Goal: Task Accomplishment & Management: Use online tool/utility

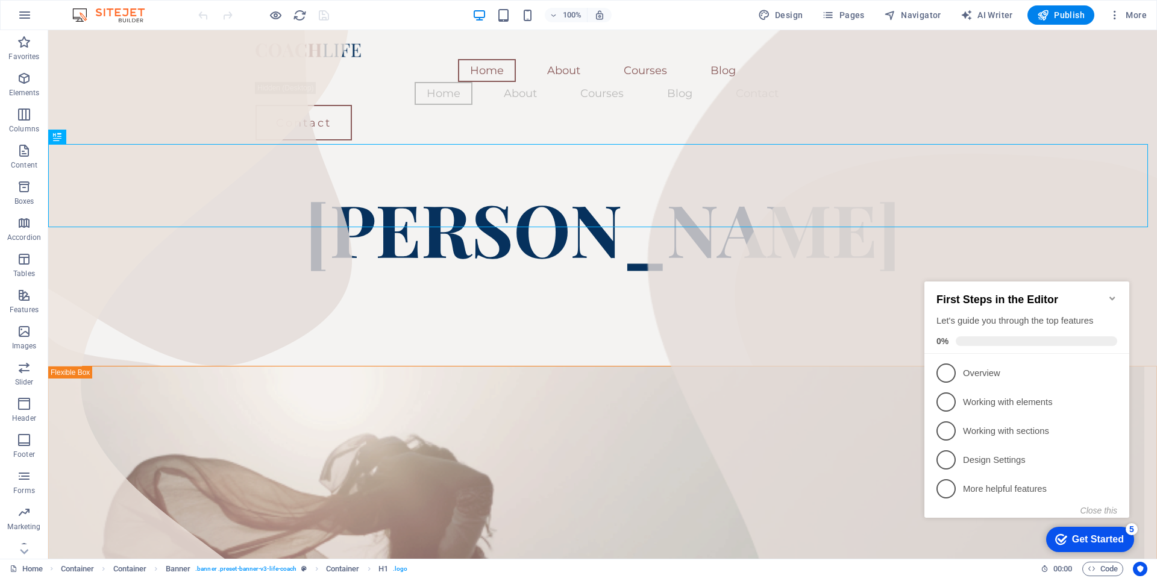
click at [1111, 297] on icon "Minimize checklist" at bounding box center [1112, 298] width 10 height 10
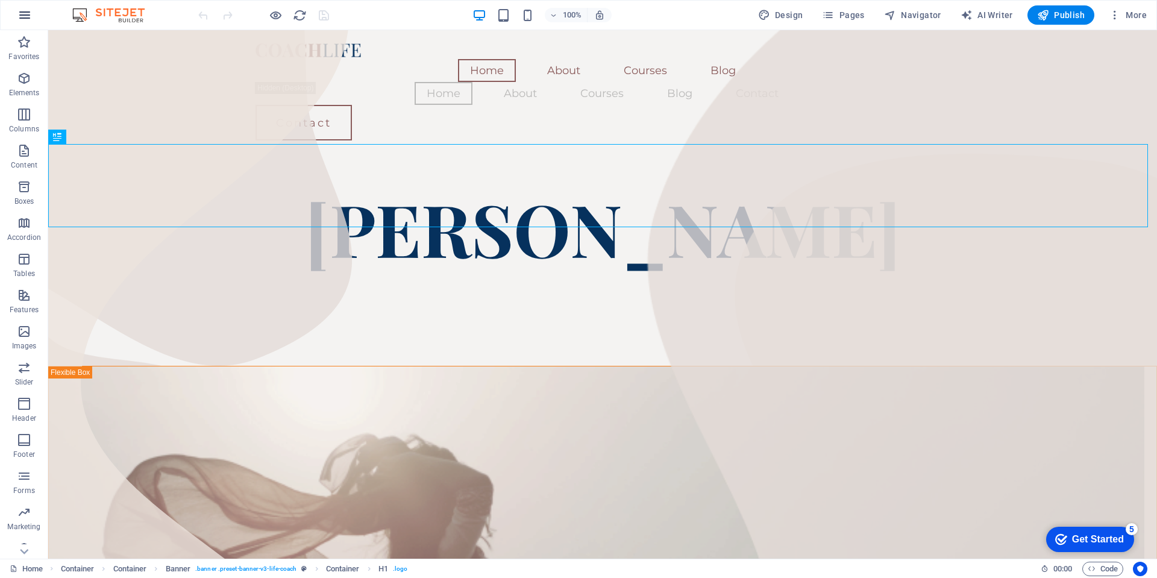
click at [22, 14] on icon "button" at bounding box center [24, 15] width 14 height 14
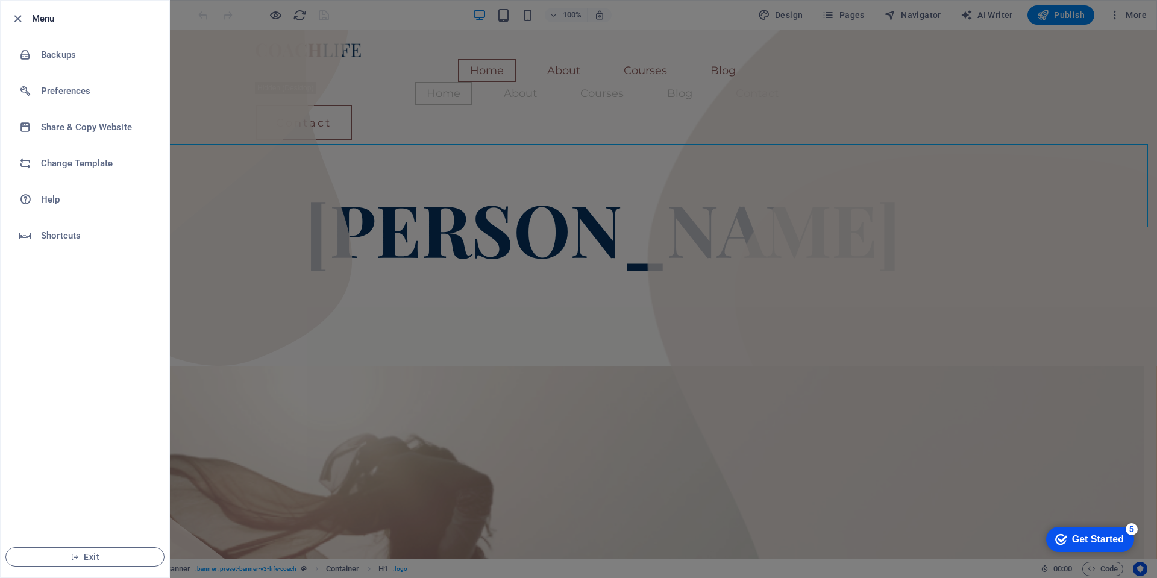
click at [877, 307] on div at bounding box center [578, 289] width 1157 height 578
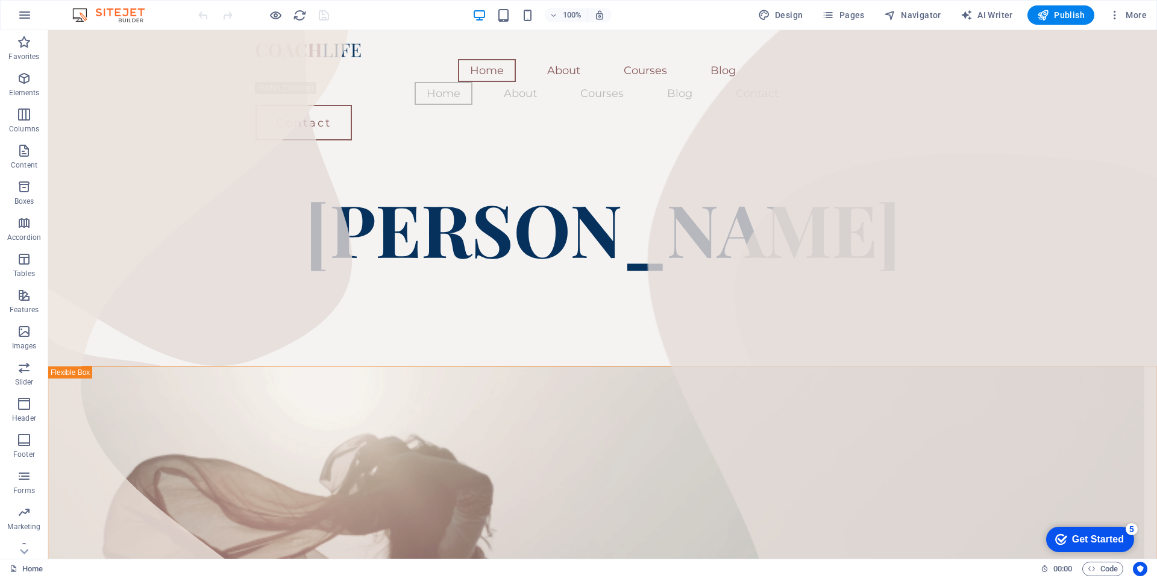
click at [40, 0] on header "100% Design Pages Navigator AI Writer Publish More" at bounding box center [578, 15] width 1157 height 30
click at [31, 7] on button "button" at bounding box center [24, 15] width 29 height 29
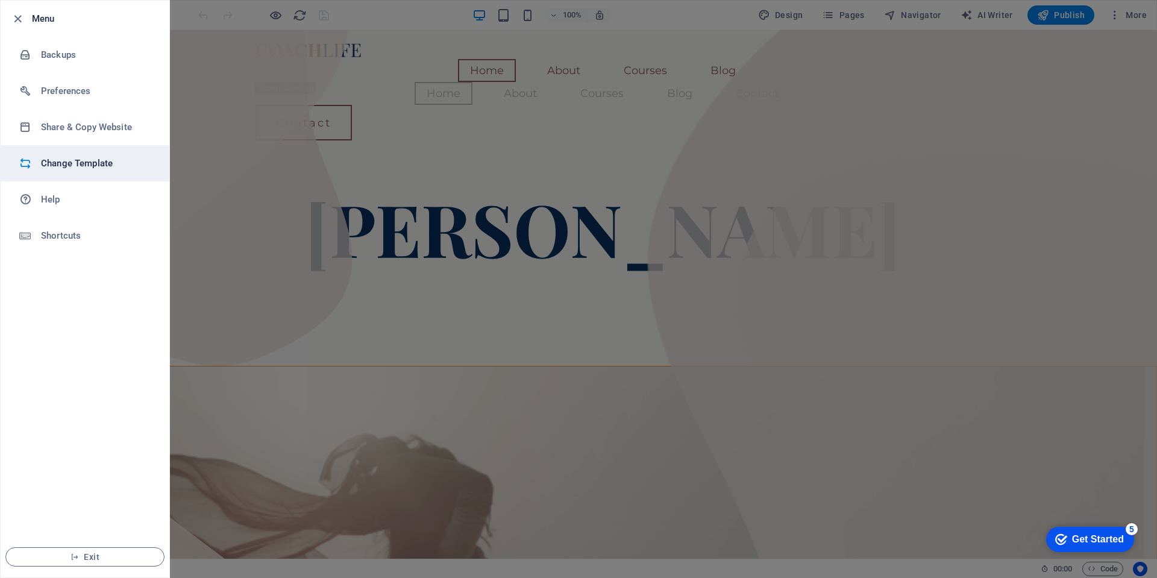
click at [64, 162] on h6 "Change Template" at bounding box center [96, 163] width 111 height 14
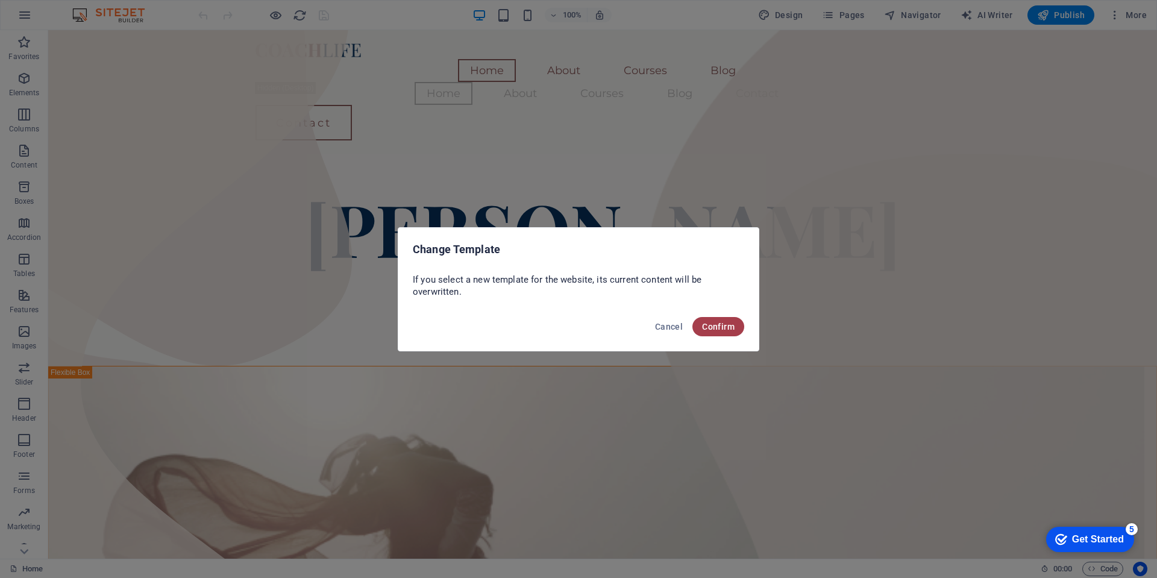
click at [713, 319] on button "Confirm" at bounding box center [718, 326] width 52 height 19
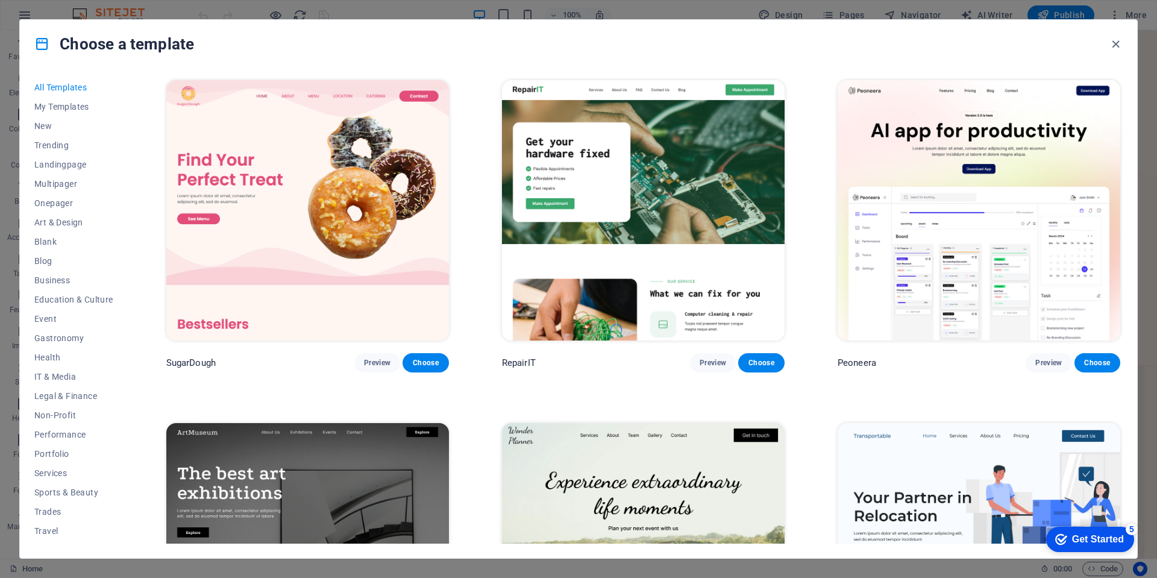
drag, startPoint x: 1155, startPoint y: 141, endPoint x: 1156, endPoint y: 190, distance: 49.4
click at [1156, 190] on div "Choose a template All Templates My Templates New Trending Landingpage Multipage…" at bounding box center [578, 289] width 1157 height 578
drag, startPoint x: 1150, startPoint y: 148, endPoint x: 1156, endPoint y: 168, distance: 21.5
click at [1156, 168] on div "Choose a template All Templates My Templates New Trending Landingpage Multipage…" at bounding box center [578, 289] width 1157 height 578
drag, startPoint x: 1154, startPoint y: 125, endPoint x: 1154, endPoint y: 135, distance: 10.3
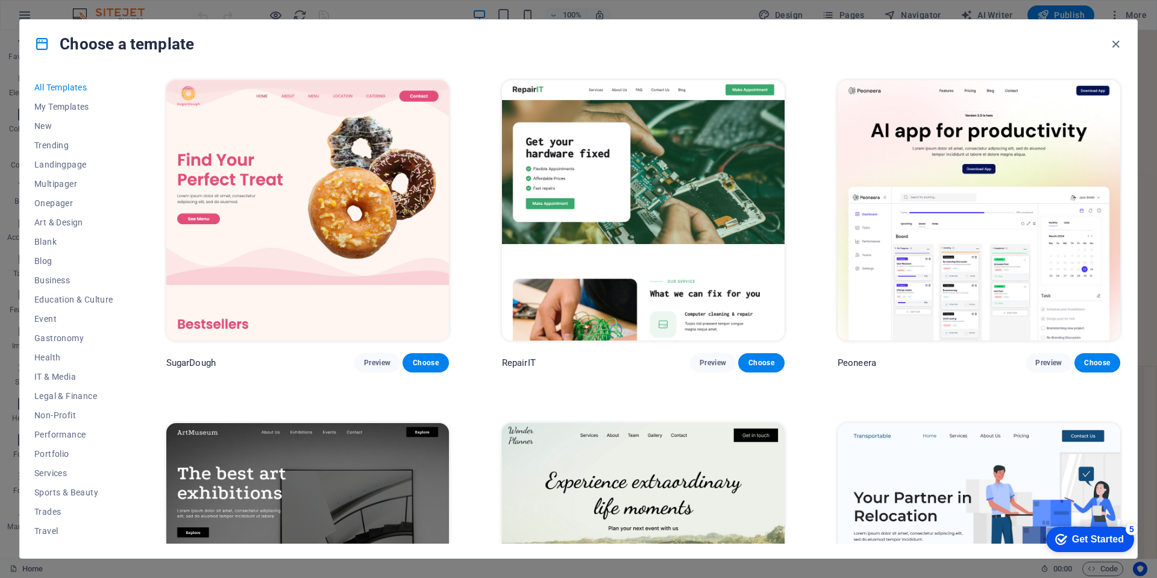
click at [1154, 135] on div "Choose a template All Templates My Templates New Trending Landingpage Multipage…" at bounding box center [578, 289] width 1157 height 578
drag, startPoint x: 1156, startPoint y: 75, endPoint x: 1156, endPoint y: 92, distance: 16.3
click at [1156, 92] on div "Choose a template All Templates My Templates New Trending Landingpage Multipage…" at bounding box center [578, 289] width 1157 height 578
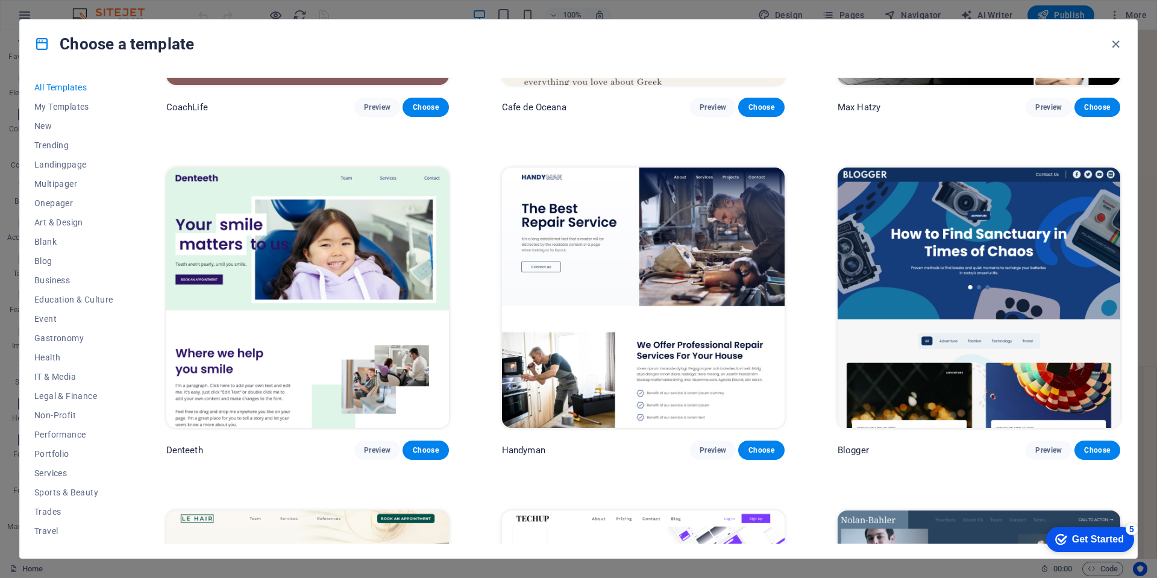
scroll to position [4414, 0]
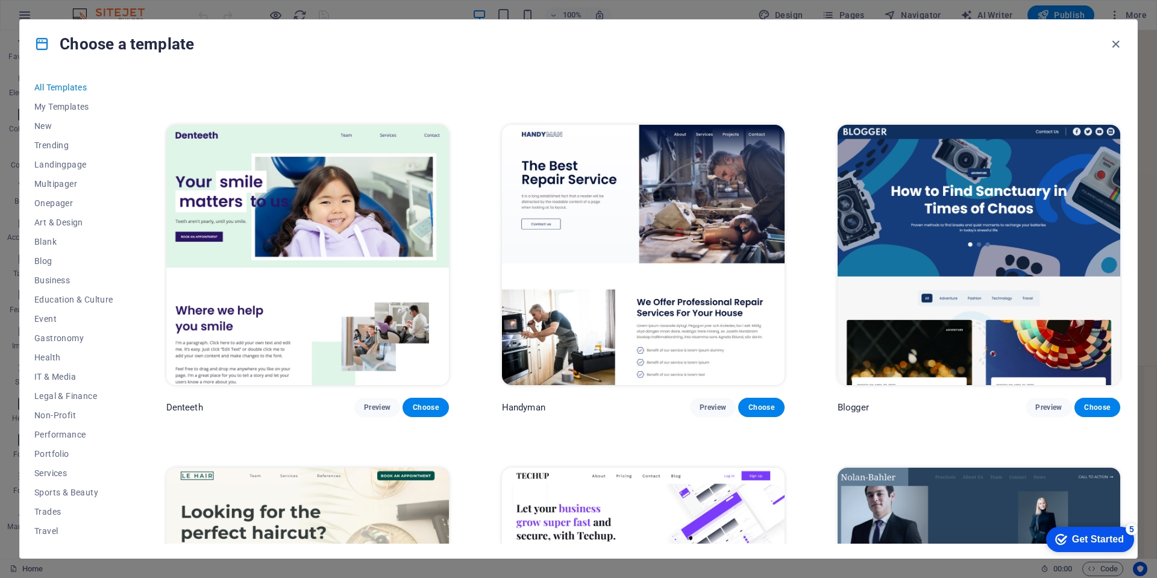
drag, startPoint x: 1123, startPoint y: 201, endPoint x: 1123, endPoint y: 210, distance: 9.0
click at [1123, 210] on div "All Templates My Templates New Trending Landingpage Multipager Onepager Art & D…" at bounding box center [578, 313] width 1117 height 490
drag, startPoint x: 1152, startPoint y: 134, endPoint x: 1146, endPoint y: 152, distance: 18.5
click at [1151, 152] on div "Choose a template All Templates My Templates New Trending Landingpage Multipage…" at bounding box center [578, 289] width 1157 height 578
click at [1126, 193] on div "All Templates My Templates New Trending Landingpage Multipager Onepager Art & D…" at bounding box center [578, 313] width 1117 height 490
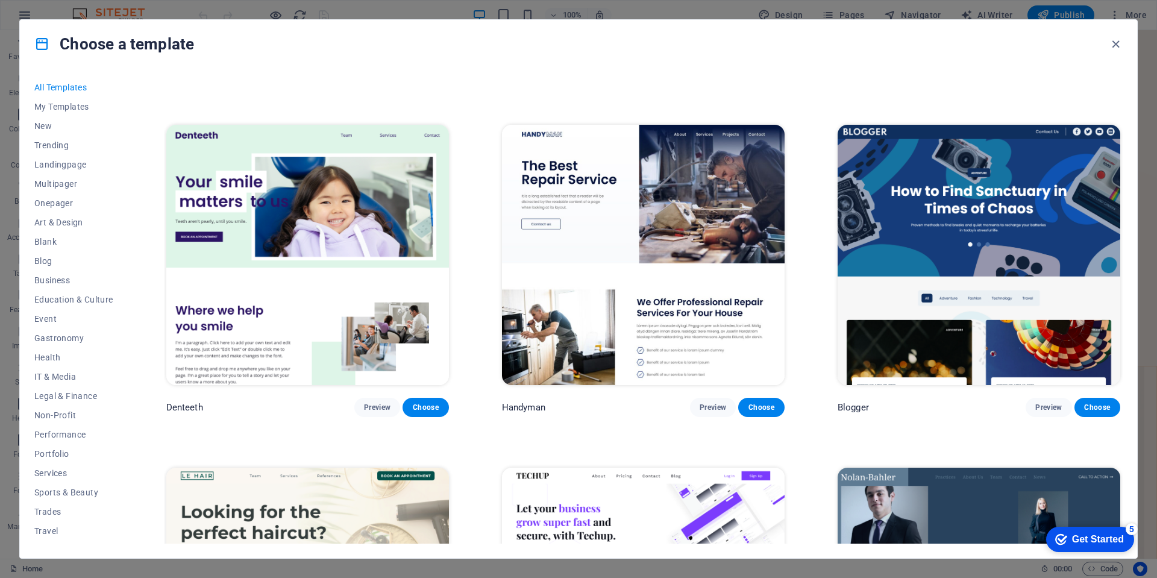
drag, startPoint x: 1154, startPoint y: 124, endPoint x: 1153, endPoint y: 148, distance: 24.7
click at [1153, 148] on div "Choose a template All Templates My Templates New Trending Landingpage Multipage…" at bounding box center [578, 289] width 1157 height 578
click at [51, 107] on span "My Templates" at bounding box center [73, 107] width 79 height 10
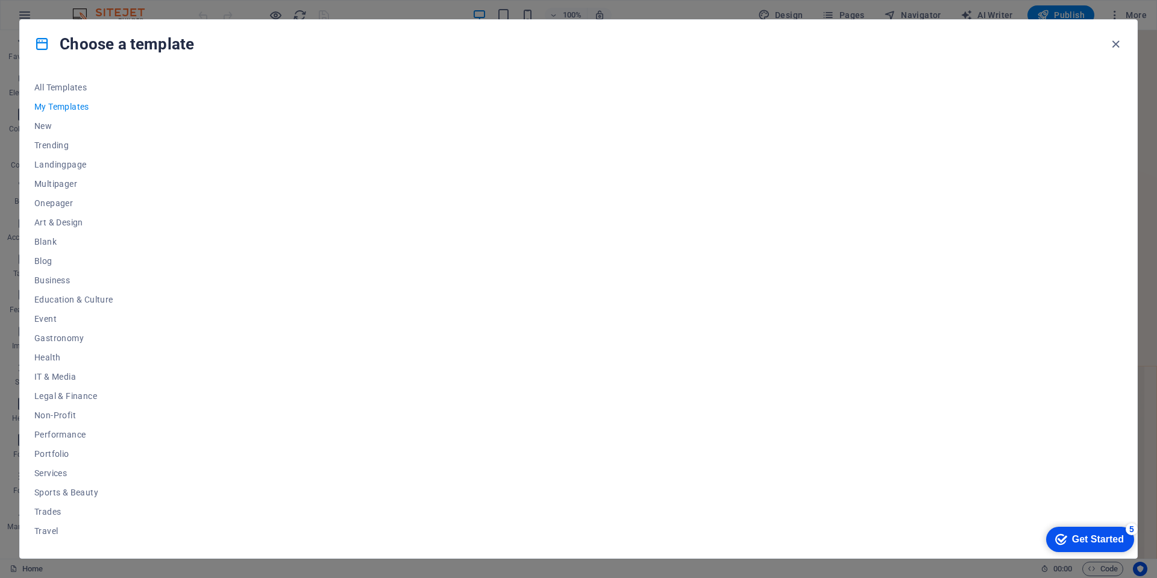
scroll to position [0, 0]
click at [43, 126] on span "New" at bounding box center [73, 126] width 79 height 10
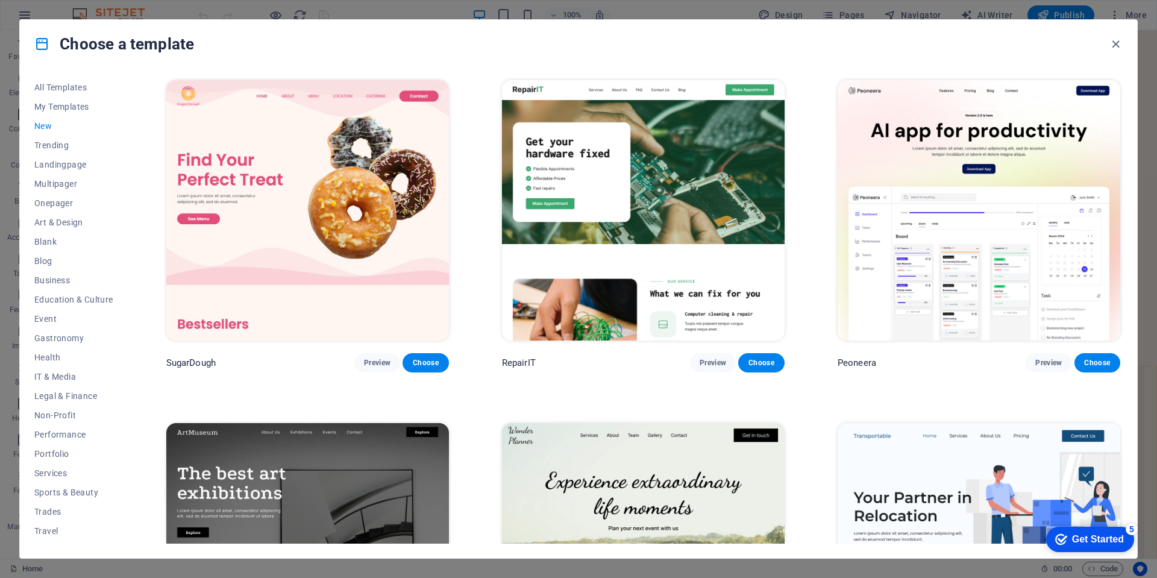
drag, startPoint x: 1123, startPoint y: 183, endPoint x: 1126, endPoint y: 197, distance: 14.1
click at [1126, 197] on div "All Templates My Templates New Trending Landingpage Multipager Onepager Art & D…" at bounding box center [578, 313] width 1117 height 490
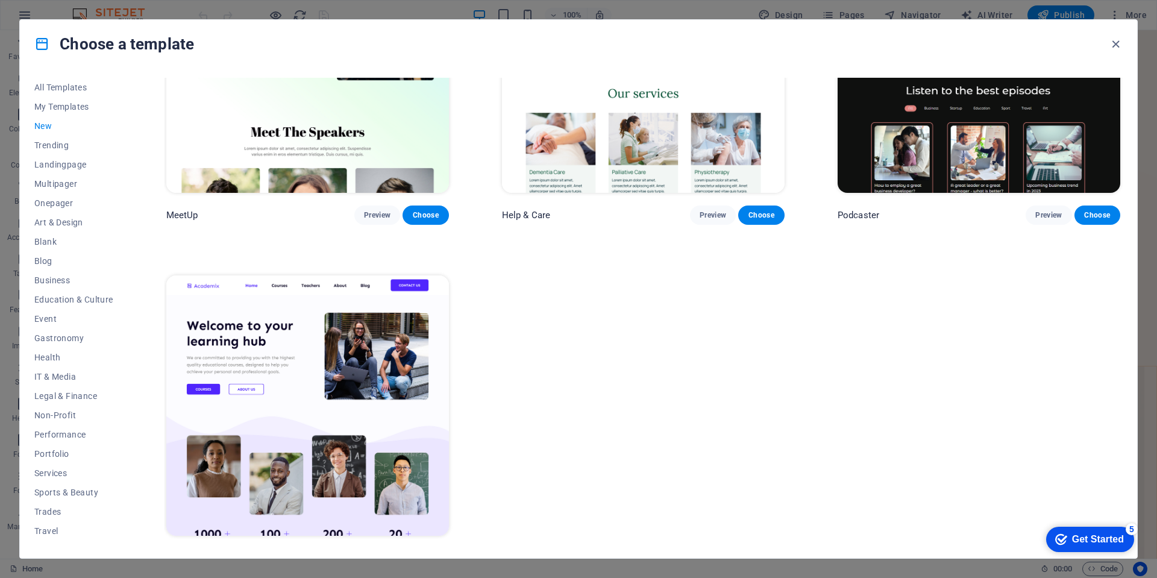
scroll to position [1194, 0]
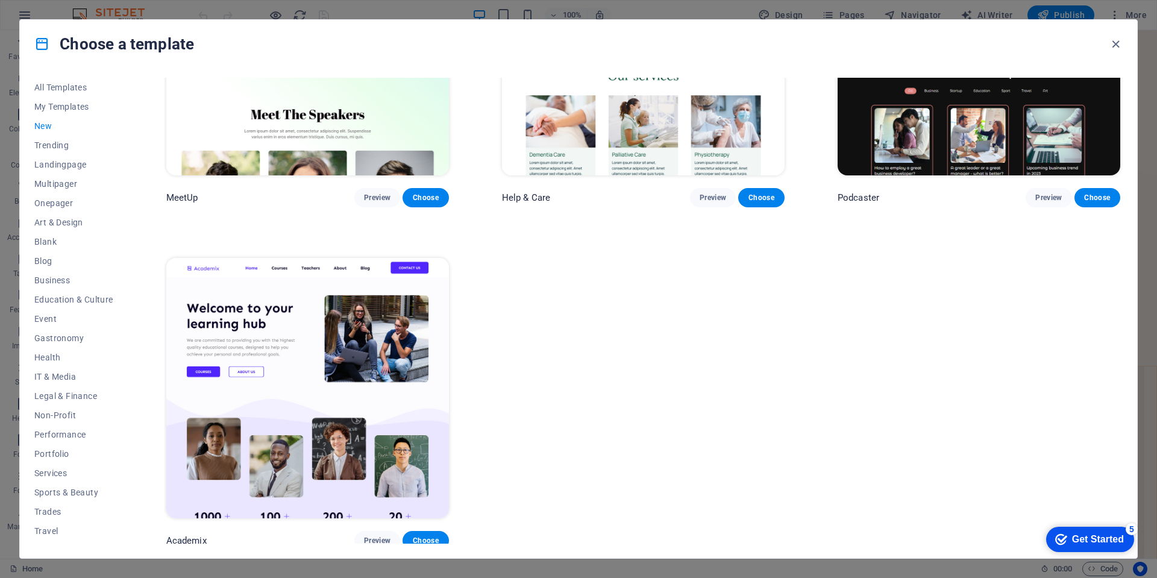
drag, startPoint x: 1121, startPoint y: 190, endPoint x: 27, endPoint y: 2, distance: 1109.6
click at [43, 143] on span "Trending" at bounding box center [73, 145] width 79 height 10
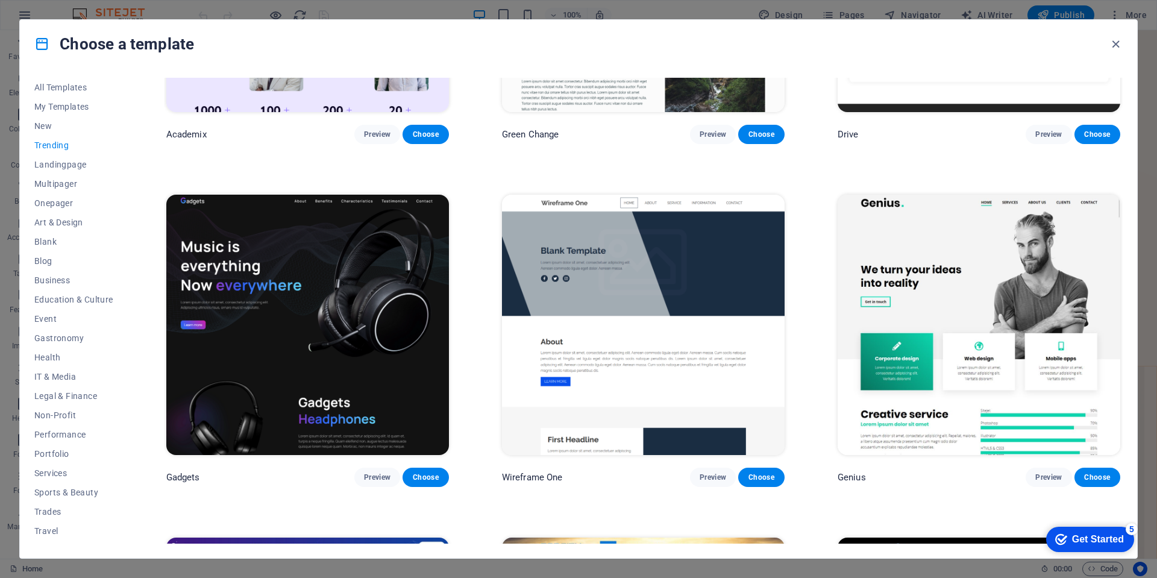
scroll to position [948, 0]
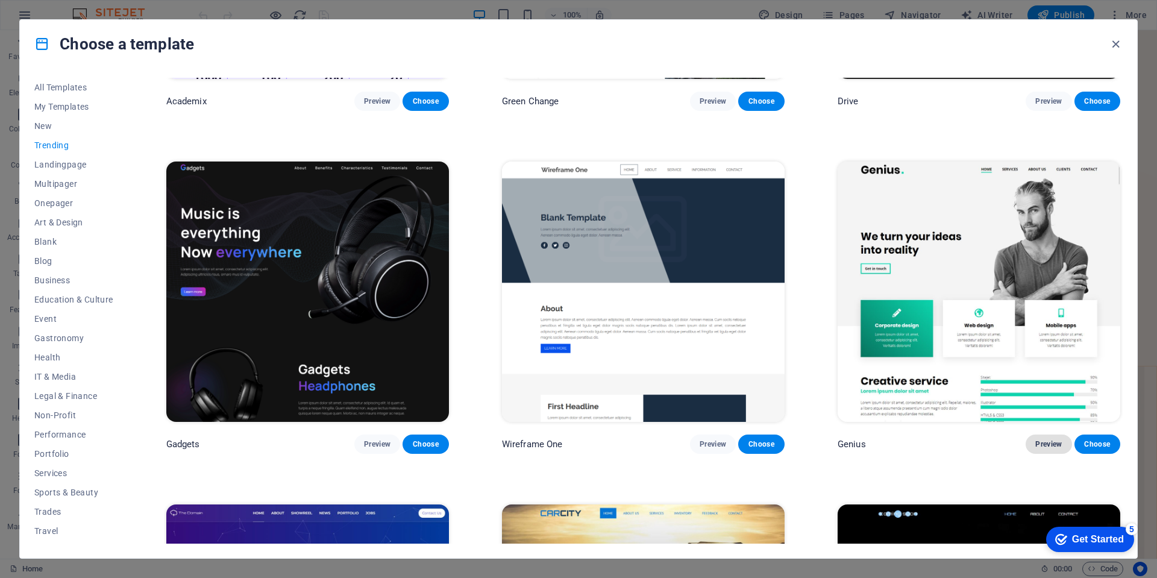
click at [1049, 439] on span "Preview" at bounding box center [1048, 444] width 27 height 10
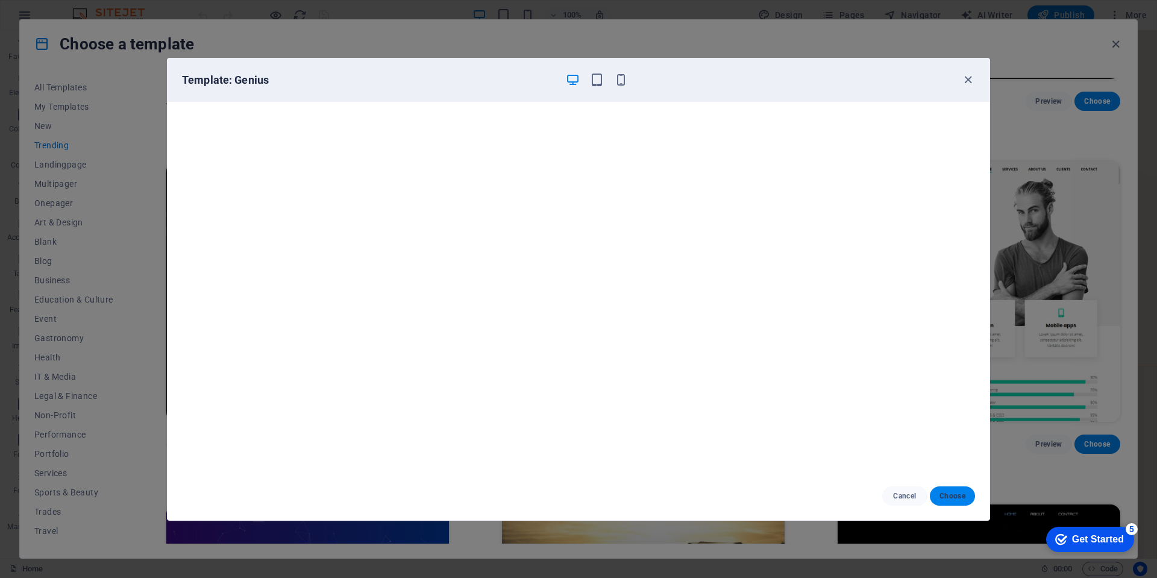
click at [953, 495] on span "Choose" at bounding box center [952, 496] width 26 height 10
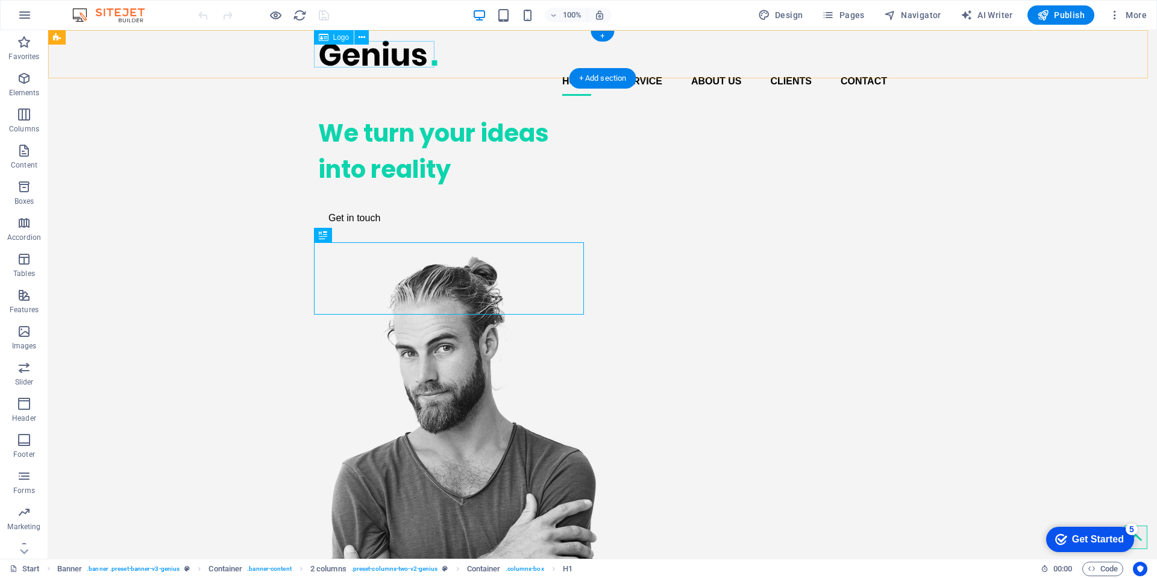
click at [372, 48] on div at bounding box center [602, 53] width 569 height 27
select select "px"
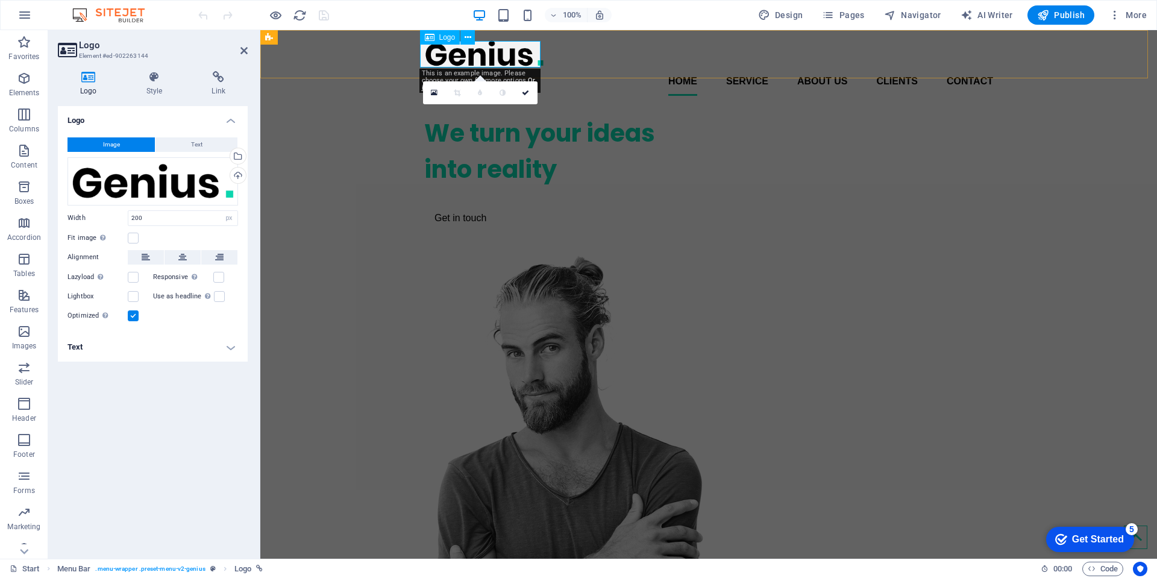
click at [477, 50] on div at bounding box center [708, 53] width 569 height 27
click at [161, 181] on div "Drag files here, click to choose files or select files from Files or our free s…" at bounding box center [152, 181] width 171 height 48
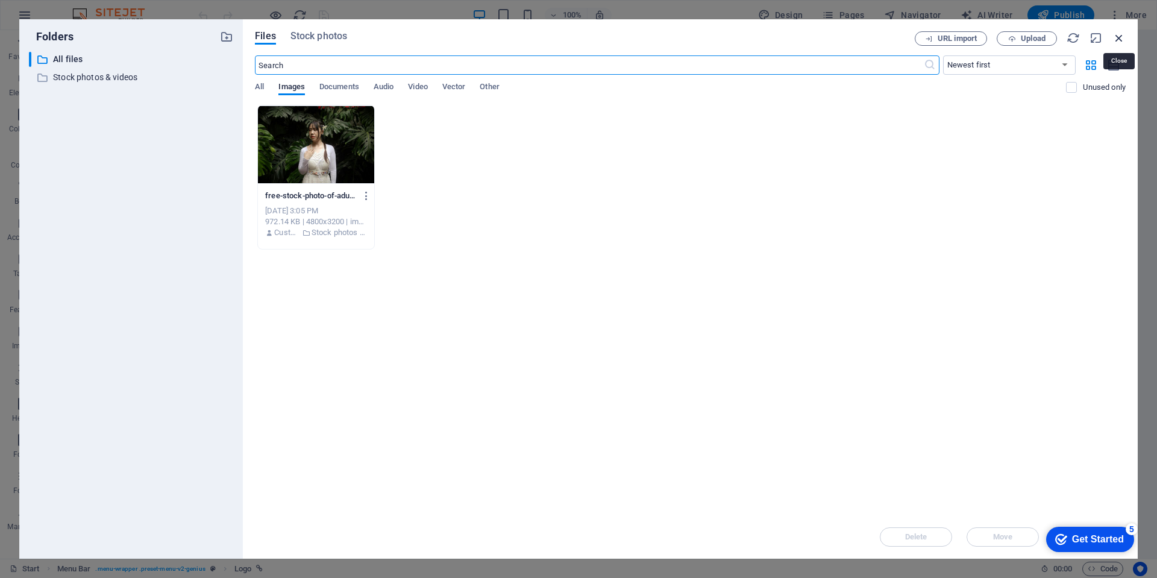
click at [1122, 36] on icon "button" at bounding box center [1118, 37] width 13 height 13
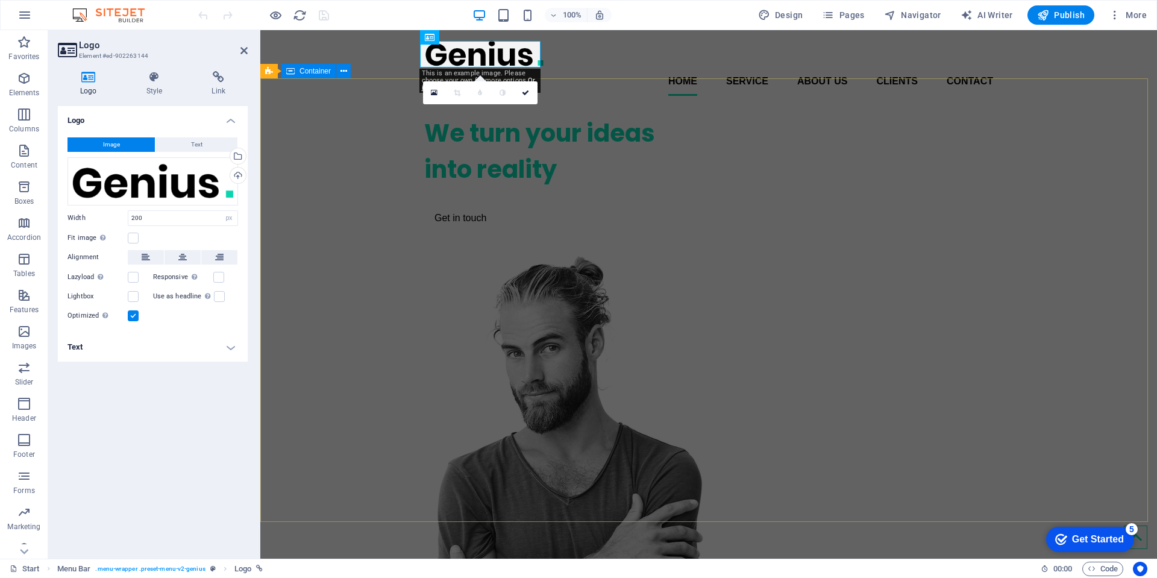
click at [1054, 191] on div "We turn your ideas into reality Get in touch" at bounding box center [708, 409] width 897 height 608
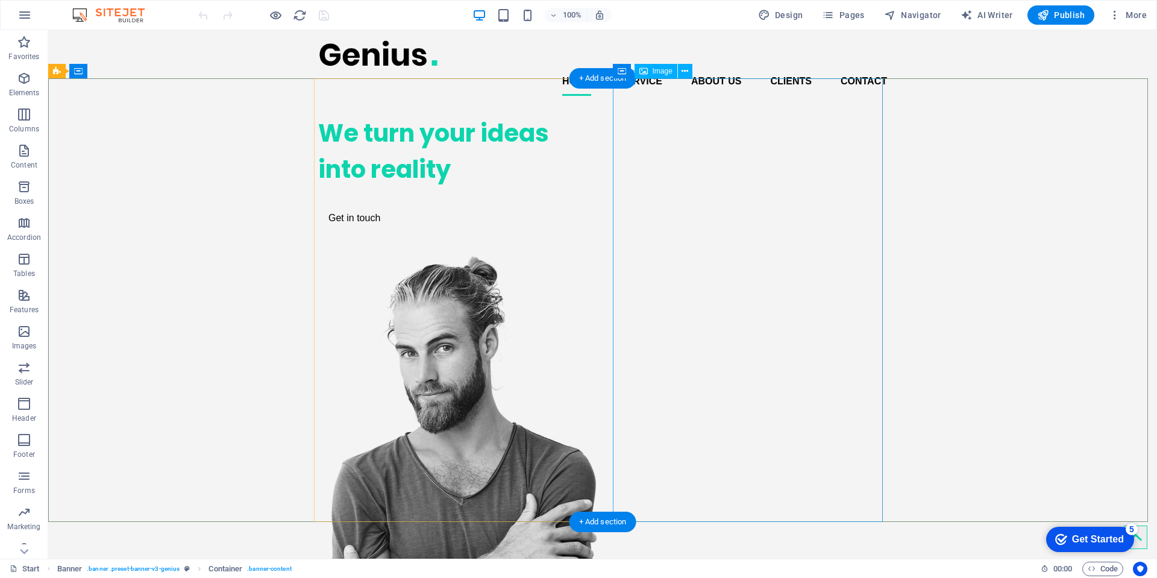
click at [588, 255] on figure at bounding box center [453, 484] width 270 height 459
click at [588, 263] on figure at bounding box center [453, 484] width 270 height 459
click at [968, 261] on div "We turn your ideas into reality Get in touch" at bounding box center [602, 409] width 1109 height 608
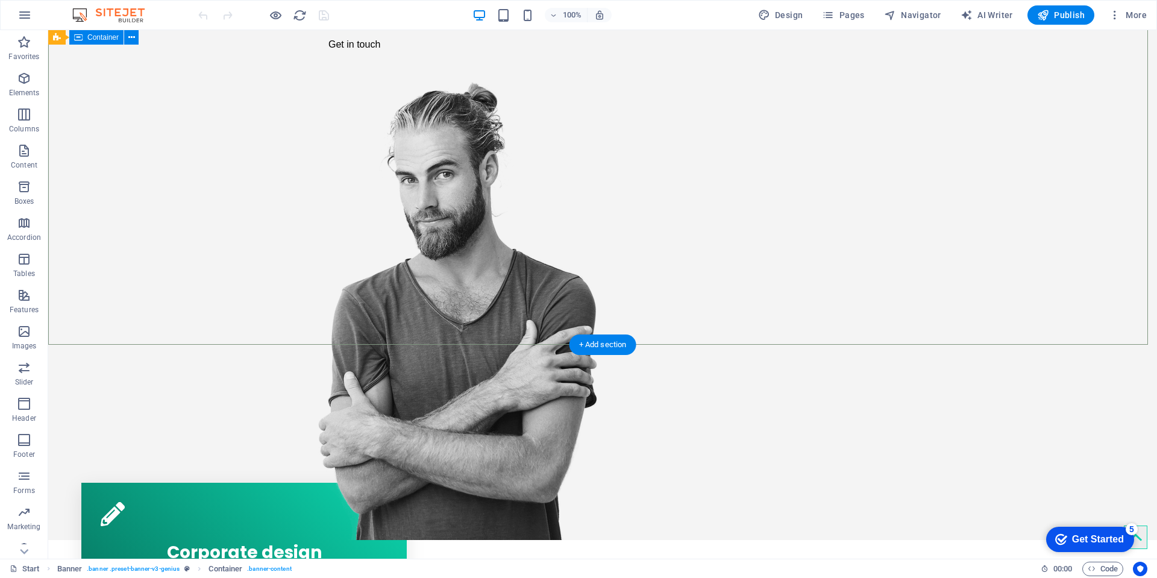
scroll to position [177, 0]
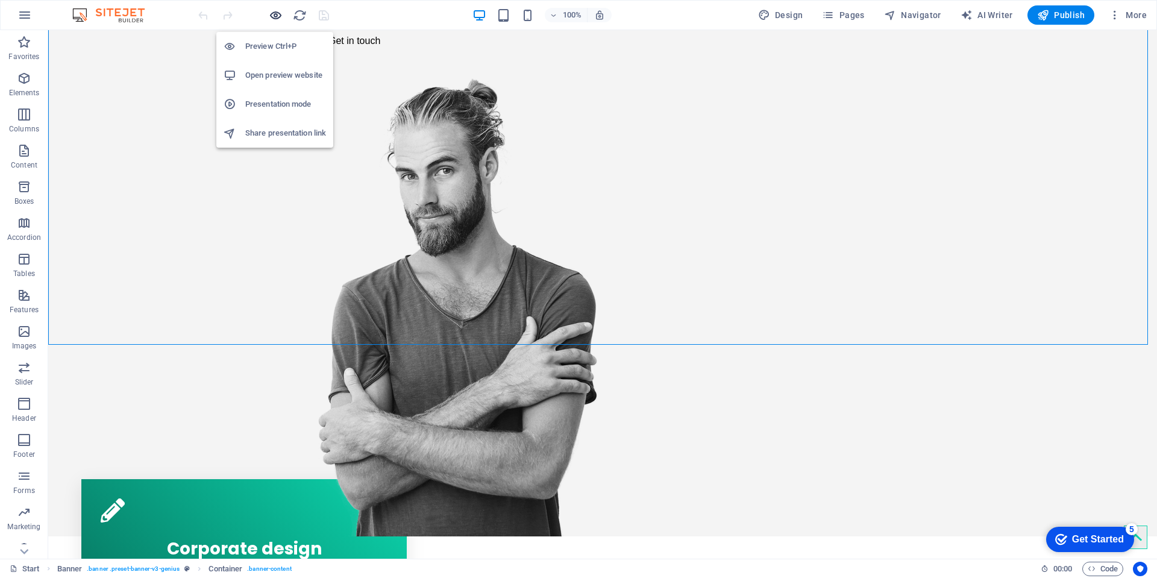
click at [273, 16] on icon "button" at bounding box center [276, 15] width 14 height 14
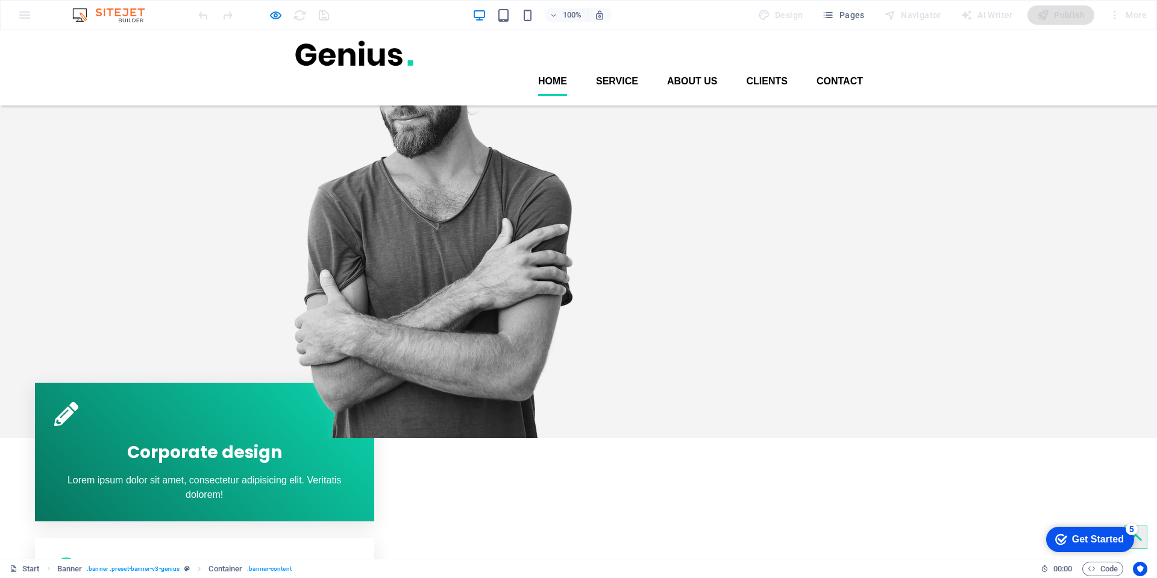
scroll to position [0, 0]
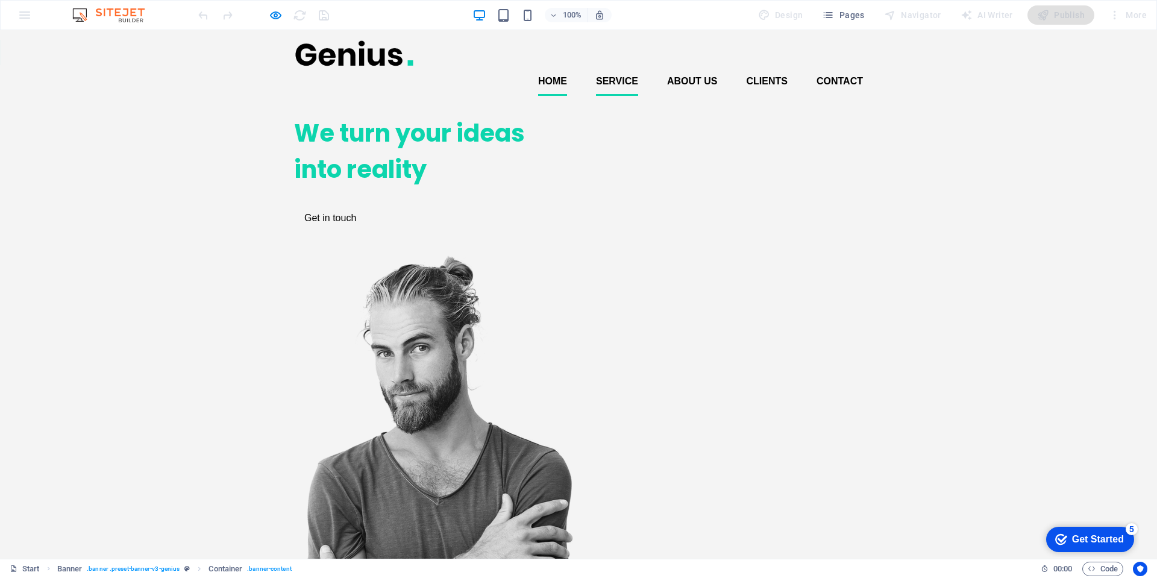
click at [610, 67] on link "Service" at bounding box center [617, 81] width 42 height 29
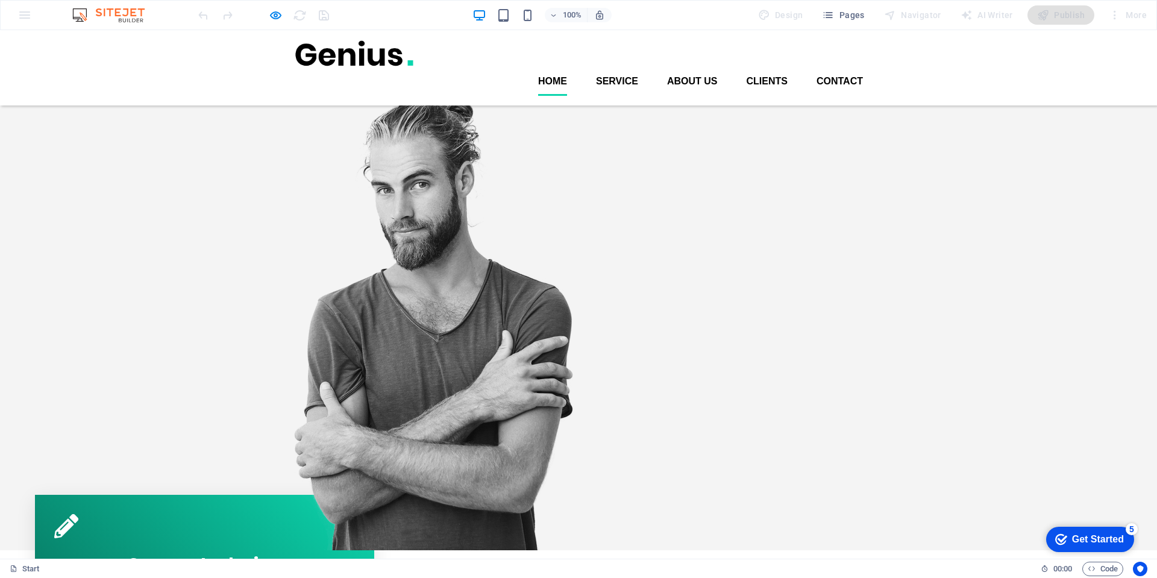
scroll to position [130, 0]
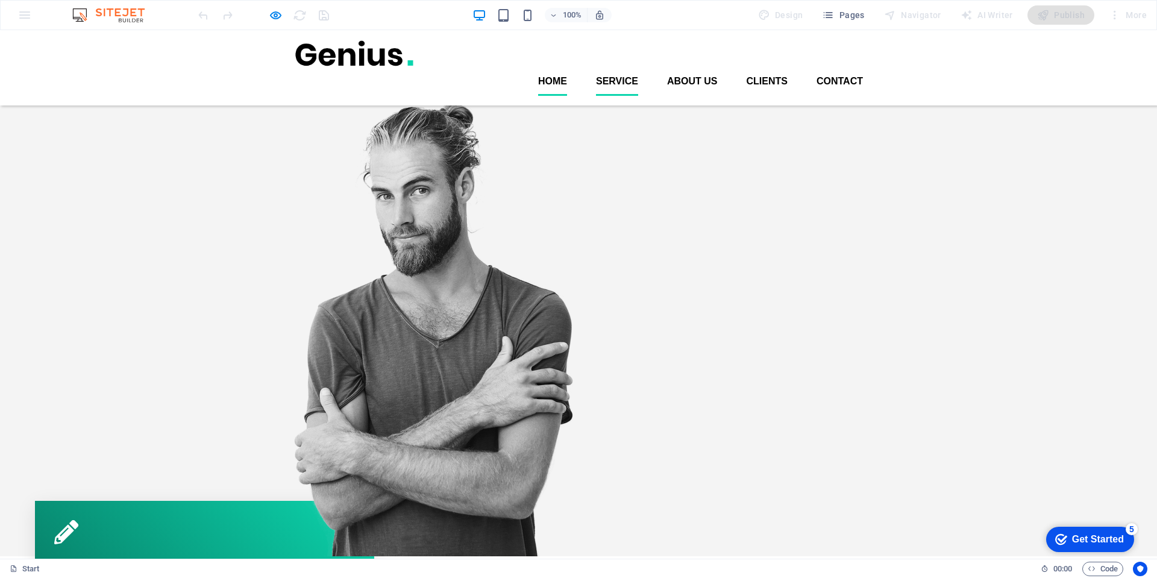
click at [599, 67] on link "Service" at bounding box center [617, 81] width 42 height 29
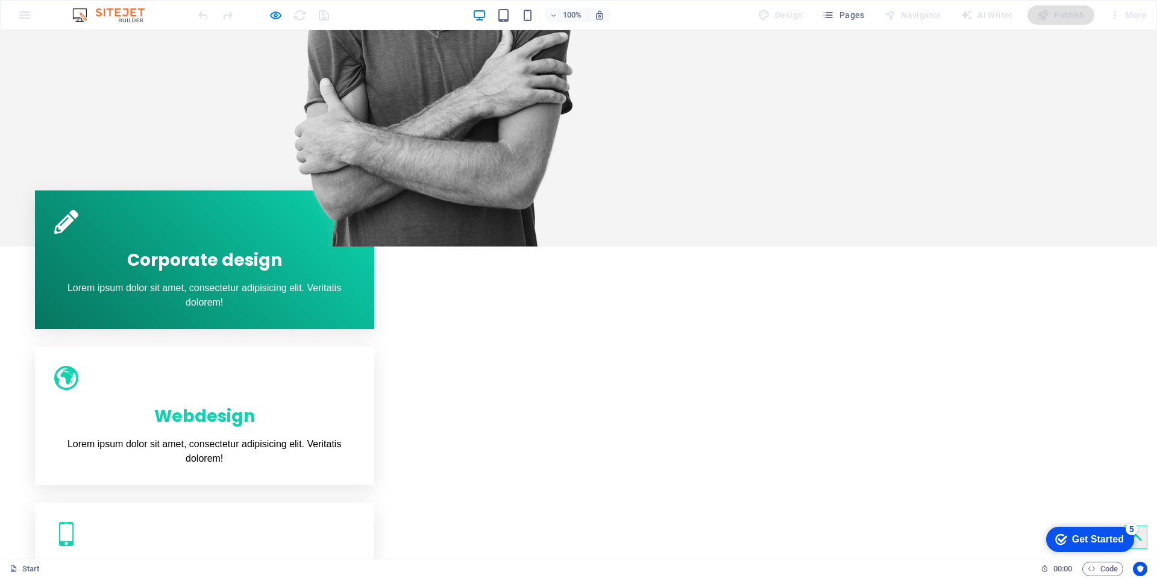
scroll to position [595, 0]
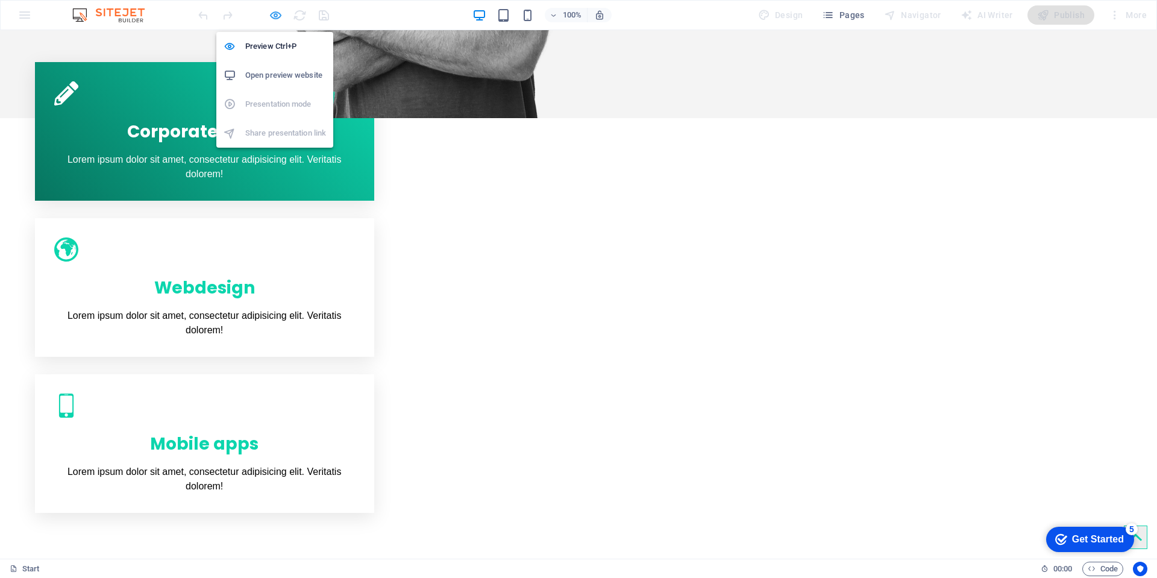
click at [270, 15] on icon "button" at bounding box center [276, 15] width 14 height 14
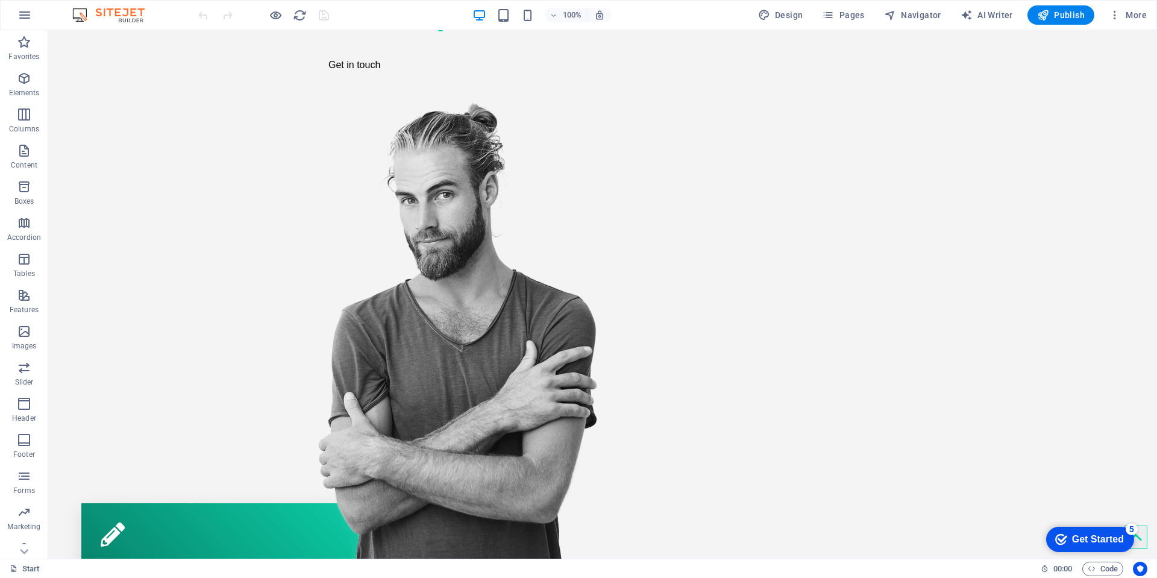
scroll to position [0, 0]
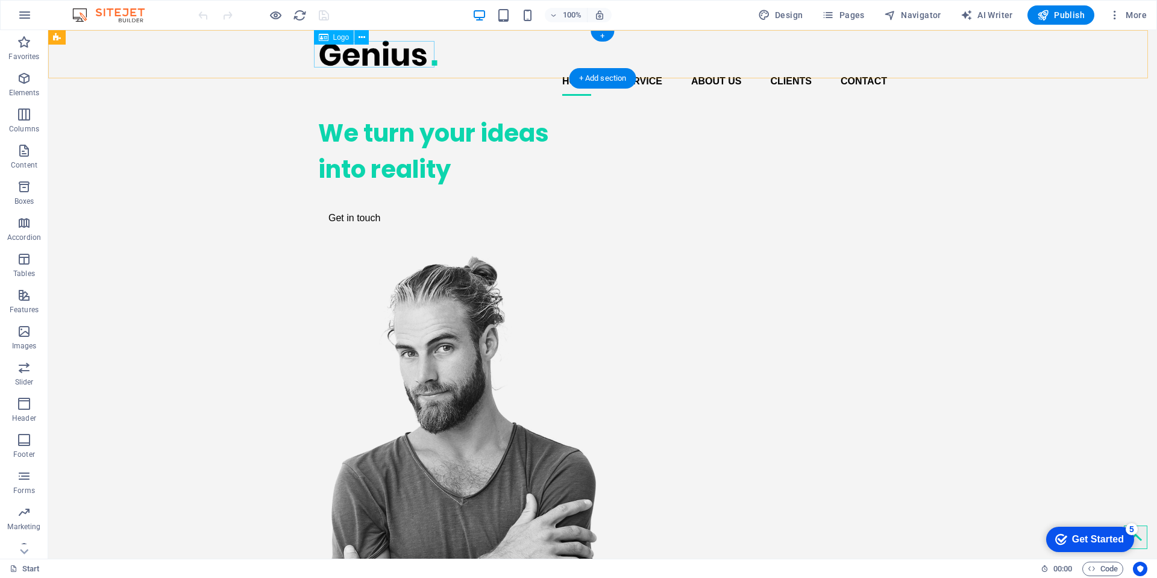
click at [350, 52] on div at bounding box center [602, 53] width 569 height 27
select select "px"
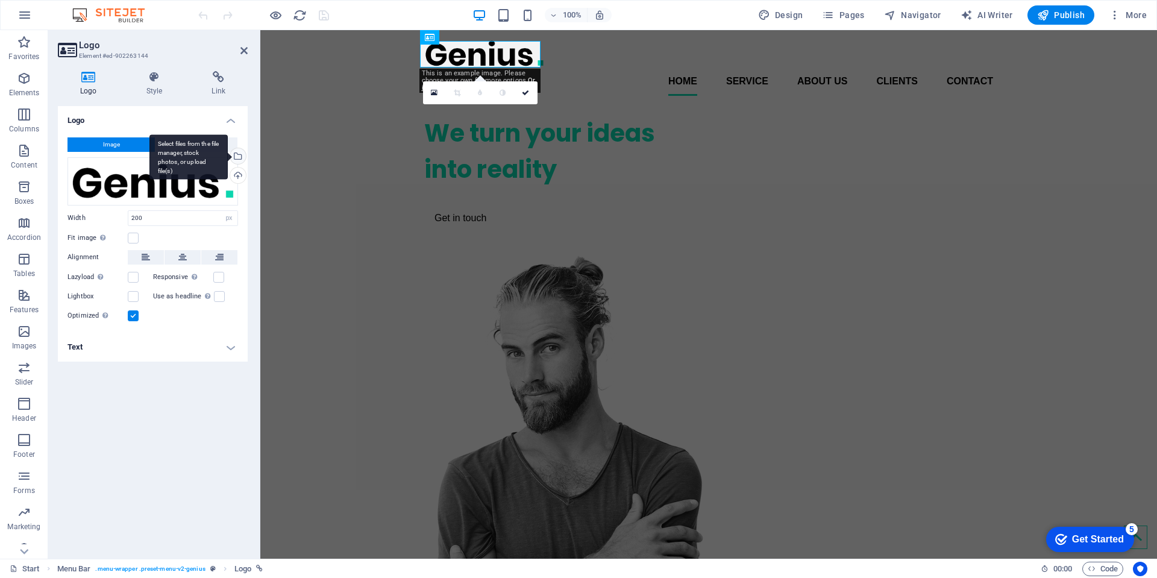
click at [228, 156] on div "Select files from the file manager, stock photos, or upload file(s)" at bounding box center [188, 156] width 78 height 45
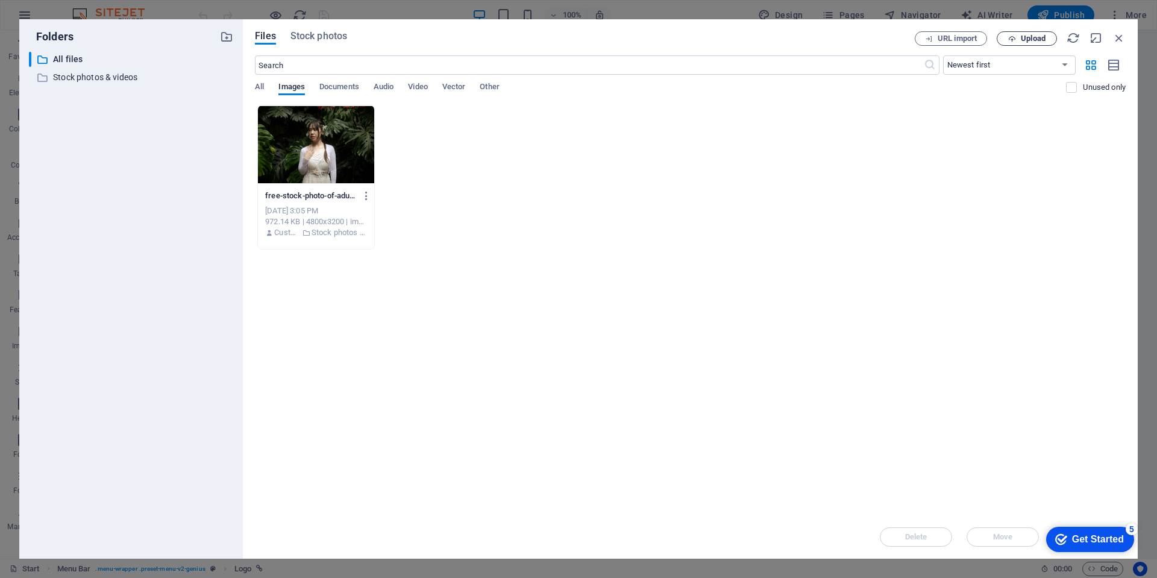
click at [1013, 38] on icon "button" at bounding box center [1012, 39] width 8 height 8
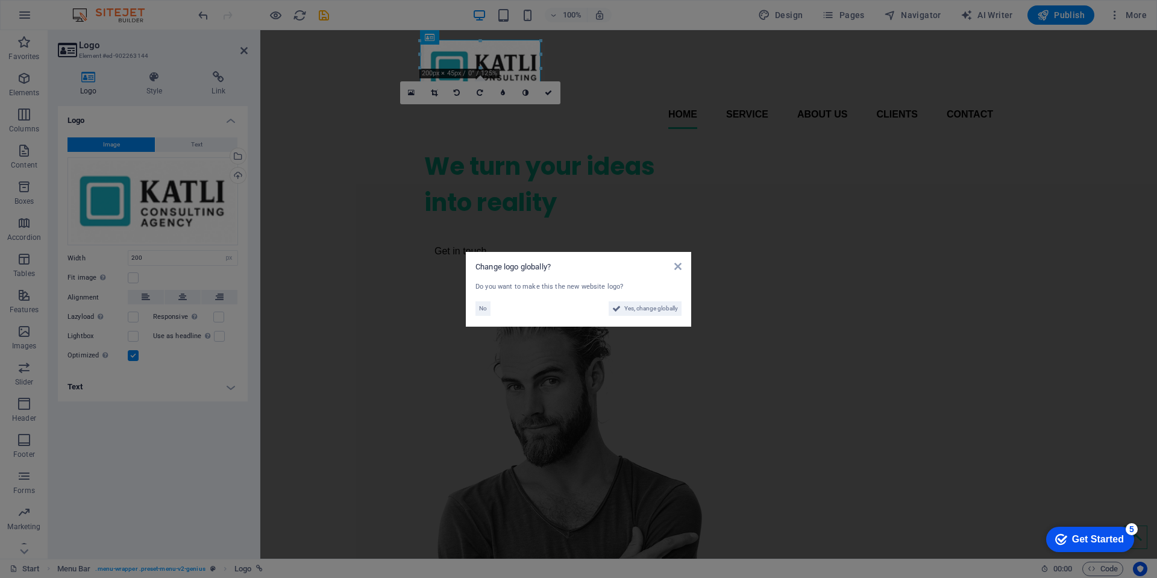
click at [596, 231] on aside "Change logo globally? Do you want to make this the new website logo? No Yes, ch…" at bounding box center [578, 289] width 1157 height 578
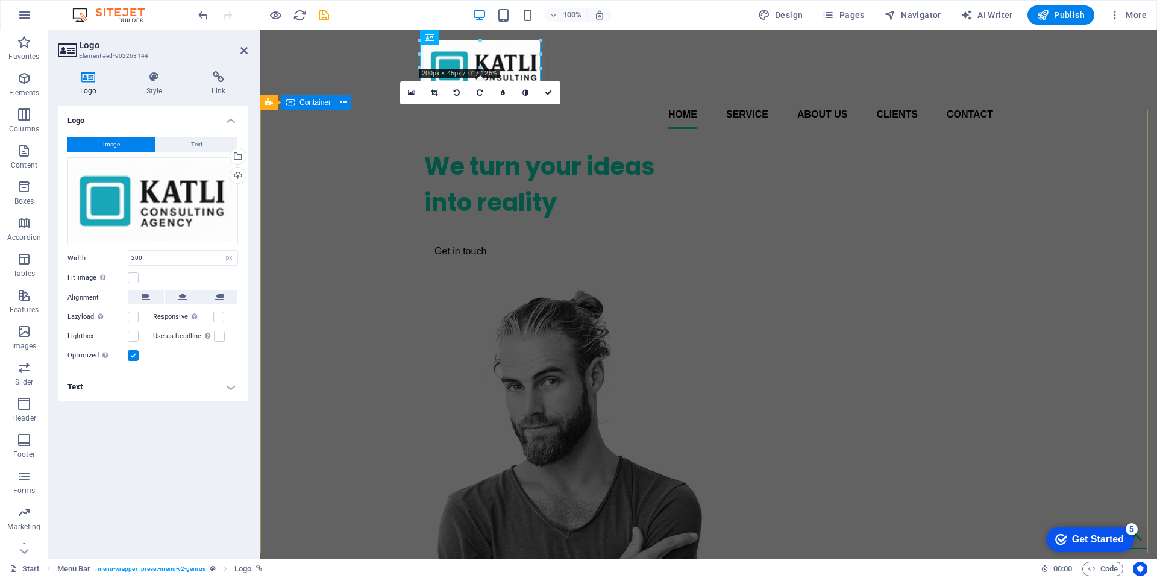
click at [316, 214] on div "We turn your ideas into reality Get in touch" at bounding box center [708, 443] width 897 height 608
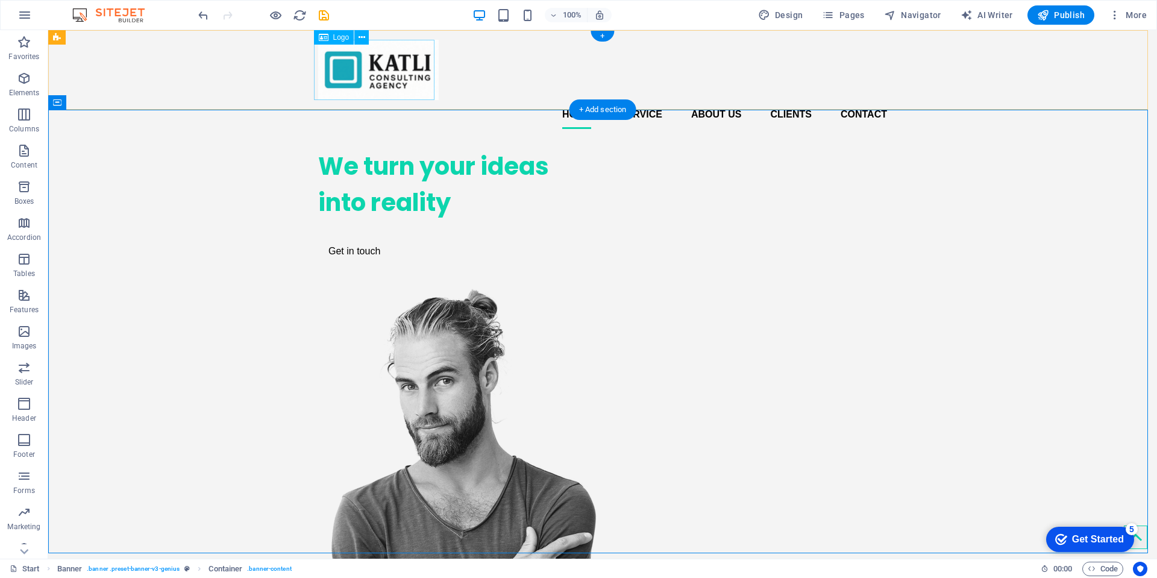
click at [396, 72] on div at bounding box center [602, 70] width 569 height 60
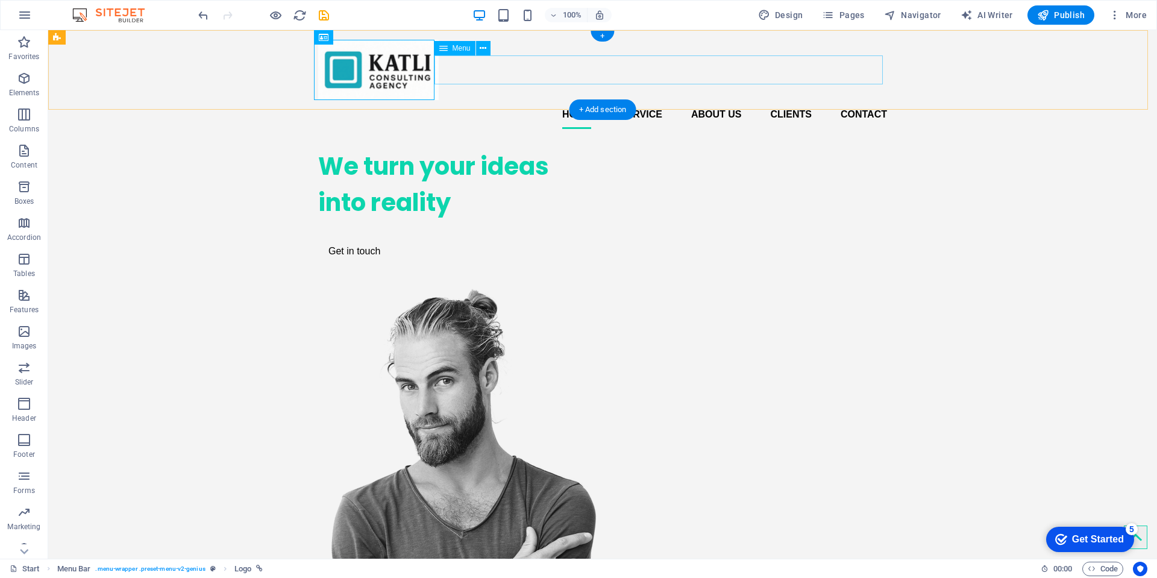
click at [498, 100] on nav "Home Service About us Clients Contact" at bounding box center [602, 114] width 569 height 29
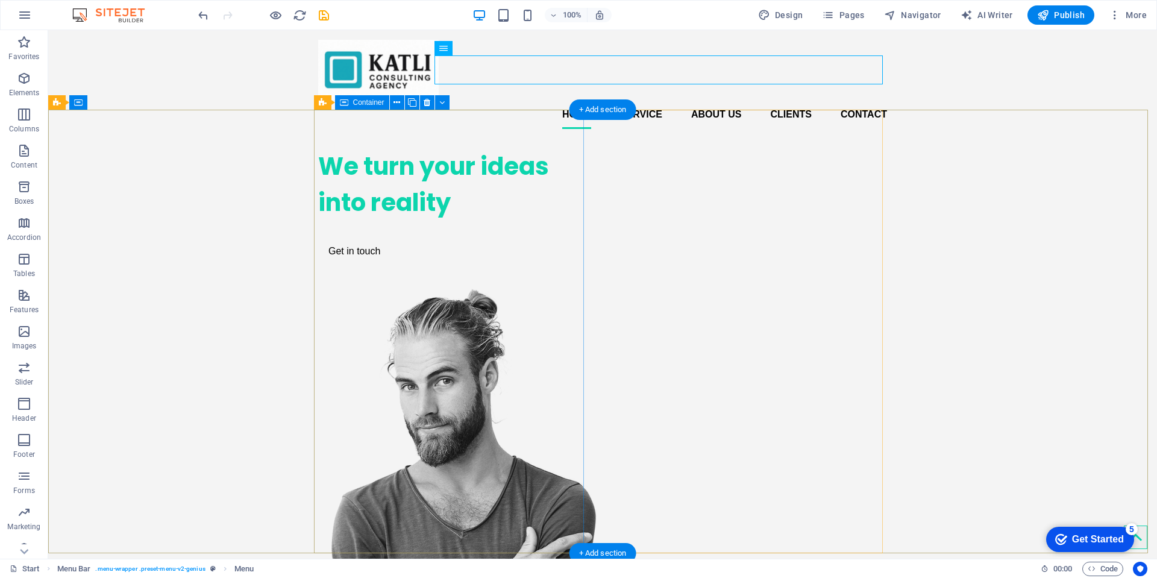
click at [441, 246] on div "We turn your ideas into reality Get in touch" at bounding box center [453, 206] width 270 height 135
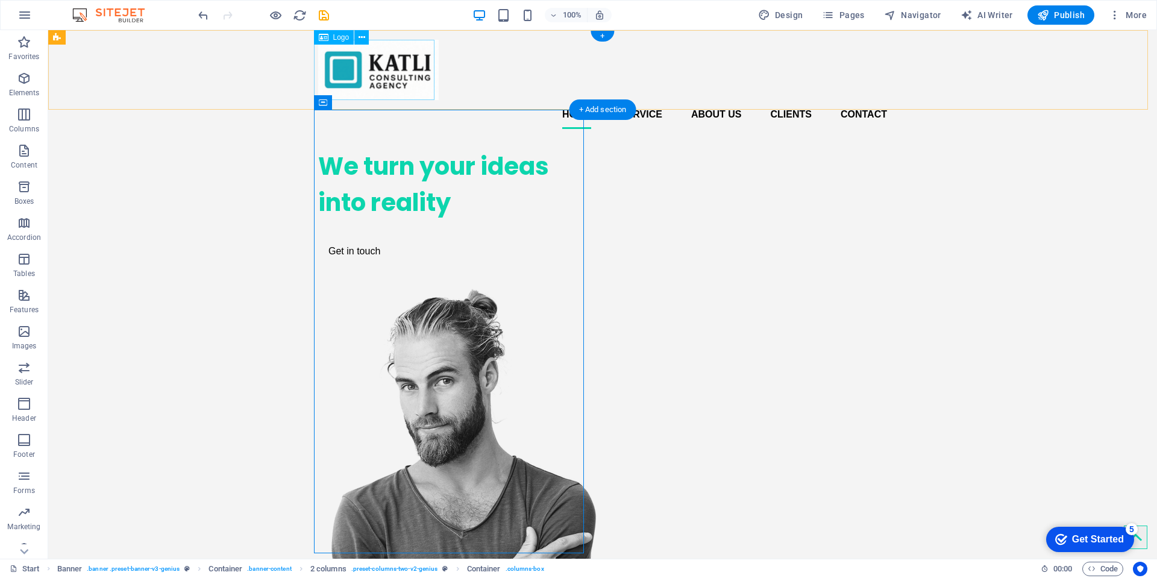
click at [369, 89] on div at bounding box center [602, 70] width 569 height 60
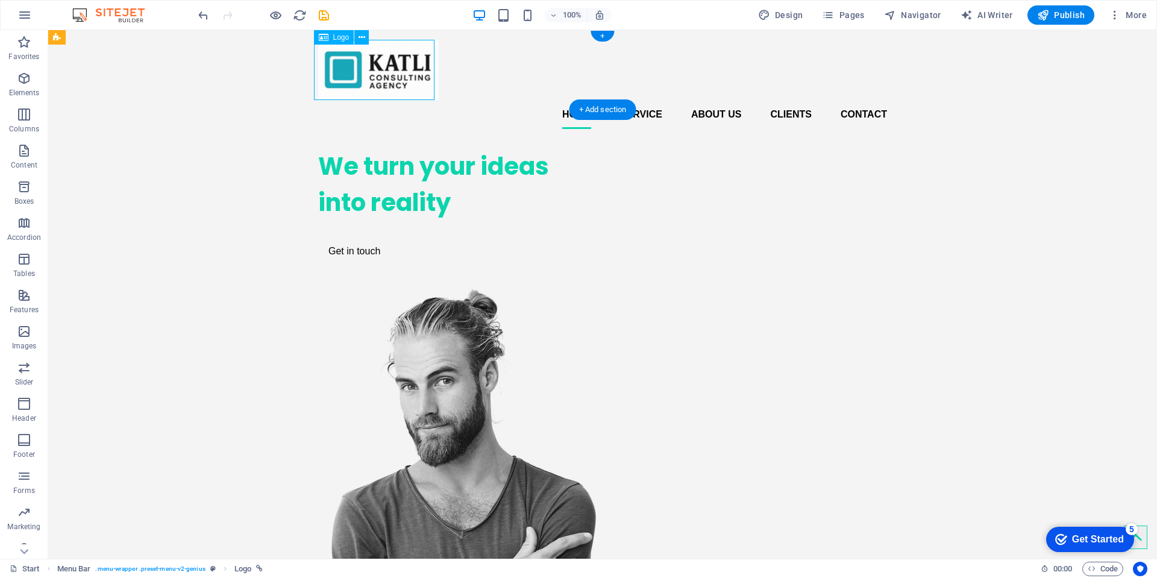
click at [368, 89] on div at bounding box center [602, 70] width 569 height 60
select select "px"
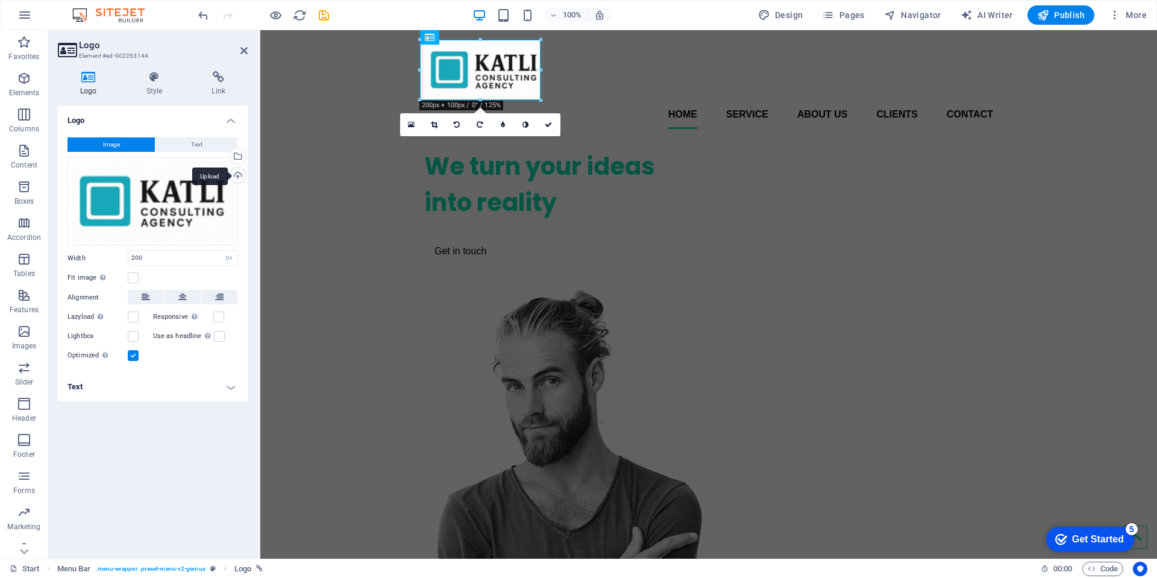
click at [234, 178] on div "Upload" at bounding box center [237, 177] width 18 height 18
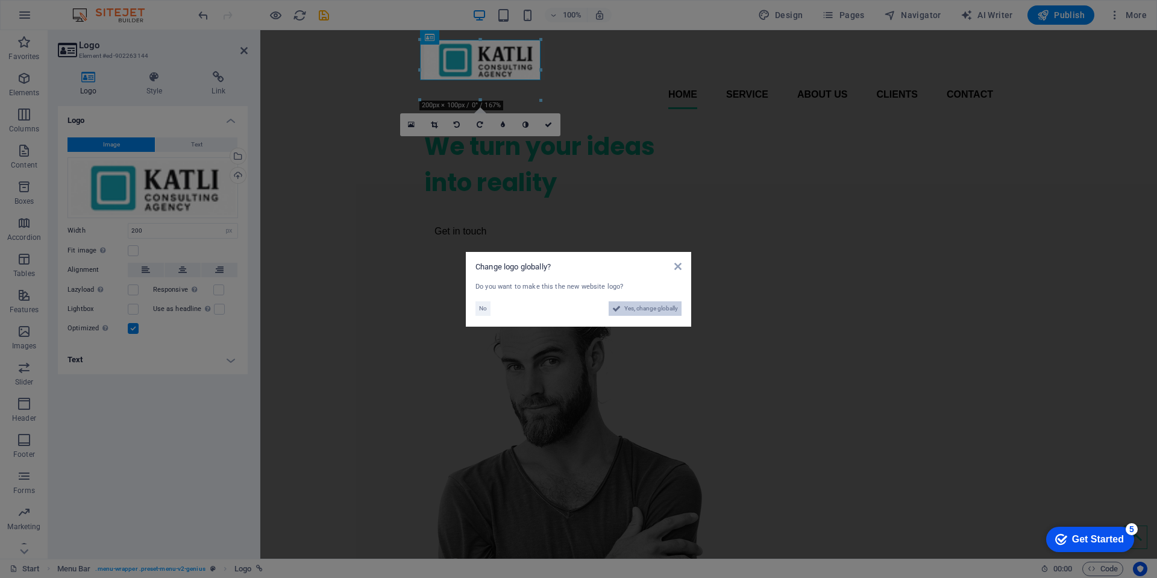
click at [624, 307] on span "Yes, change globally" at bounding box center [651, 308] width 54 height 14
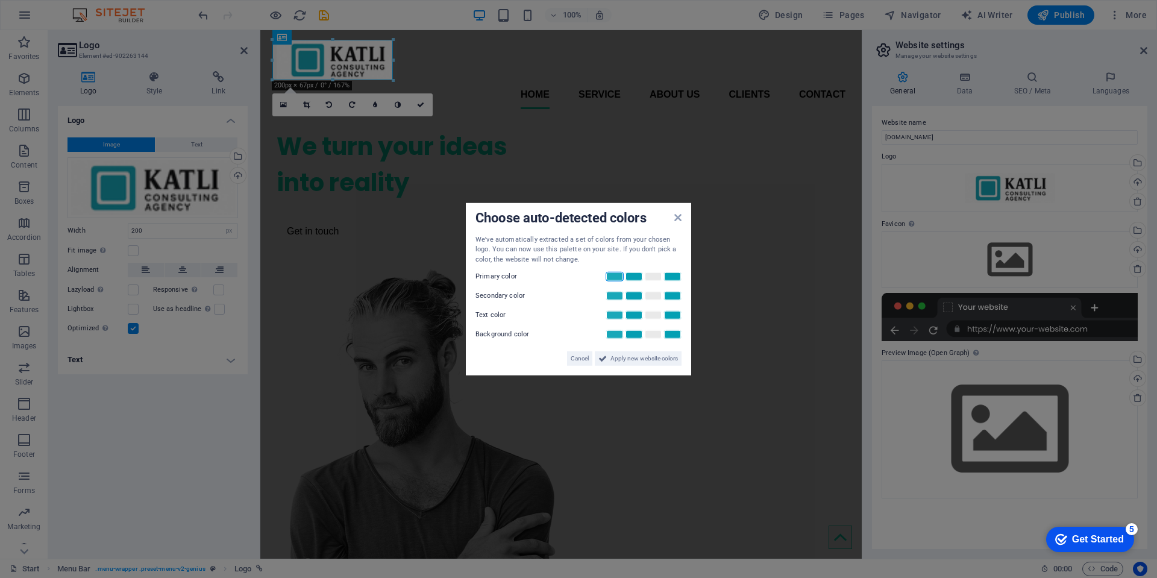
click at [613, 275] on link at bounding box center [615, 277] width 18 height 10
click at [650, 315] on link at bounding box center [653, 315] width 18 height 10
click at [629, 298] on link at bounding box center [634, 296] width 18 height 10
click at [651, 333] on link at bounding box center [653, 335] width 18 height 10
click at [620, 360] on span "Apply new website colors" at bounding box center [643, 358] width 67 height 14
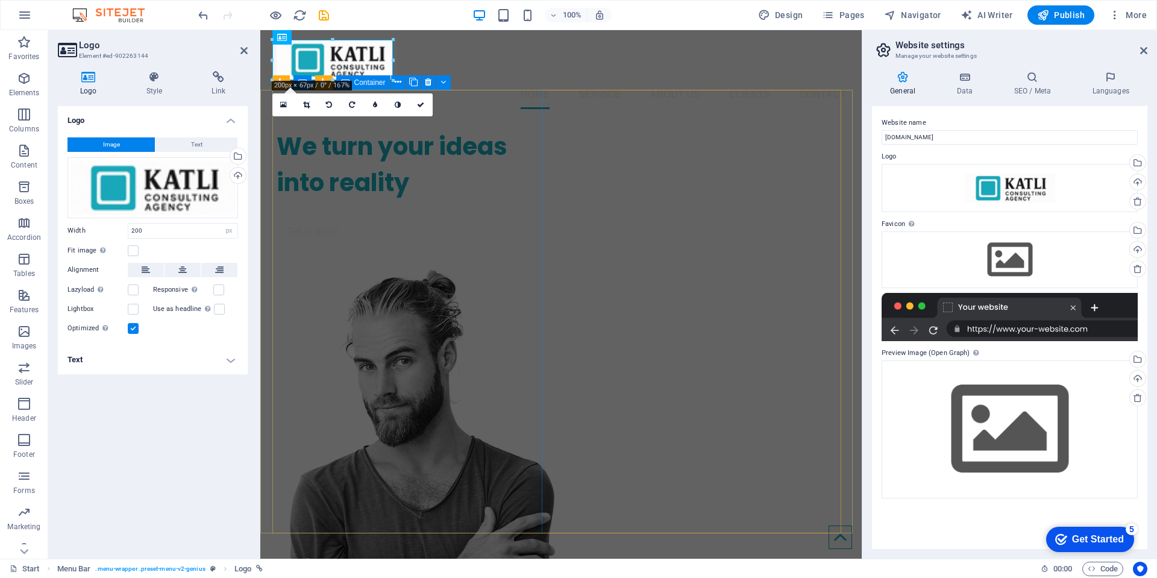
click at [468, 218] on div "We turn your ideas into reality Get in touch" at bounding box center [412, 186] width 270 height 135
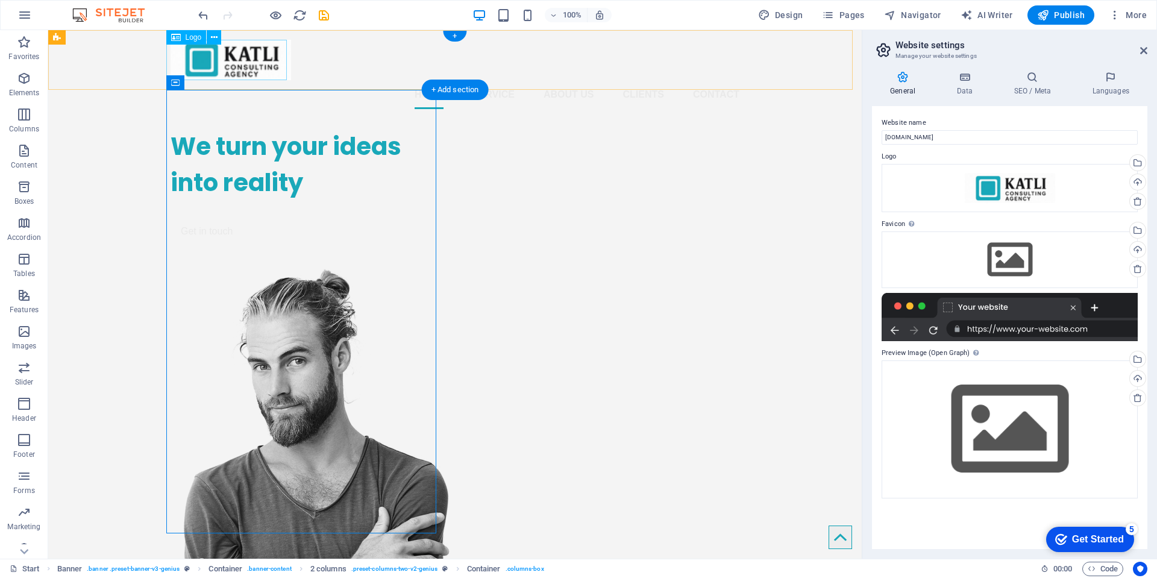
click at [248, 60] on div at bounding box center [455, 60] width 569 height 40
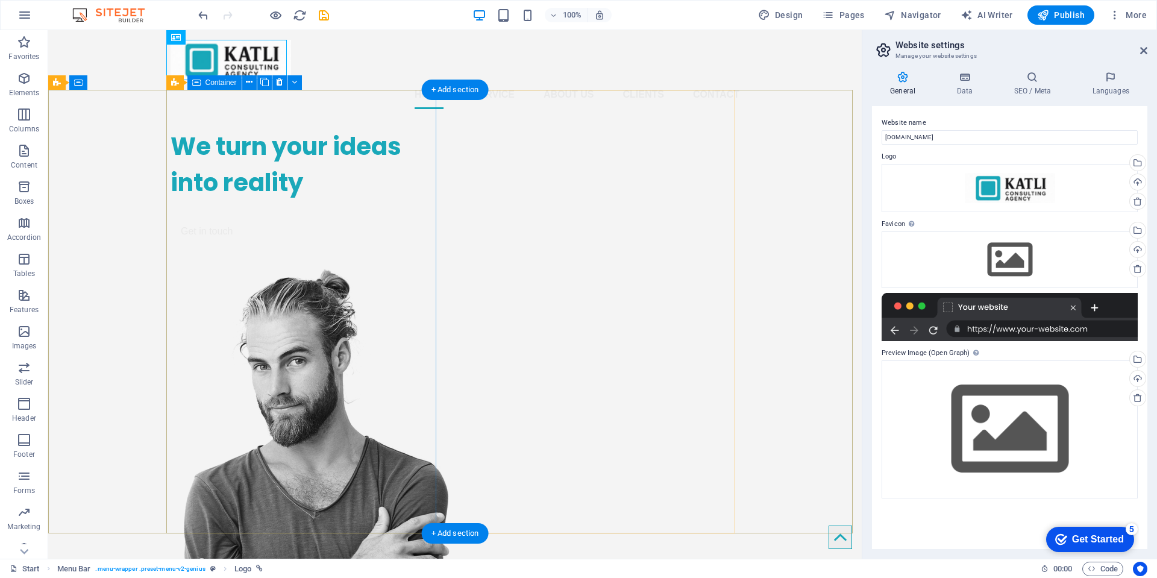
click at [280, 148] on div "We turn your ideas into reality Get in touch" at bounding box center [306, 186] width 270 height 135
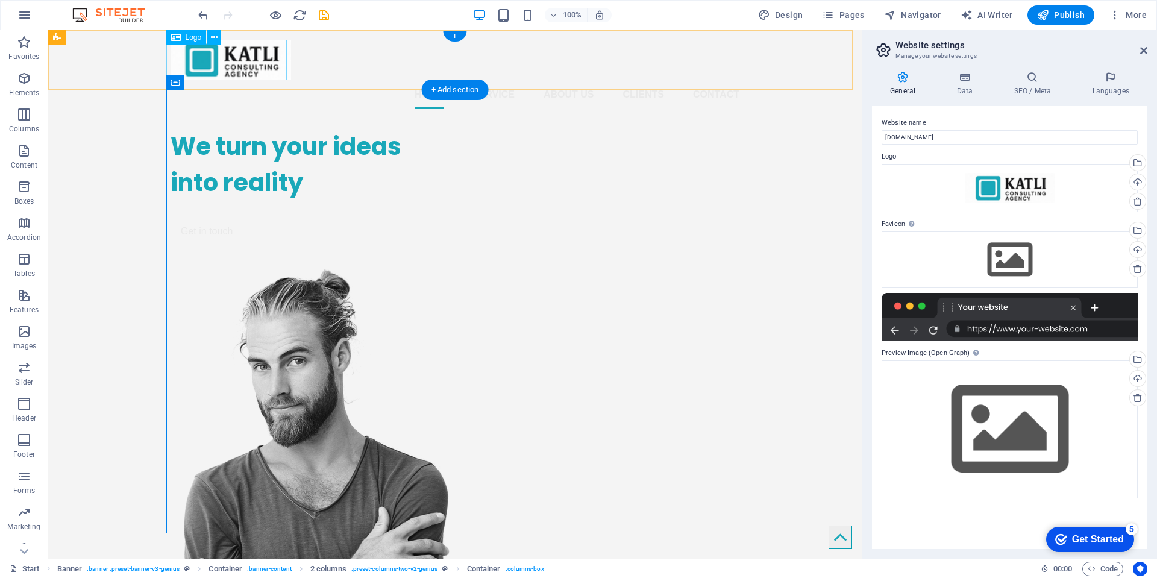
click at [242, 57] on div at bounding box center [455, 60] width 569 height 40
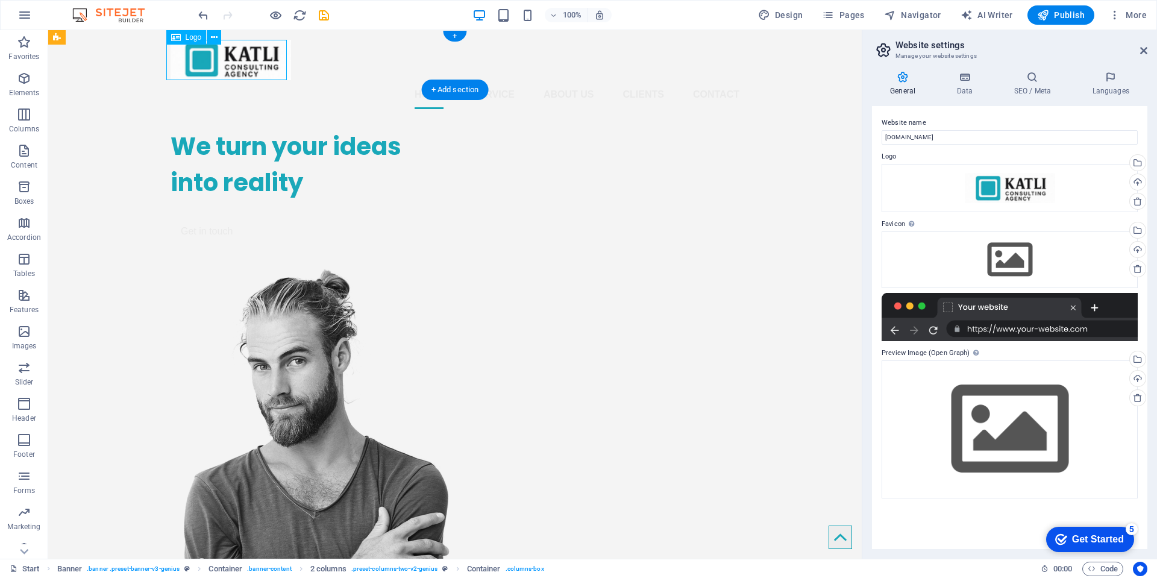
click at [242, 57] on div at bounding box center [455, 60] width 569 height 40
select select "px"
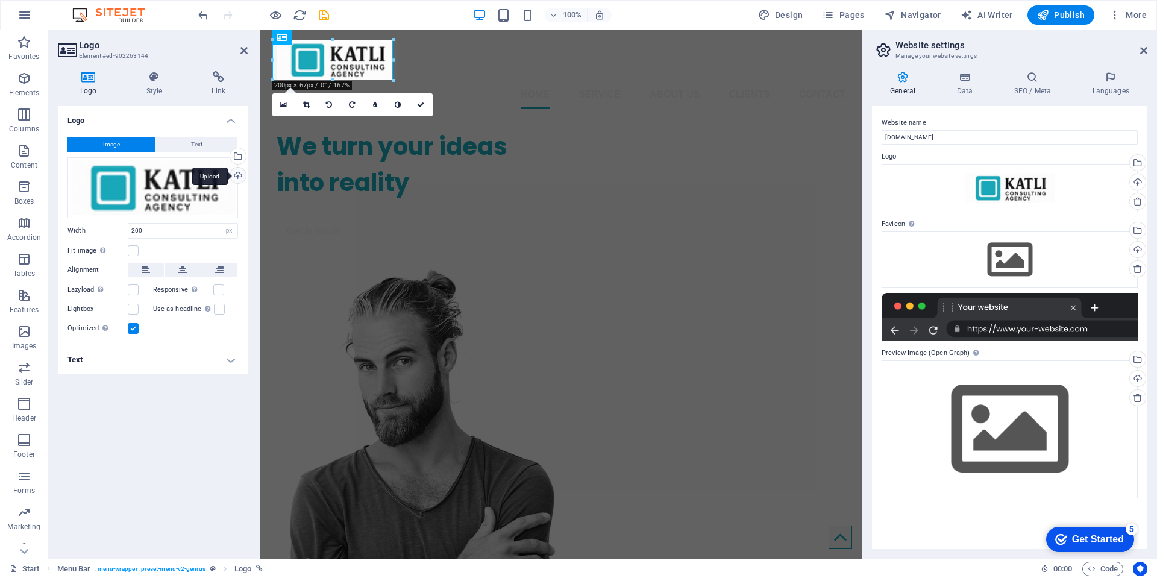
click at [233, 175] on div "Upload" at bounding box center [237, 177] width 18 height 18
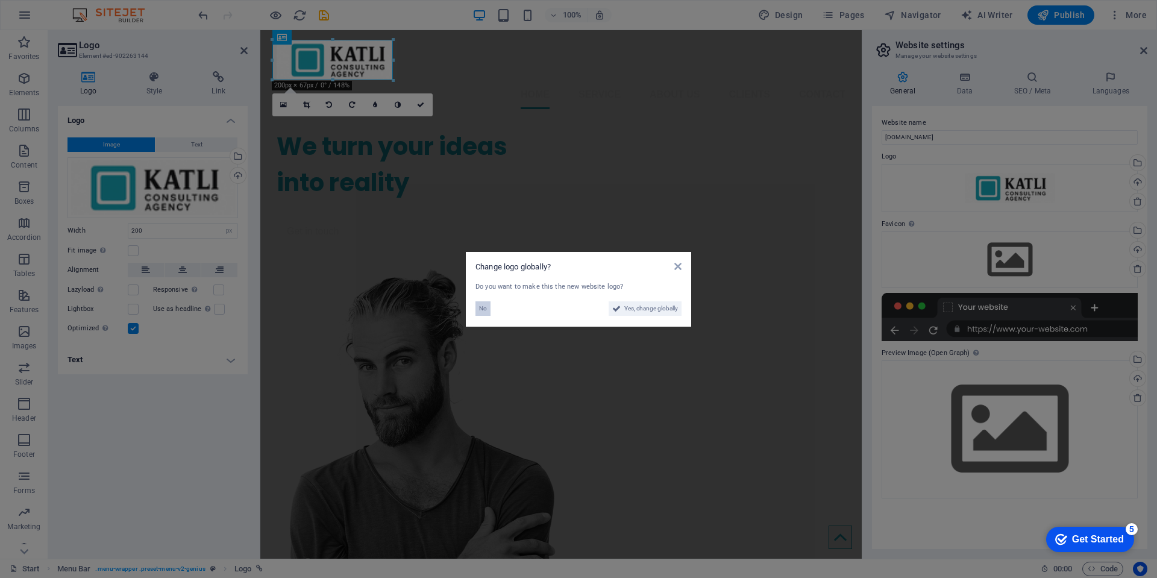
click at [489, 310] on button "No" at bounding box center [482, 308] width 15 height 14
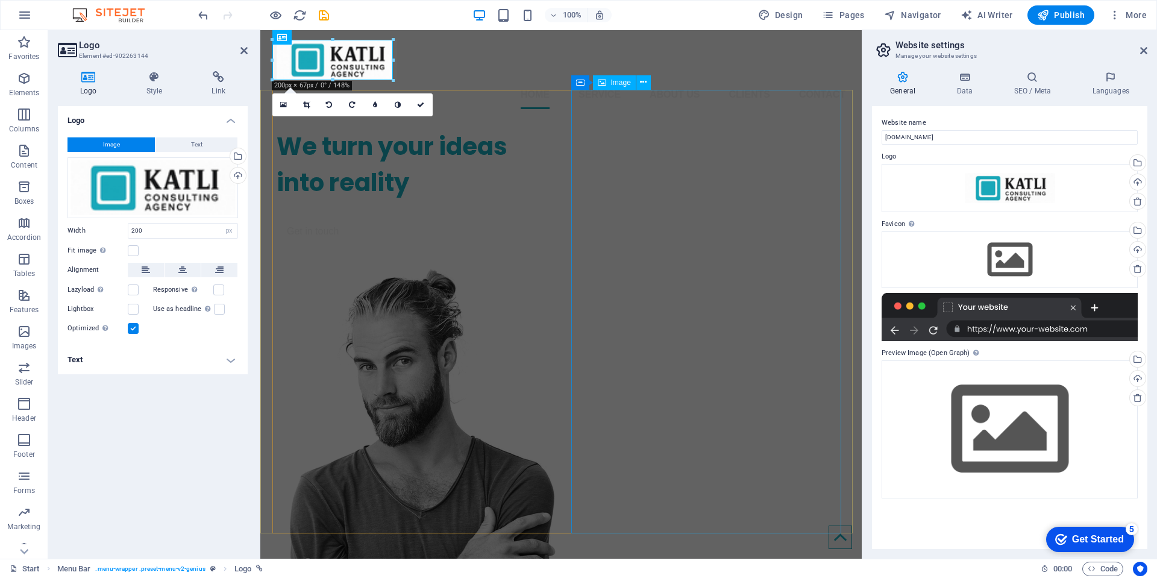
click at [546, 268] on figure at bounding box center [412, 497] width 270 height 459
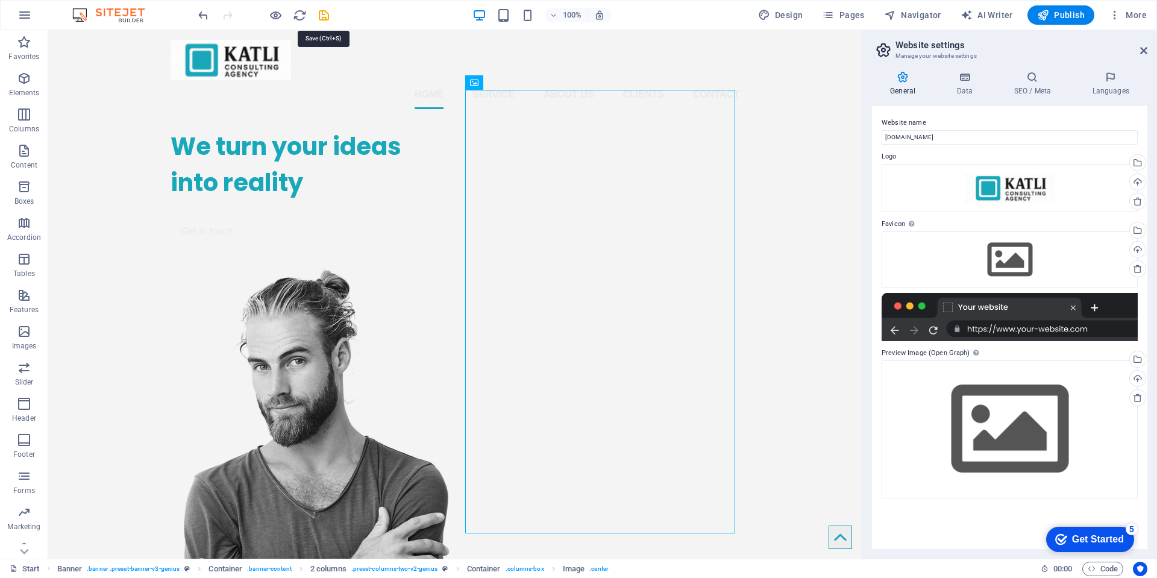
drag, startPoint x: 291, startPoint y: 7, endPoint x: 324, endPoint y: 11, distance: 32.8
click at [325, 11] on icon "save" at bounding box center [324, 15] width 14 height 14
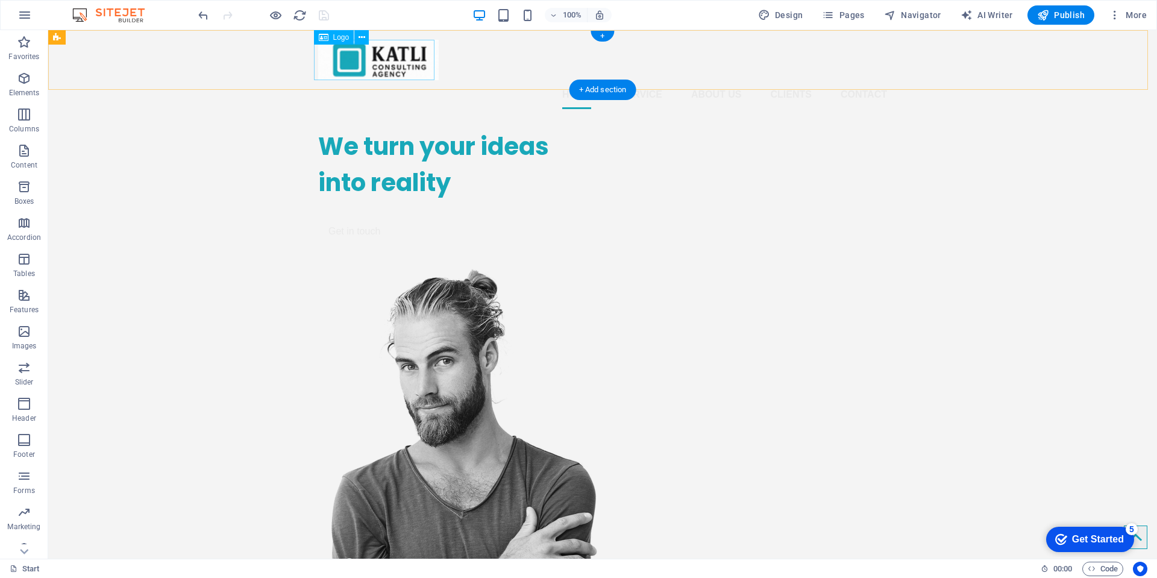
click at [407, 58] on div at bounding box center [602, 60] width 569 height 40
click at [406, 58] on div at bounding box center [602, 60] width 569 height 40
click at [384, 62] on div at bounding box center [602, 60] width 569 height 40
select select "px"
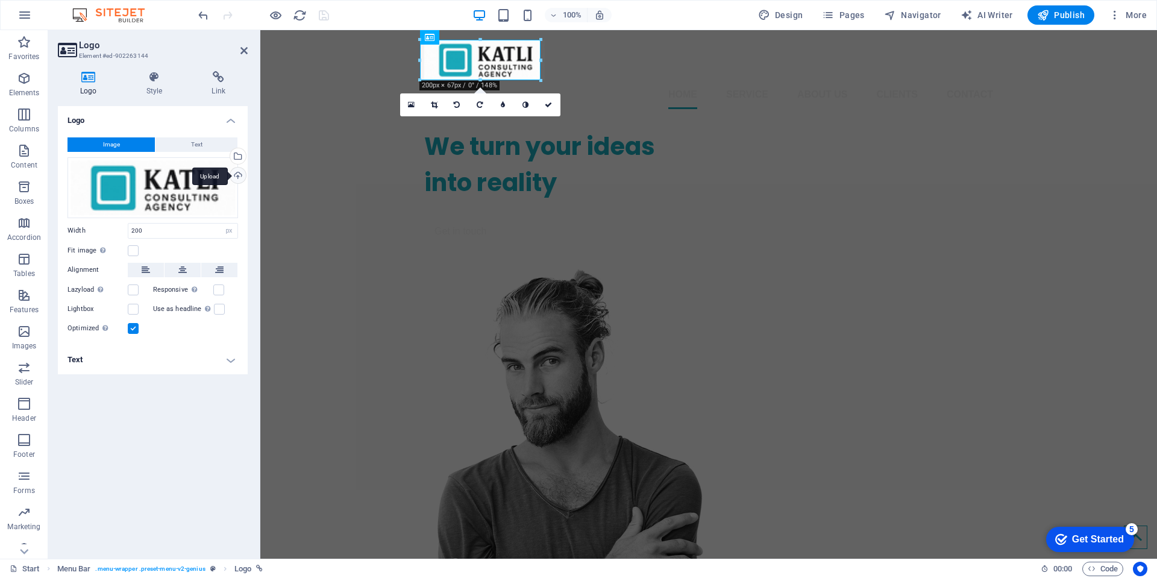
click at [237, 177] on div "Upload" at bounding box center [237, 177] width 18 height 18
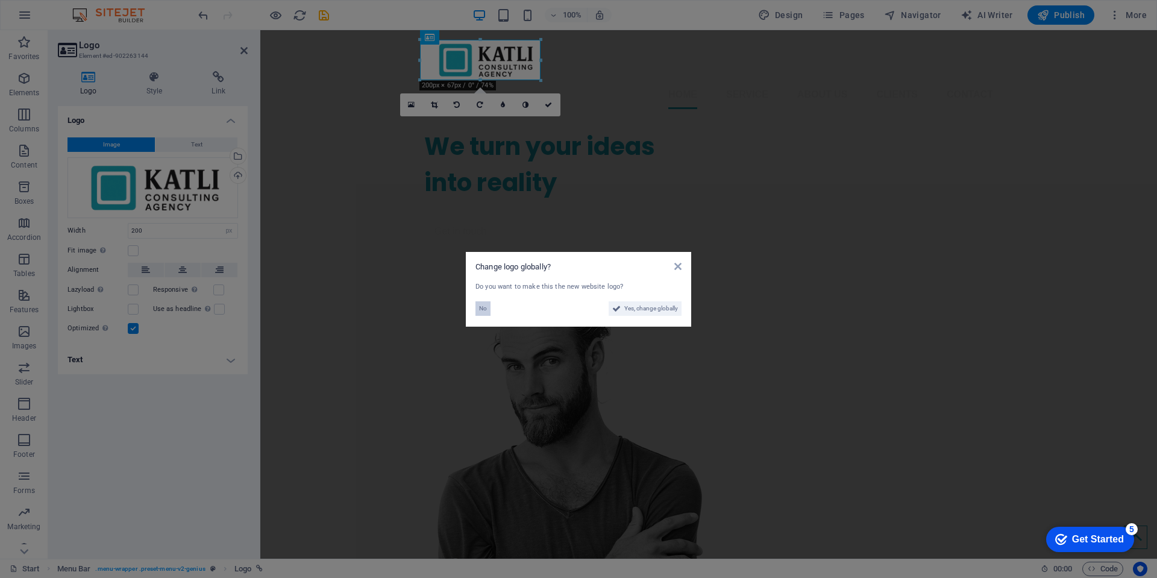
click at [490, 308] on button "No" at bounding box center [482, 308] width 15 height 14
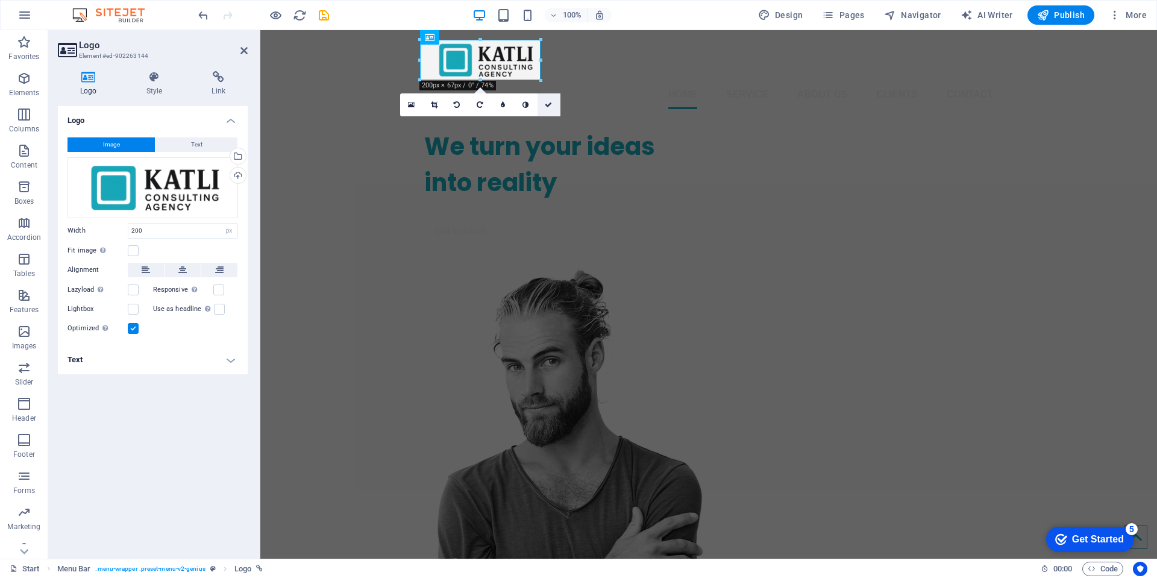
click at [546, 104] on icon at bounding box center [548, 104] width 7 height 7
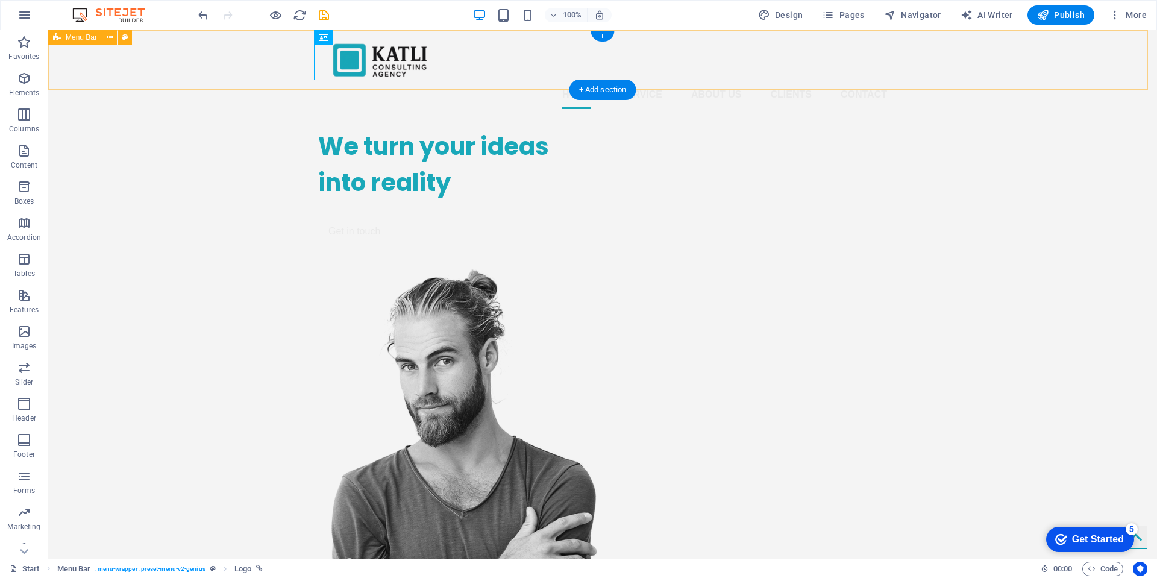
click at [271, 56] on div "Home Service About us Clients Contact" at bounding box center [602, 74] width 1109 height 89
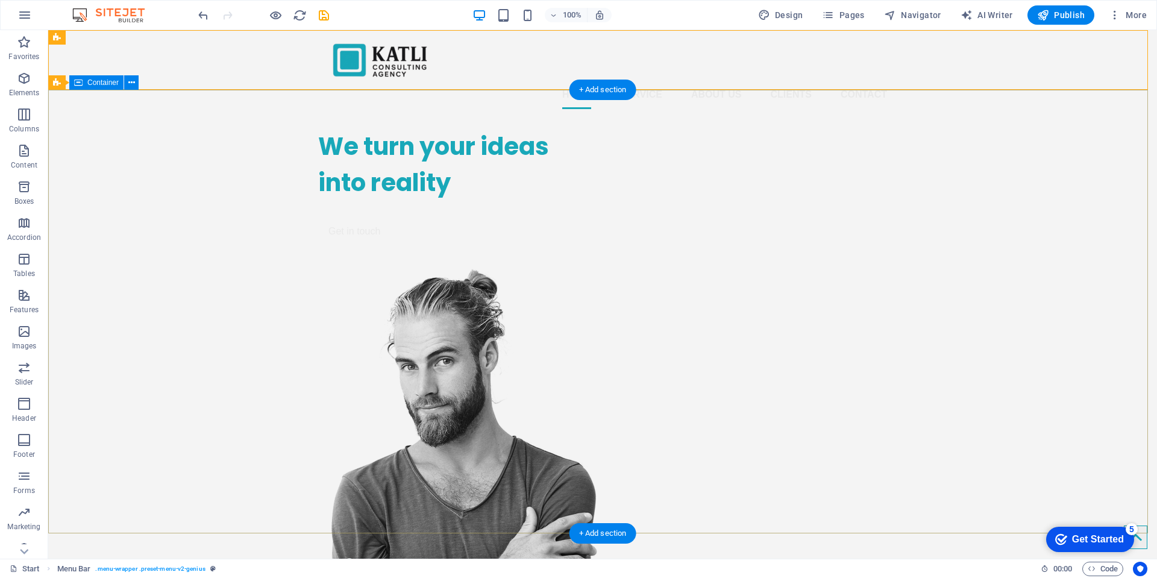
click at [274, 185] on div "We turn your ideas into reality Get in touch" at bounding box center [602, 423] width 1109 height 608
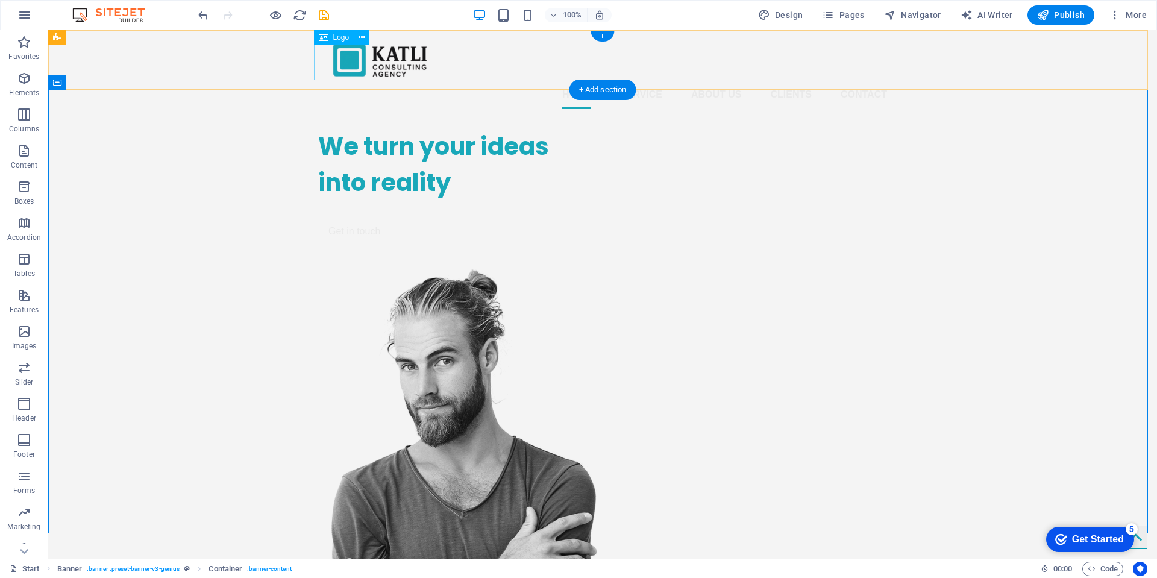
click at [399, 61] on div at bounding box center [602, 60] width 569 height 40
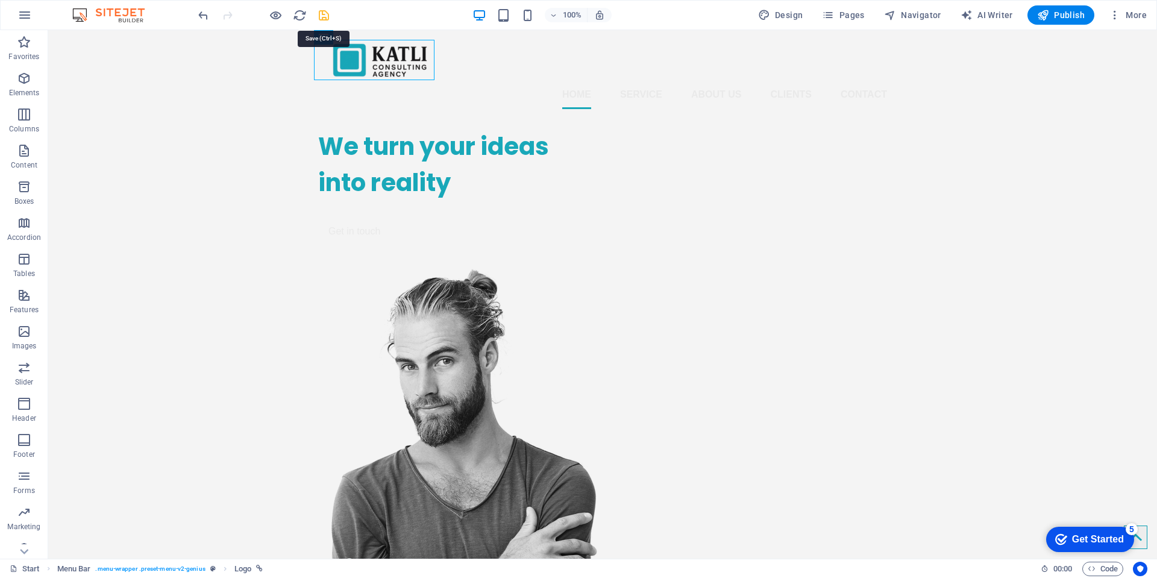
click at [325, 15] on icon "save" at bounding box center [324, 15] width 14 height 14
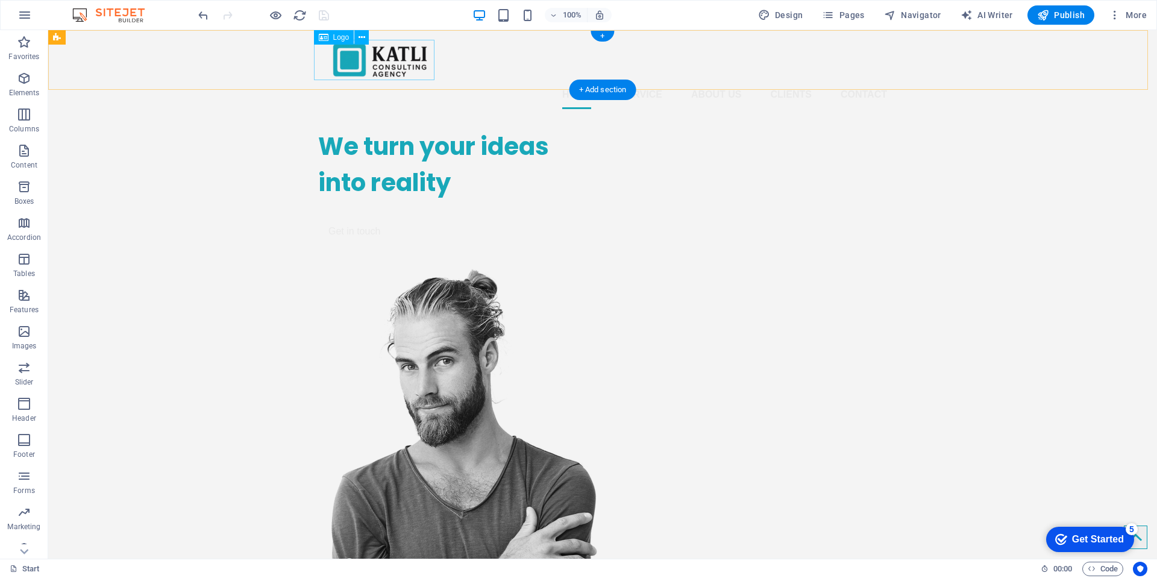
click at [356, 72] on div at bounding box center [602, 60] width 569 height 40
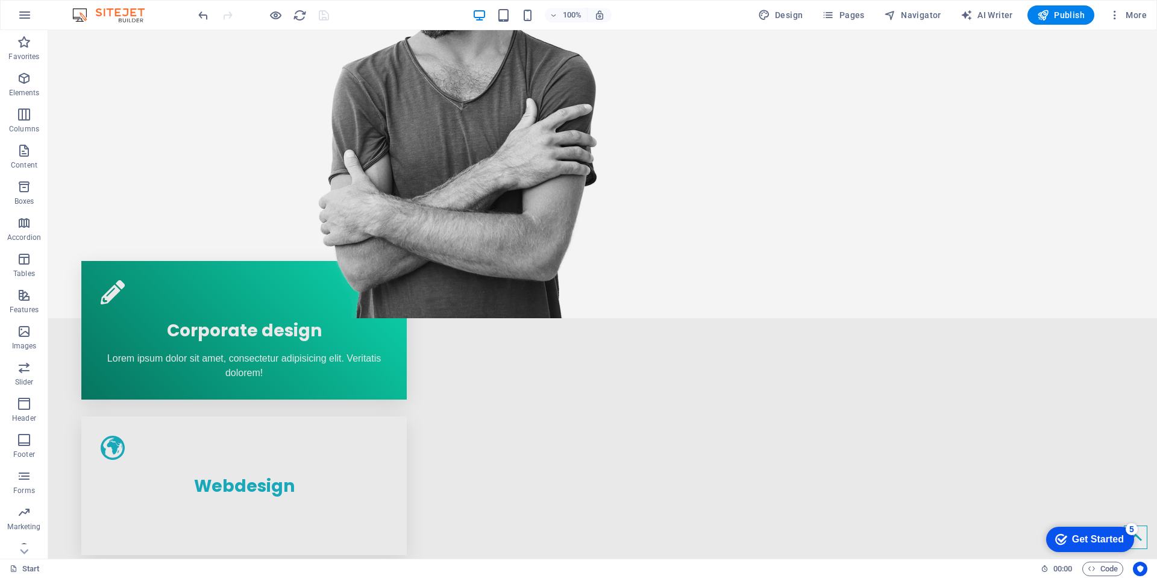
scroll to position [419, 0]
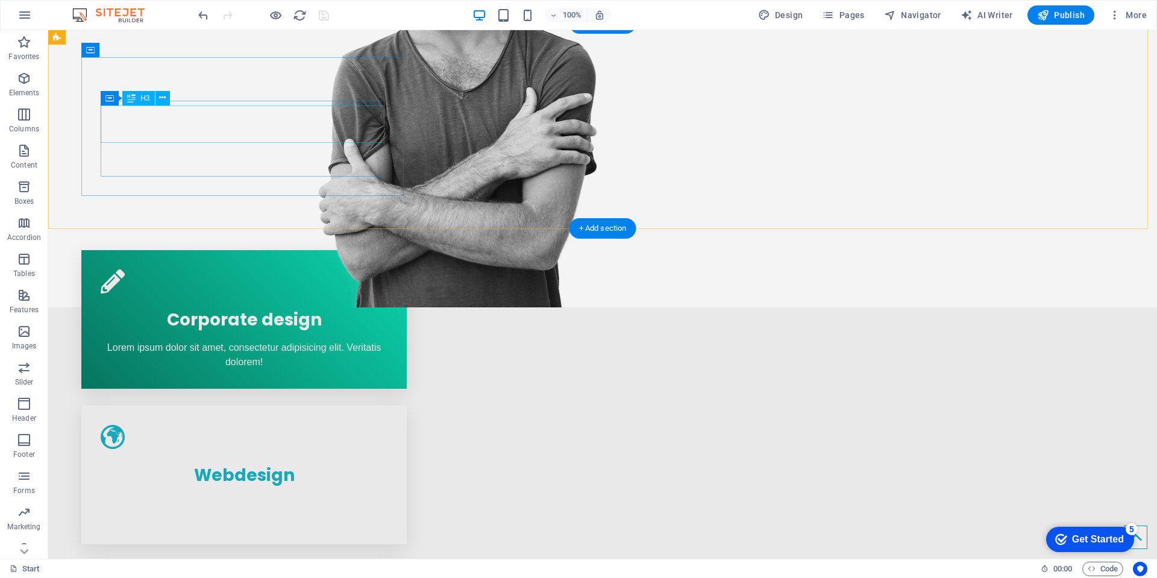
click at [207, 298] on div "Corporate design" at bounding box center [244, 316] width 287 height 37
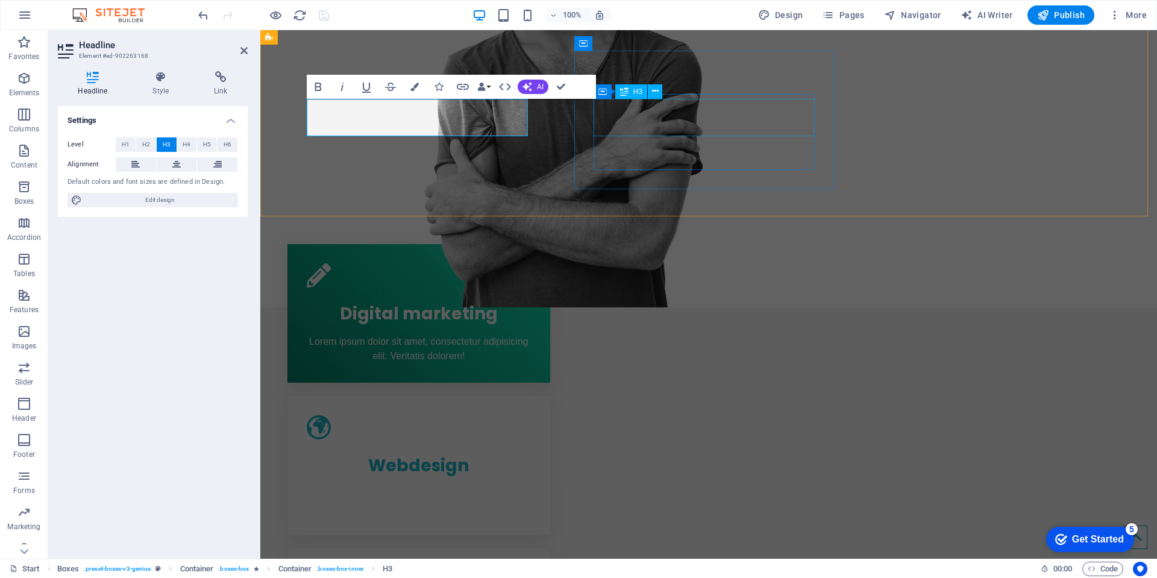
click at [531, 444] on div "Webdesign" at bounding box center [419, 462] width 224 height 37
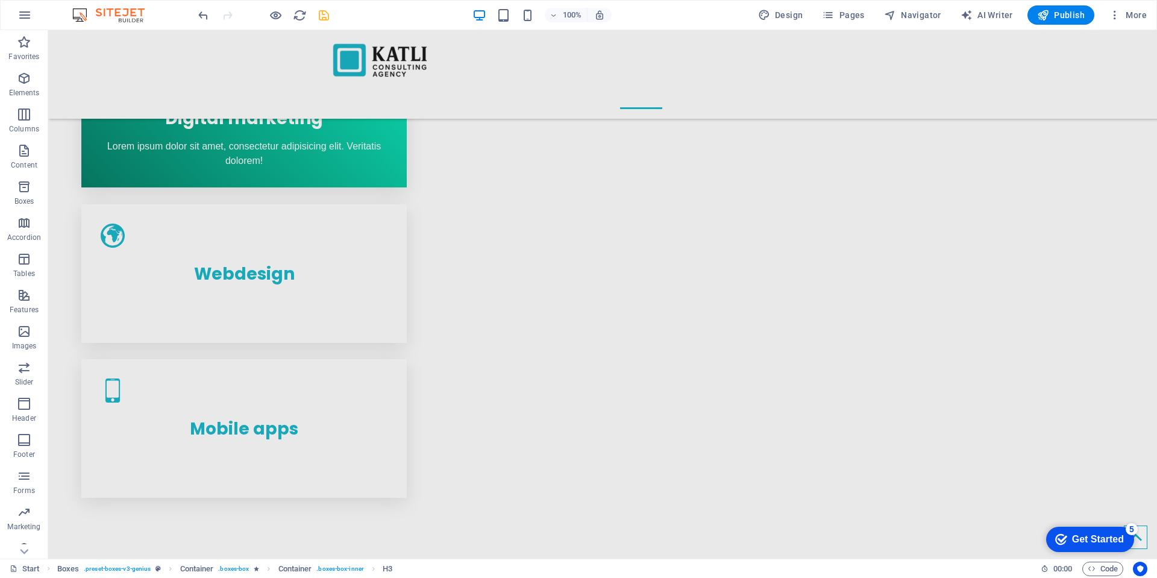
scroll to position [530, 0]
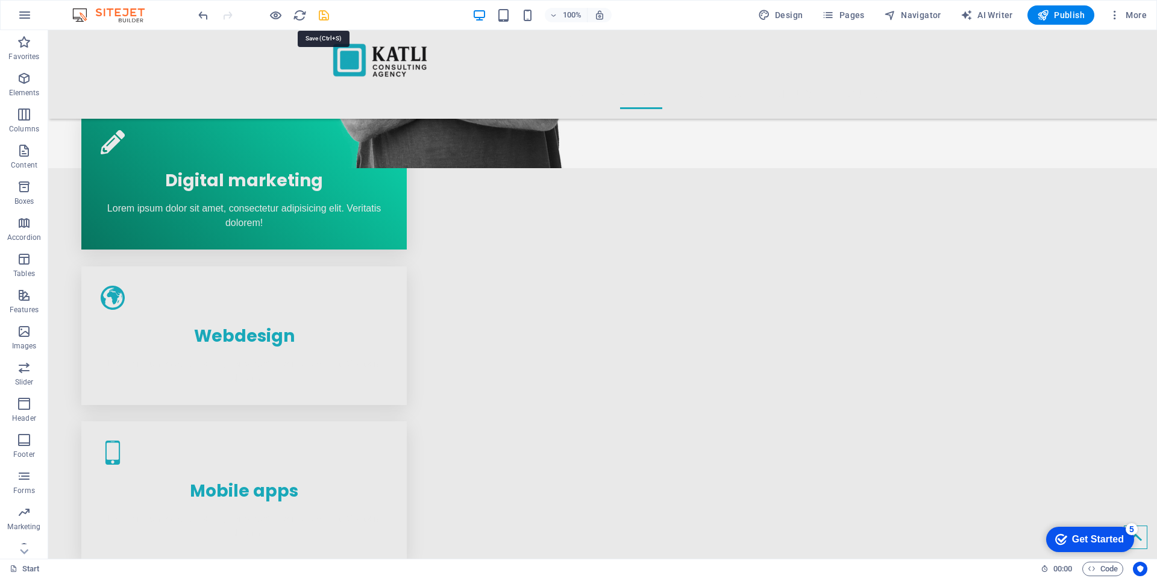
click at [319, 13] on icon "save" at bounding box center [324, 15] width 14 height 14
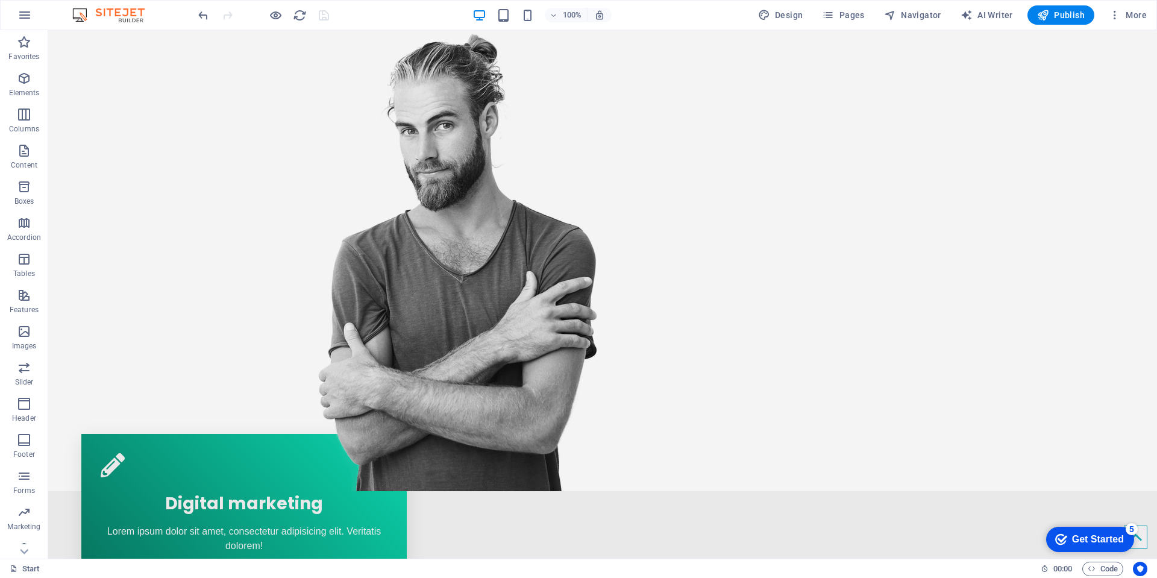
scroll to position [0, 0]
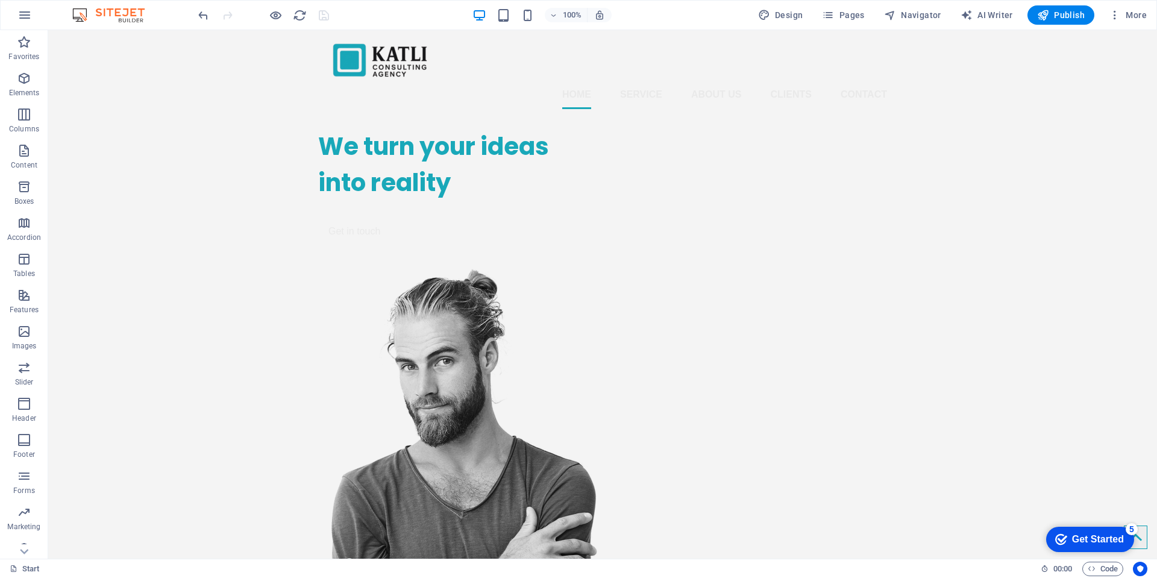
drag, startPoint x: 1154, startPoint y: 151, endPoint x: 1174, endPoint y: 54, distance: 98.3
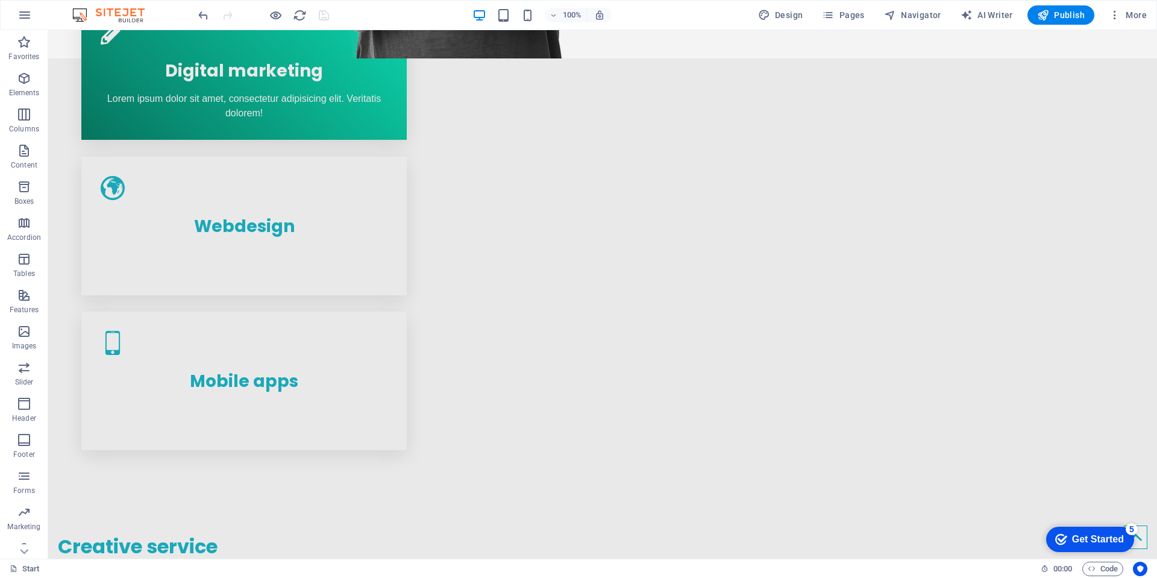
scroll to position [682, 0]
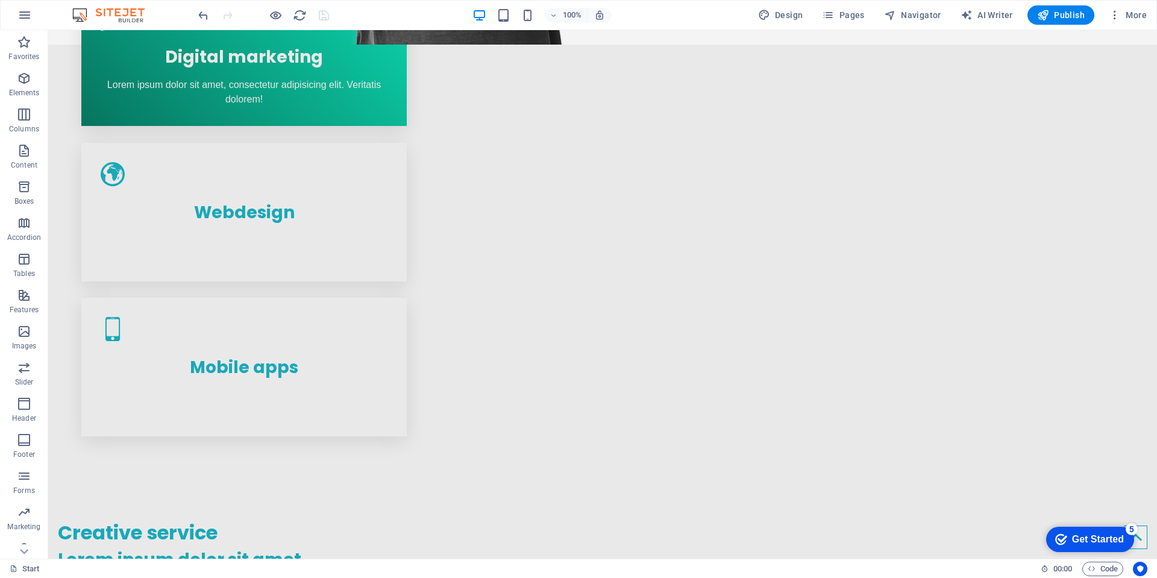
click at [289, 20] on div at bounding box center [263, 14] width 135 height 19
click at [298, 11] on icon "reload" at bounding box center [300, 15] width 14 height 14
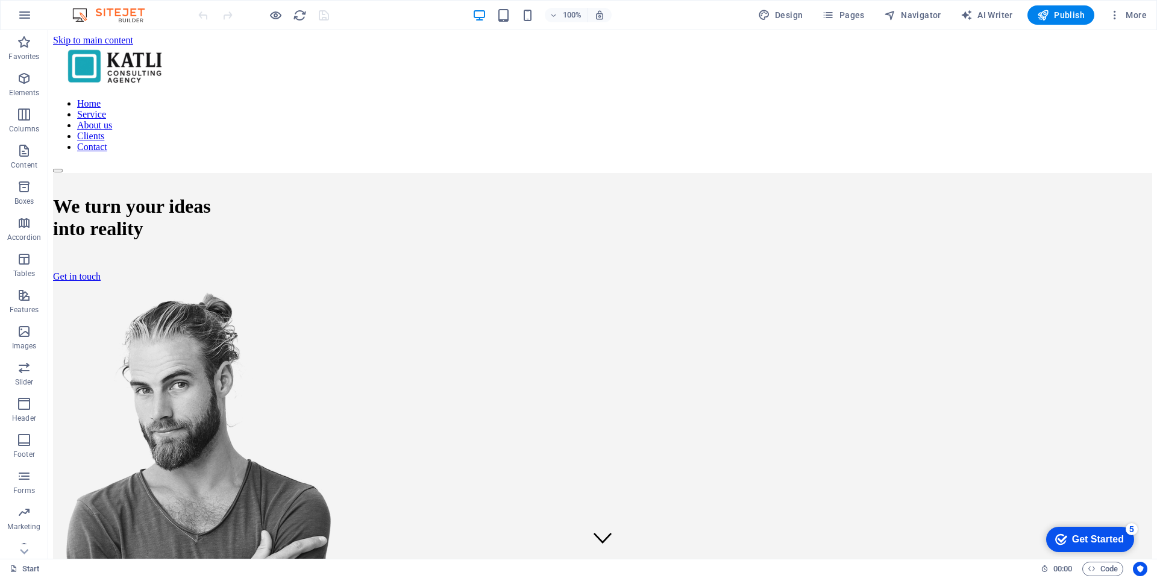
scroll to position [0, 0]
click at [628, 98] on nav "Home Service About us Clients Contact" at bounding box center [602, 125] width 1099 height 54
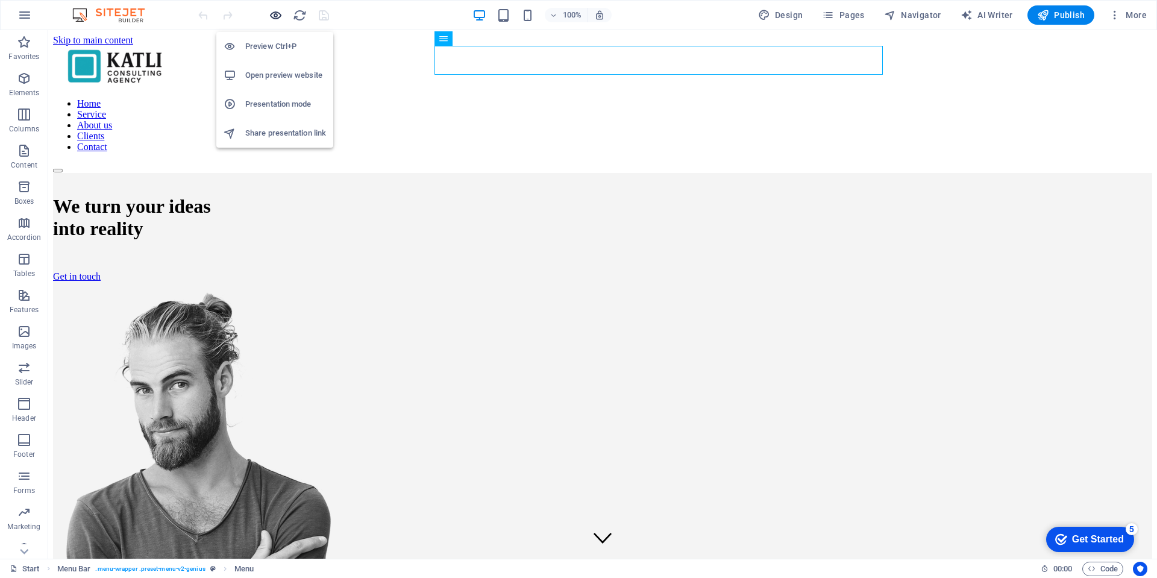
click at [271, 18] on icon "button" at bounding box center [276, 15] width 14 height 14
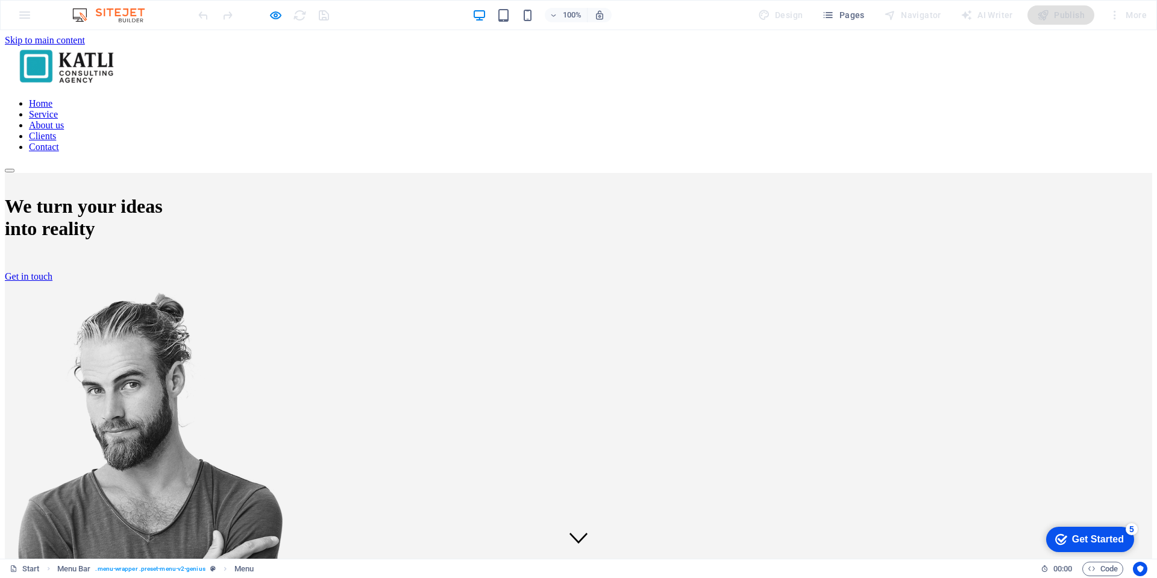
click at [58, 109] on link "Service" at bounding box center [43, 114] width 29 height 10
drag, startPoint x: 1150, startPoint y: 183, endPoint x: 1130, endPoint y: 47, distance: 137.0
click at [273, 14] on icon "button" at bounding box center [276, 15] width 14 height 14
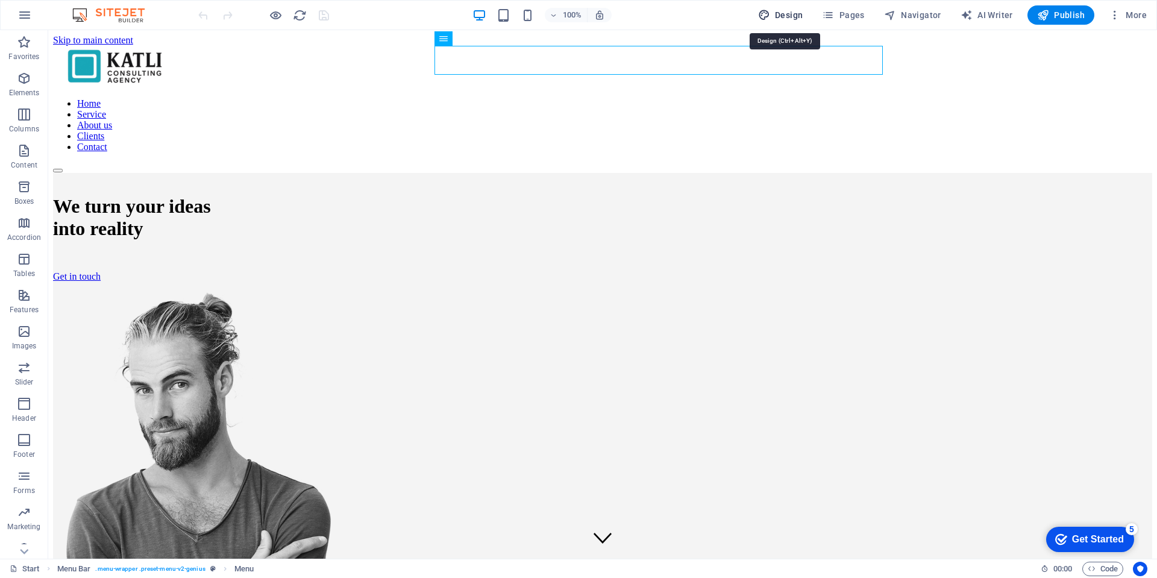
click at [761, 13] on icon "button" at bounding box center [764, 15] width 12 height 12
select select "px"
select select "400"
select select "px"
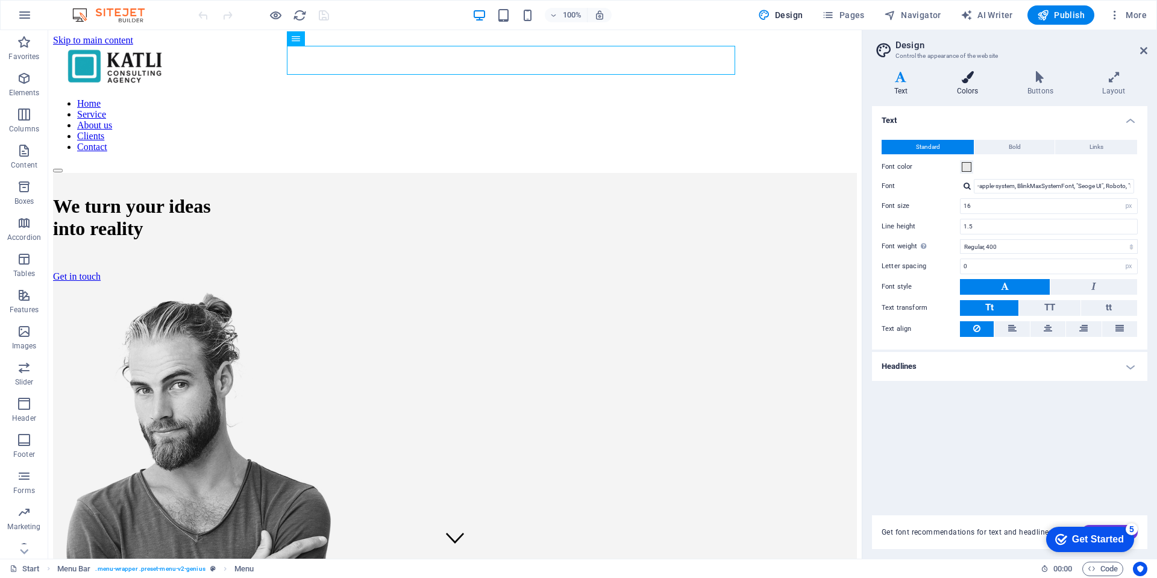
click at [969, 93] on h4 "Colors" at bounding box center [970, 83] width 70 height 25
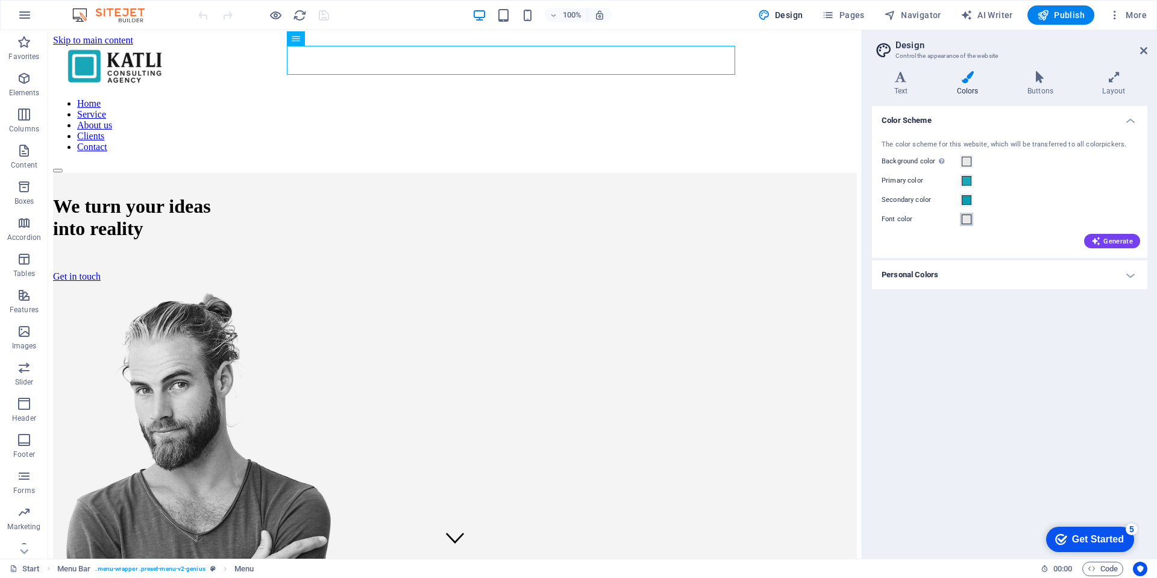
click at [962, 220] on span at bounding box center [967, 219] width 10 height 10
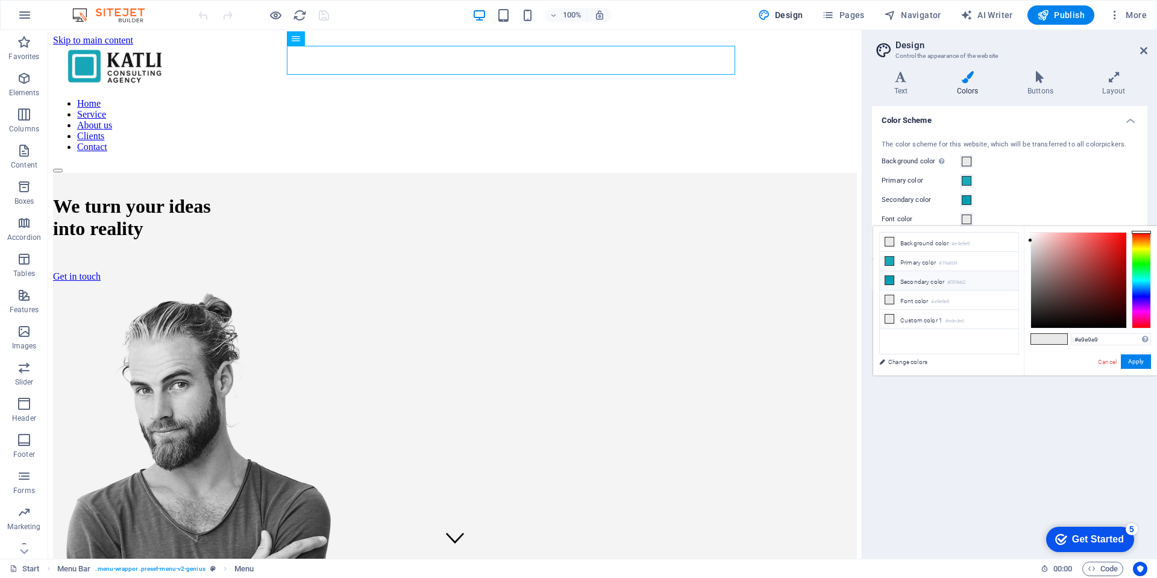
click at [898, 280] on li "Secondary color #059eb2" at bounding box center [949, 280] width 139 height 19
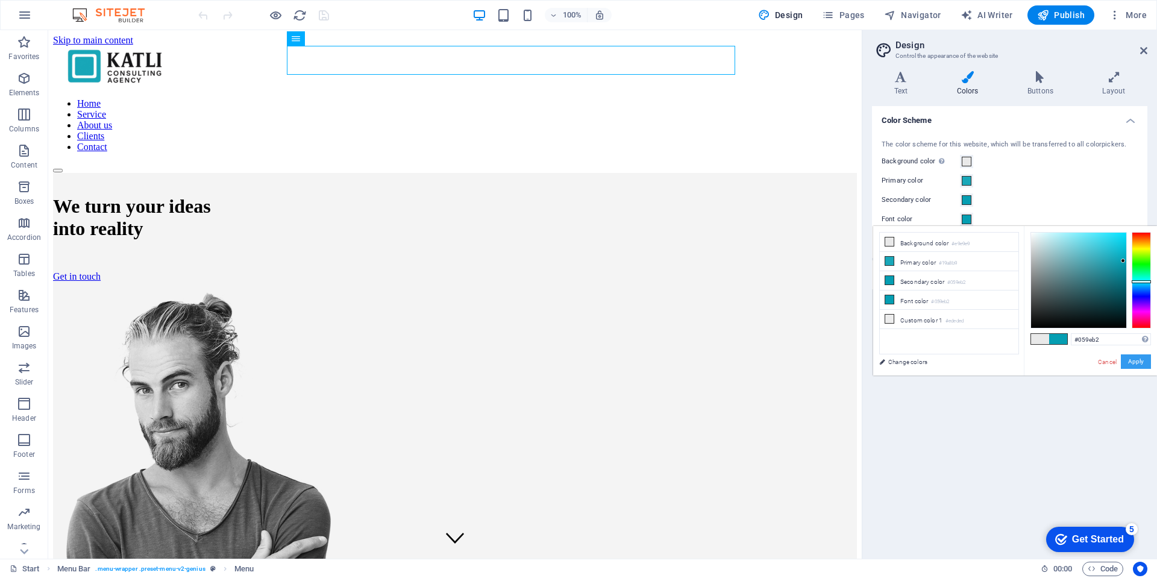
click at [1130, 363] on button "Apply" at bounding box center [1136, 361] width 30 height 14
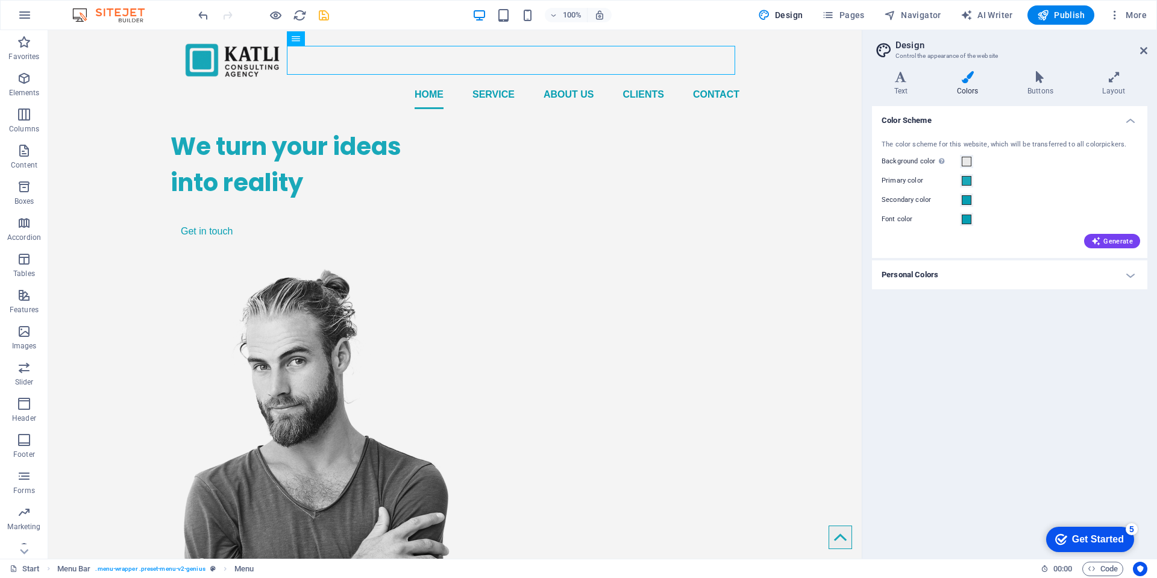
click at [331, 13] on div "100% Design Pages Navigator AI Writer Publish More" at bounding box center [674, 14] width 956 height 19
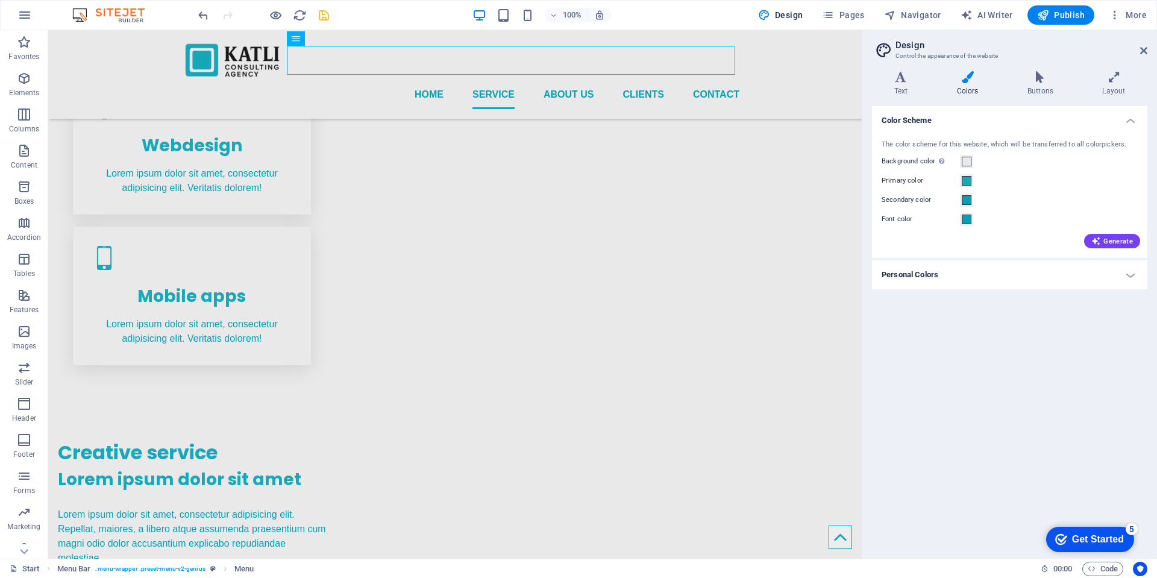
scroll to position [670, 0]
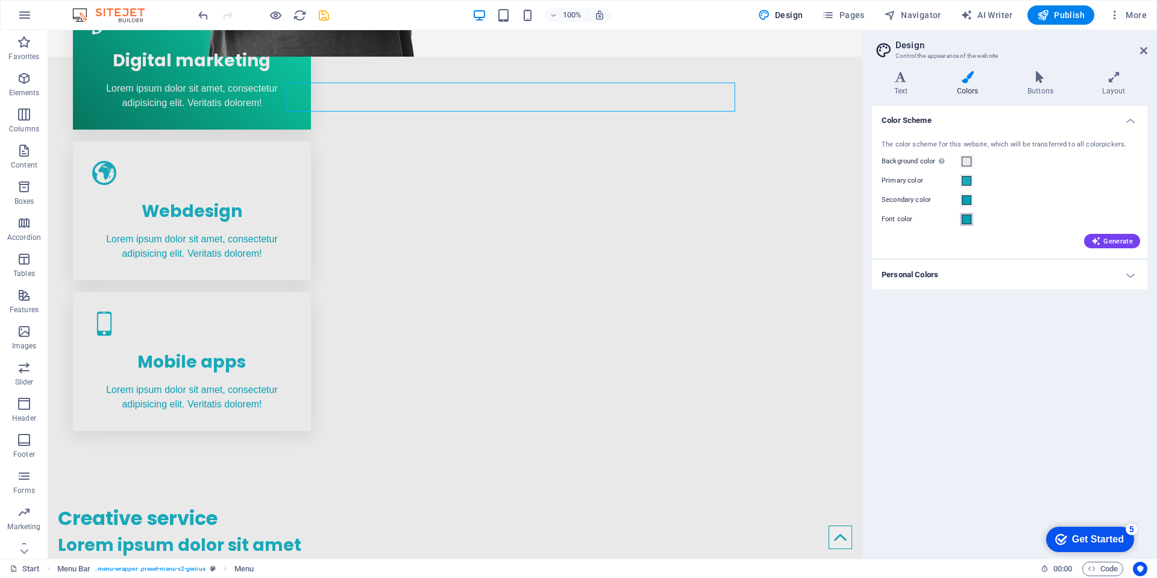
click at [969, 222] on span at bounding box center [967, 219] width 10 height 10
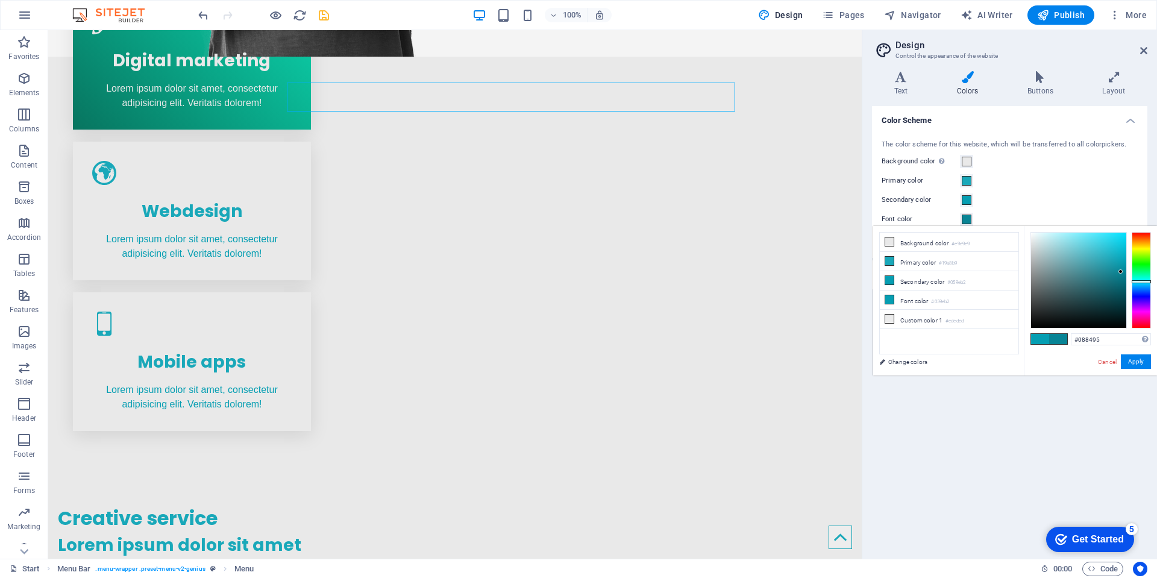
type input "#088798"
drag, startPoint x: 1123, startPoint y: 261, endPoint x: 1121, endPoint y: 271, distance: 9.2
click at [1121, 271] on div at bounding box center [1120, 270] width 4 height 4
click at [1143, 365] on button "Apply" at bounding box center [1136, 361] width 30 height 14
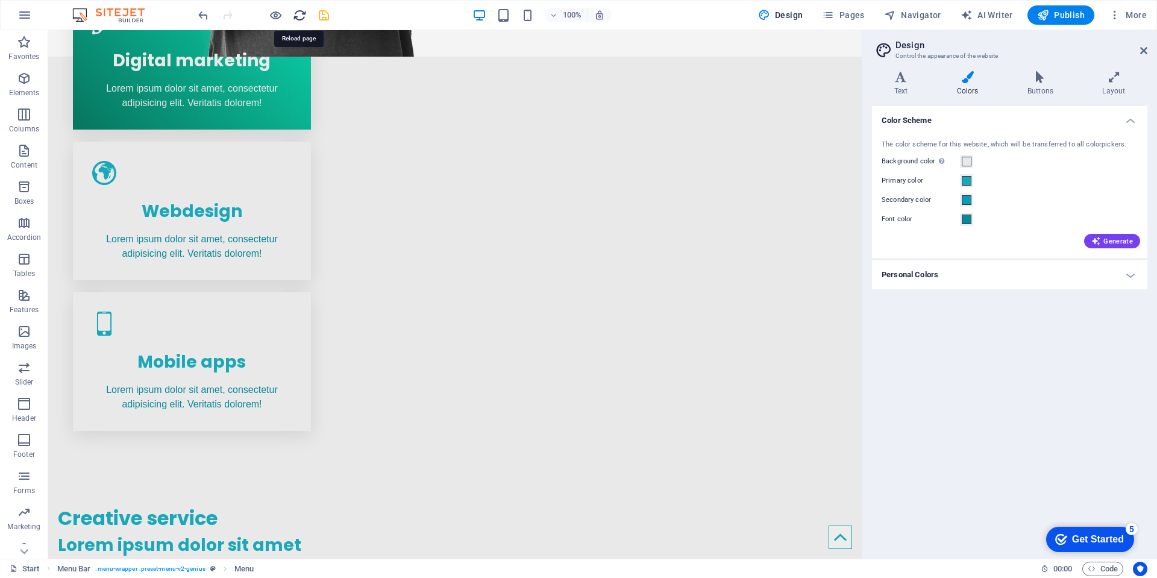
click at [298, 15] on icon "reload" at bounding box center [300, 15] width 14 height 14
click at [327, 11] on icon "save" at bounding box center [324, 15] width 14 height 14
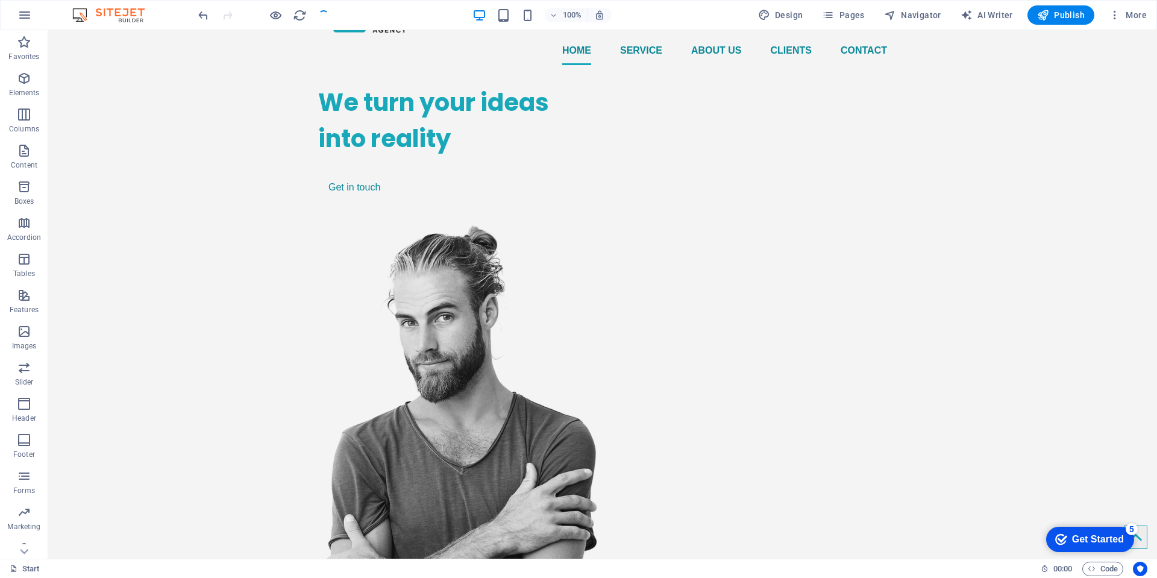
scroll to position [40, 0]
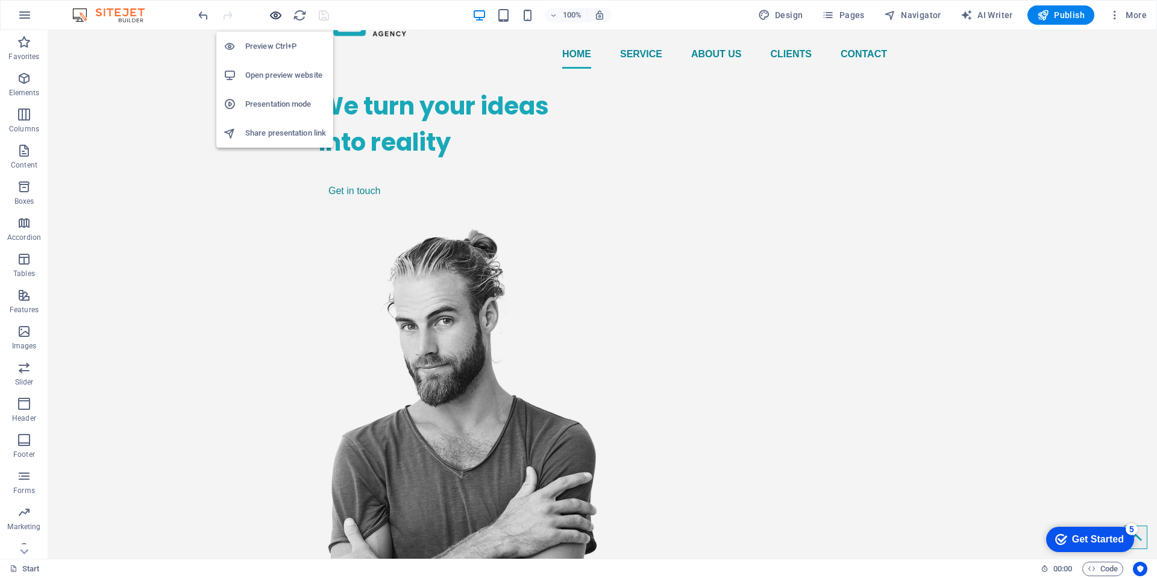
click at [274, 13] on icon "button" at bounding box center [276, 15] width 14 height 14
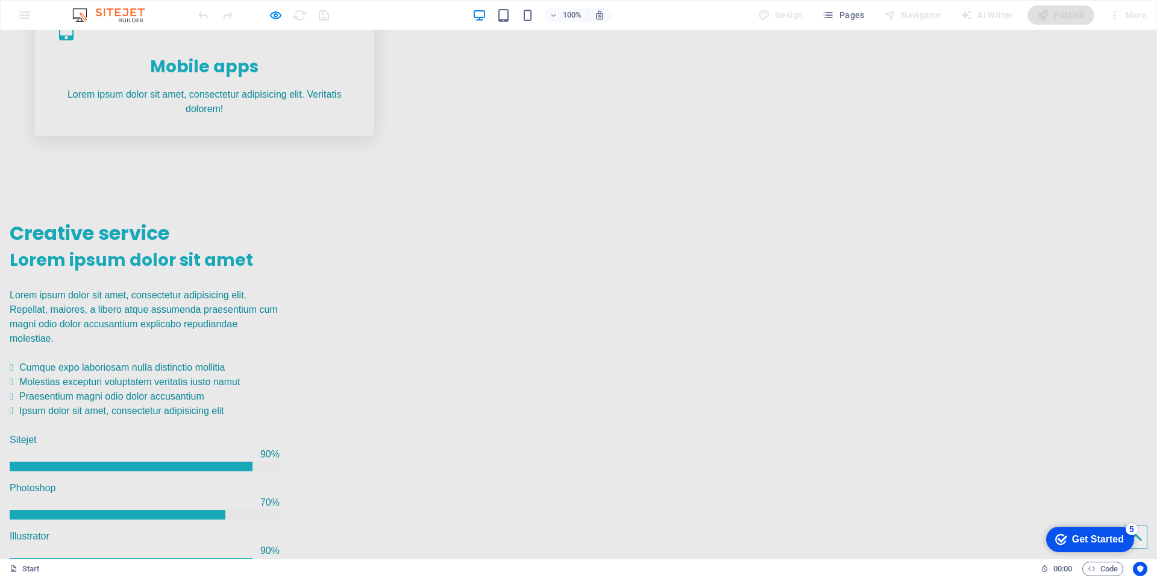
scroll to position [989, 0]
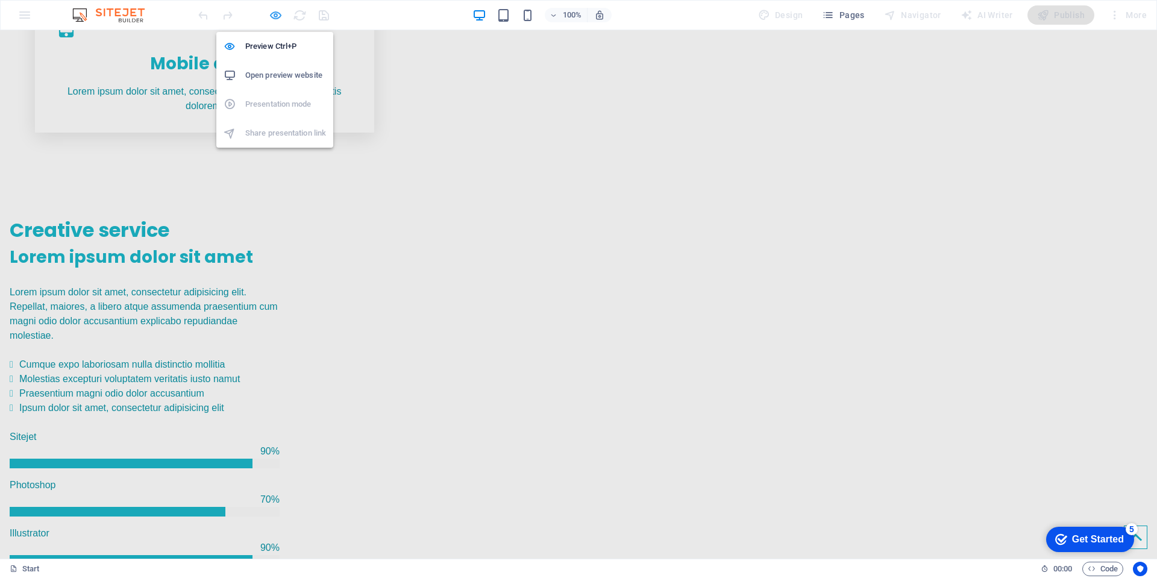
click at [275, 10] on icon "button" at bounding box center [276, 15] width 14 height 14
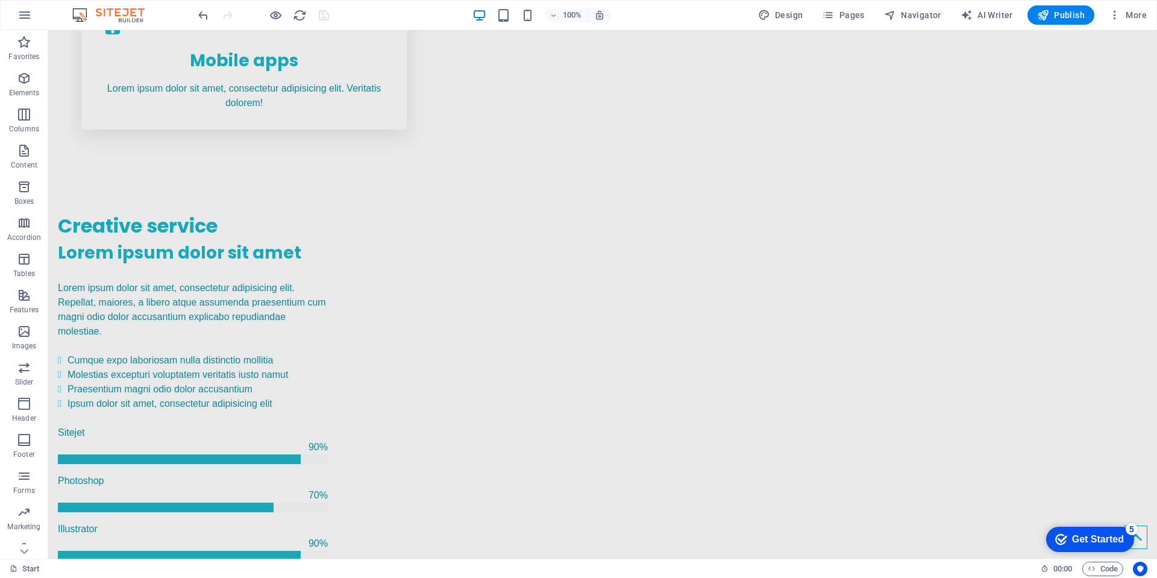
scroll to position [986, 0]
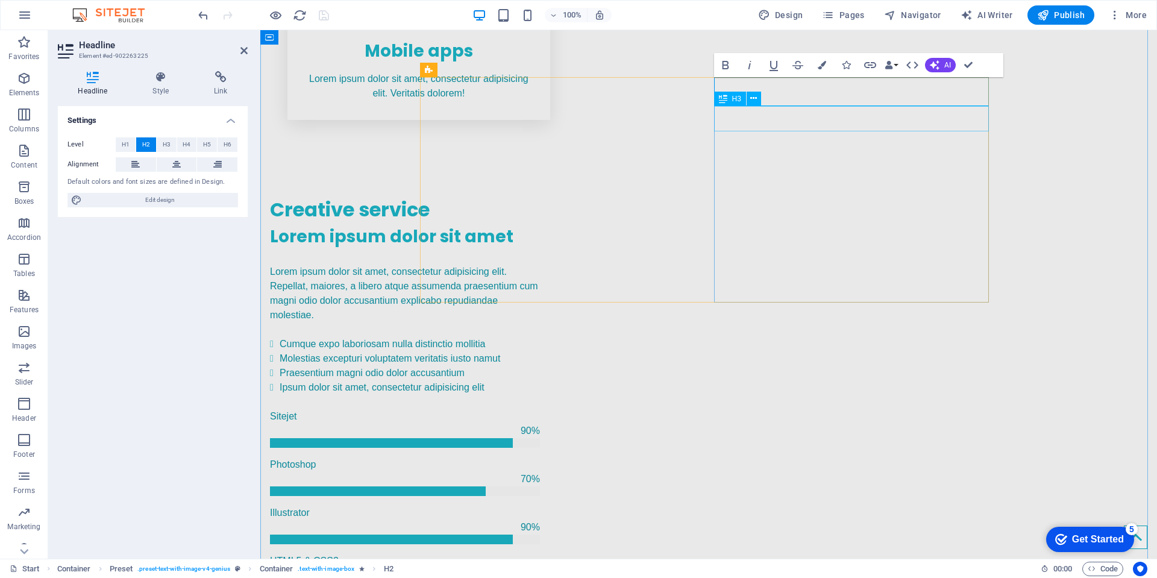
scroll to position [973, 0]
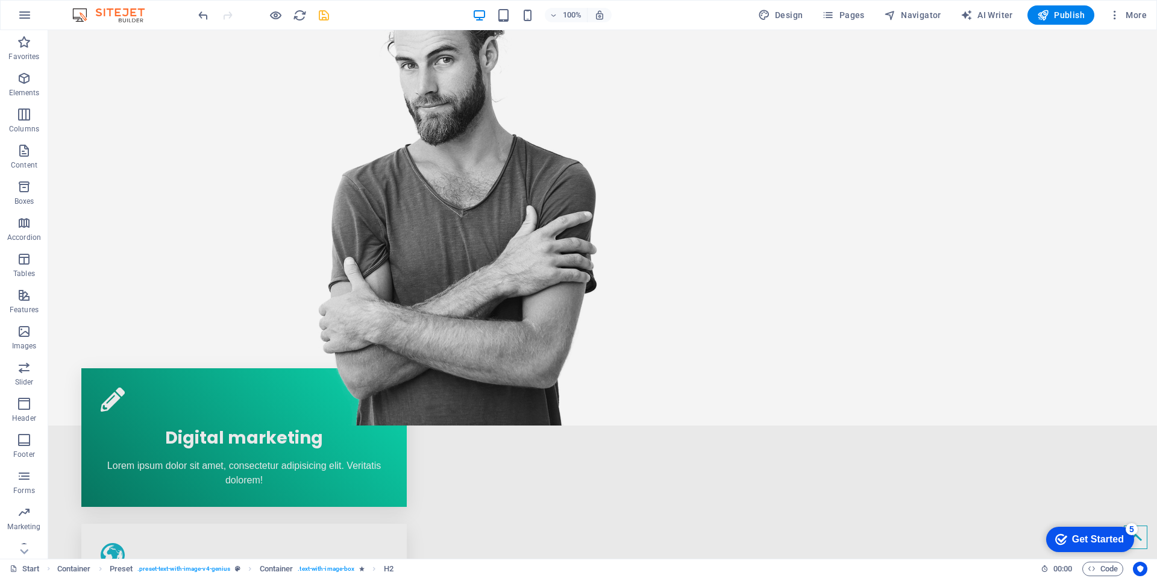
scroll to position [322, 0]
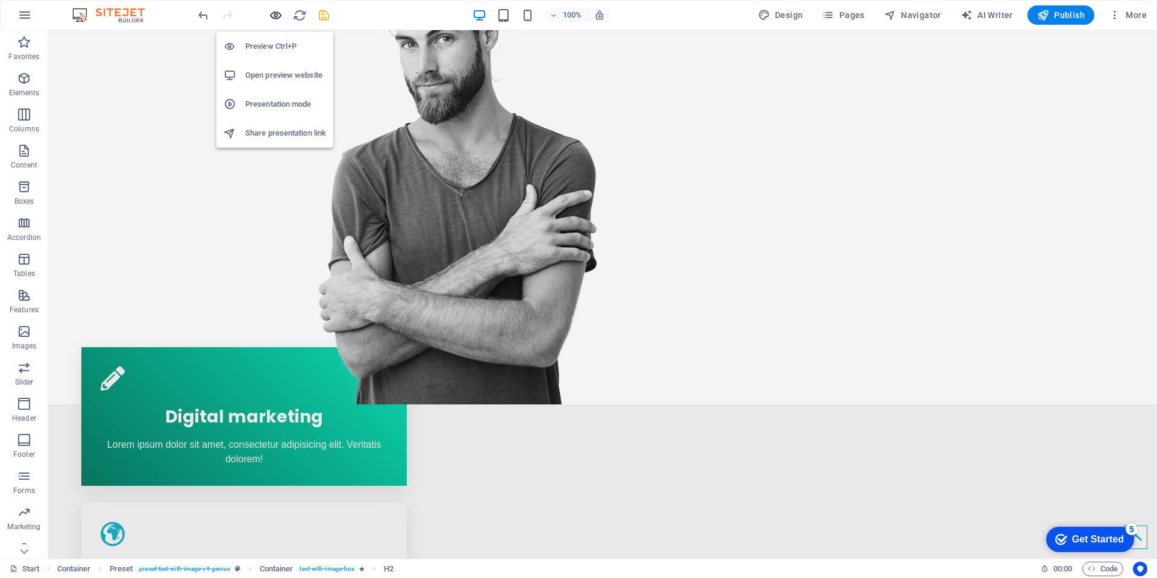
click at [277, 13] on icon "button" at bounding box center [276, 15] width 14 height 14
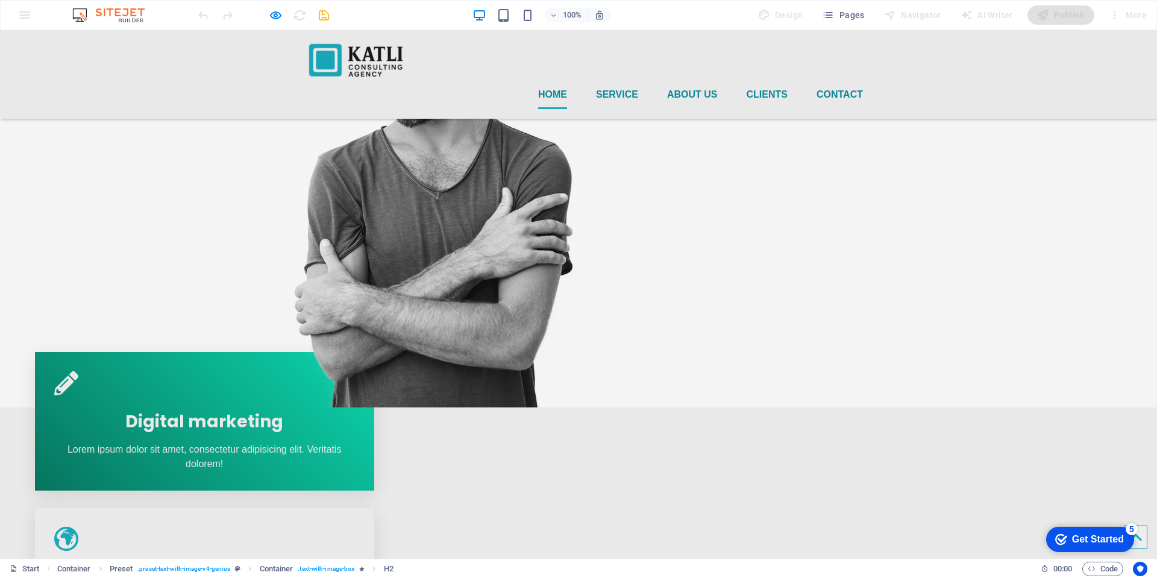
scroll to position [241, 0]
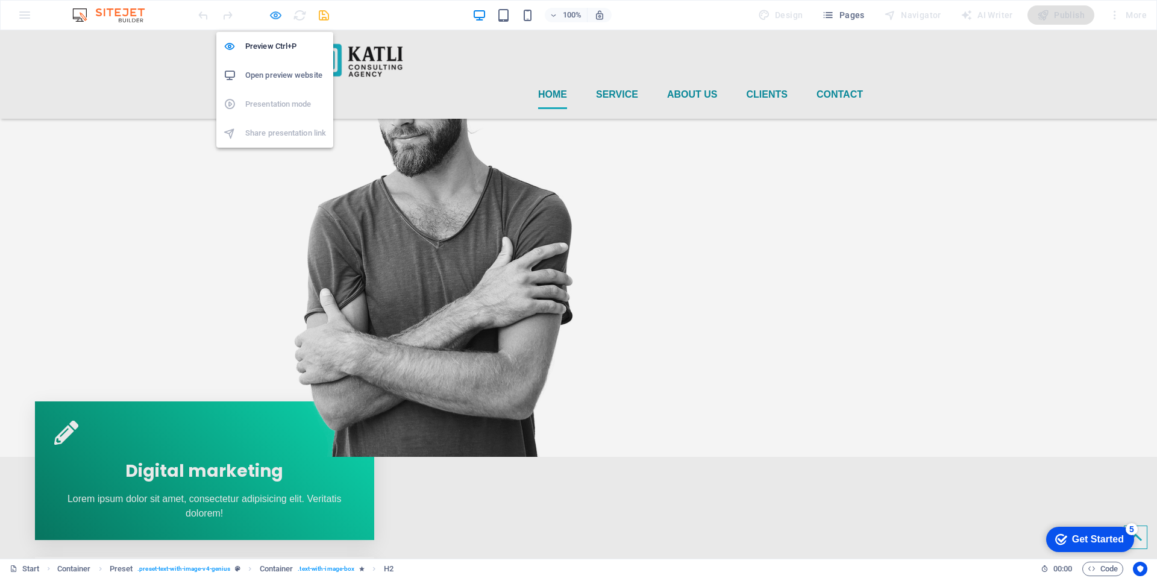
click at [277, 20] on icon "button" at bounding box center [276, 15] width 14 height 14
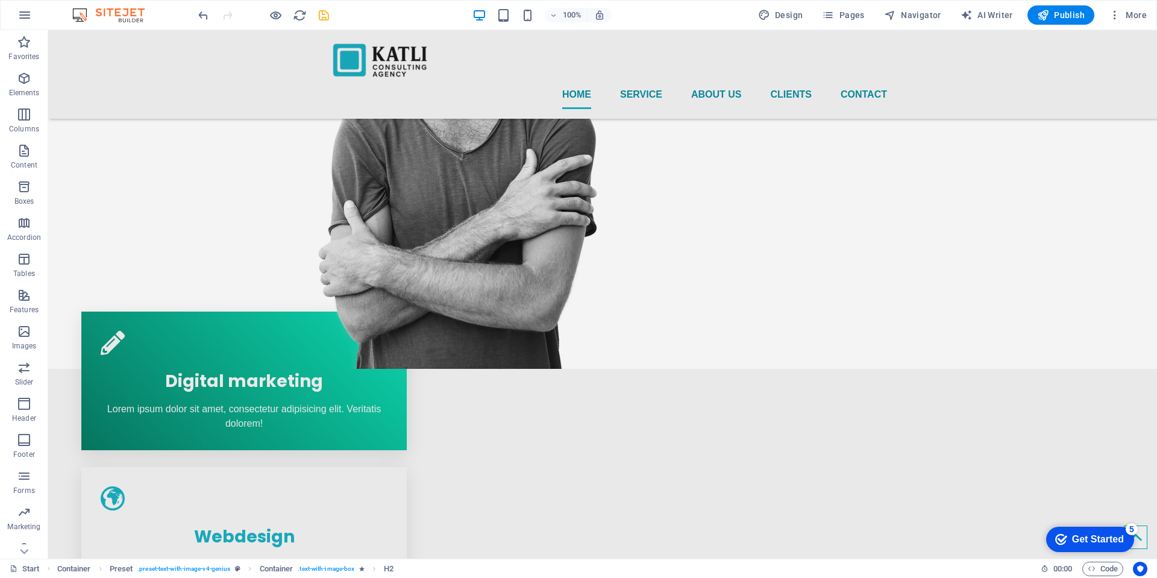
scroll to position [295, 0]
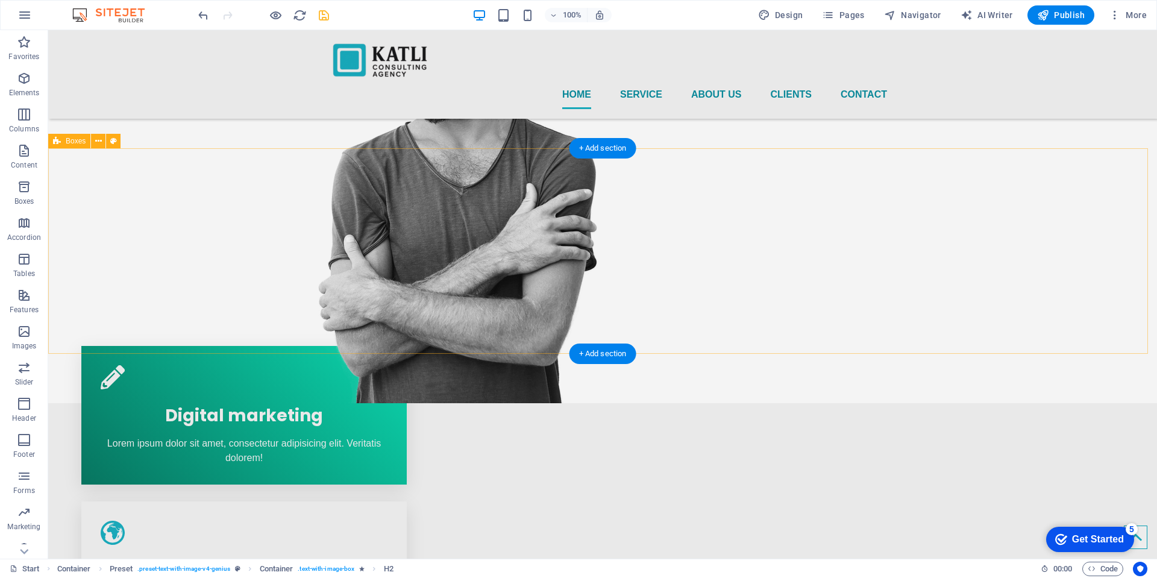
click at [321, 313] on div "Digital marketing Lorem ipsum dolor sit amet, consectetur adipisicing elit. Ver…" at bounding box center [602, 571] width 1109 height 516
click at [96, 144] on icon at bounding box center [98, 141] width 7 height 13
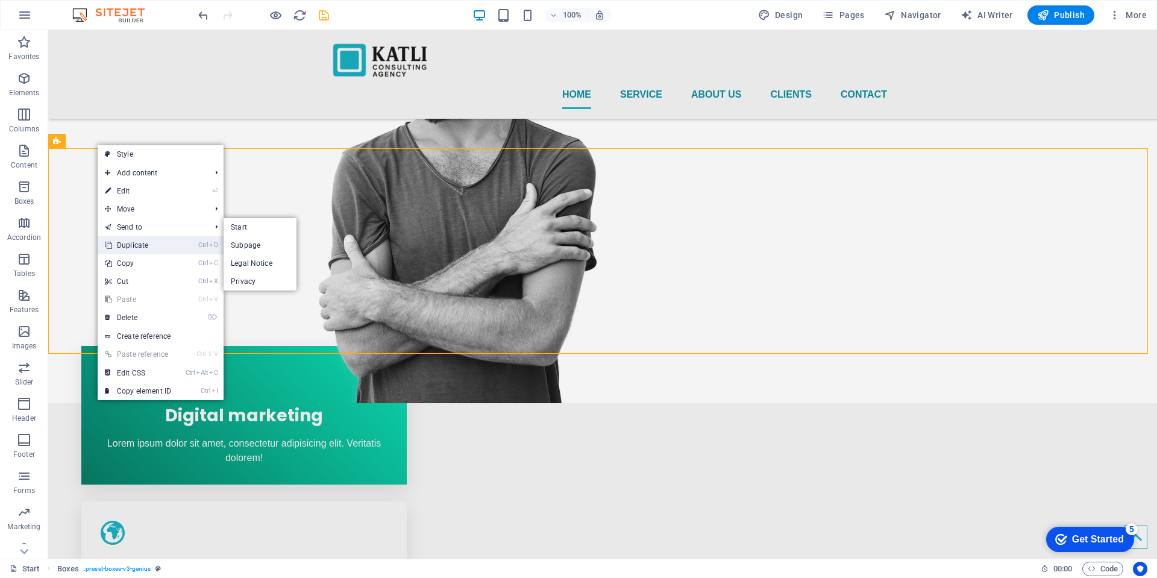
click at [149, 245] on link "Ctrl D Duplicate" at bounding box center [138, 245] width 81 height 18
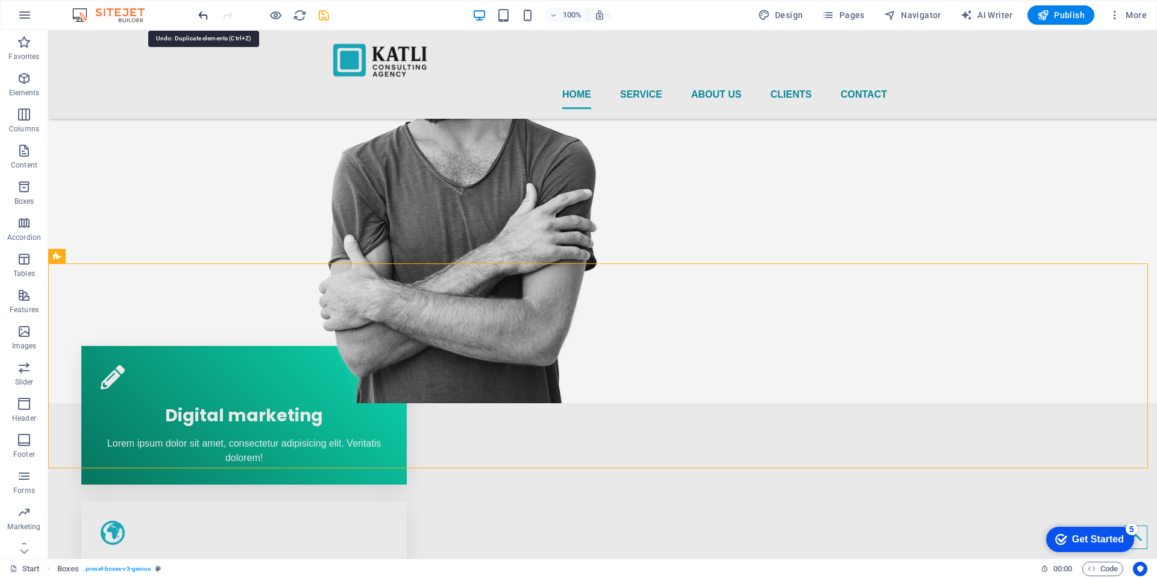
click at [200, 15] on icon "undo" at bounding box center [203, 15] width 14 height 14
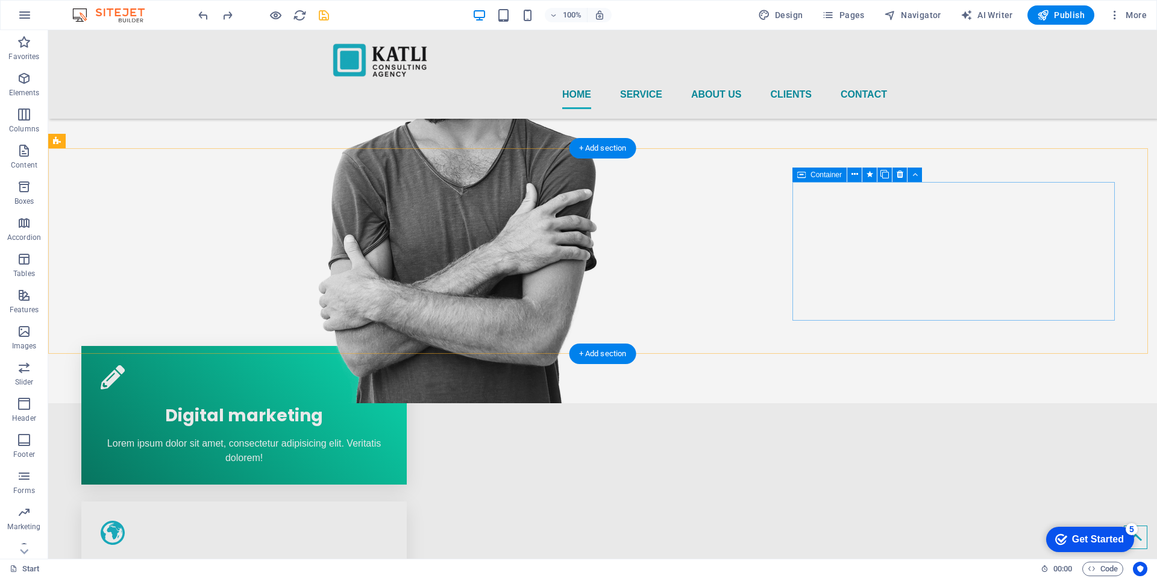
click at [884, 175] on icon at bounding box center [884, 174] width 8 height 13
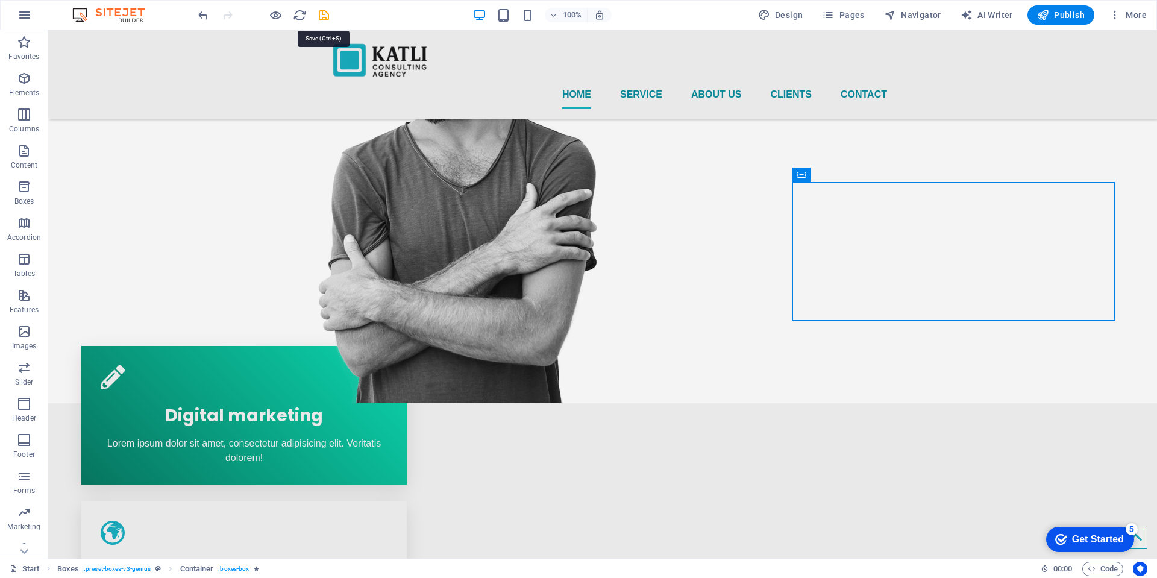
click at [319, 16] on icon "save" at bounding box center [324, 15] width 14 height 14
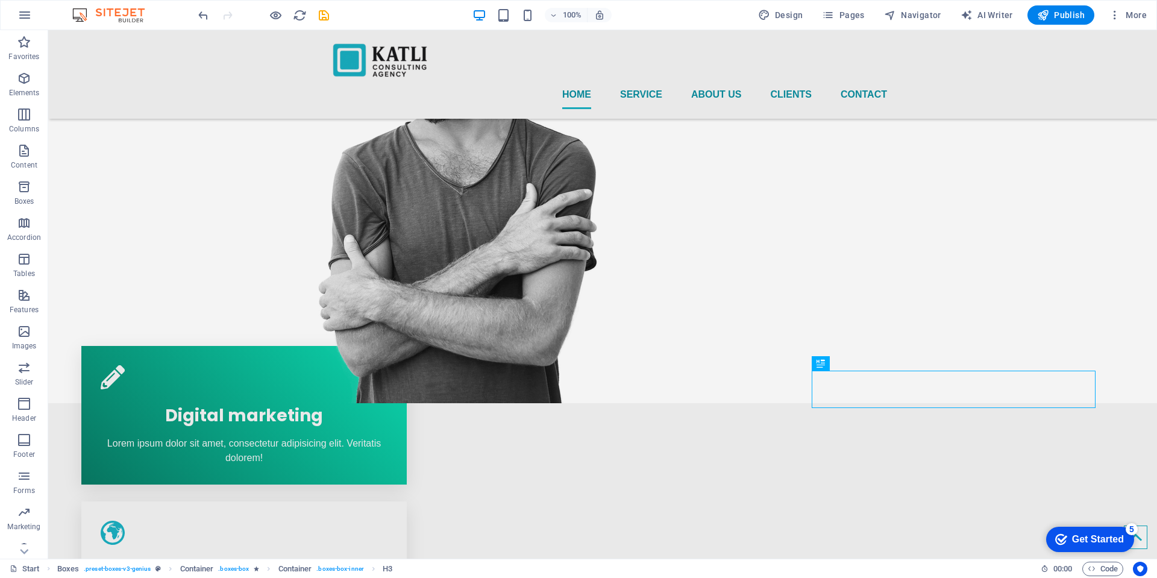
scroll to position [0, 0]
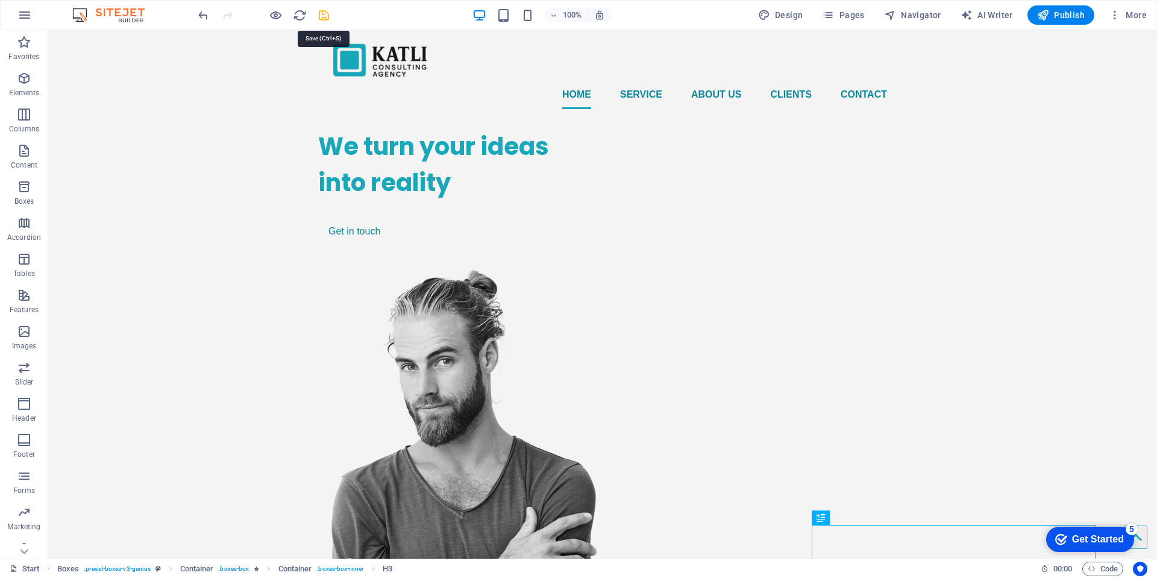
click at [319, 15] on icon "save" at bounding box center [324, 15] width 14 height 14
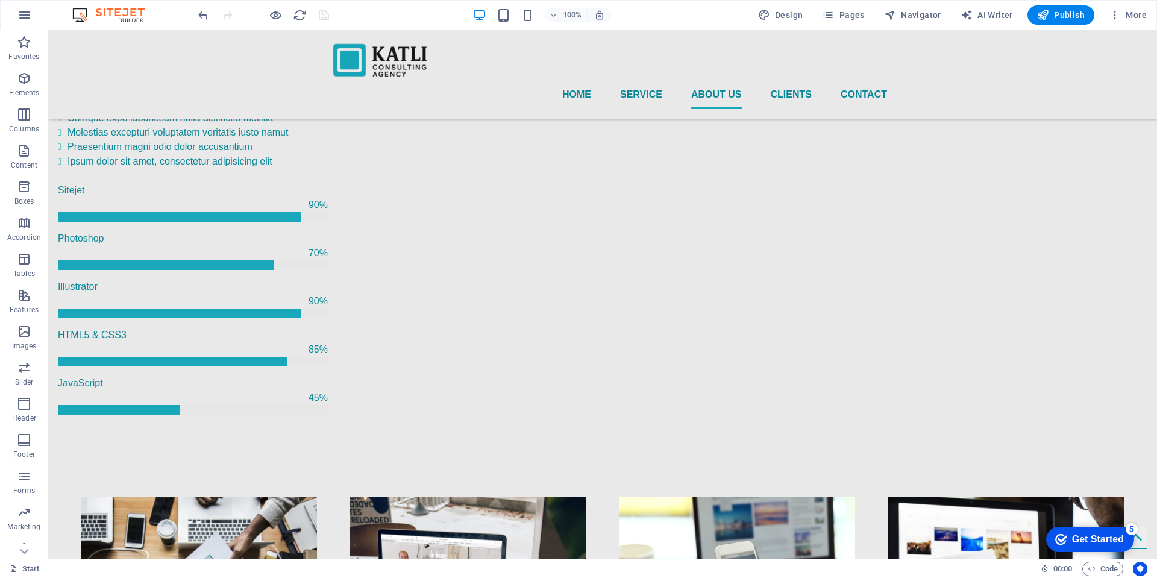
scroll to position [1656, 0]
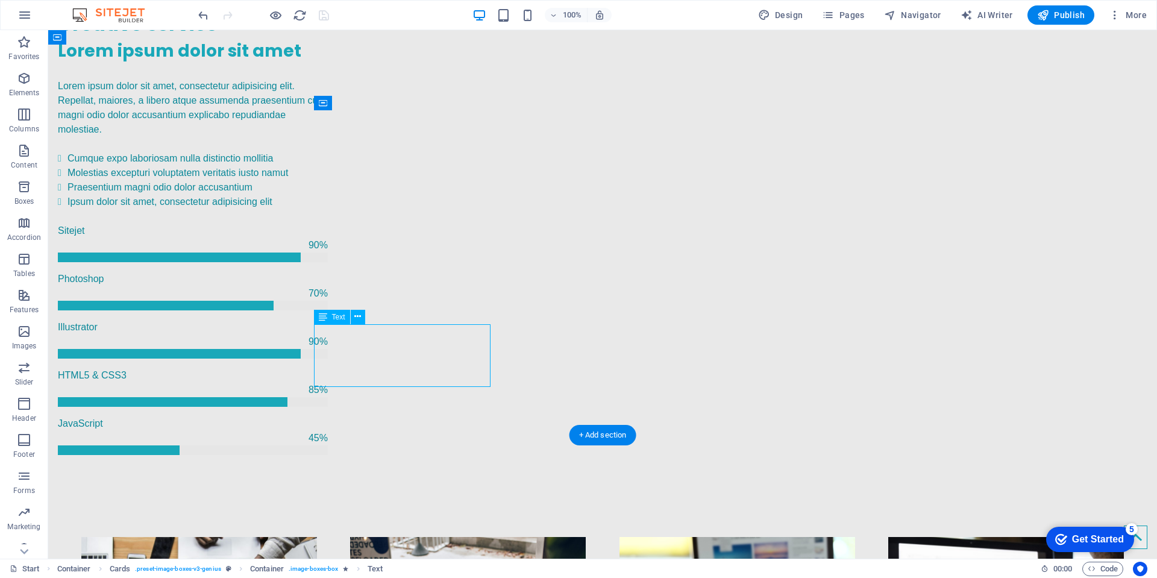
scroll to position [1624, 0]
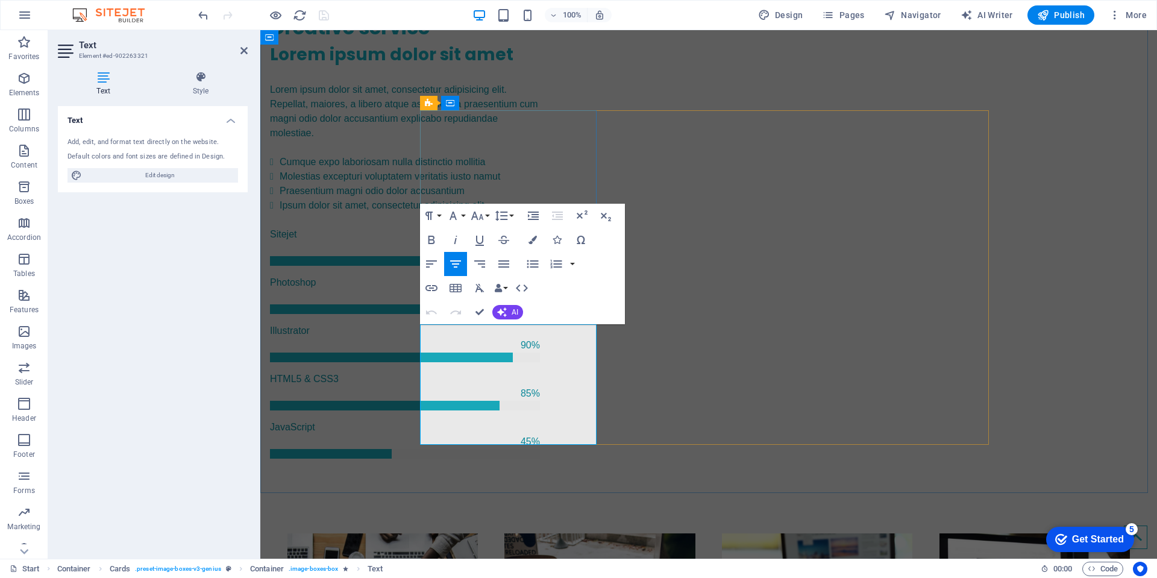
scroll to position [1468, 0]
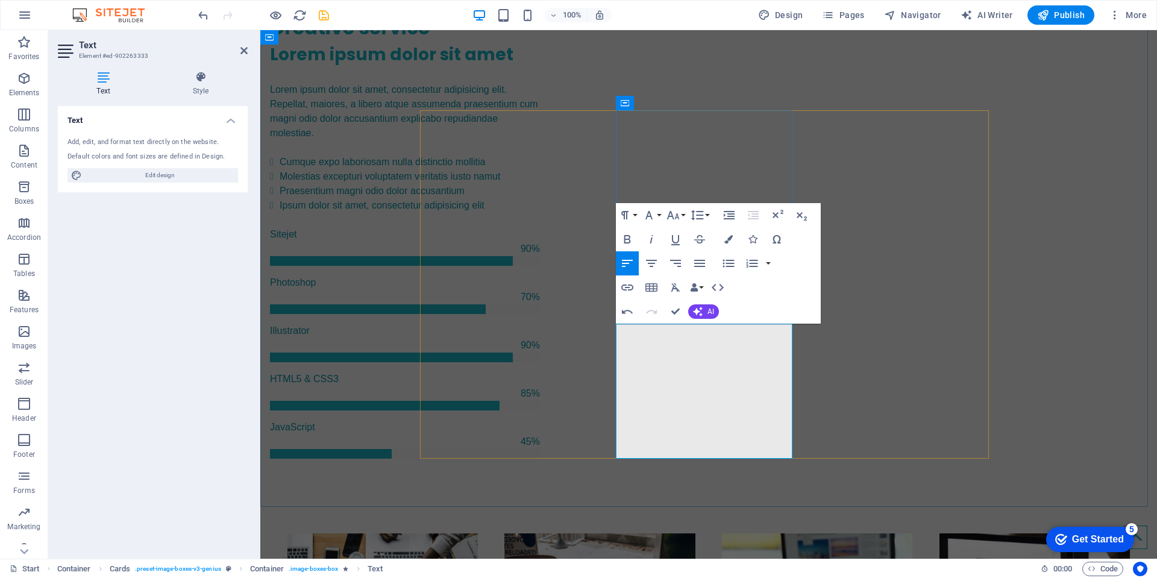
scroll to position [1670, 0]
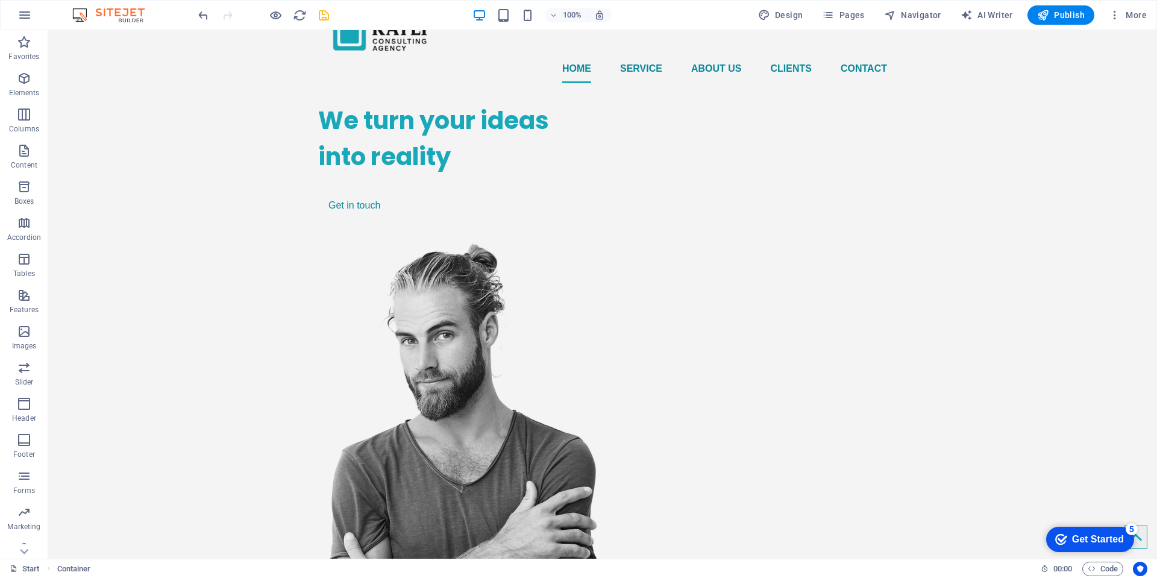
scroll to position [0, 0]
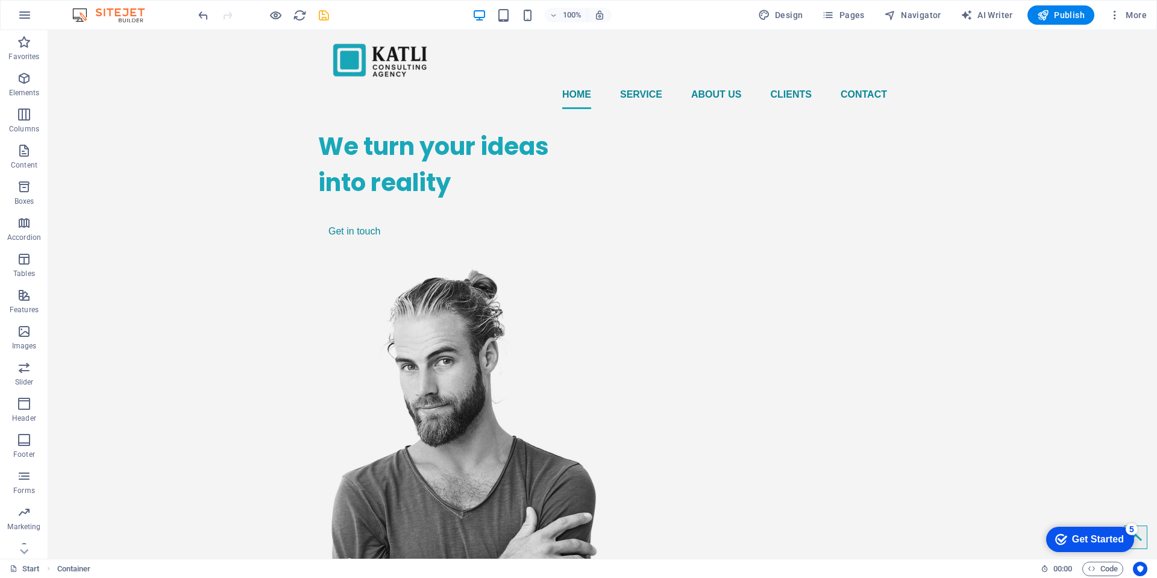
click at [316, 16] on div at bounding box center [263, 14] width 135 height 19
click at [326, 17] on icon "save" at bounding box center [324, 15] width 14 height 14
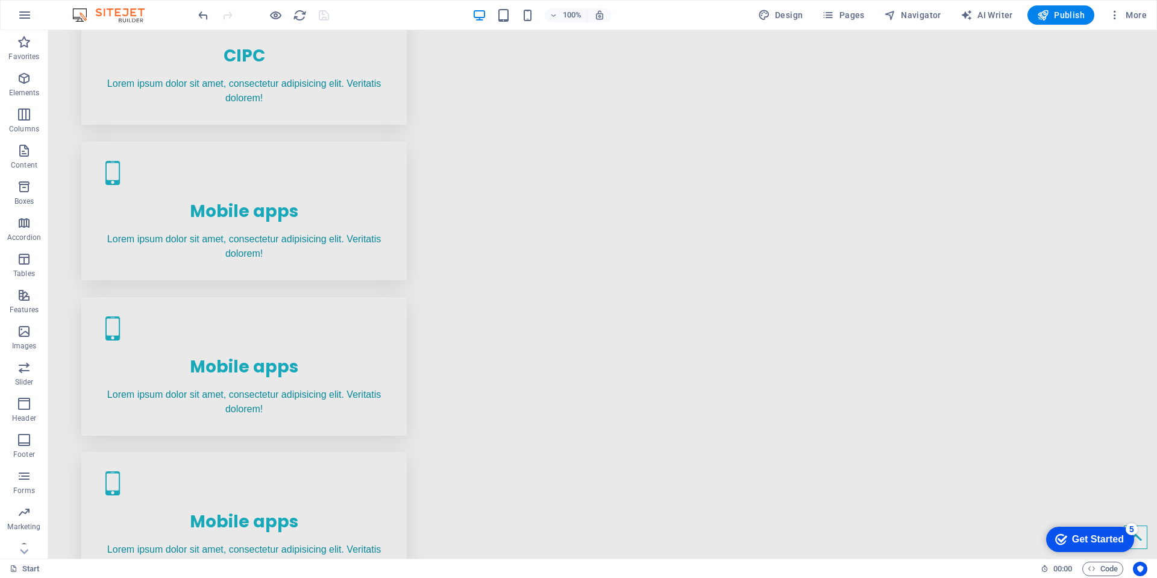
scroll to position [1031, 0]
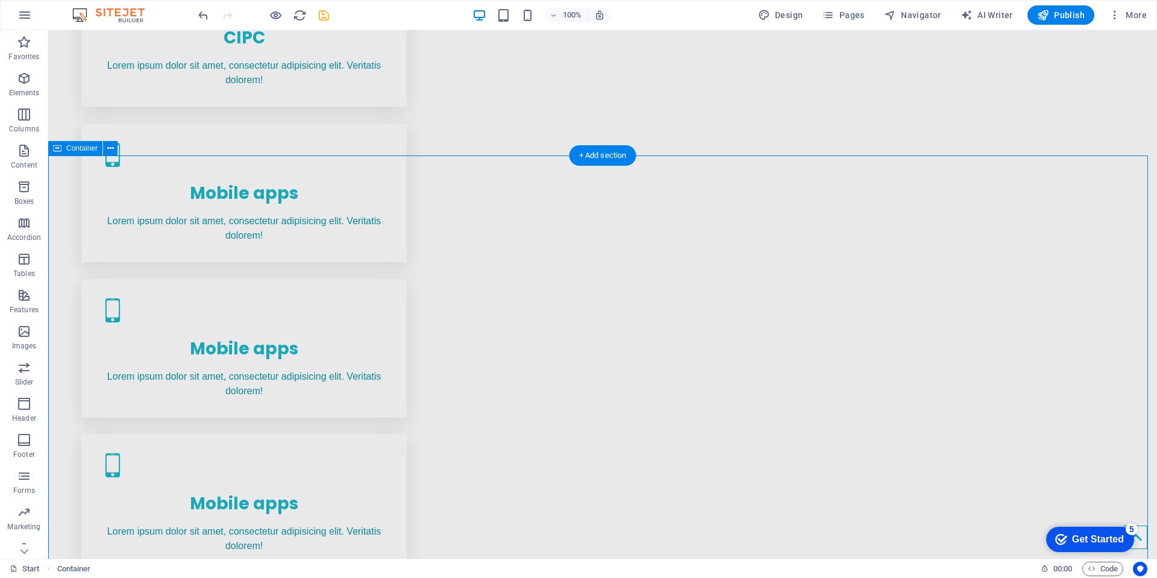
scroll to position [1044, 0]
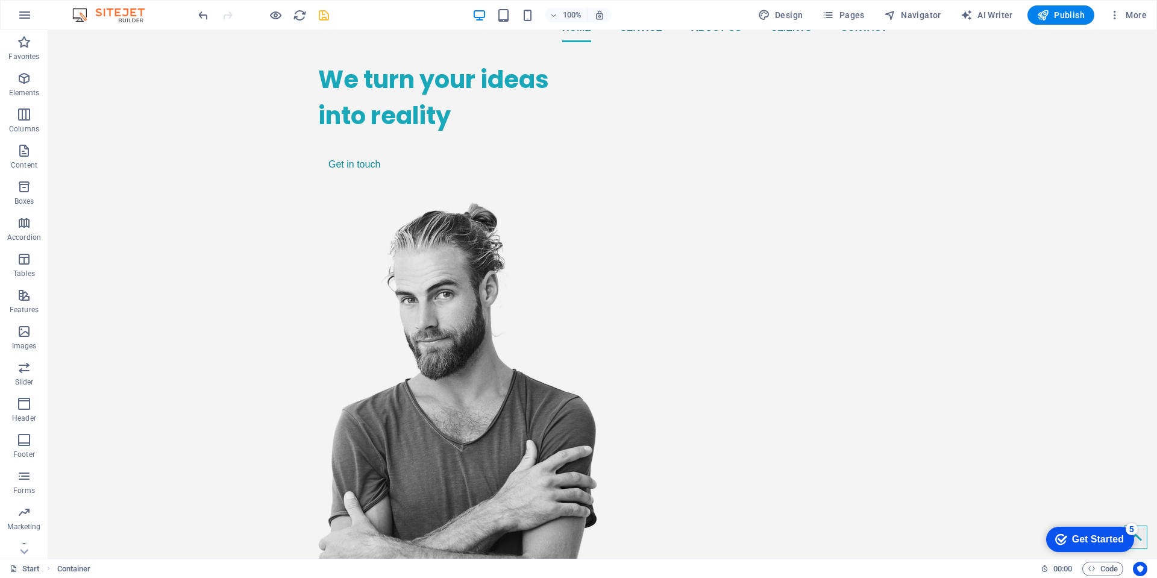
scroll to position [74, 0]
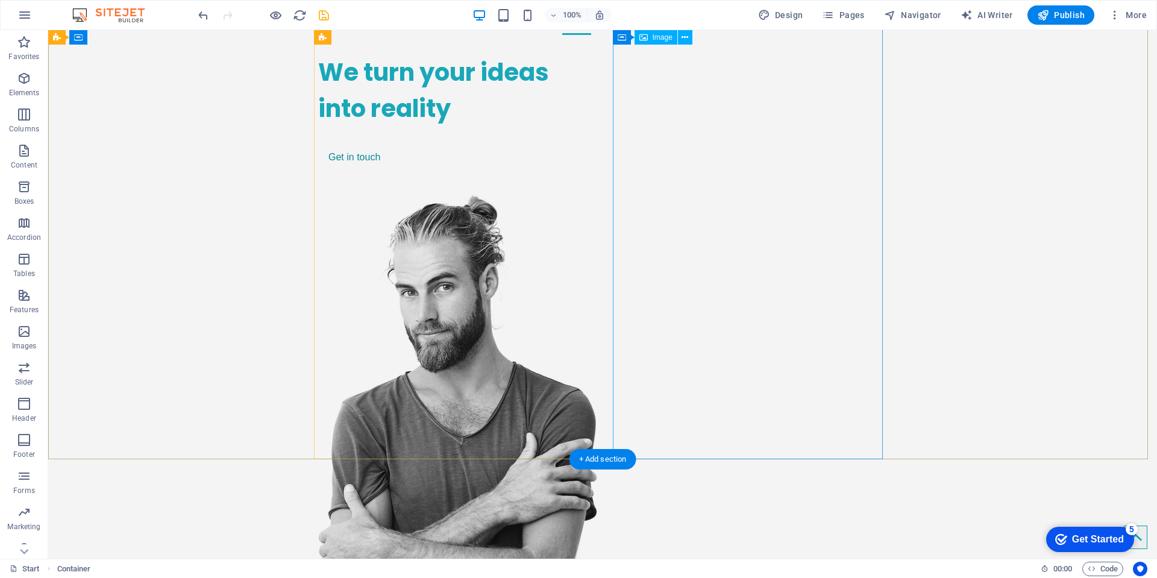
click at [588, 204] on figure at bounding box center [453, 423] width 270 height 459
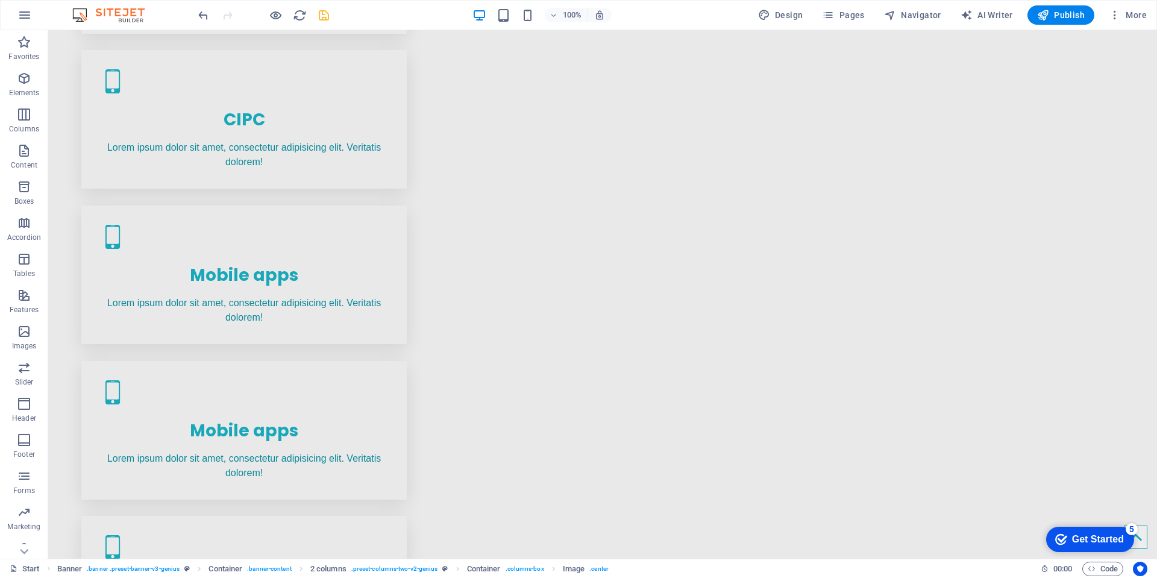
scroll to position [982, 0]
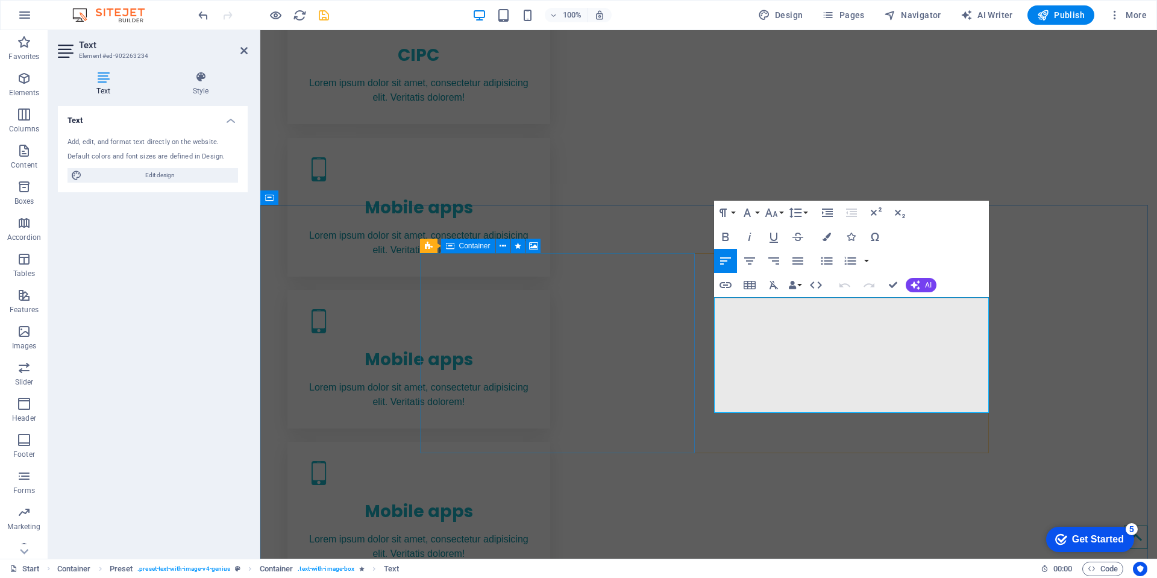
scroll to position [962, 0]
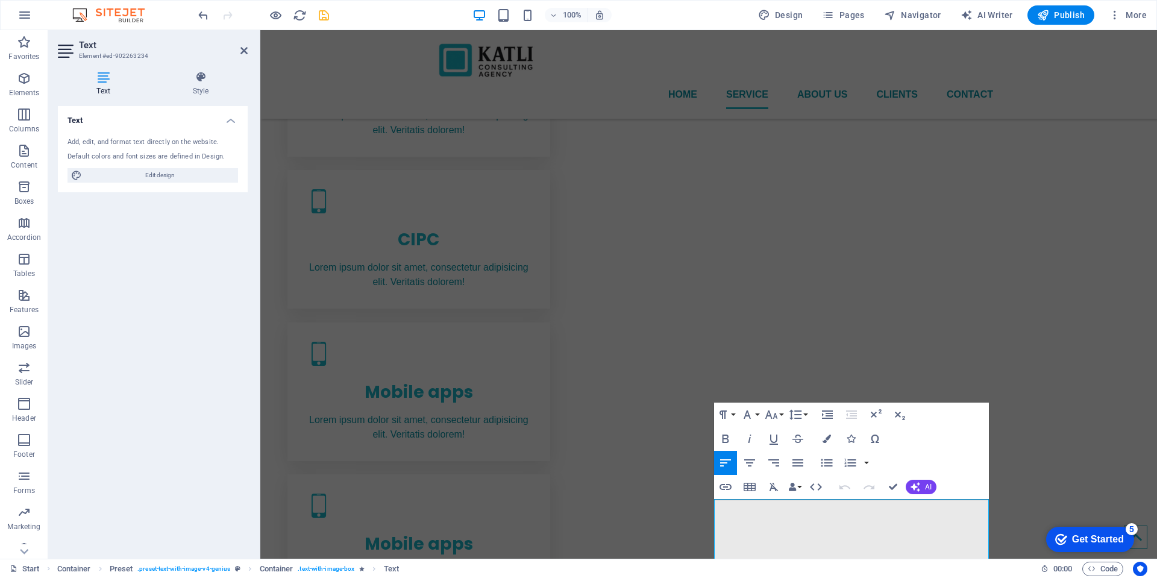
scroll to position [692, 0]
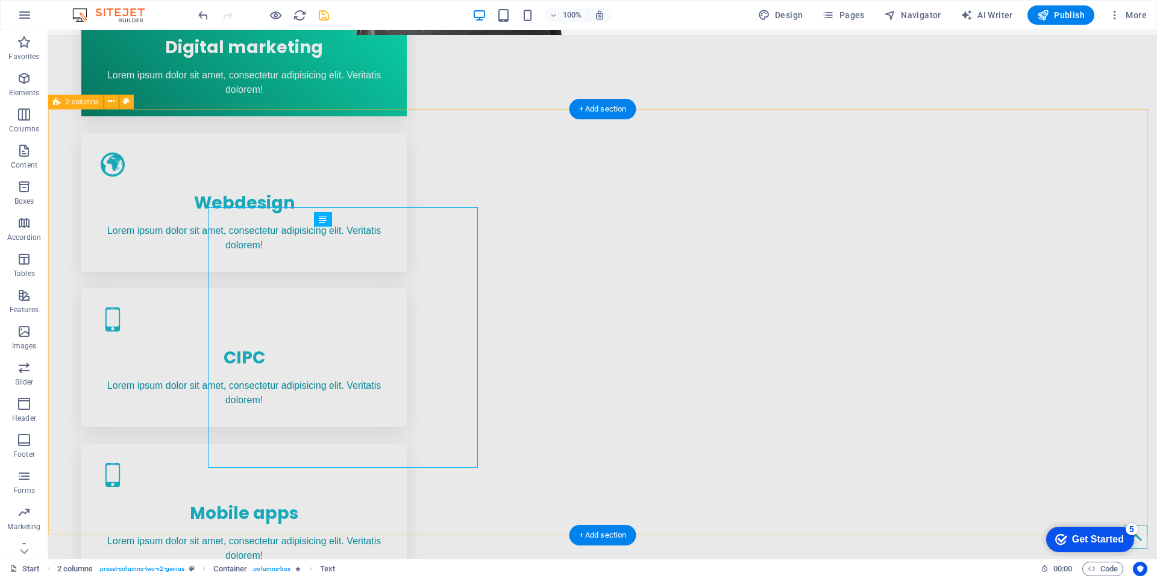
scroll to position [711, 0]
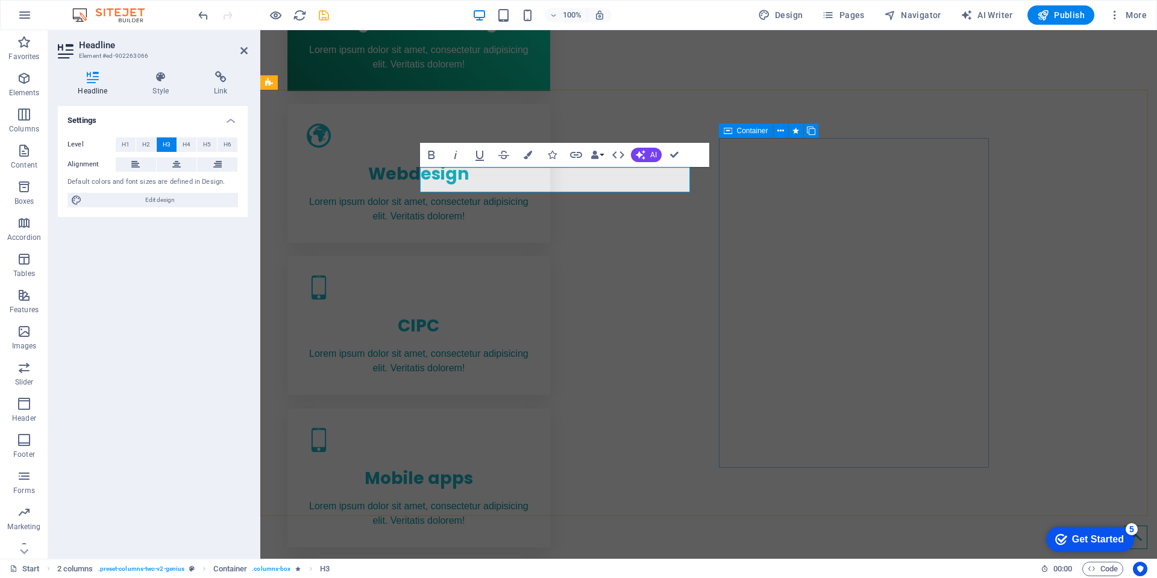
drag, startPoint x: 790, startPoint y: 353, endPoint x: 781, endPoint y: 354, distance: 8.5
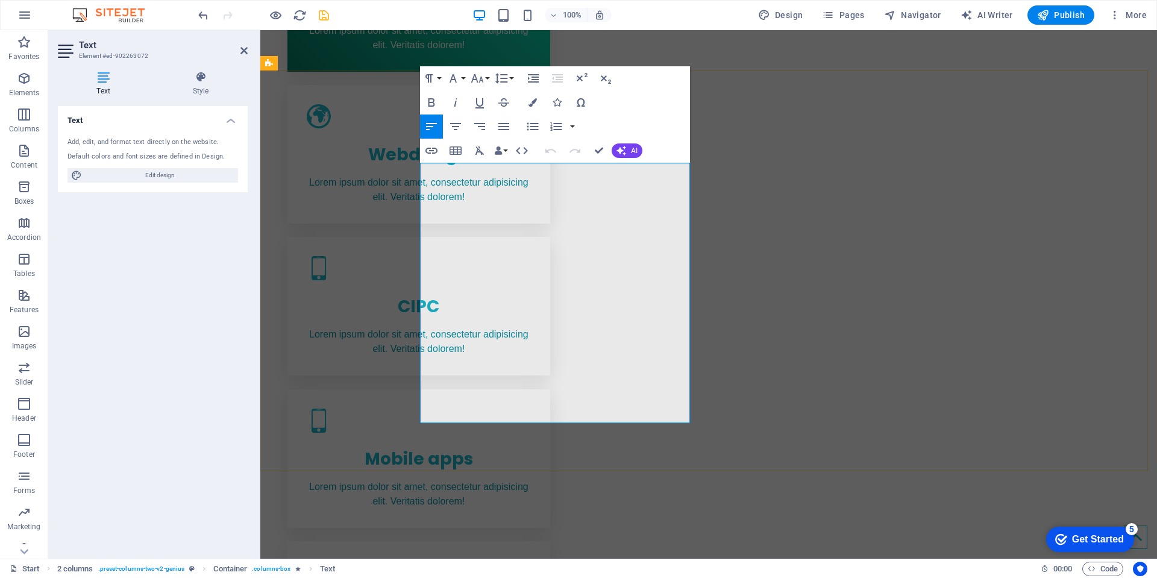
drag, startPoint x: 560, startPoint y: 230, endPoint x: 474, endPoint y: 234, distance: 86.3
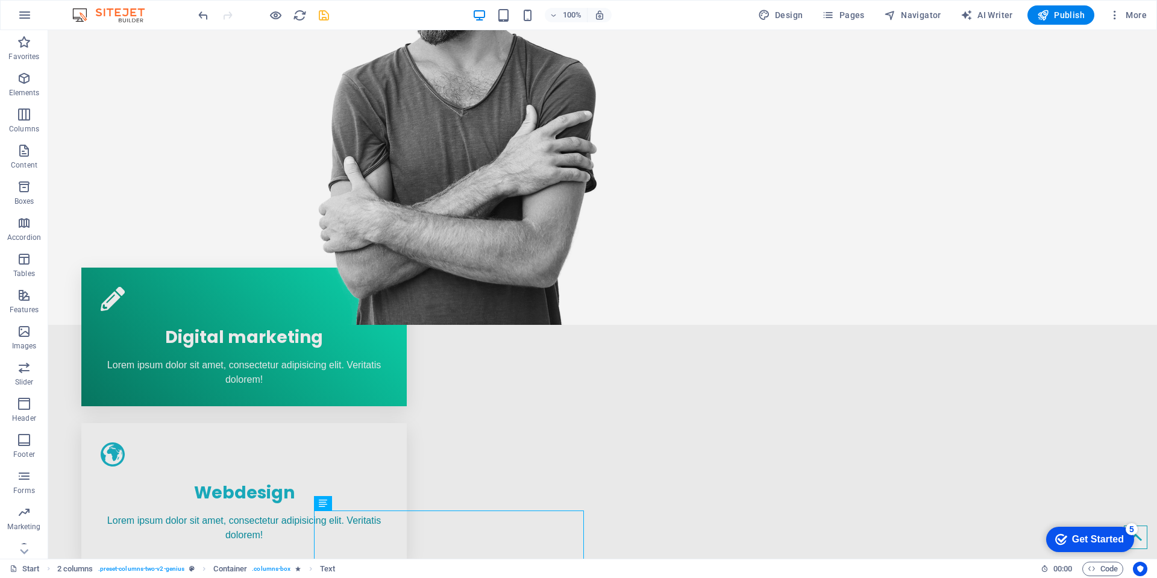
scroll to position [475, 0]
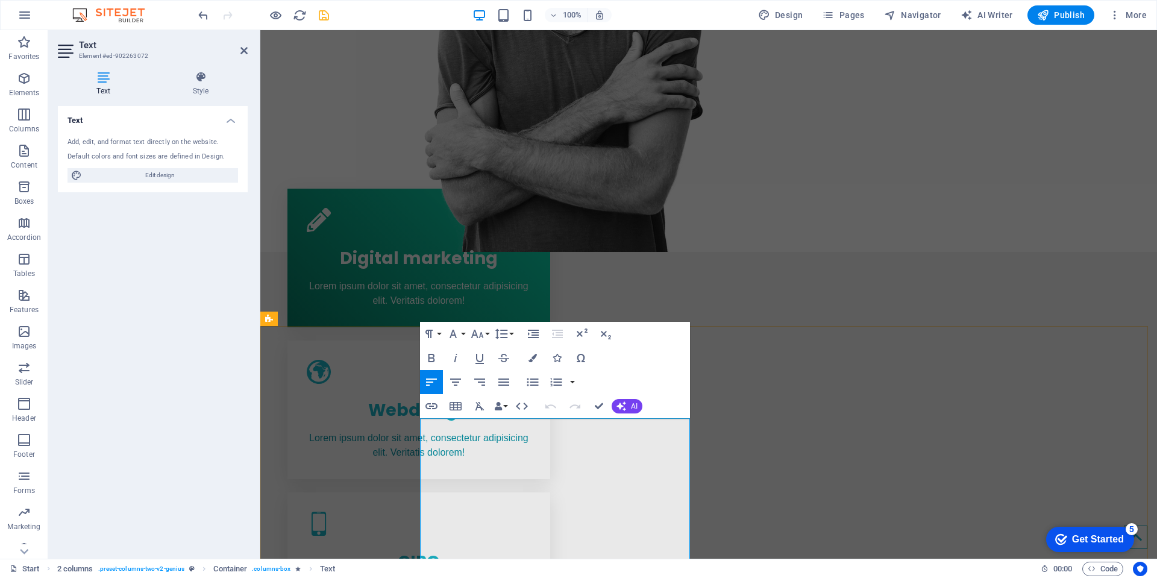
drag, startPoint x: 564, startPoint y: 438, endPoint x: 419, endPoint y: 433, distance: 144.7
copy strong "Digital Campaigns & Strategies"
click at [401, 237] on div "Digital marketing" at bounding box center [419, 255] width 224 height 37
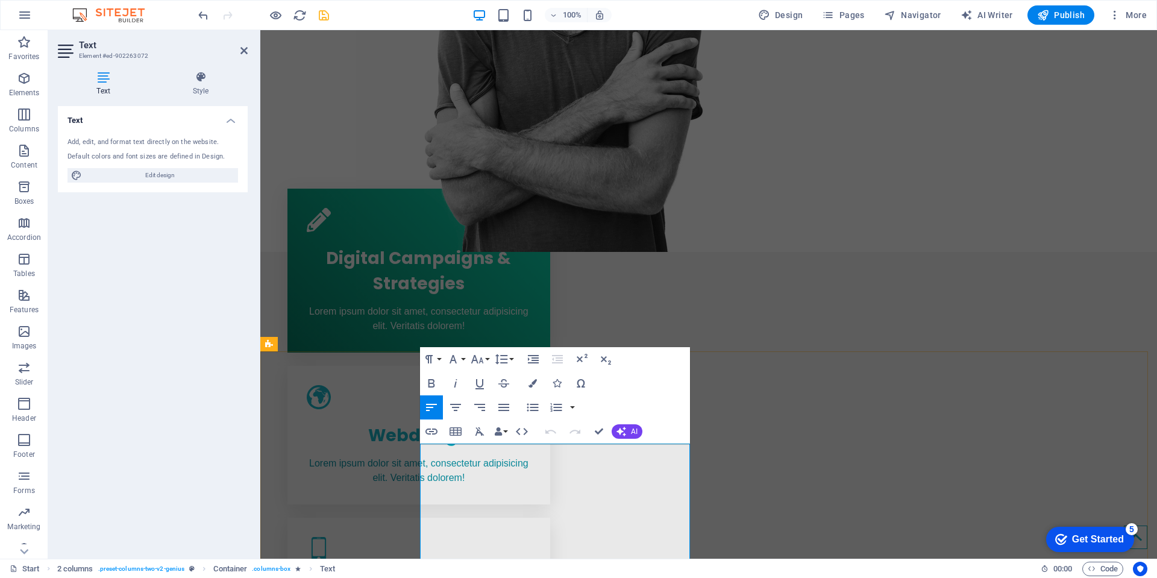
drag, startPoint x: 473, startPoint y: 512, endPoint x: 569, endPoint y: 461, distance: 108.3
copy span "Targeted marketing initiatives across social media, search engines, email, and …"
click at [400, 304] on div "Lorem ipsum dolor sit amet, consectetur adipisicing elit. Veritatis dolorem!" at bounding box center [419, 318] width 224 height 29
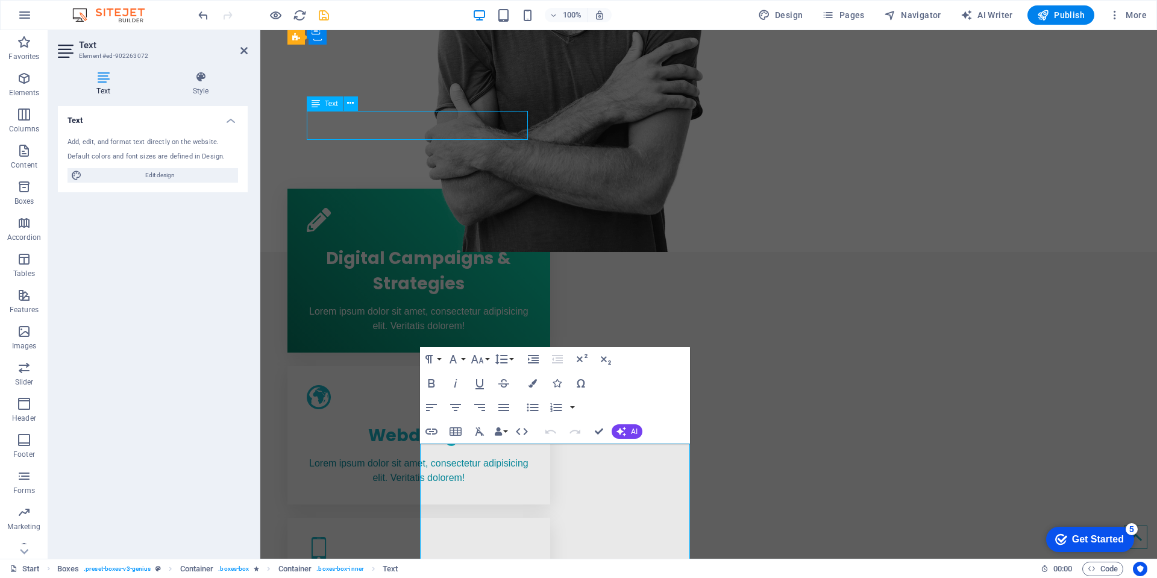
click at [400, 304] on div "Lorem ipsum dolor sit amet, consectetur adipisicing elit. Veritatis dolorem!" at bounding box center [419, 318] width 224 height 29
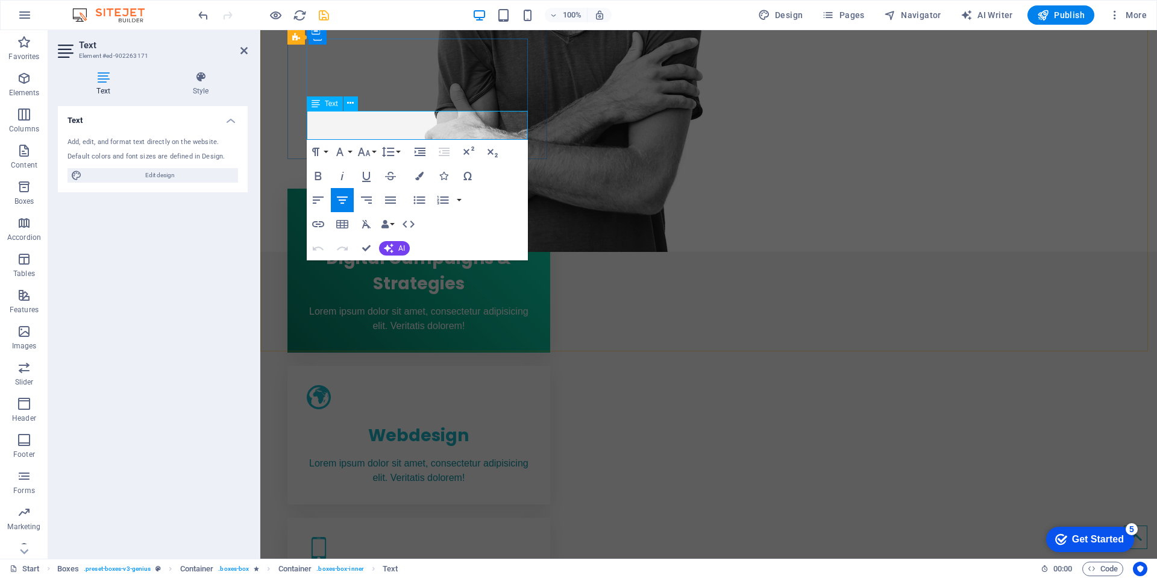
click at [401, 304] on p "Lorem ipsum dolor sit amet, consectetur adipisicing elit. Veritatis dolorem!" at bounding box center [419, 318] width 224 height 29
click at [402, 304] on p "Lorem ipsum dolor sit amet, consectetur adipisicing elit. Veritatis dolorem!" at bounding box center [419, 318] width 224 height 29
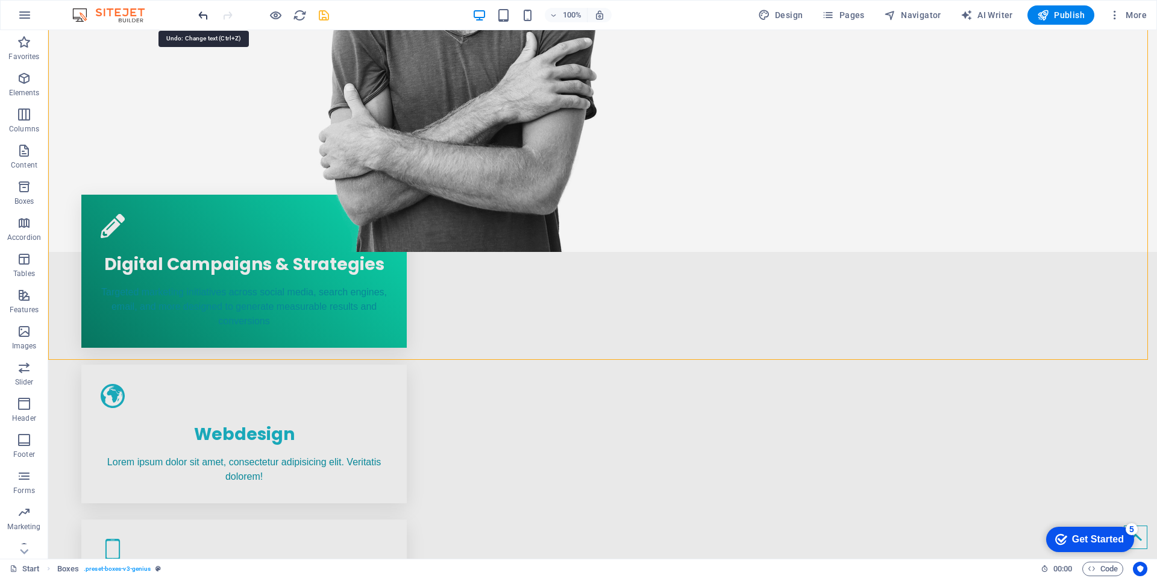
click at [202, 17] on icon "undo" at bounding box center [203, 15] width 14 height 14
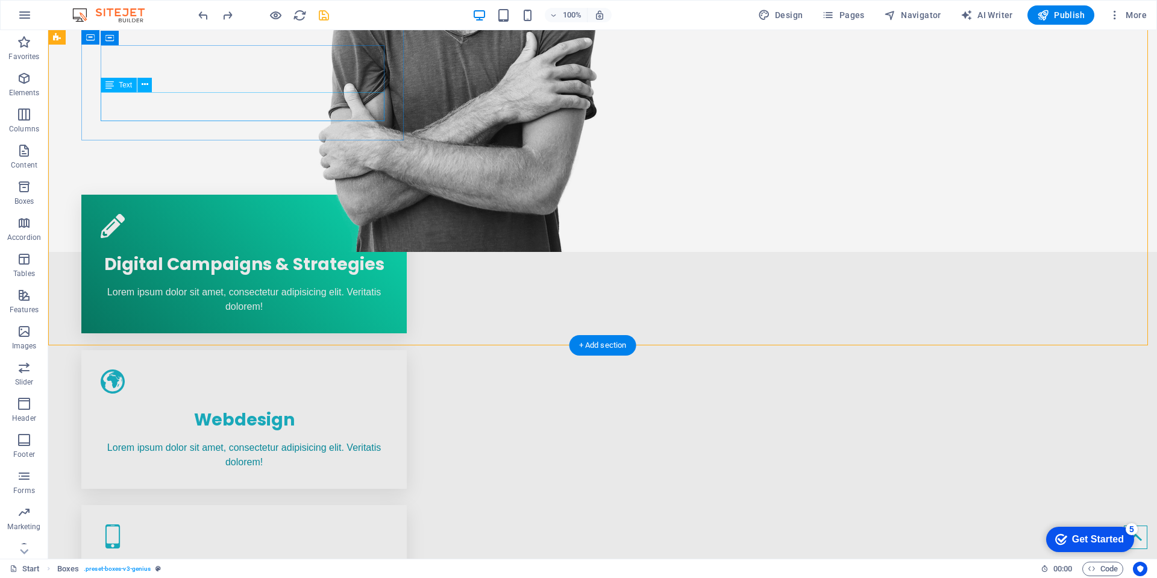
click at [216, 285] on div "Lorem ipsum dolor sit amet, consectetur adipisicing elit. Veritatis dolorem!" at bounding box center [244, 299] width 287 height 29
click at [187, 285] on div "Lorem ipsum dolor sit amet, consectetur adipisicing elit. Veritatis dolorem!" at bounding box center [244, 299] width 287 height 29
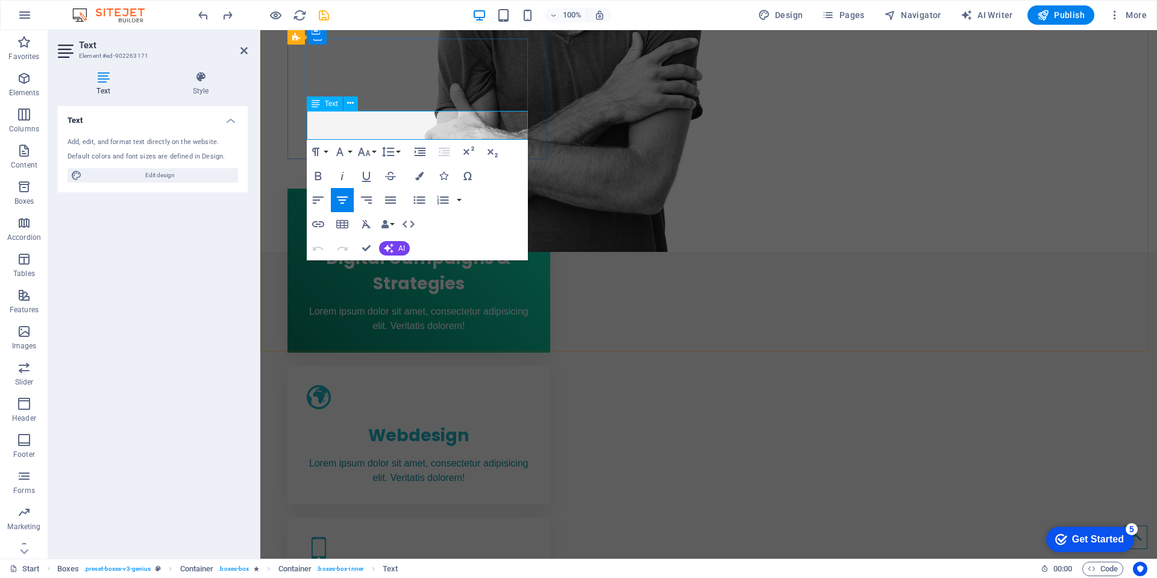
click at [331, 306] on span "Lorem ipsum dolor sit amet, consectetur adipisicing elit. Veritatis dolorem!" at bounding box center [418, 318] width 219 height 25
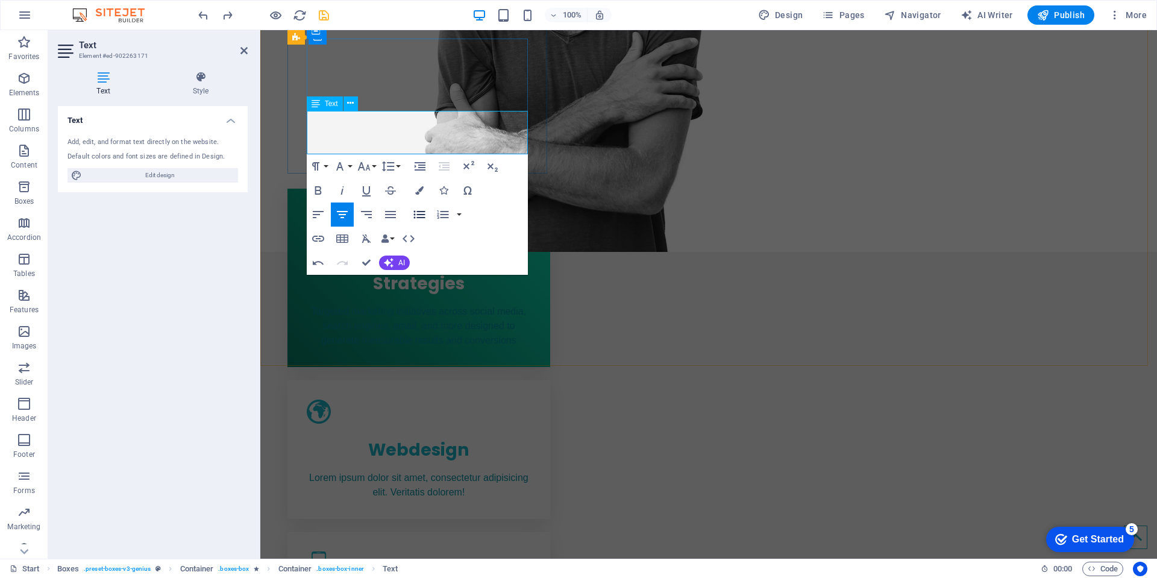
scroll to position [1117, 4]
click at [422, 304] on p "Targeted marketing initiatives across social media, search engines, email, and …" at bounding box center [419, 325] width 224 height 43
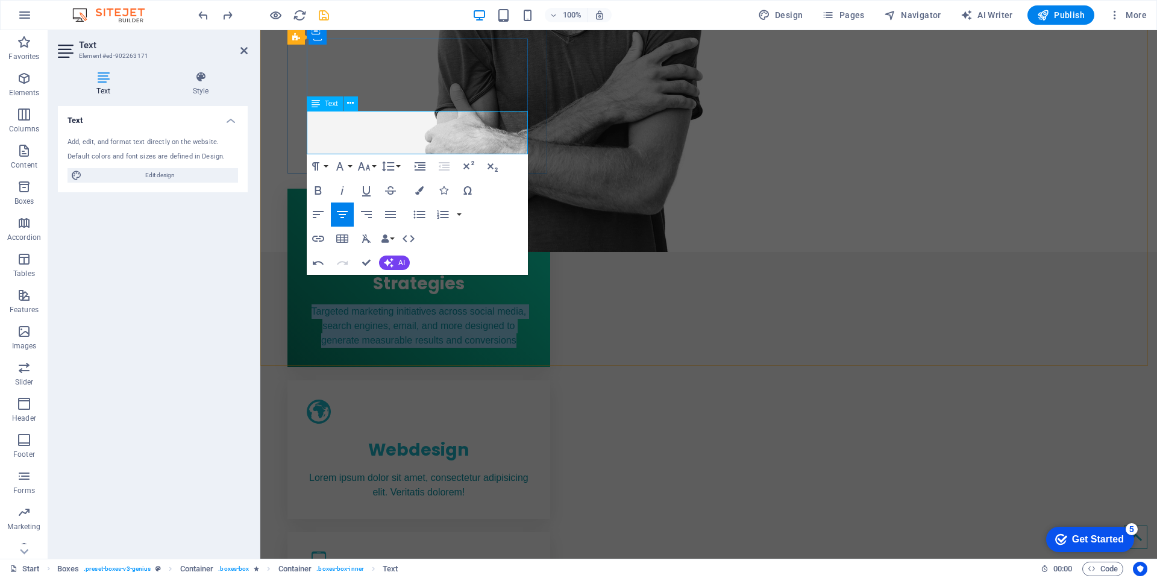
click at [422, 304] on p "Targeted marketing initiatives across social media, search engines, email, and …" at bounding box center [419, 325] width 224 height 43
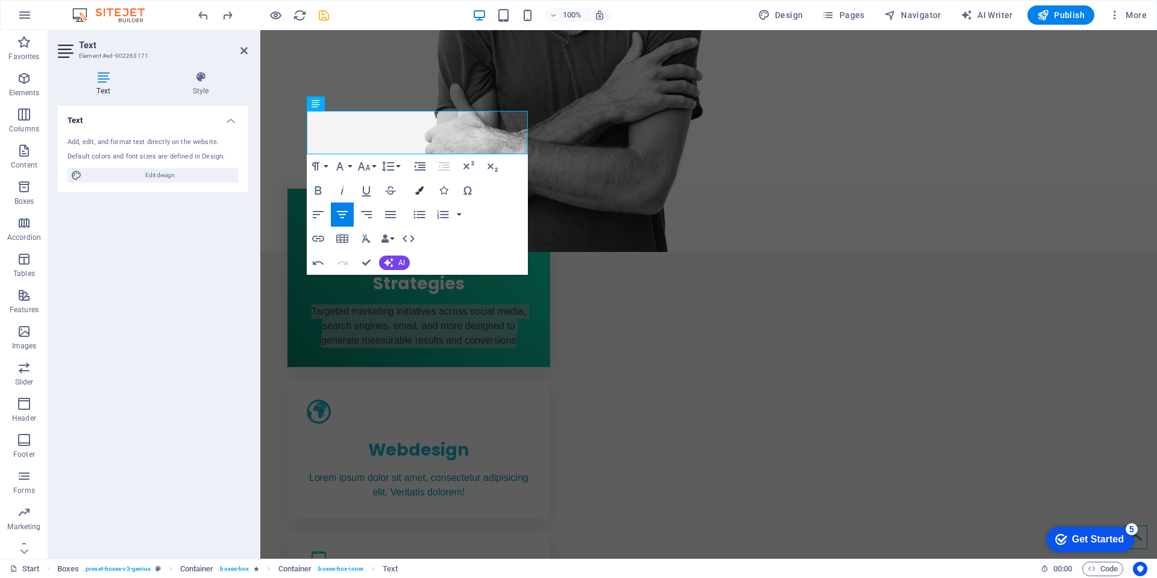
click at [419, 190] on icon "button" at bounding box center [419, 190] width 8 height 8
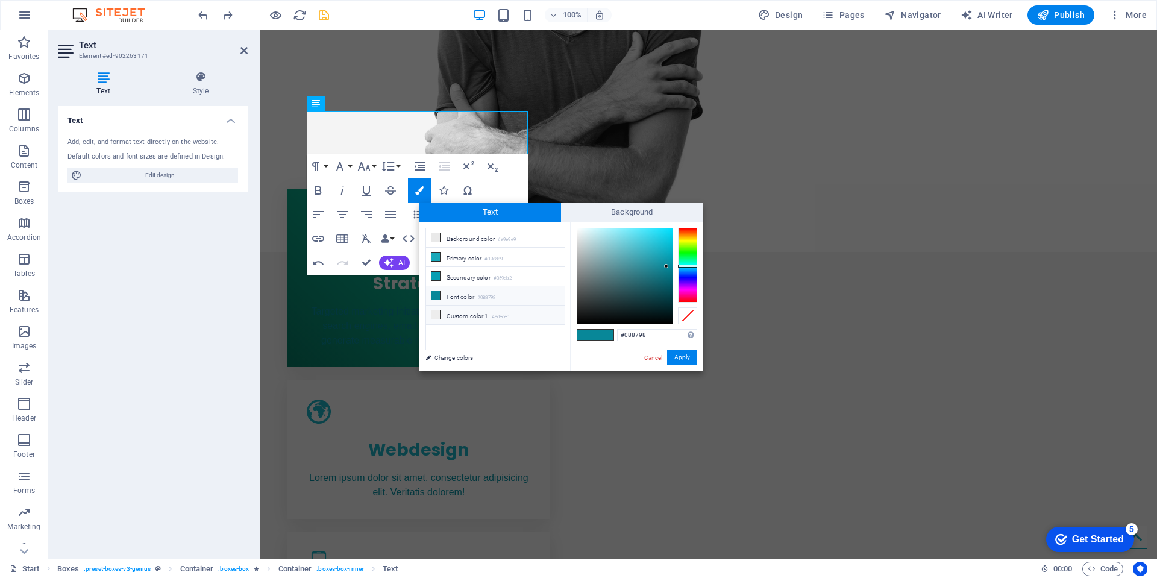
click at [432, 316] on icon at bounding box center [435, 314] width 8 height 8
type input "#ededed"
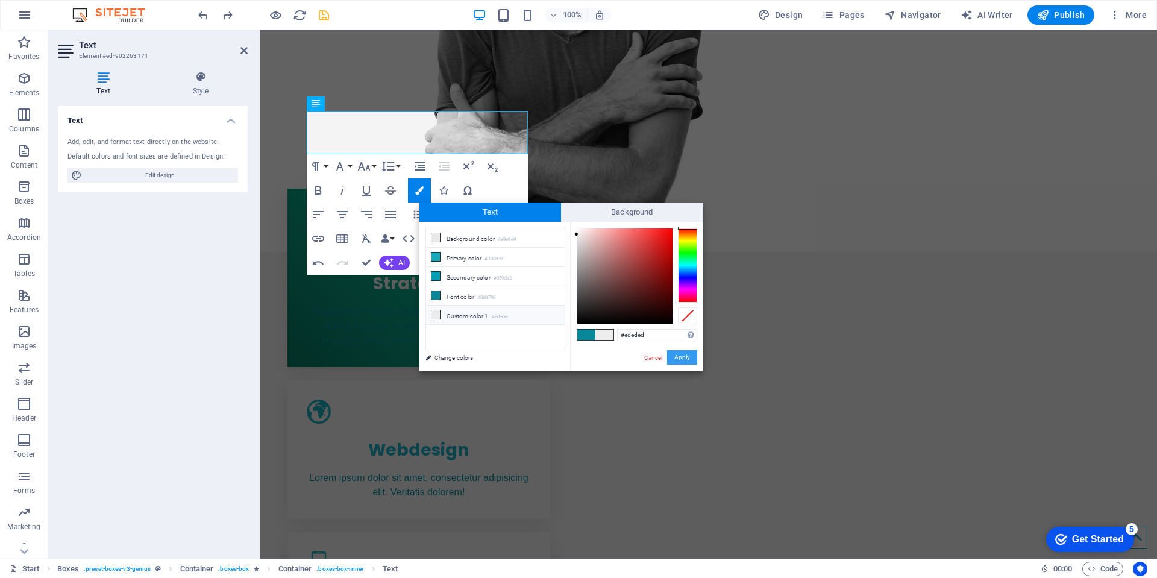
click at [678, 354] on button "Apply" at bounding box center [682, 357] width 30 height 14
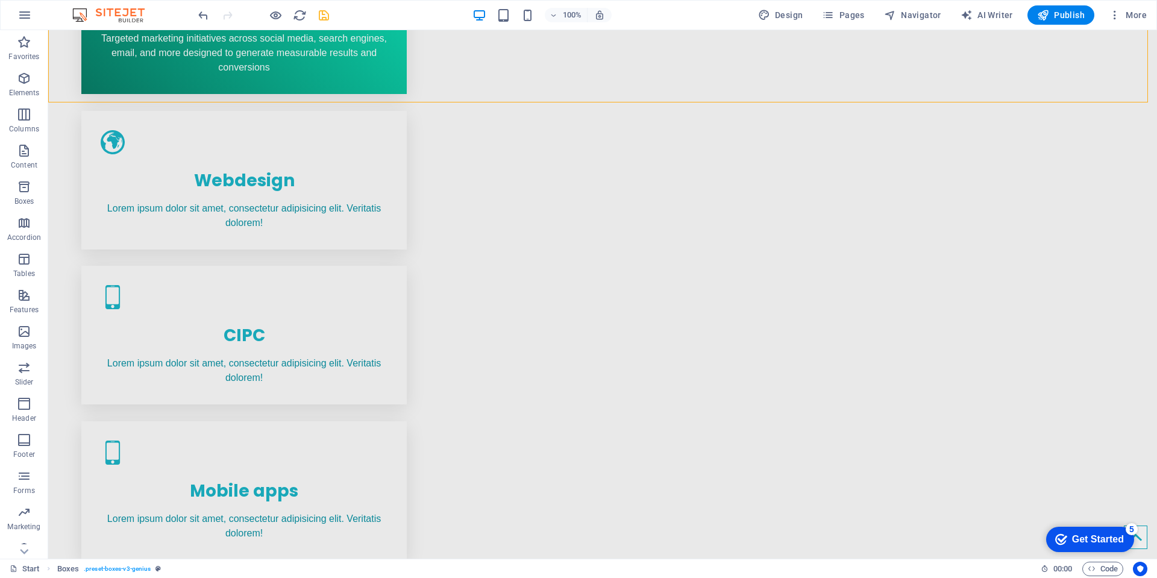
scroll to position [732, 0]
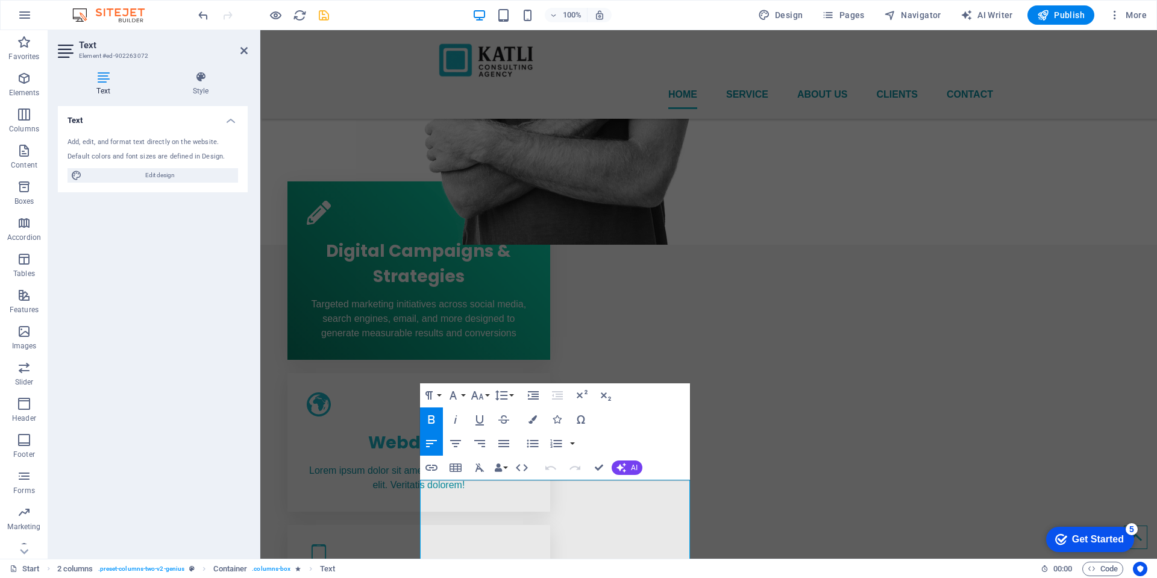
scroll to position [389, 0]
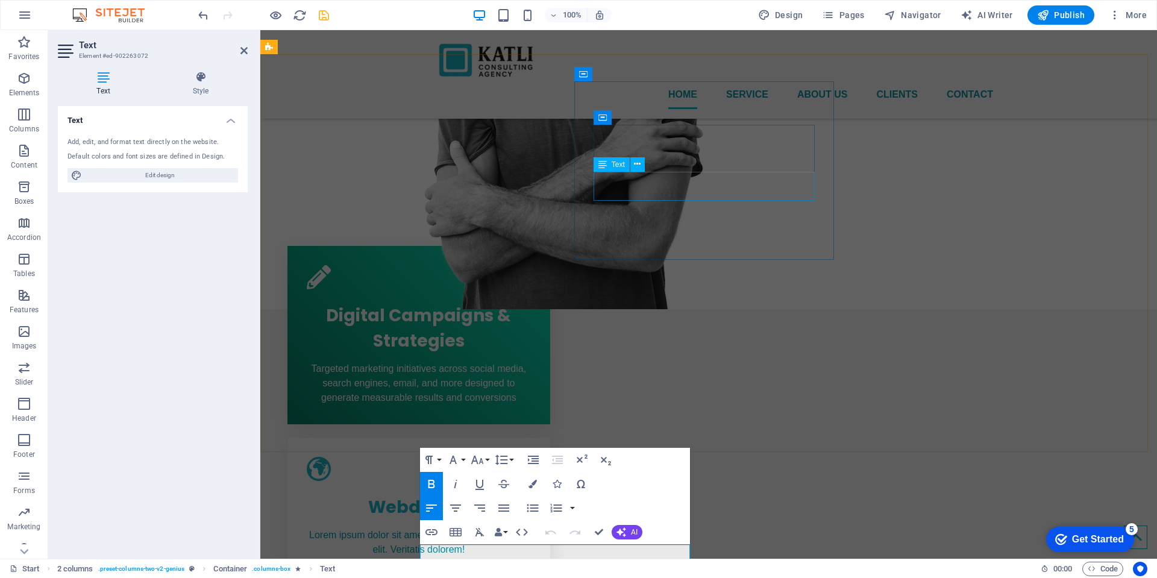
click at [531, 528] on div "Lorem ipsum dolor sit amet, consectetur adipisicing elit. Veritatis dolorem!" at bounding box center [419, 542] width 224 height 29
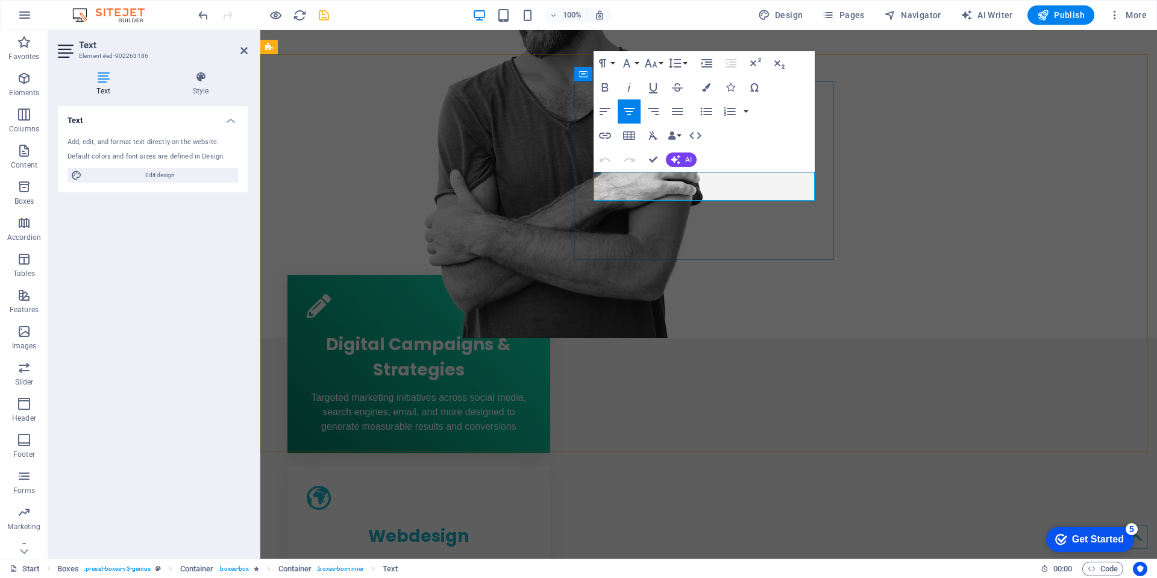
click at [531, 557] on p "Lorem ipsum dolor sit amet, consectetur adipisicing elit. Veritatis dolorem!" at bounding box center [419, 571] width 224 height 29
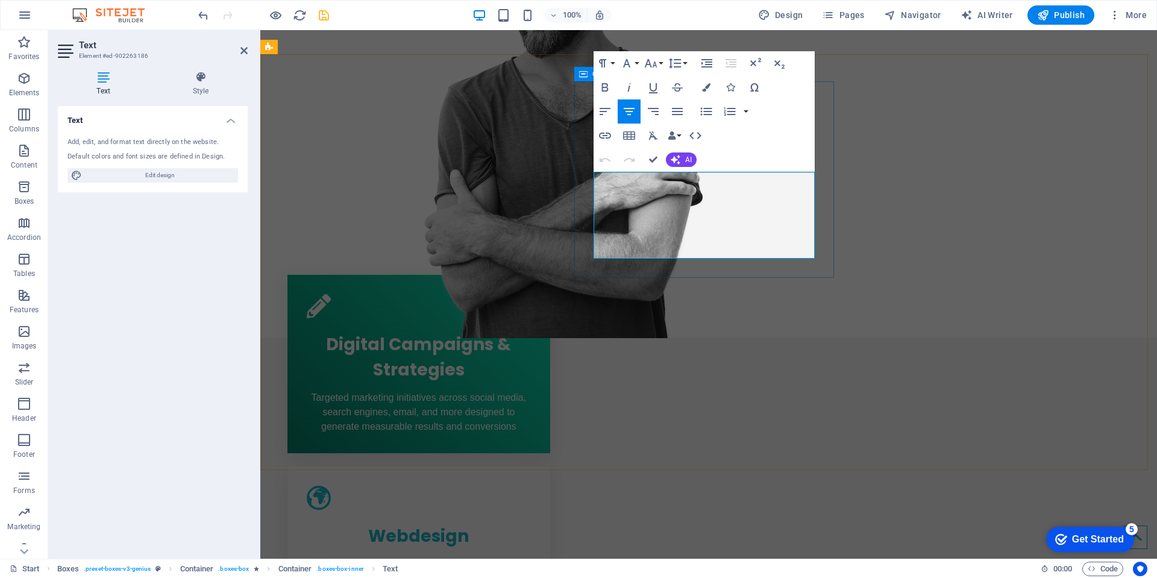
scroll to position [1792, 0]
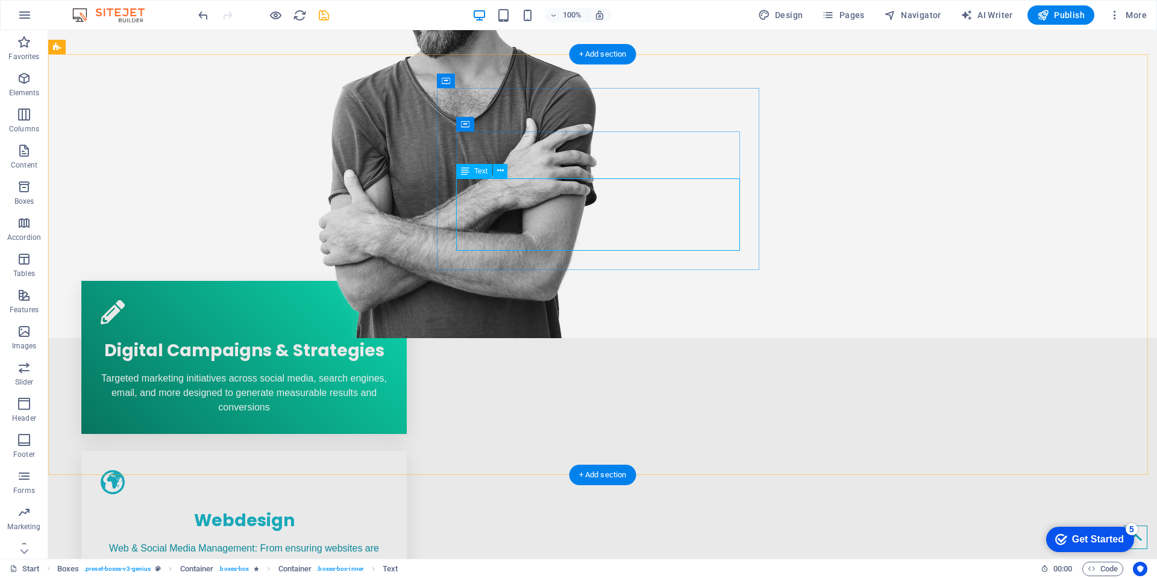
click at [387, 541] on div "Web & Social Media Management: From ensuring websites are secure, optimized, an…" at bounding box center [244, 570] width 287 height 58
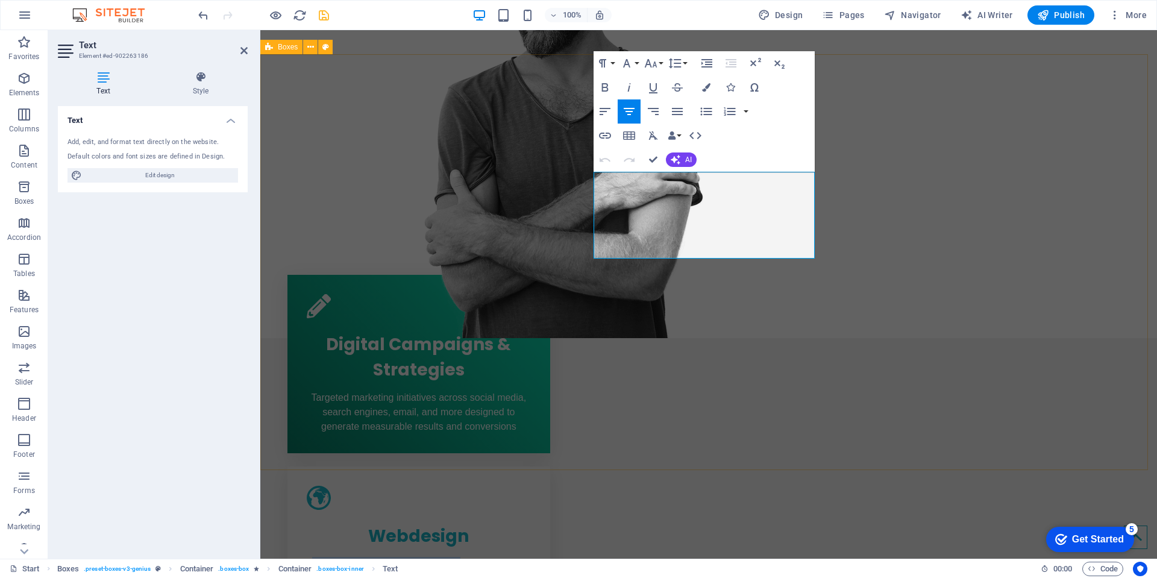
drag, startPoint x: 746, startPoint y: 178, endPoint x: 550, endPoint y: 172, distance: 196.5
click at [531, 557] on p "From ensuring websites are secure, optimized, and up-to-date, to crafting and a…" at bounding box center [419, 586] width 224 height 58
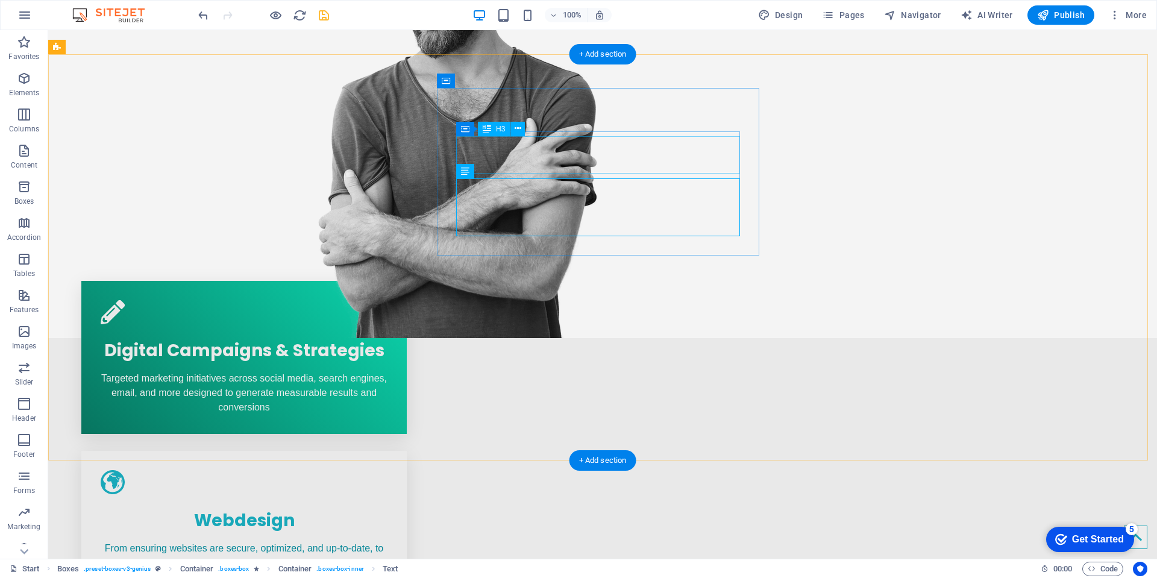
click at [387, 499] on div "Webdesign" at bounding box center [244, 517] width 287 height 37
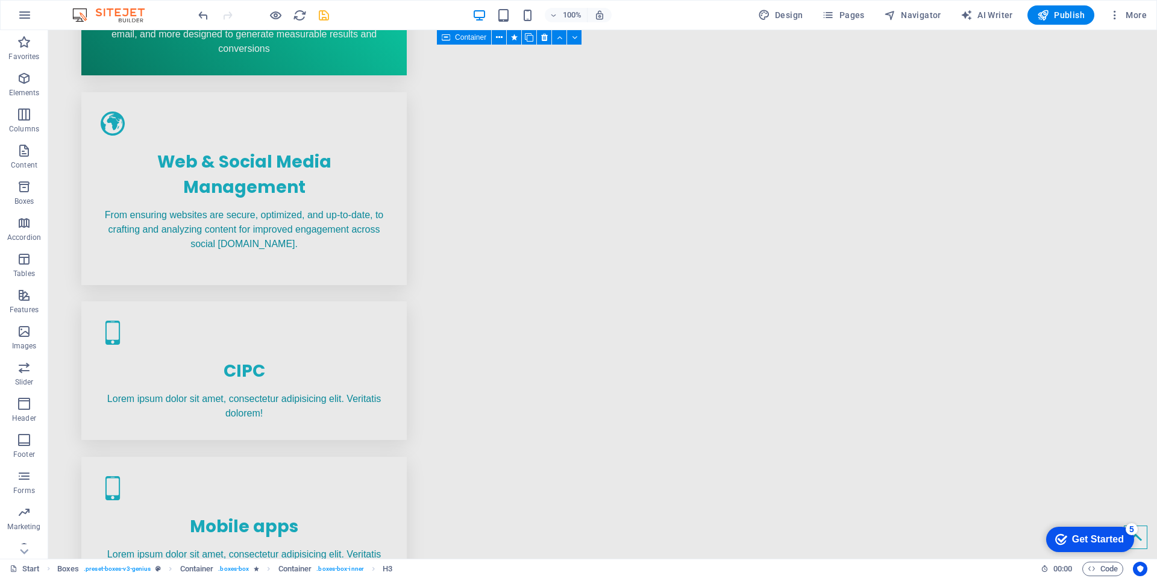
scroll to position [755, 0]
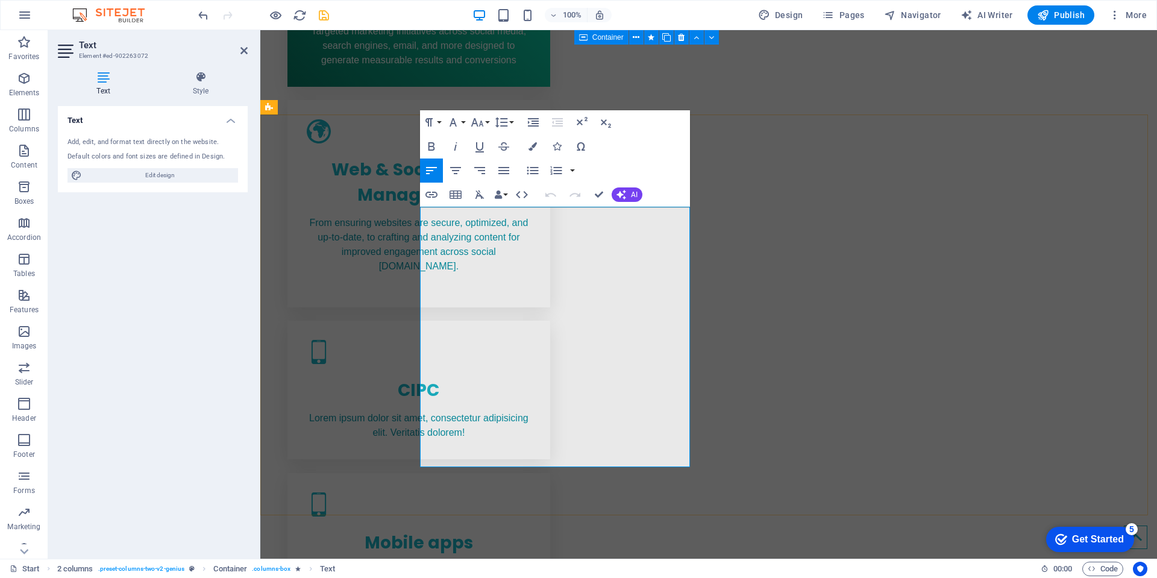
copy p "Website Design & Hosting : Creating visually engaging, responsive, and brand-al…"
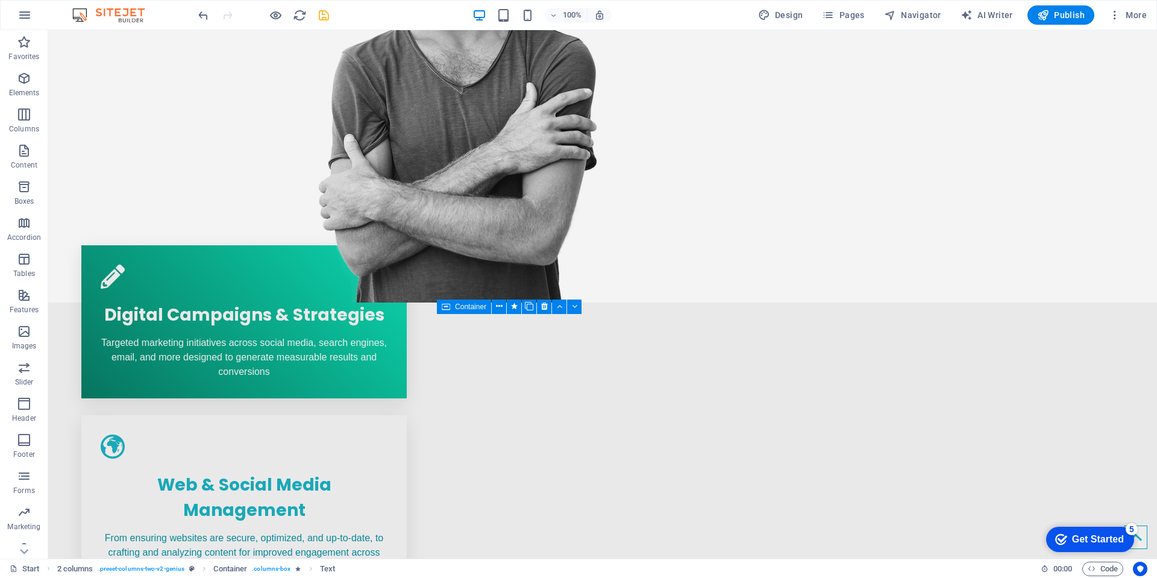
scroll to position [369, 0]
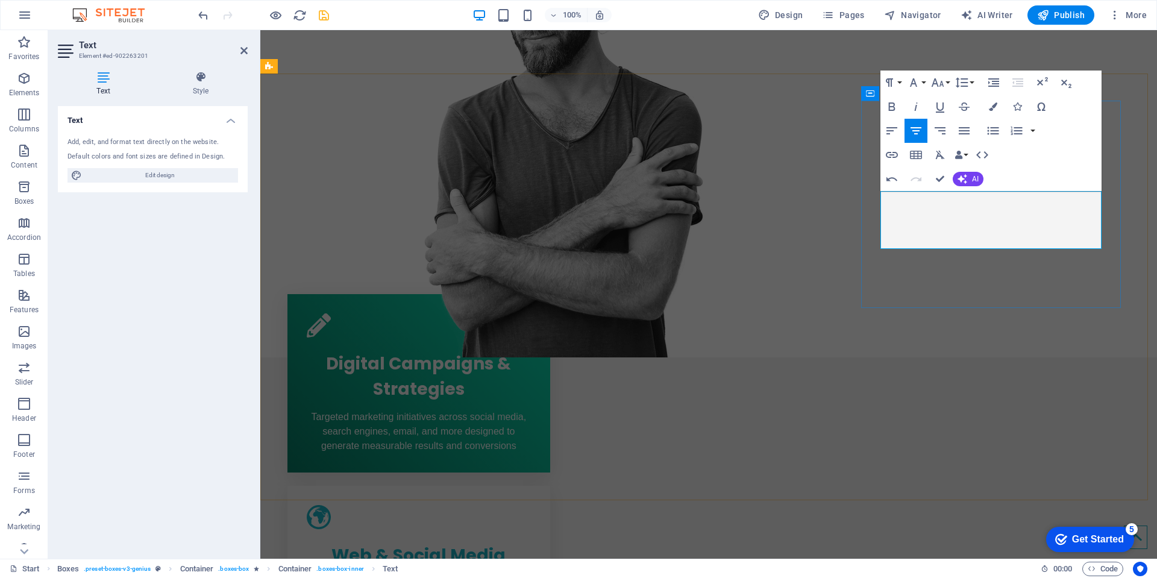
drag, startPoint x: 1017, startPoint y: 198, endPoint x: 889, endPoint y: 194, distance: 128.4
copy span "Website Design & Hosting :"
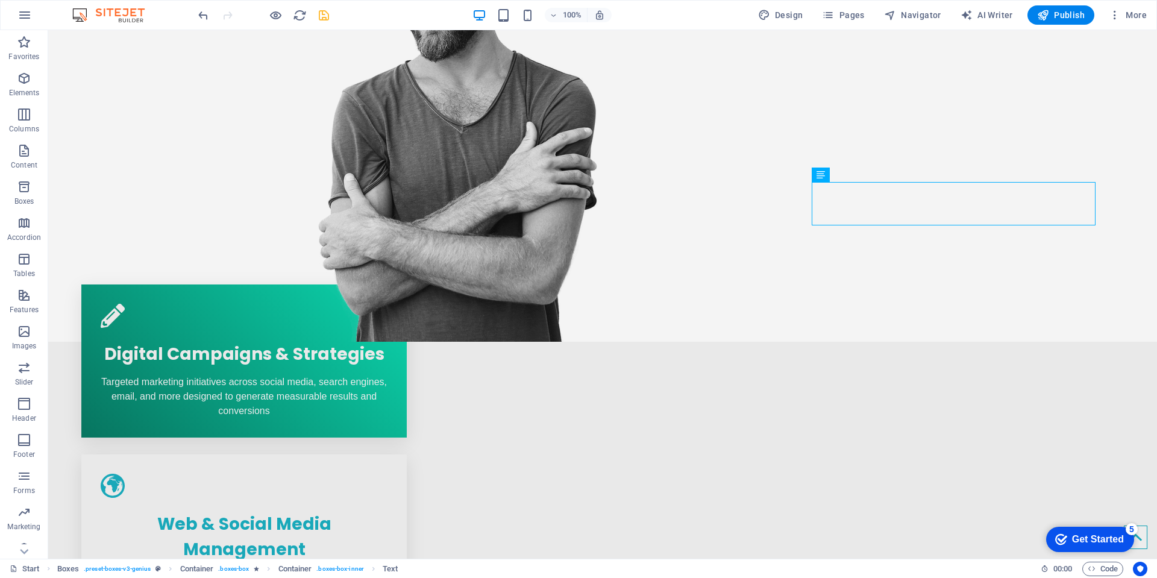
scroll to position [389, 0]
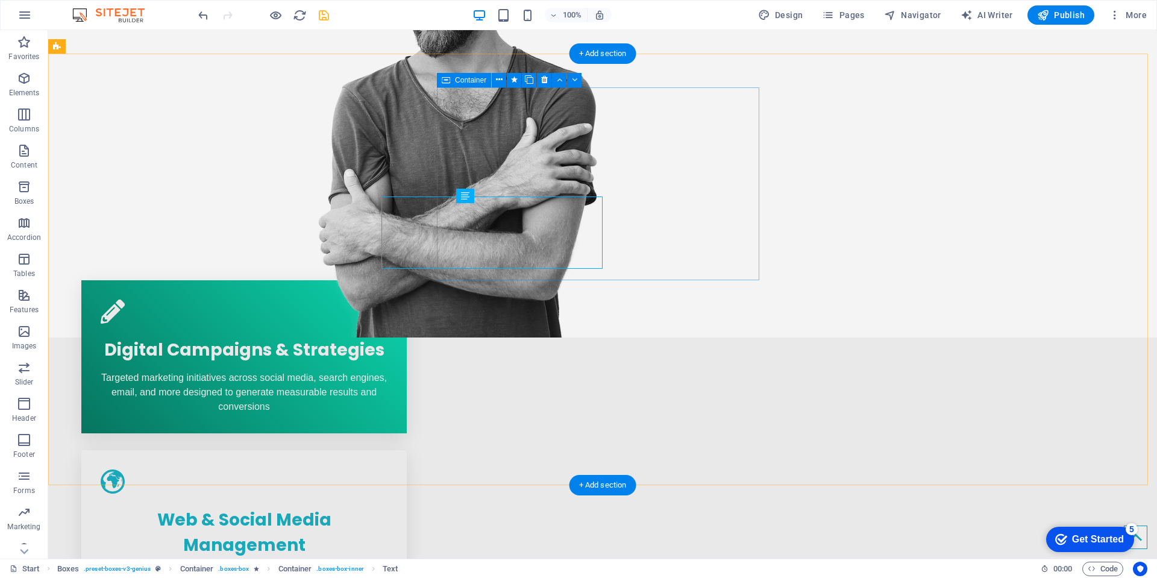
click at [407, 450] on div "Web & Social Media Management From ensuring websites are secure, optimized, and…" at bounding box center [243, 546] width 325 height 193
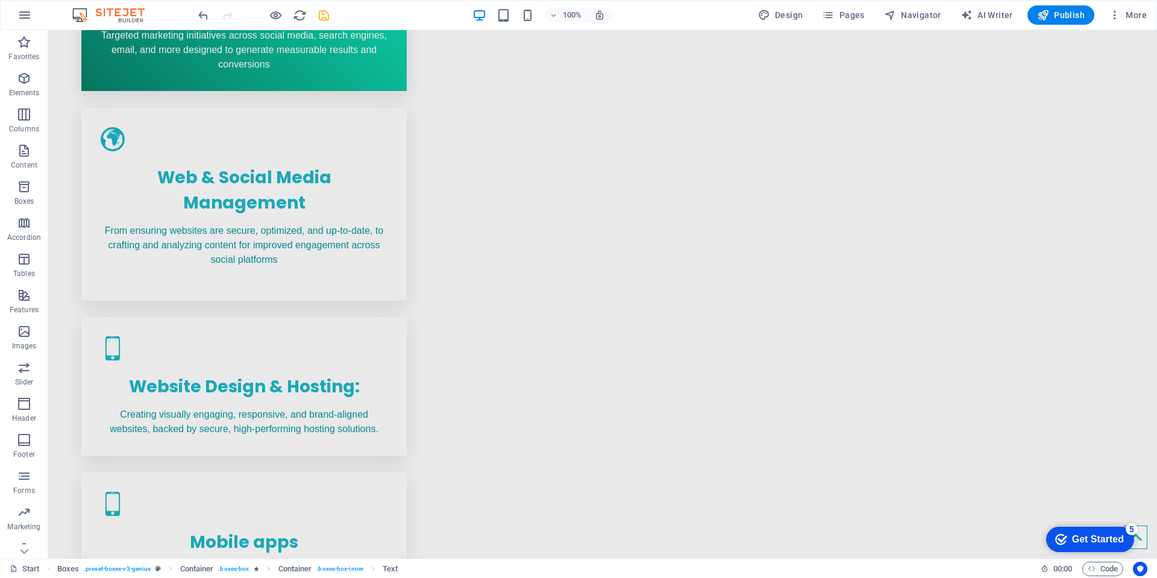
scroll to position [778, 0]
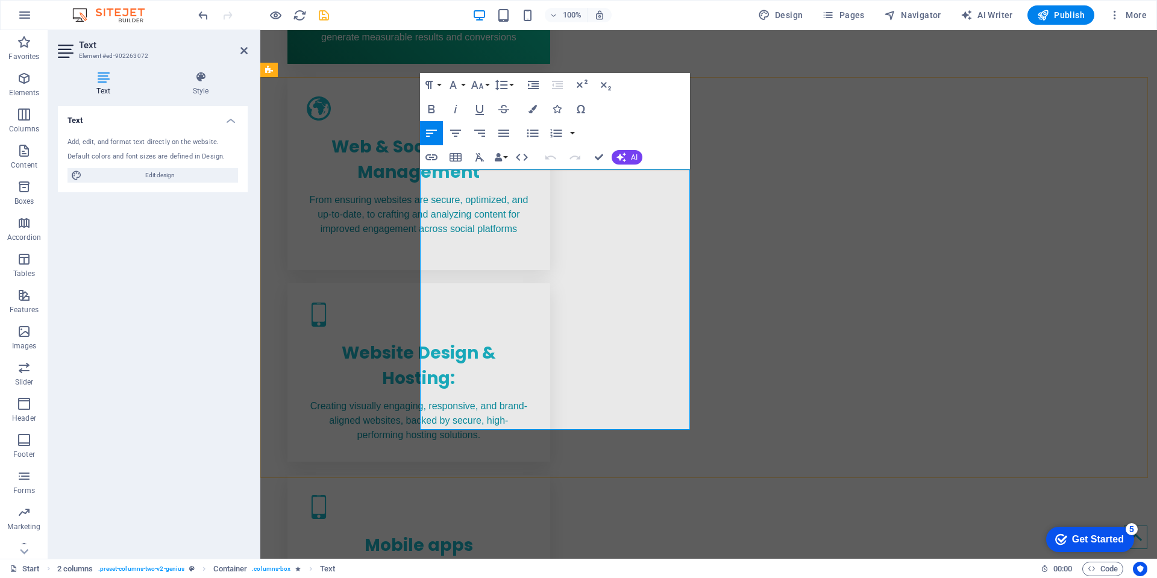
copy span "Sales Funnel & Customer Journey Mapping : Building streamlined paths from aware…"
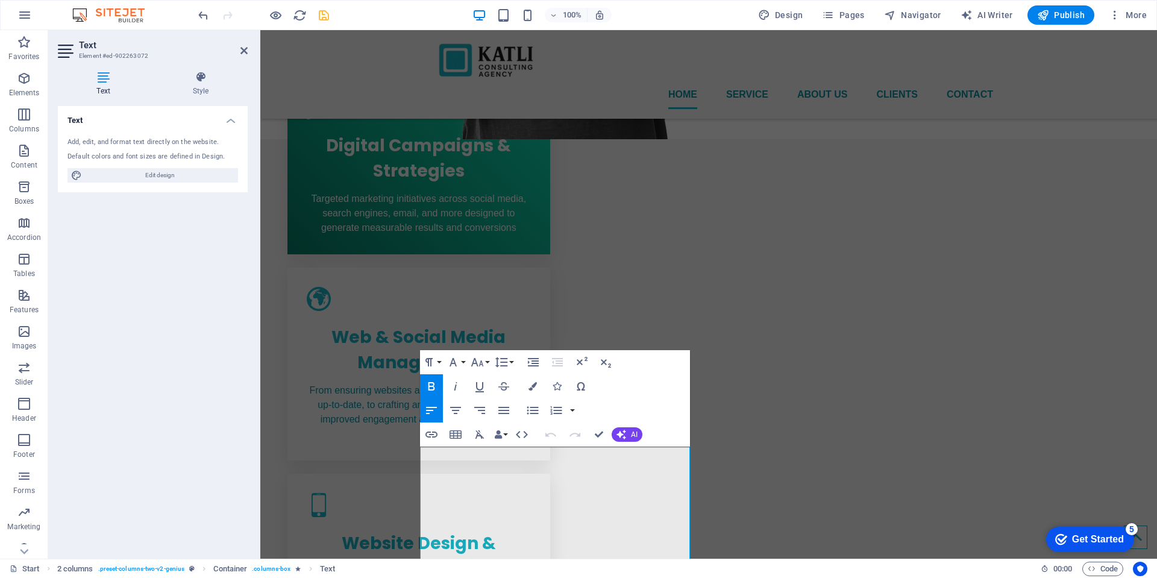
scroll to position [451, 0]
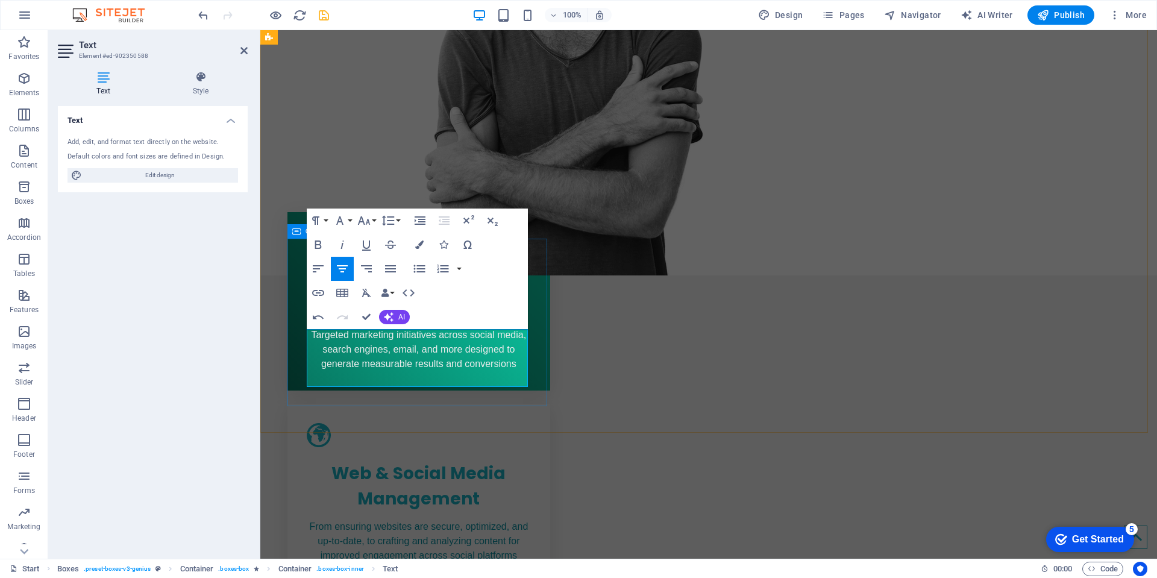
drag, startPoint x: 519, startPoint y: 337, endPoint x: 322, endPoint y: 334, distance: 197.0
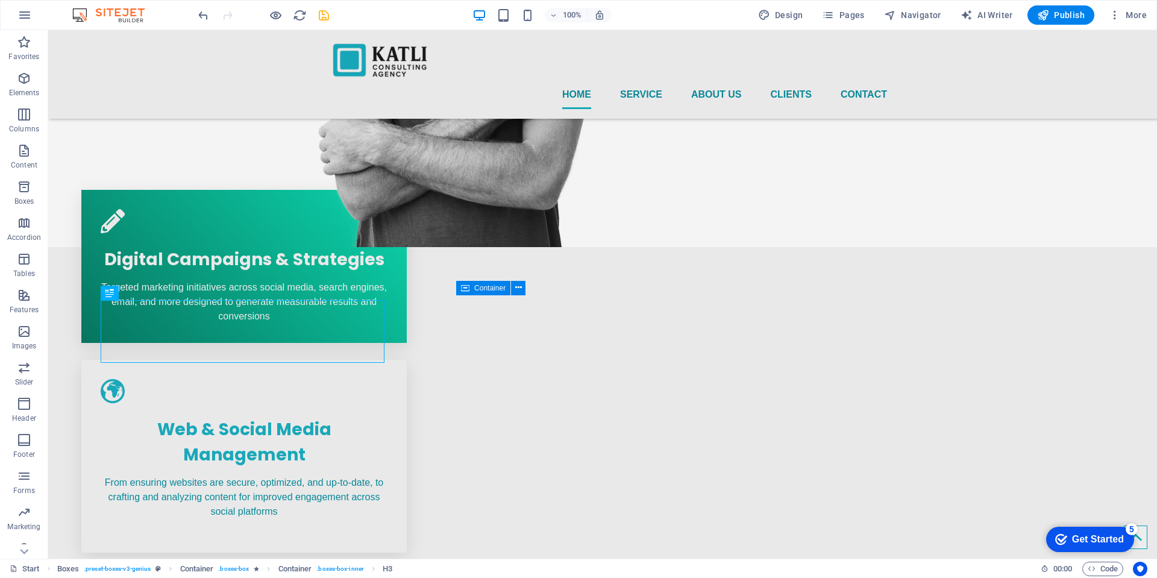
scroll to position [443, 0]
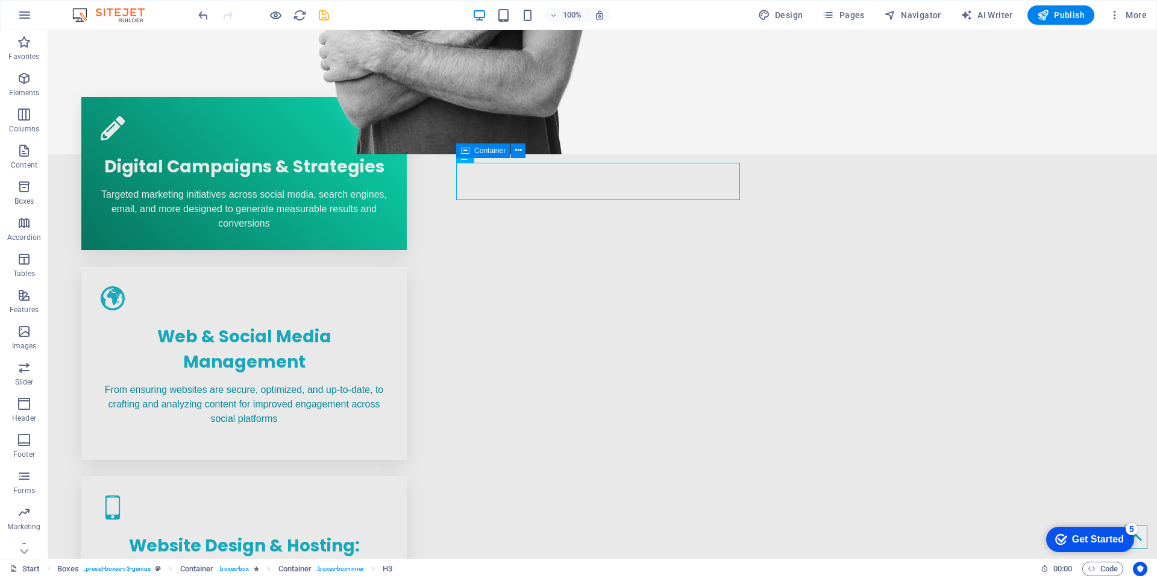
scroll to position [627, 0]
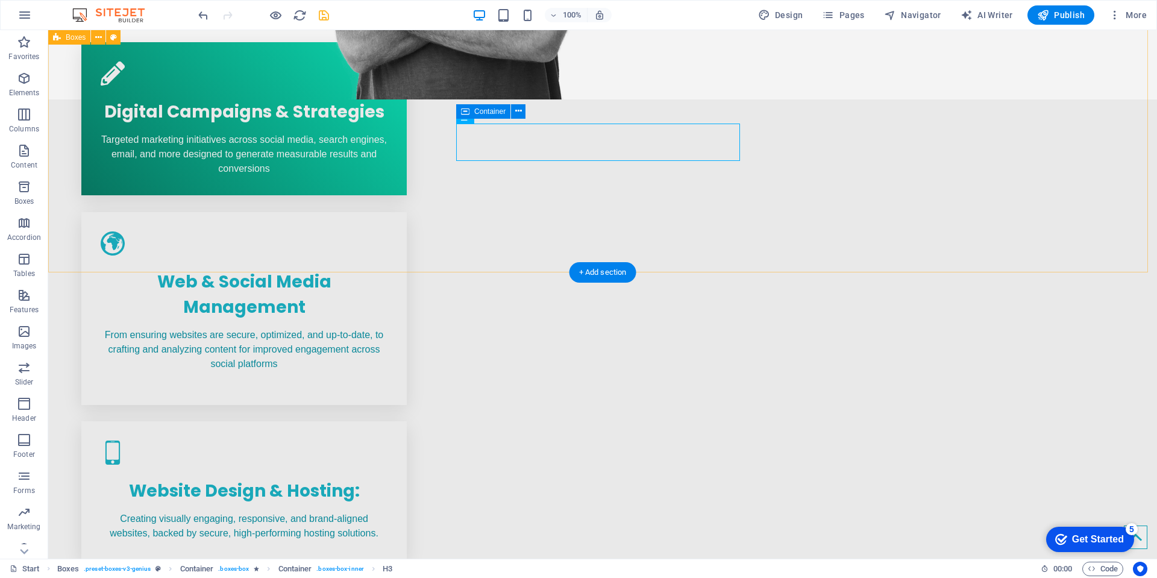
click at [1144, 199] on div "Digital Campaigns & Strategies Targeted marketing initiatives across social med…" at bounding box center [602, 546] width 1109 height 1075
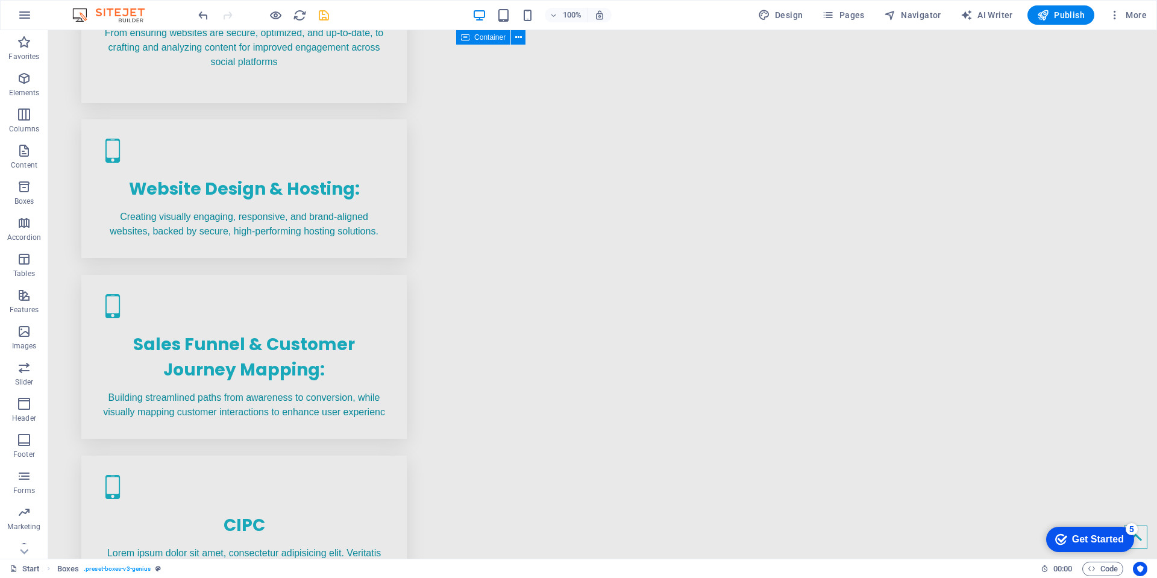
scroll to position [976, 0]
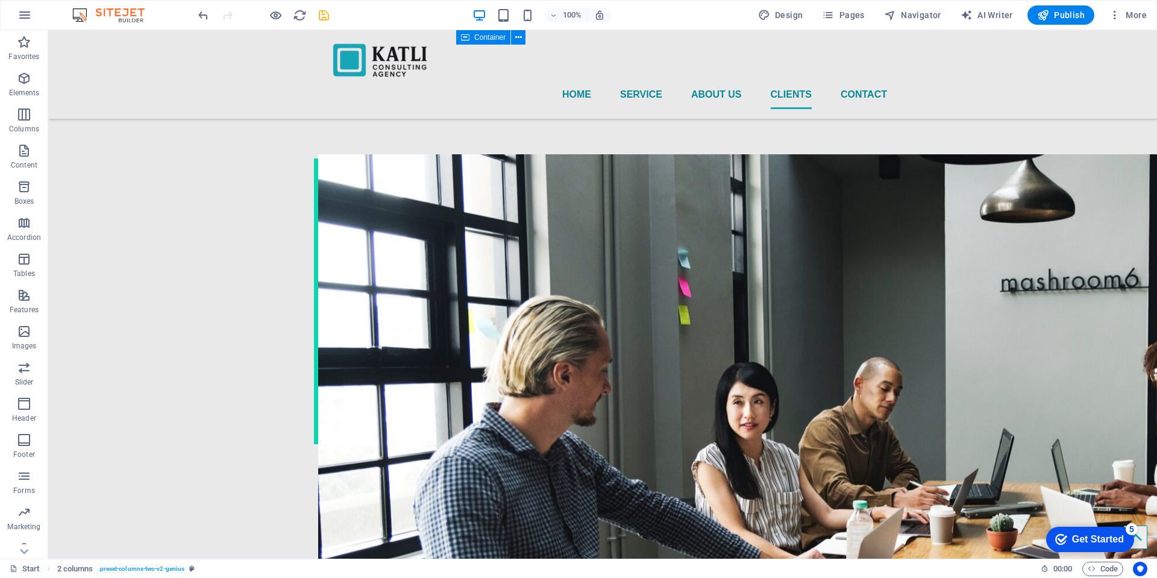
scroll to position [2446, 0]
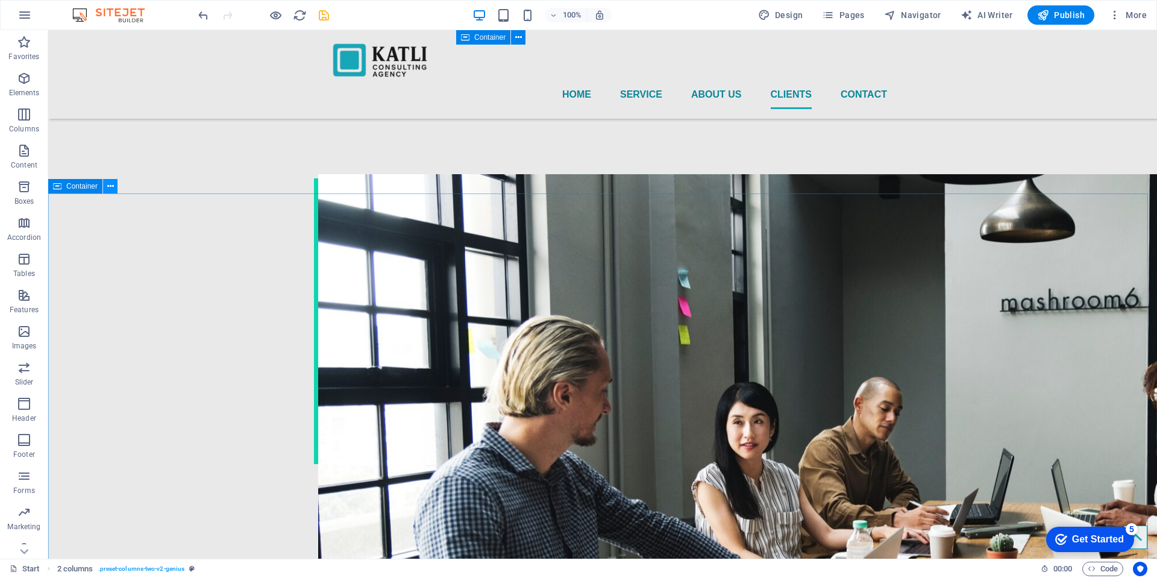
click at [108, 188] on icon at bounding box center [110, 186] width 7 height 13
click at [75, 192] on div "Container" at bounding box center [75, 186] width 54 height 14
click at [106, 187] on button at bounding box center [110, 186] width 14 height 14
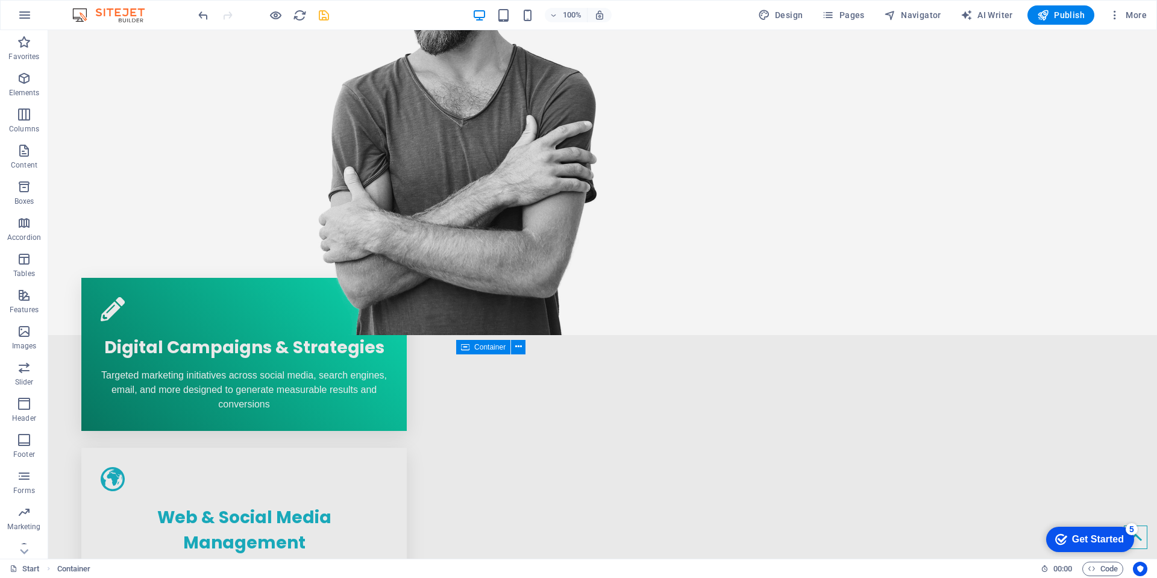
scroll to position [392, 0]
click at [321, 19] on icon "save" at bounding box center [324, 15] width 14 height 14
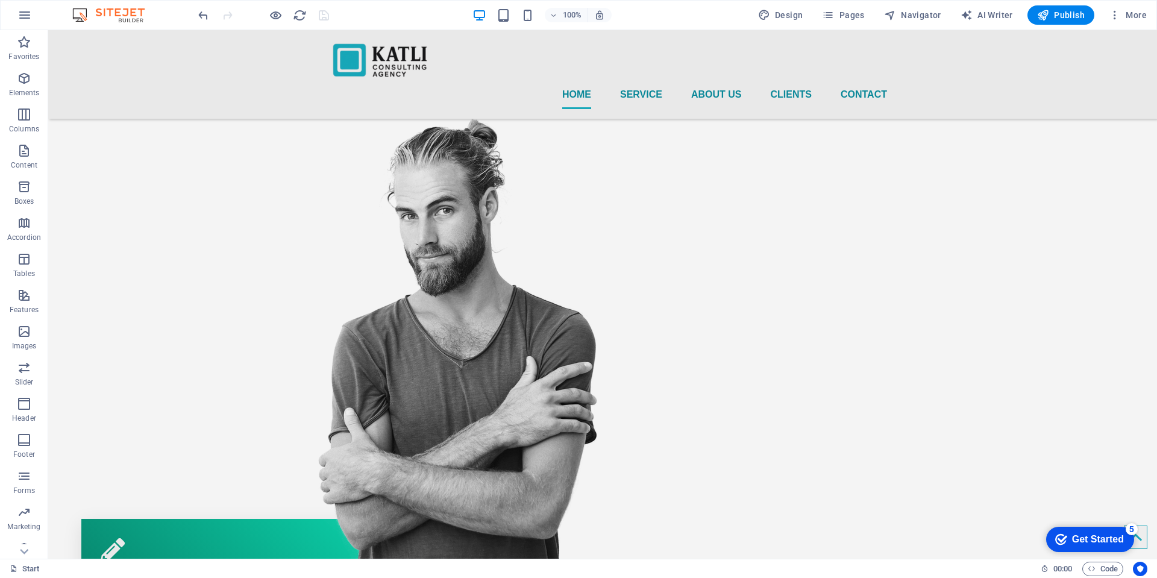
scroll to position [0, 0]
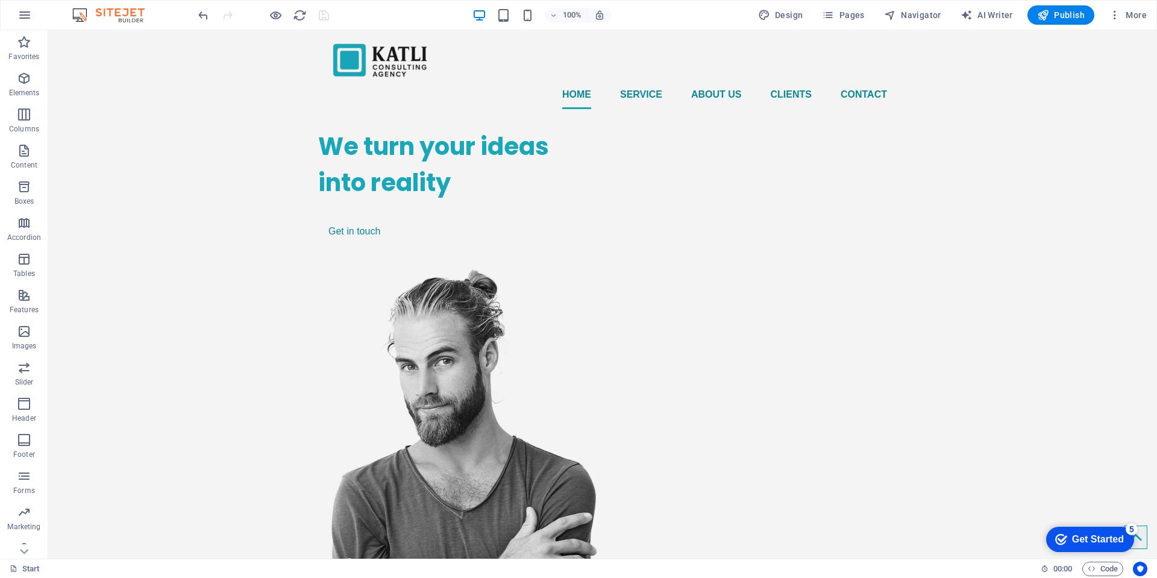
drag, startPoint x: 1151, startPoint y: 133, endPoint x: 1173, endPoint y: 58, distance: 77.8
click at [275, 17] on icon "button" at bounding box center [276, 15] width 14 height 14
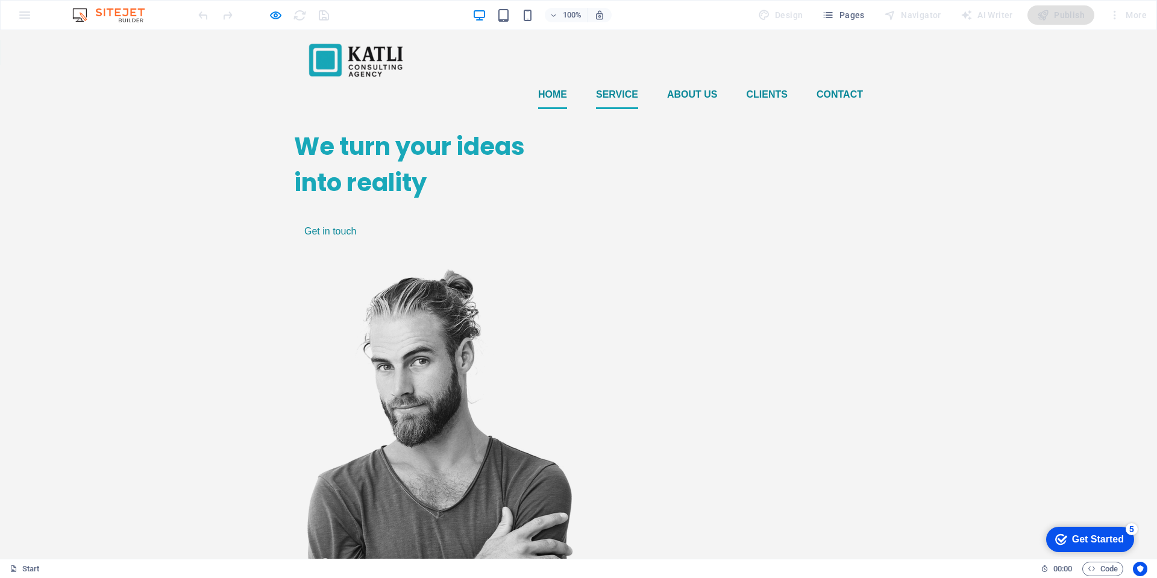
click at [619, 80] on link "Service" at bounding box center [617, 94] width 42 height 29
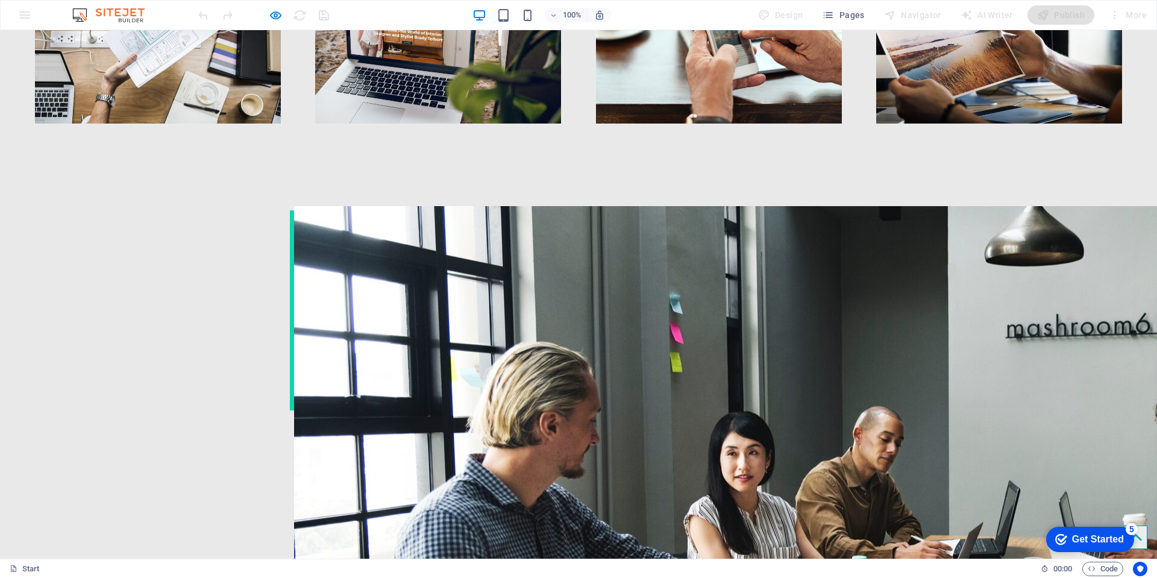
scroll to position [2602, 0]
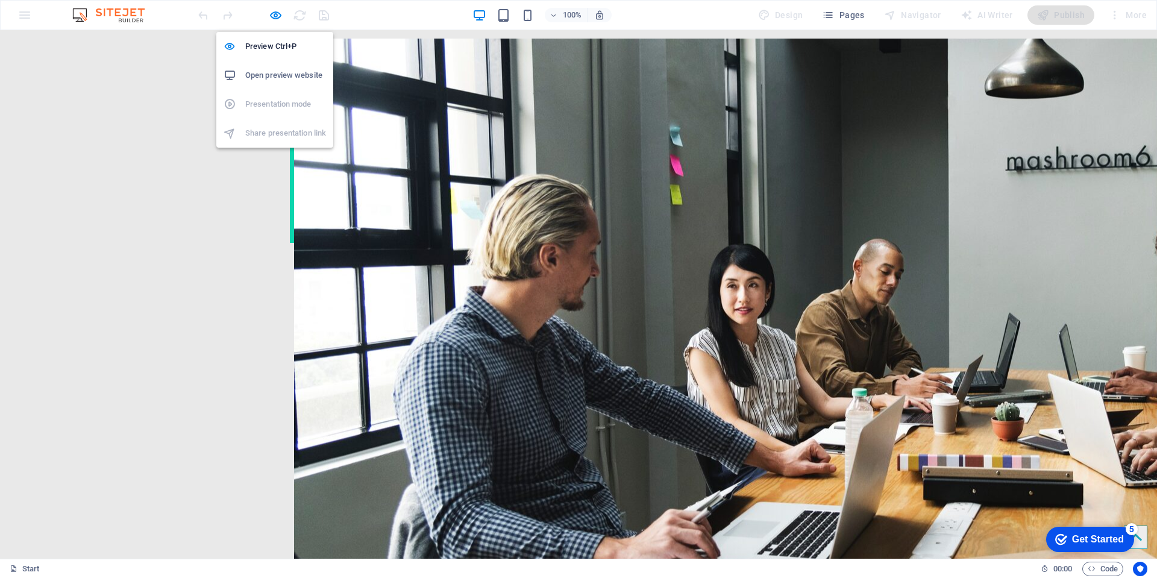
drag, startPoint x: 278, startPoint y: 13, endPoint x: 282, endPoint y: 30, distance: 17.3
click at [278, 14] on icon "button" at bounding box center [276, 15] width 14 height 14
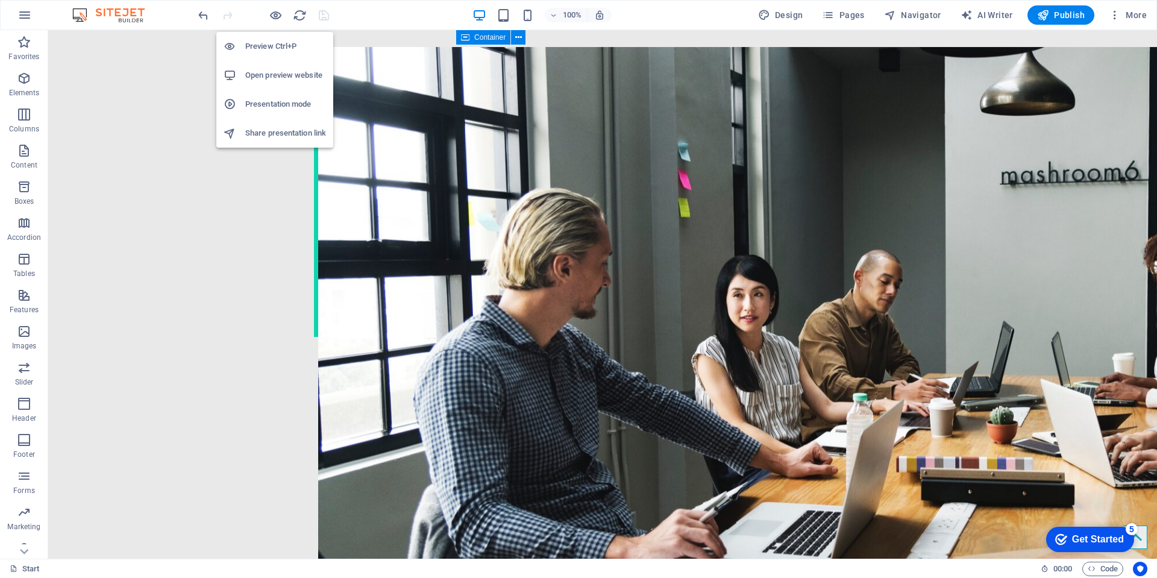
scroll to position [2768, 0]
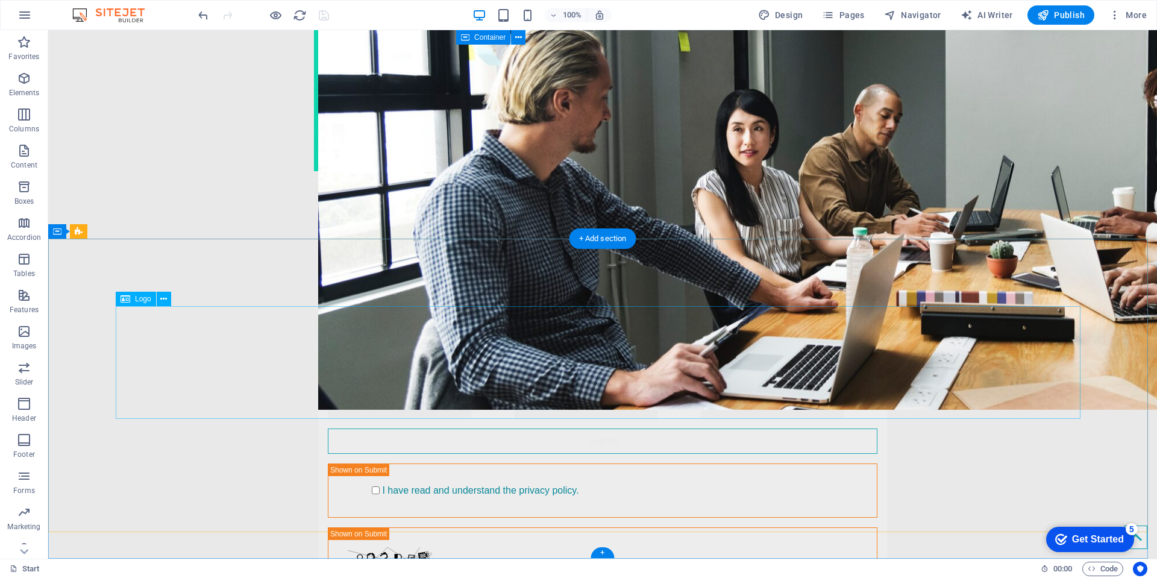
select select "px"
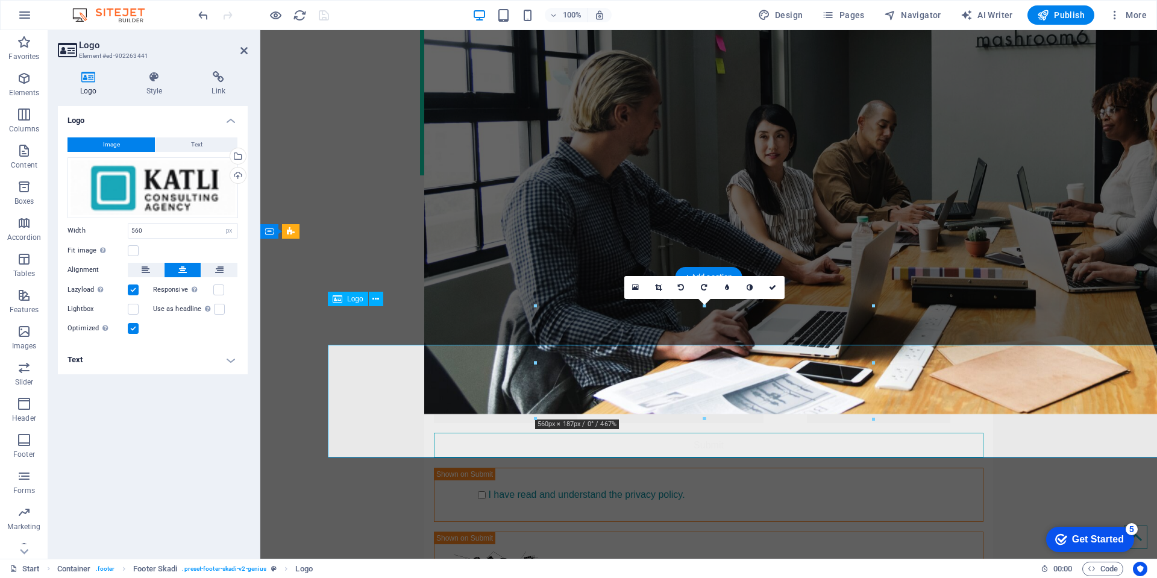
scroll to position [2729, 0]
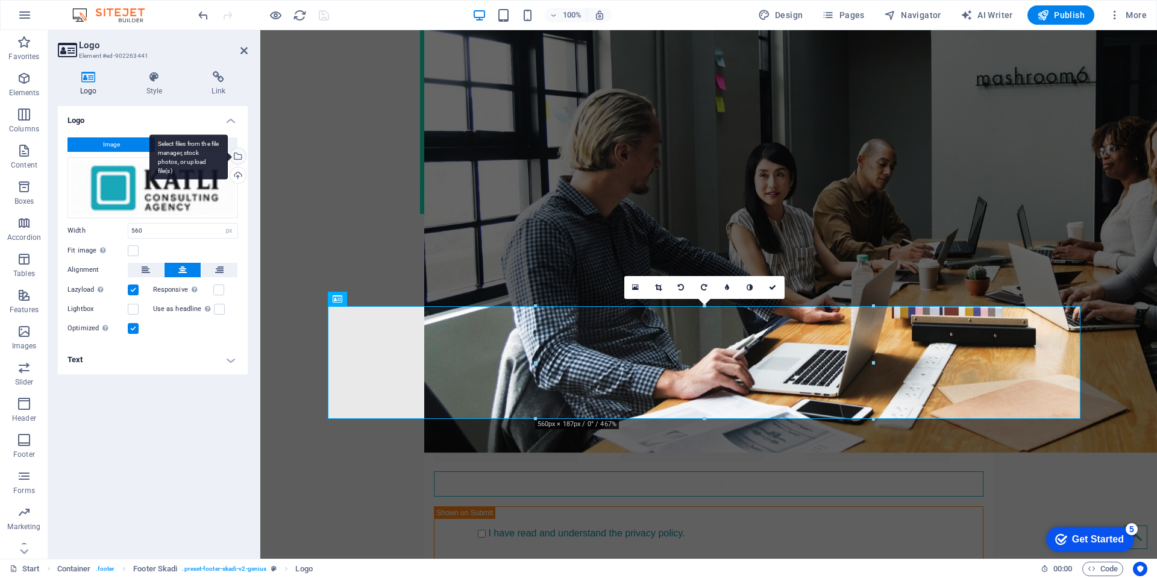
click at [242, 157] on div "Select files from the file manager, stock photos, or upload file(s)" at bounding box center [237, 157] width 18 height 18
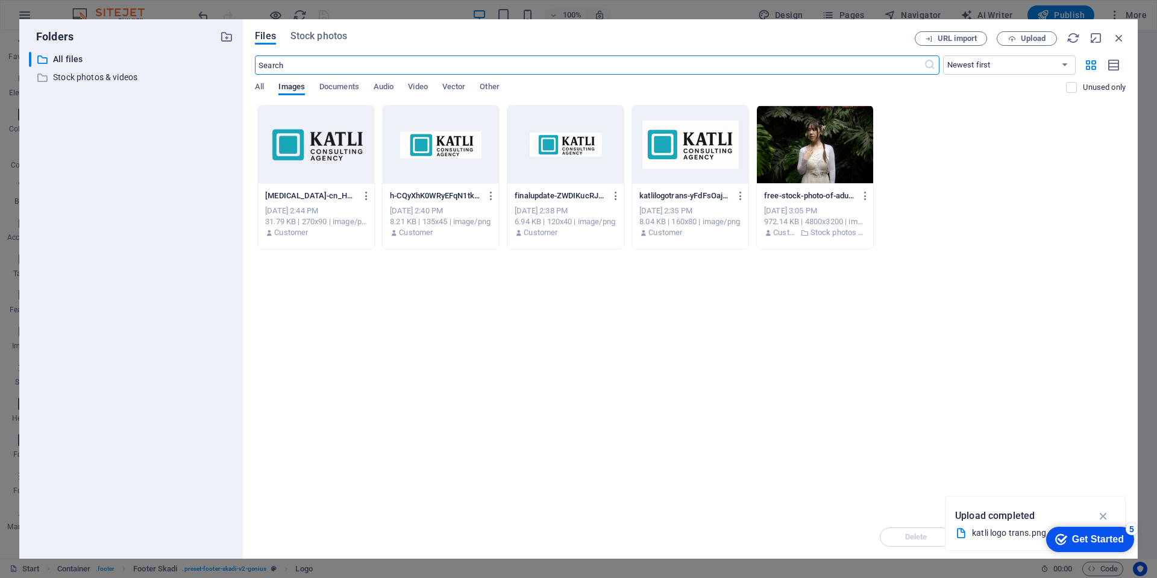
scroll to position [2804, 0]
click at [318, 161] on div at bounding box center [316, 144] width 116 height 78
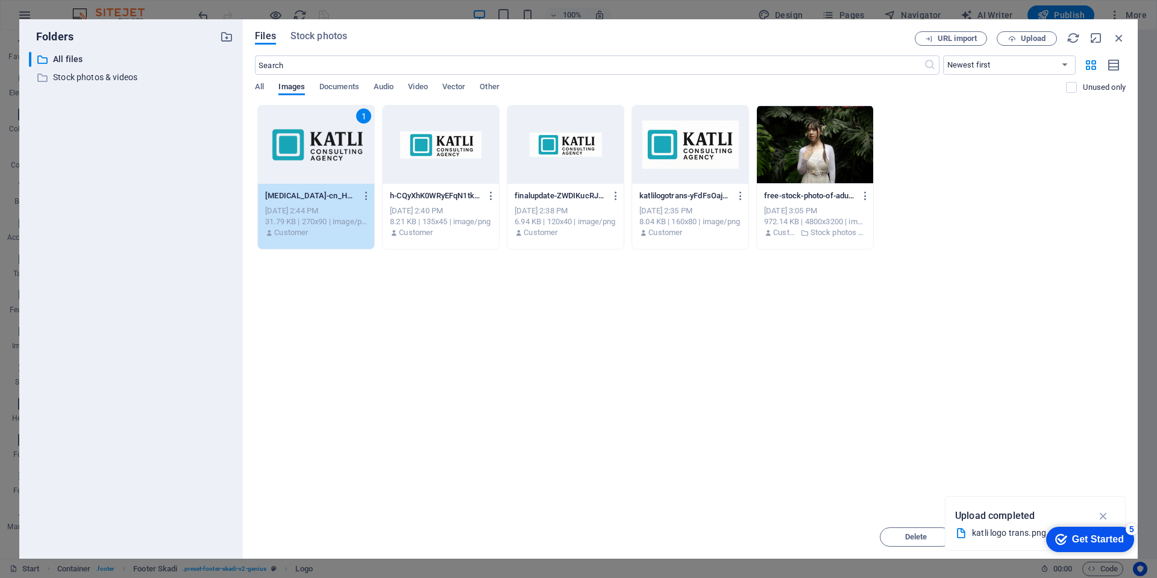
click at [318, 161] on div "1" at bounding box center [316, 144] width 116 height 78
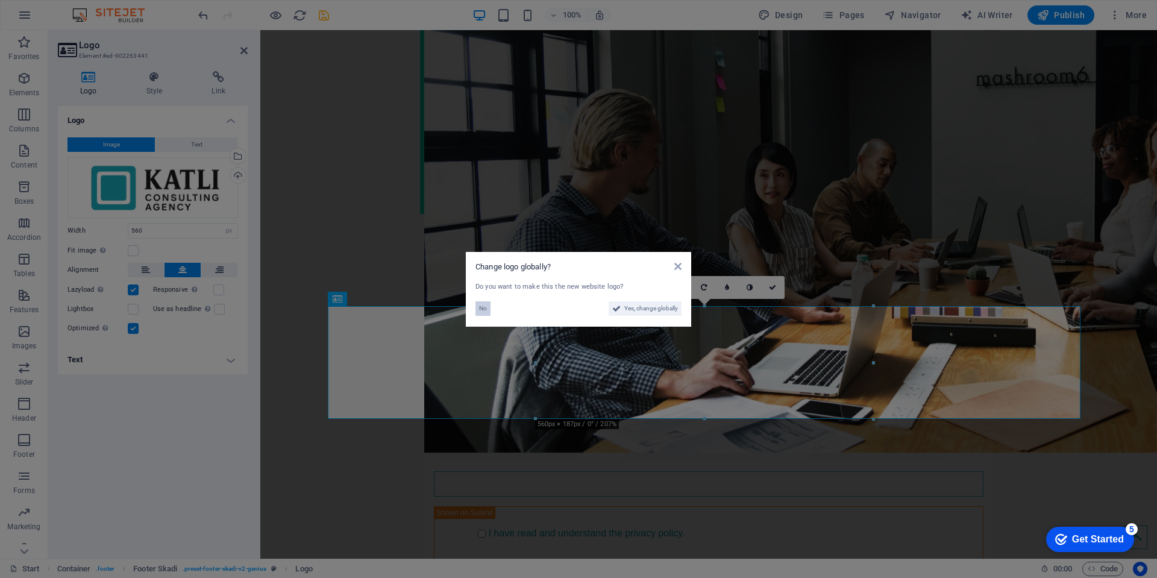
click at [486, 312] on span "No" at bounding box center [483, 308] width 8 height 14
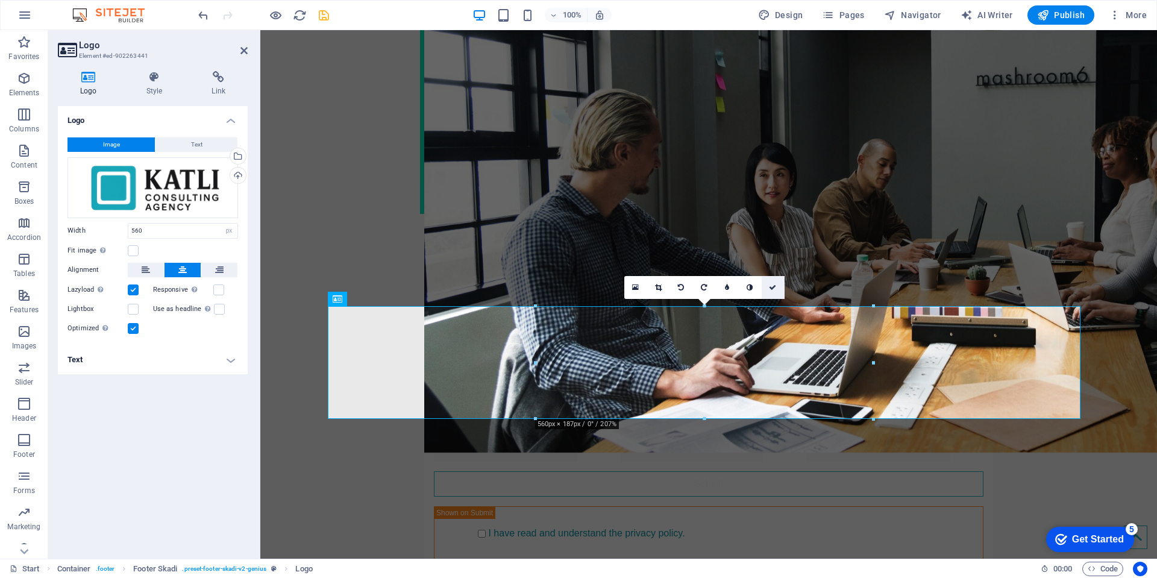
click at [777, 287] on link at bounding box center [773, 287] width 23 height 23
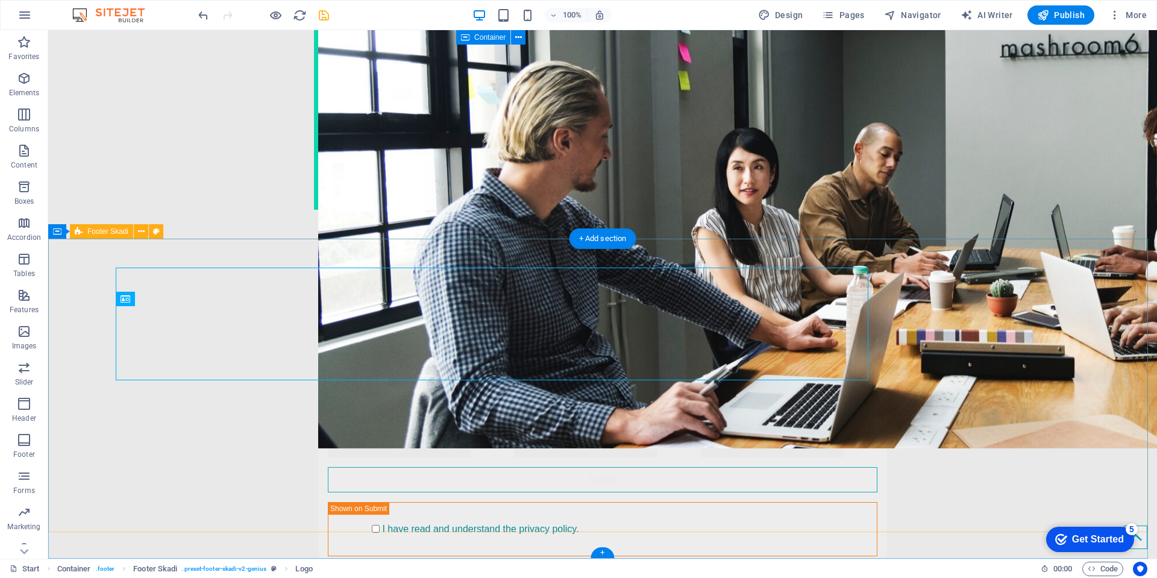
scroll to position [2768, 0]
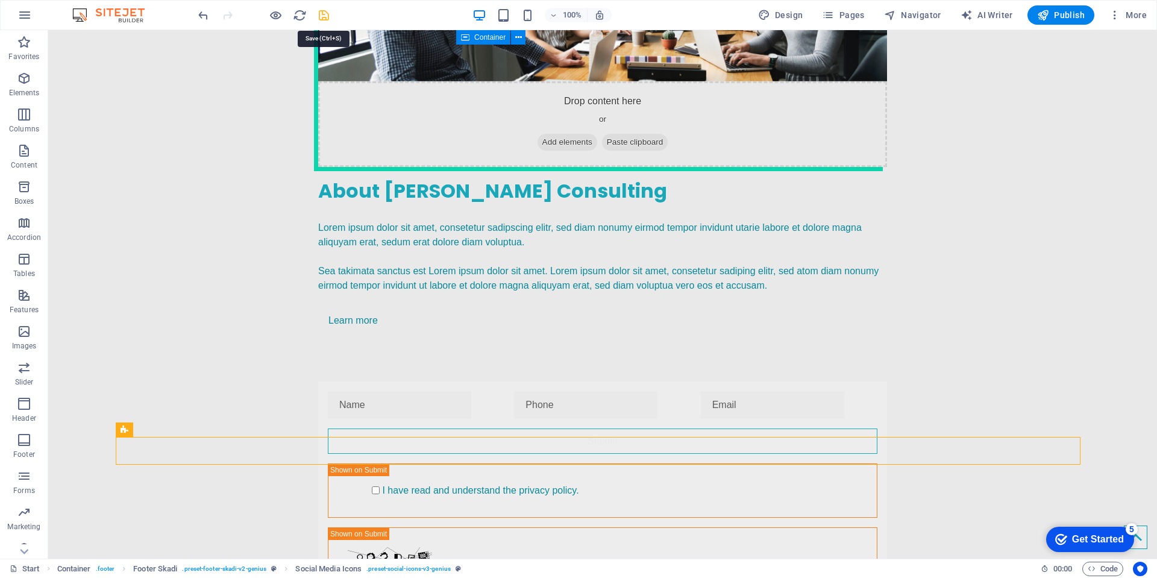
click at [322, 19] on icon "save" at bounding box center [324, 15] width 14 height 14
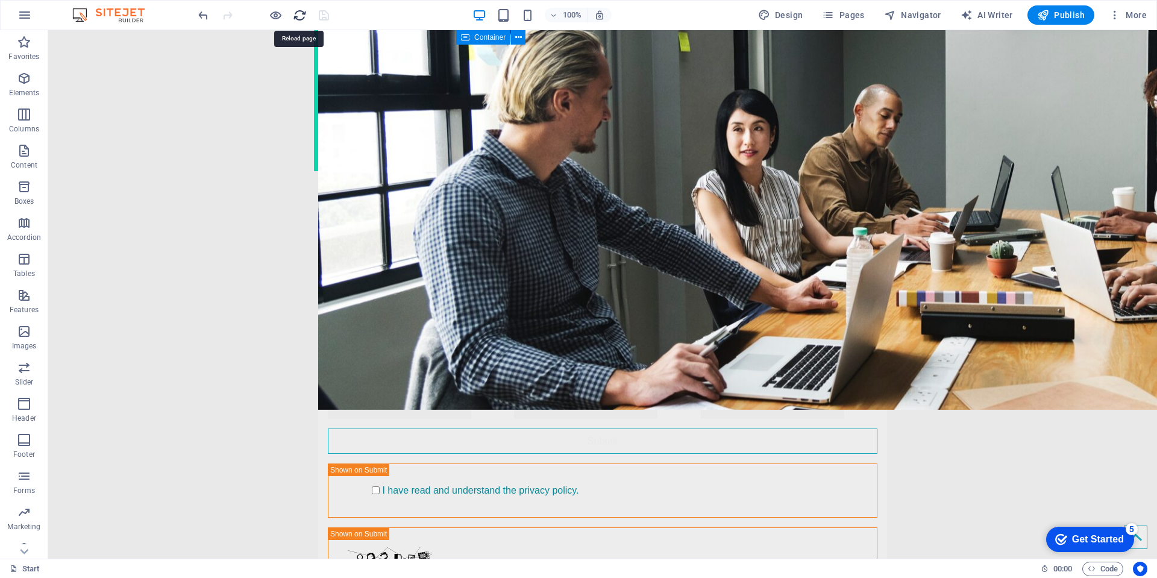
click at [300, 13] on icon "reload" at bounding box center [300, 15] width 14 height 14
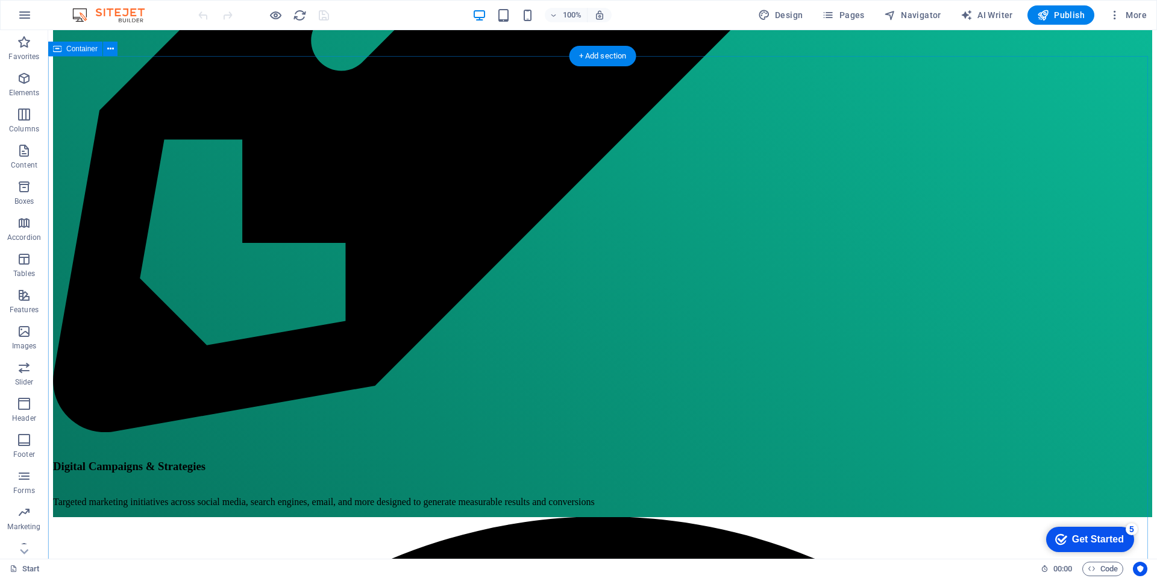
scroll to position [1325, 0]
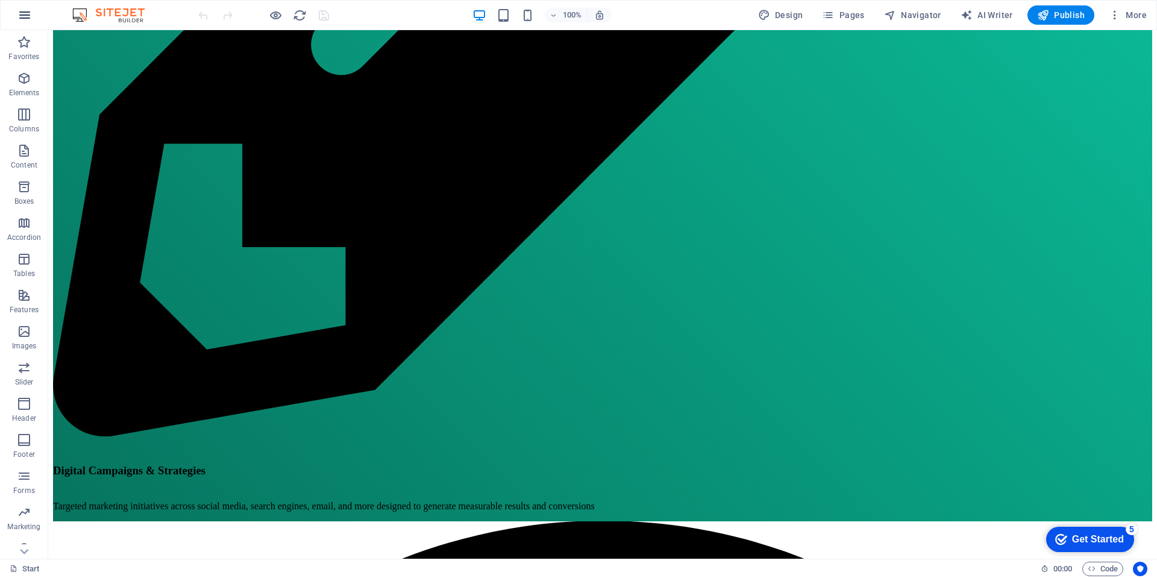
click at [30, 13] on icon "button" at bounding box center [24, 15] width 14 height 14
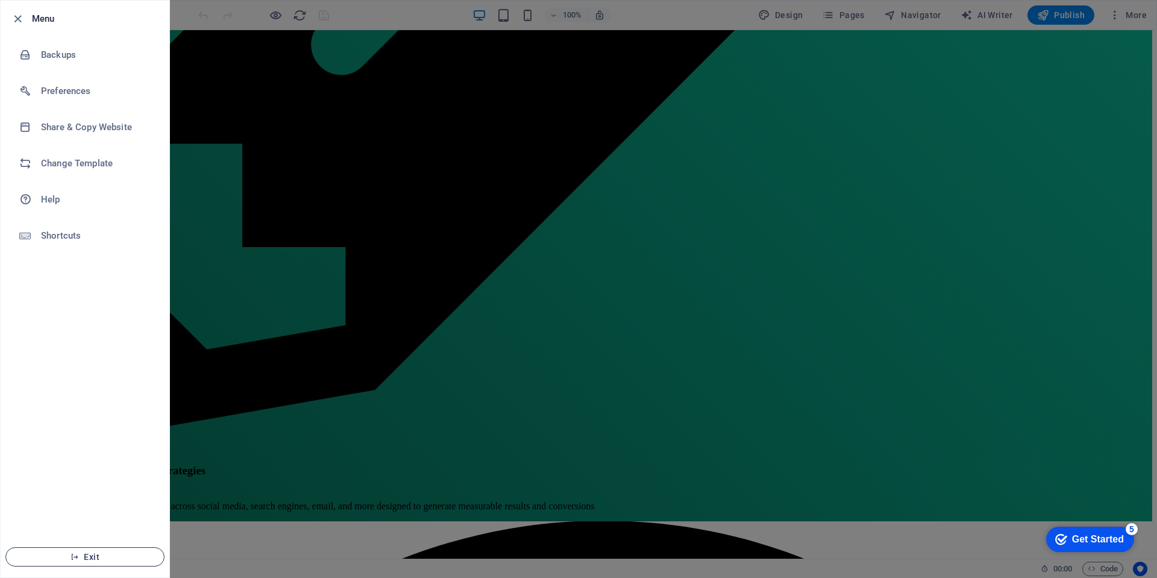
click at [121, 558] on span "Exit" at bounding box center [85, 557] width 139 height 10
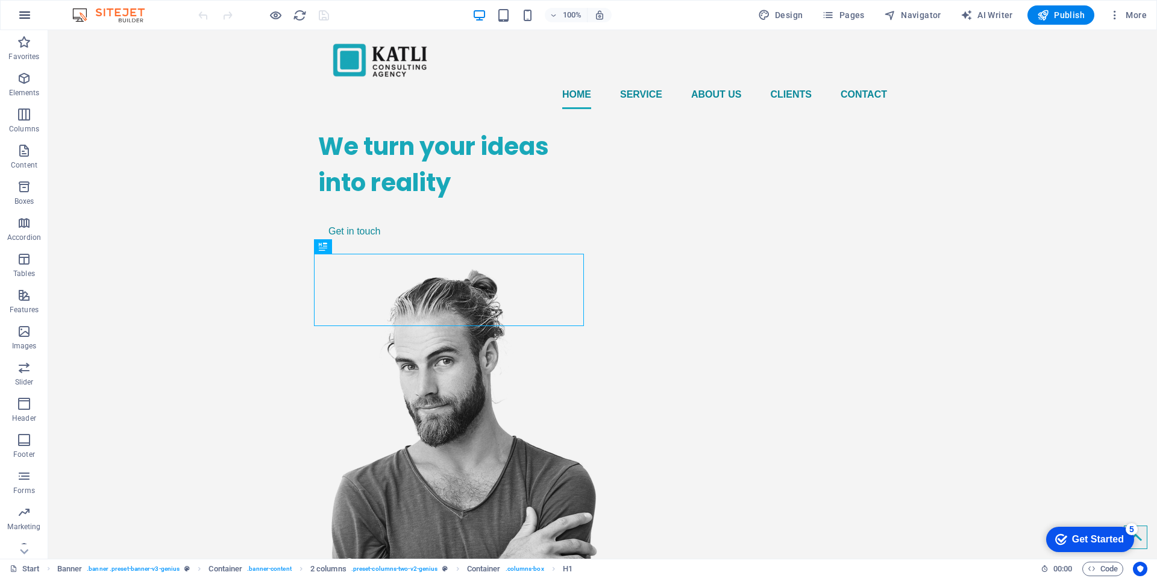
click at [23, 12] on icon "button" at bounding box center [24, 15] width 14 height 14
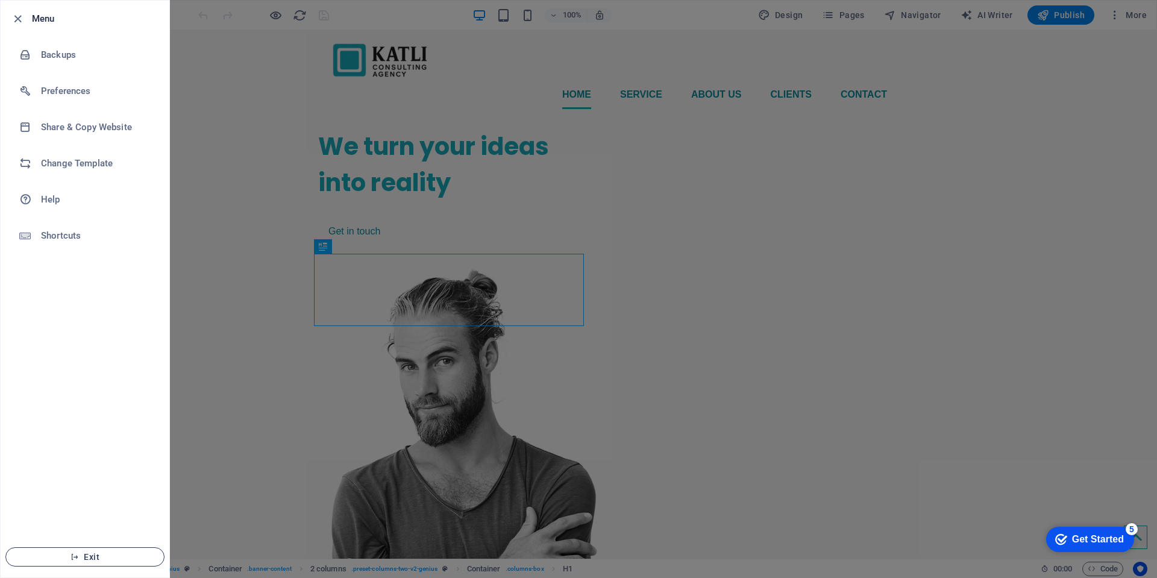
click at [87, 557] on span "Exit" at bounding box center [85, 557] width 139 height 10
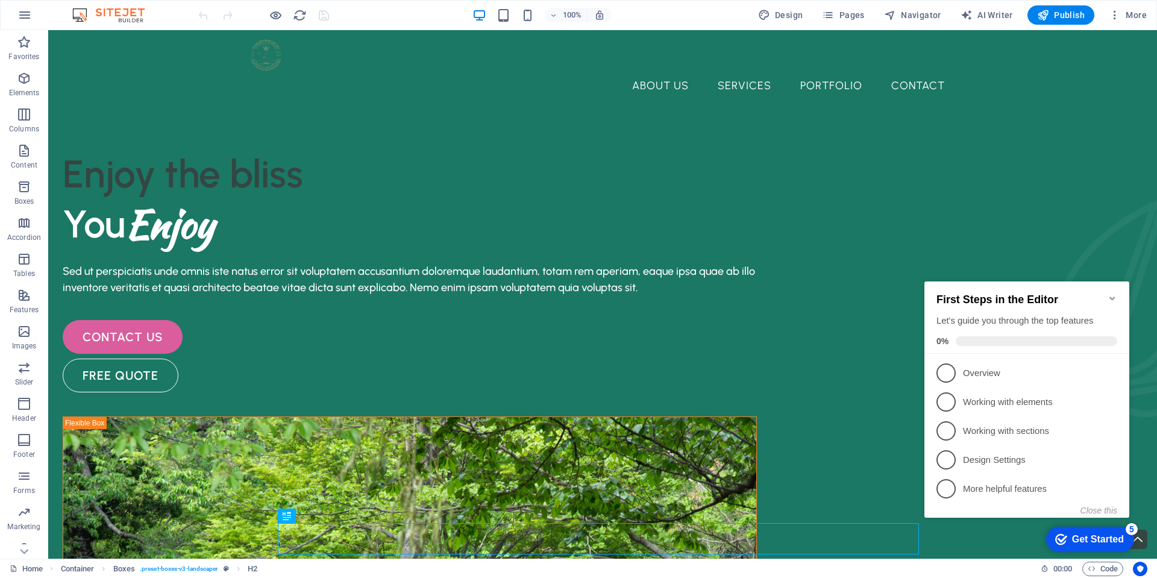
click at [1110, 296] on icon "Minimize checklist" at bounding box center [1111, 298] width 5 height 4
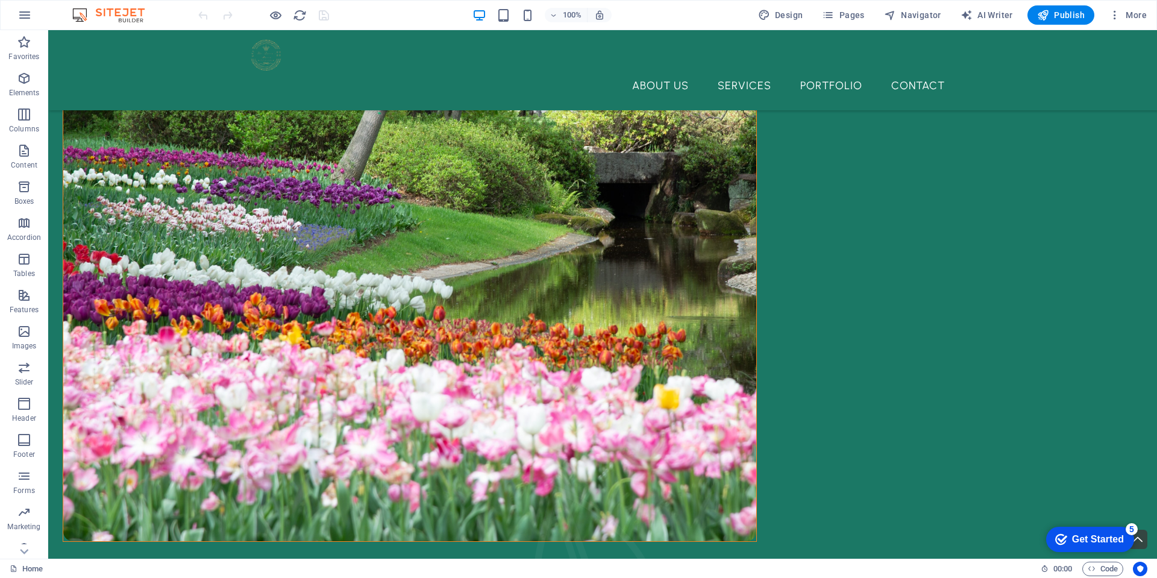
scroll to position [518, 0]
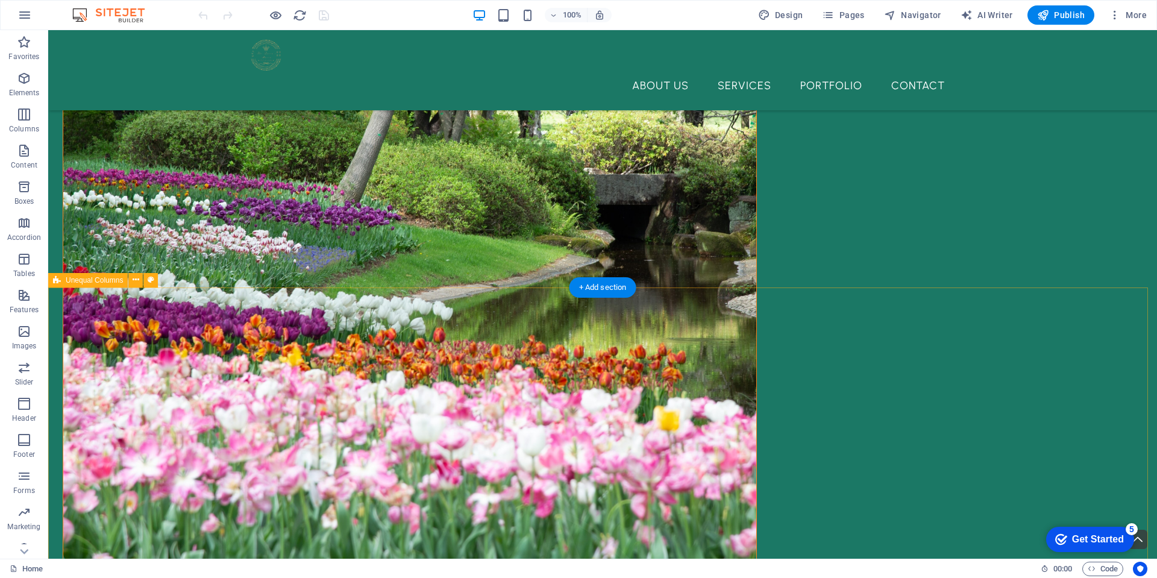
drag, startPoint x: 611, startPoint y: 287, endPoint x: 348, endPoint y: 258, distance: 264.3
click at [611, 287] on div "+ Add section" at bounding box center [602, 287] width 67 height 20
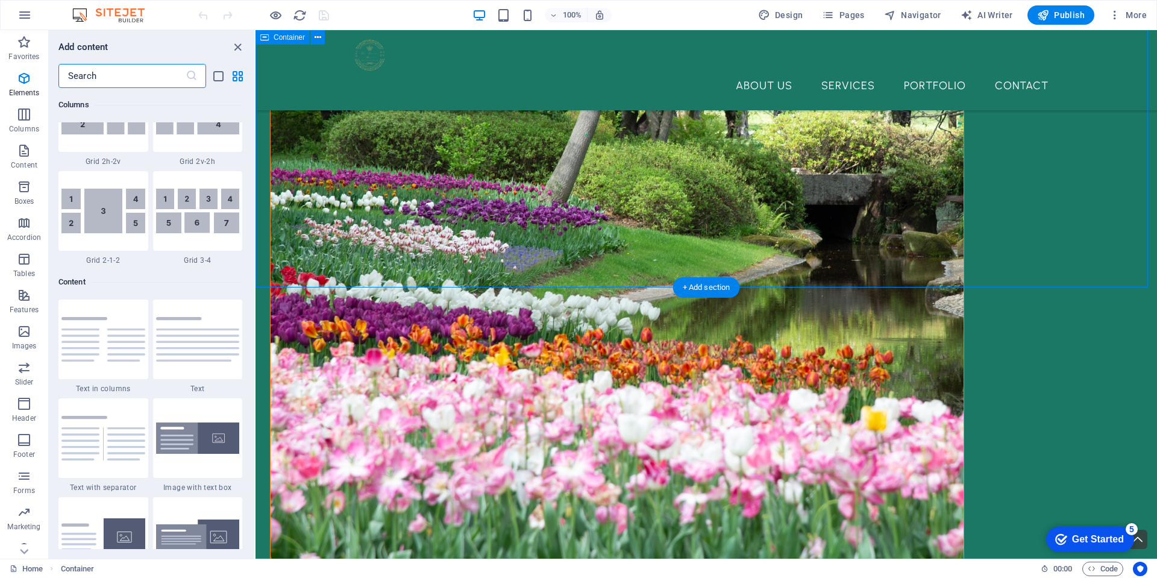
scroll to position [2108, 0]
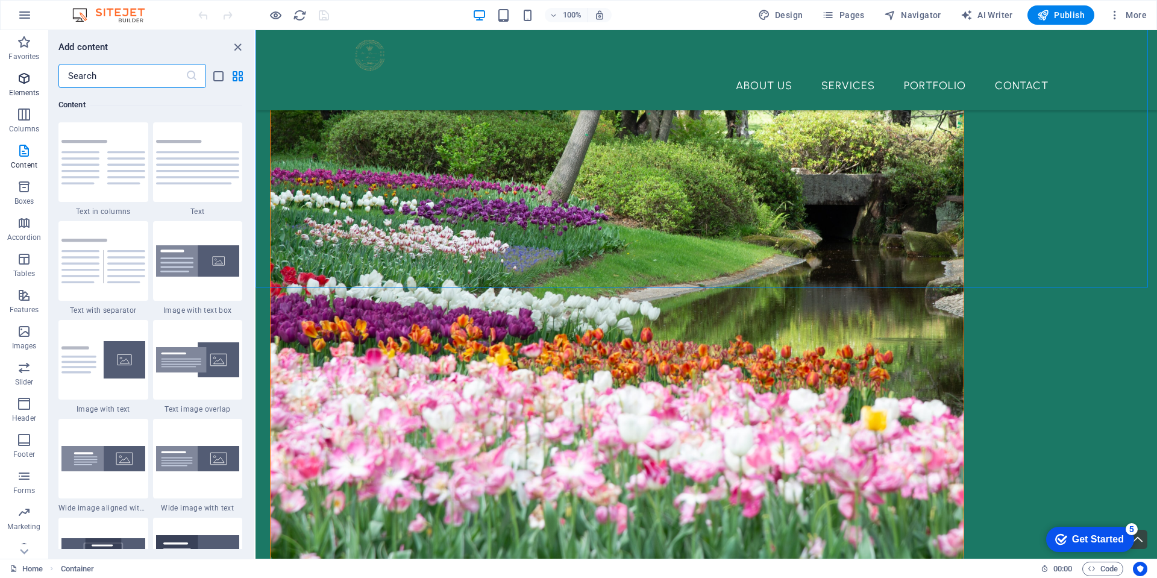
click at [22, 75] on icon "button" at bounding box center [24, 78] width 14 height 14
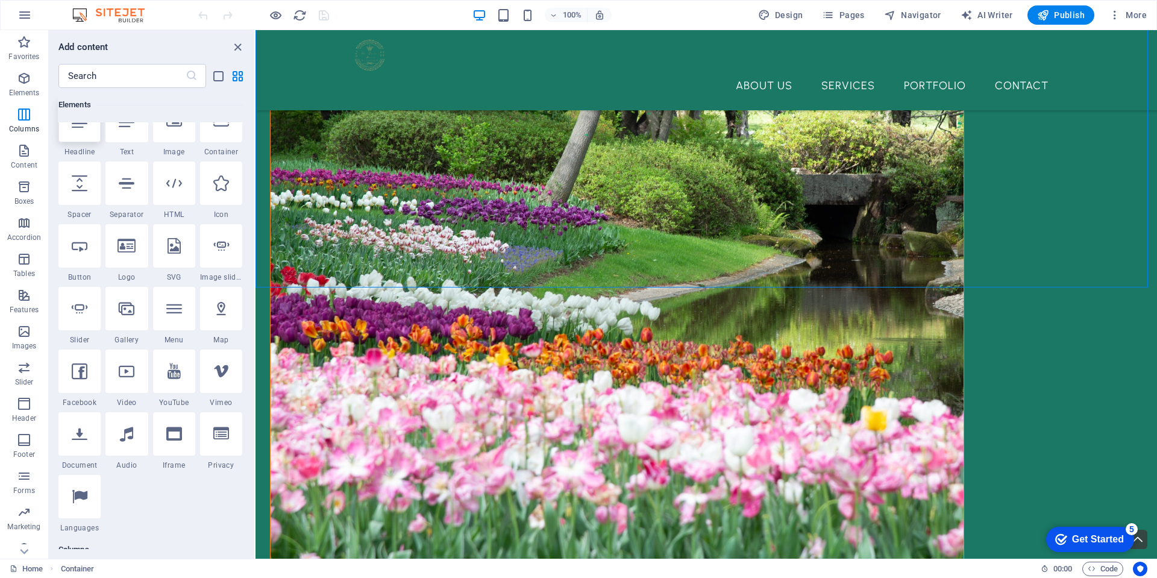
scroll to position [128, 0]
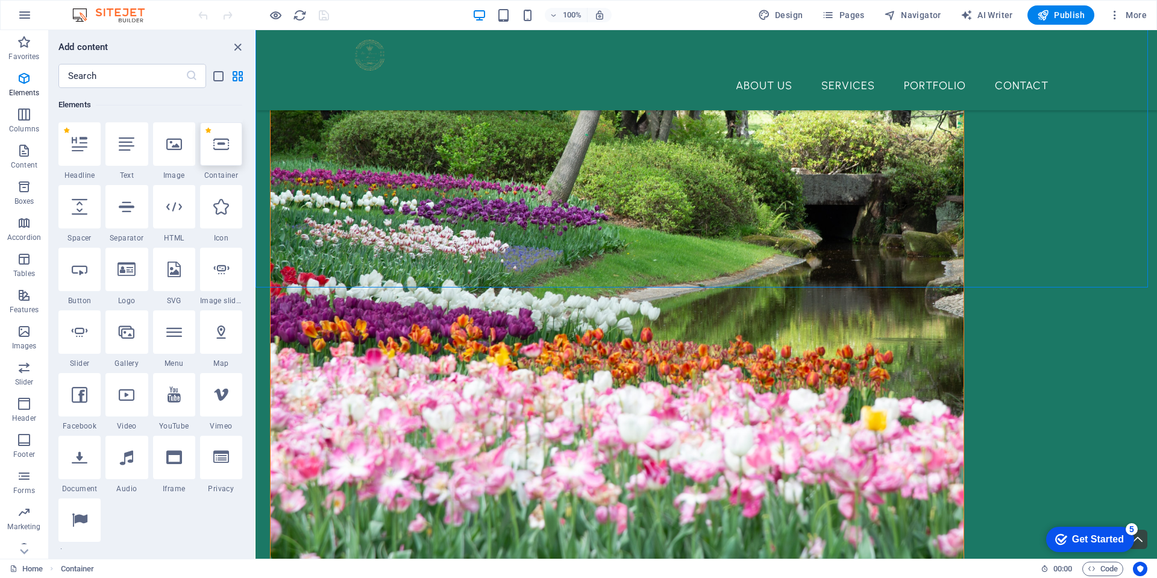
click at [222, 154] on div at bounding box center [221, 143] width 42 height 43
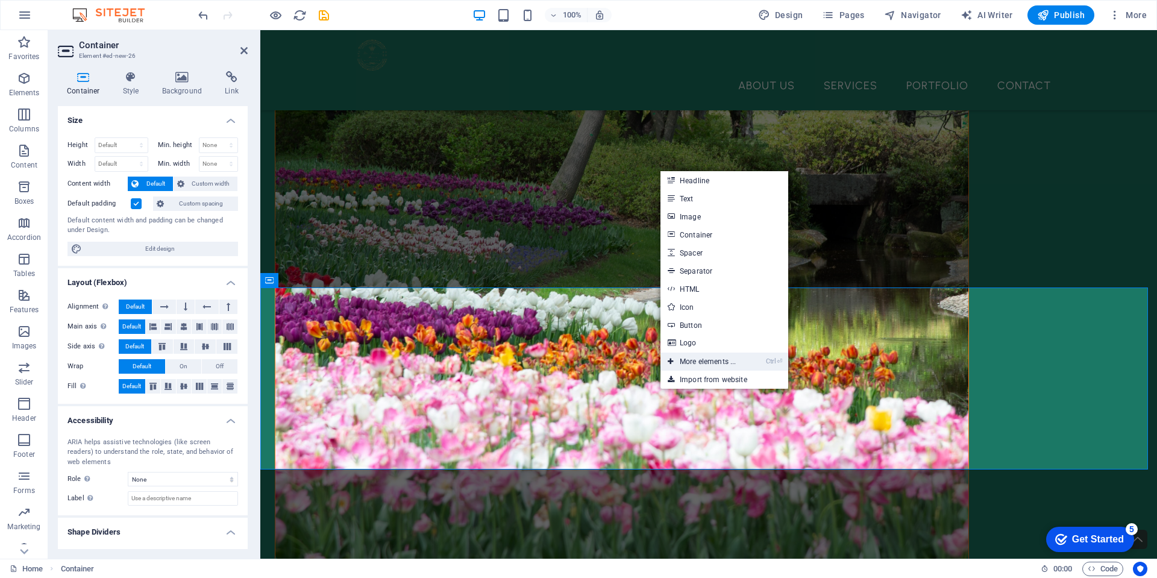
drag, startPoint x: 730, startPoint y: 362, endPoint x: 467, endPoint y: 332, distance: 264.4
click at [730, 362] on link "Ctrl ⏎ More elements ..." at bounding box center [701, 361] width 83 height 18
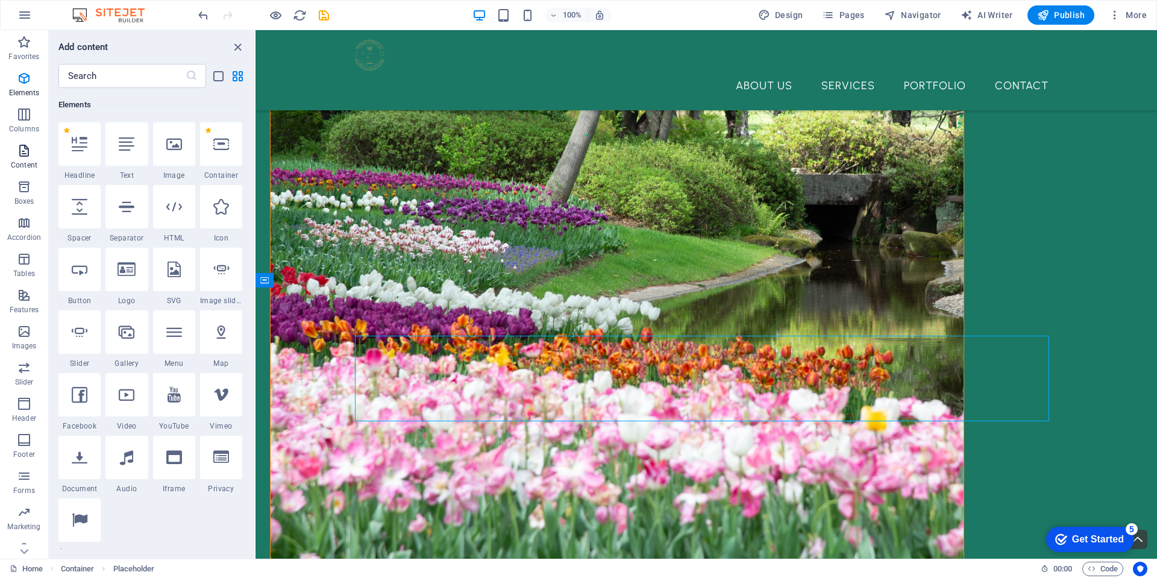
click at [21, 162] on p "Content" at bounding box center [24, 165] width 27 height 10
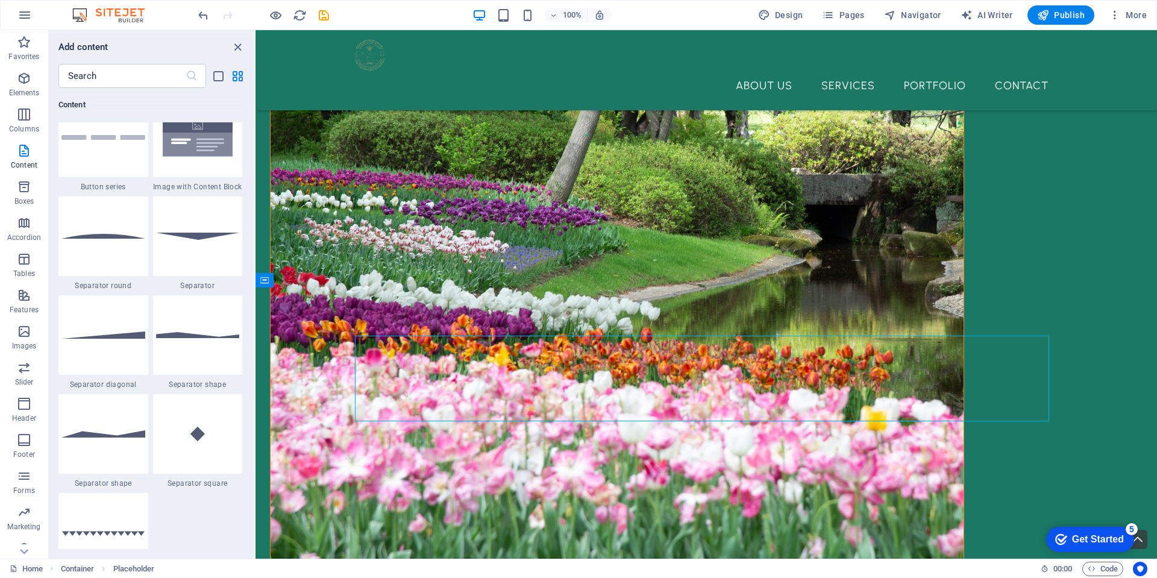
scroll to position [2887, 0]
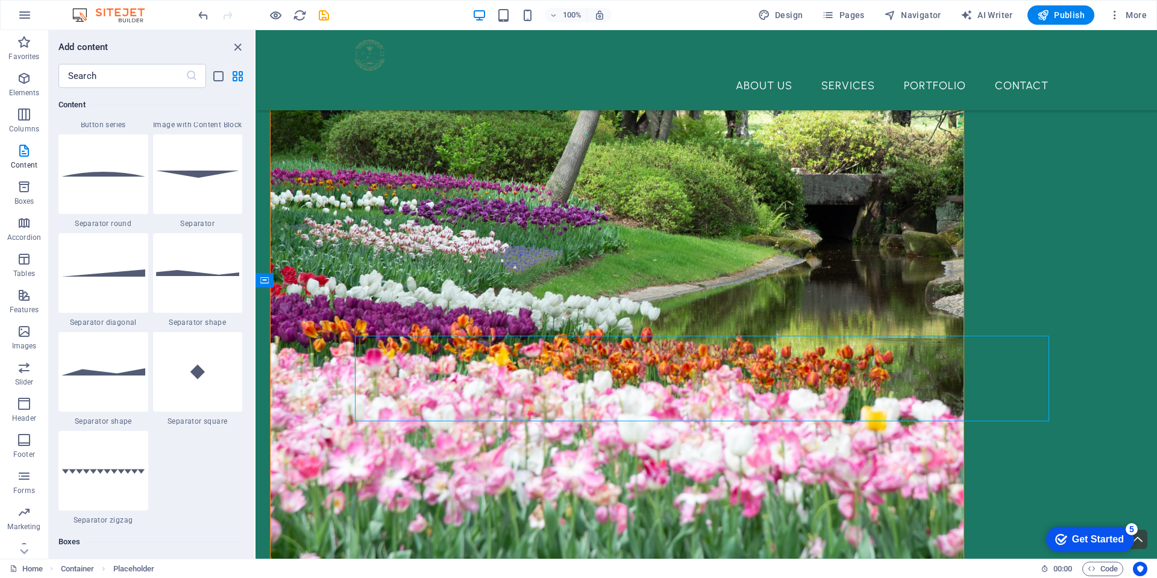
drag, startPoint x: 252, startPoint y: 177, endPoint x: 1, endPoint y: 174, distance: 251.3
click at [34, 183] on span "Boxes" at bounding box center [24, 194] width 48 height 29
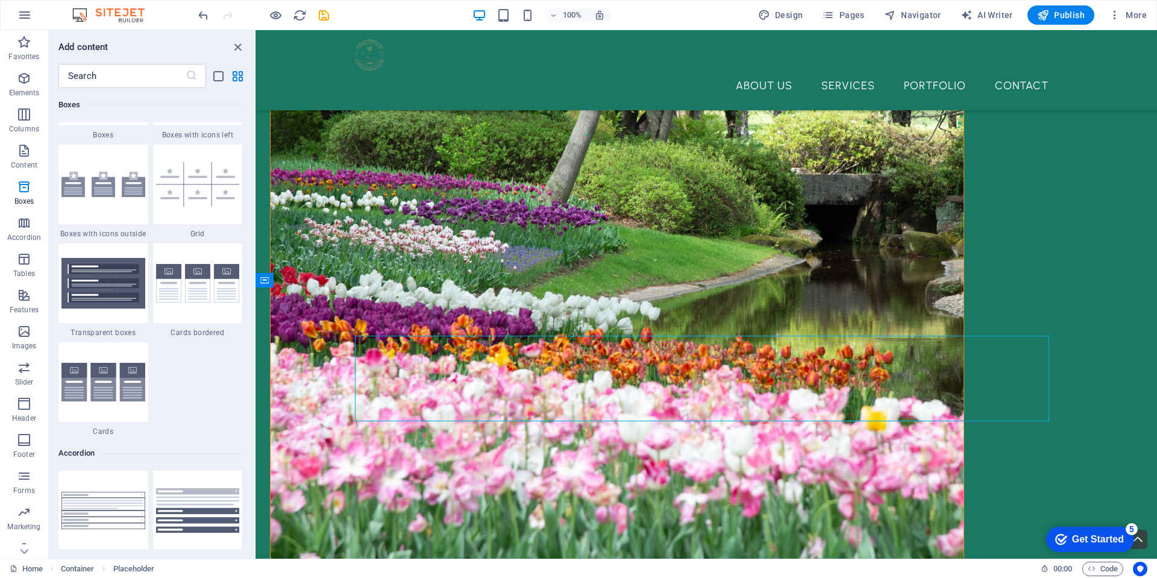
scroll to position [3514, 0]
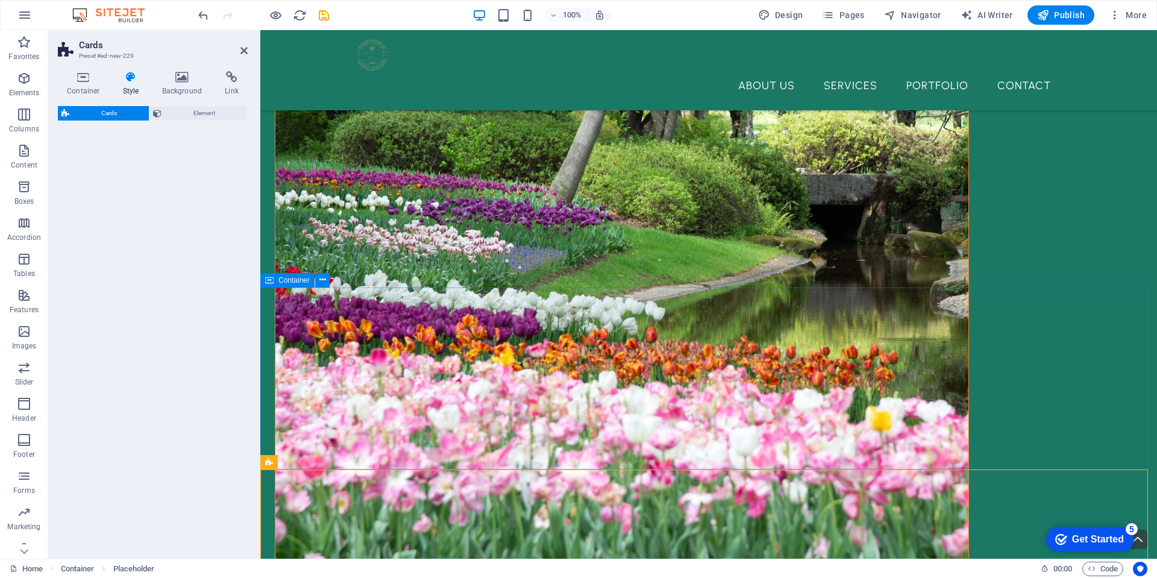
select select "rem"
select select "preset-image-boxes-v3-default"
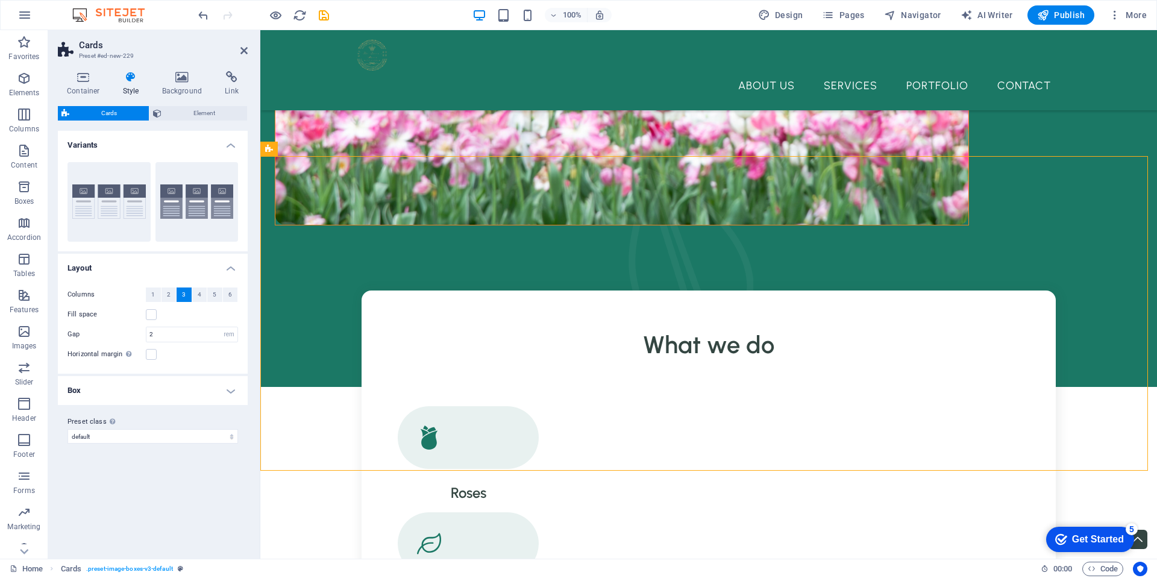
scroll to position [871, 0]
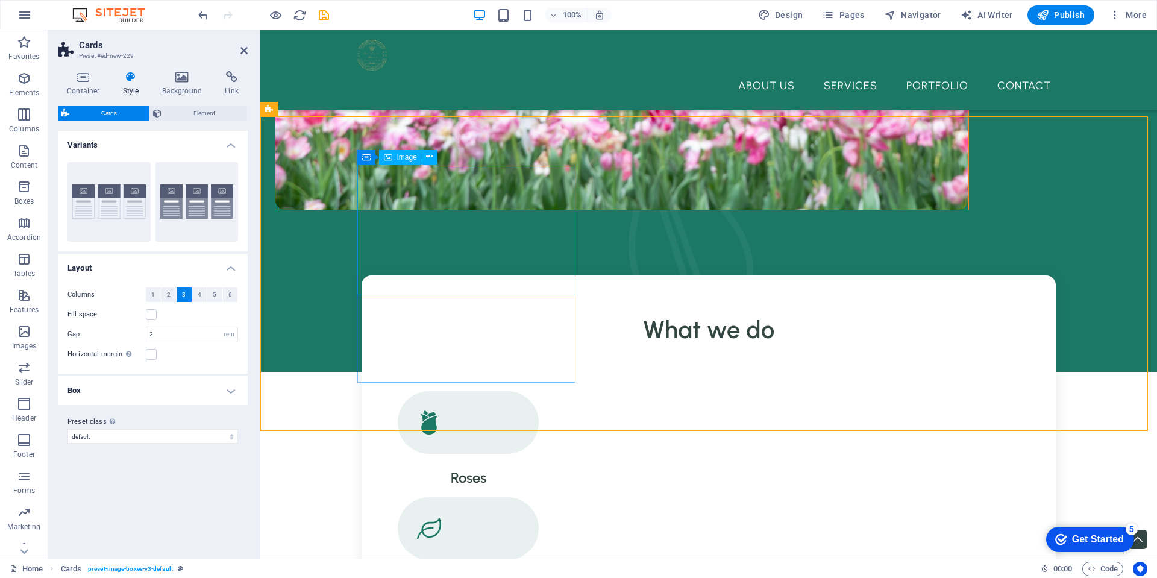
drag, startPoint x: 0, startPoint y: 292, endPoint x: 1, endPoint y: 269, distance: 22.9
click at [1, 269] on div "Favorites Elements Columns Content Boxes Accordion Tables Features Images Slide…" at bounding box center [24, 301] width 48 height 542
drag, startPoint x: 1, startPoint y: 95, endPoint x: 2, endPoint y: 125, distance: 30.2
click at [2, 125] on div "Favorites Elements Columns Content Boxes Accordion Tables Features Images Slide…" at bounding box center [24, 301] width 48 height 542
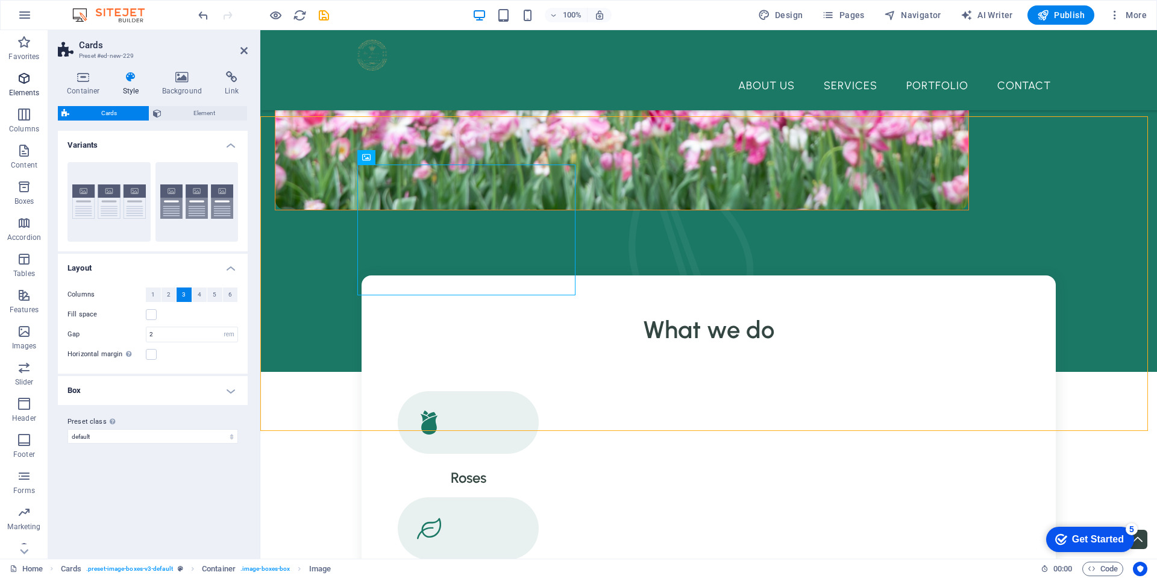
drag, startPoint x: 11, startPoint y: 159, endPoint x: 15, endPoint y: 101, distance: 58.6
click at [15, 101] on div "Favorites Elements Columns Content Boxes Accordion Tables Features Images Slide…" at bounding box center [24, 301] width 48 height 542
select select "%"
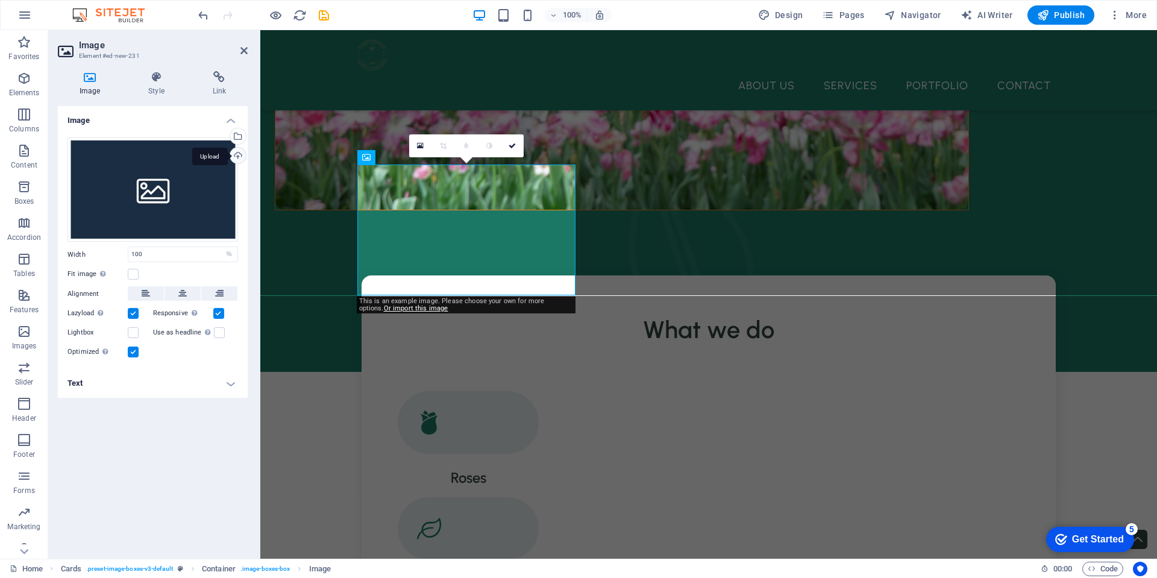
click at [239, 158] on div "Upload" at bounding box center [237, 157] width 18 height 18
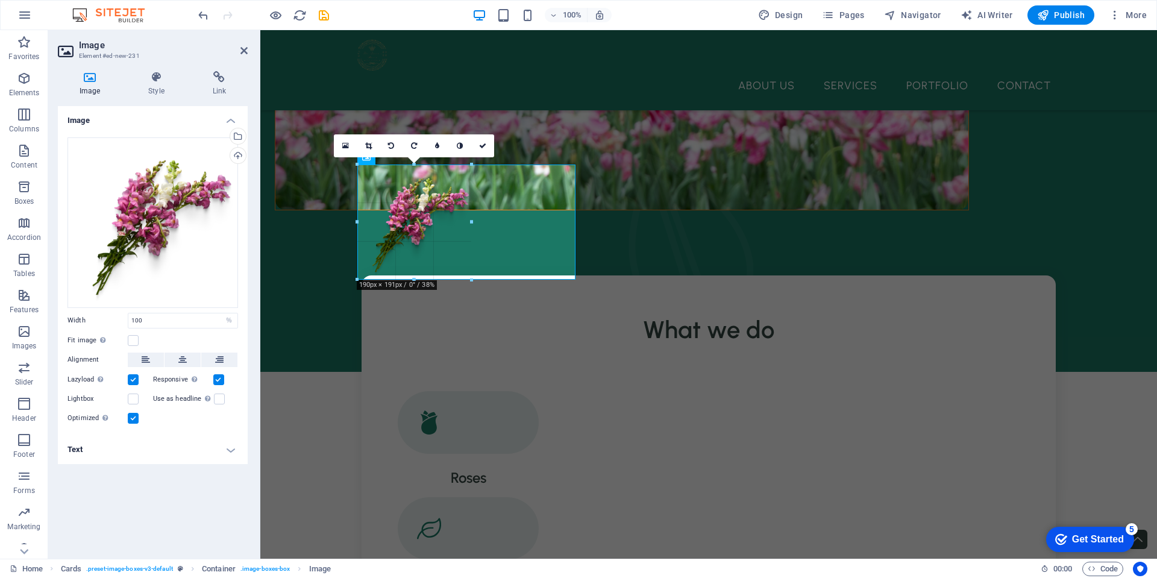
drag, startPoint x: 466, startPoint y: 384, endPoint x: 457, endPoint y: 280, distance: 104.1
type input "189"
select select "px"
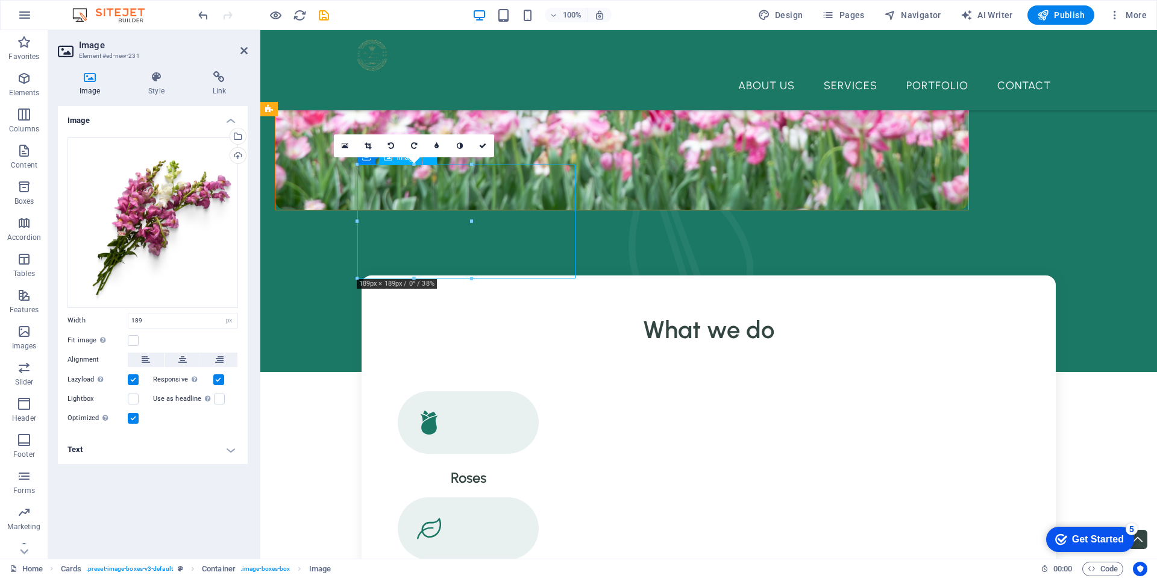
drag, startPoint x: 423, startPoint y: 222, endPoint x: 442, endPoint y: 225, distance: 18.9
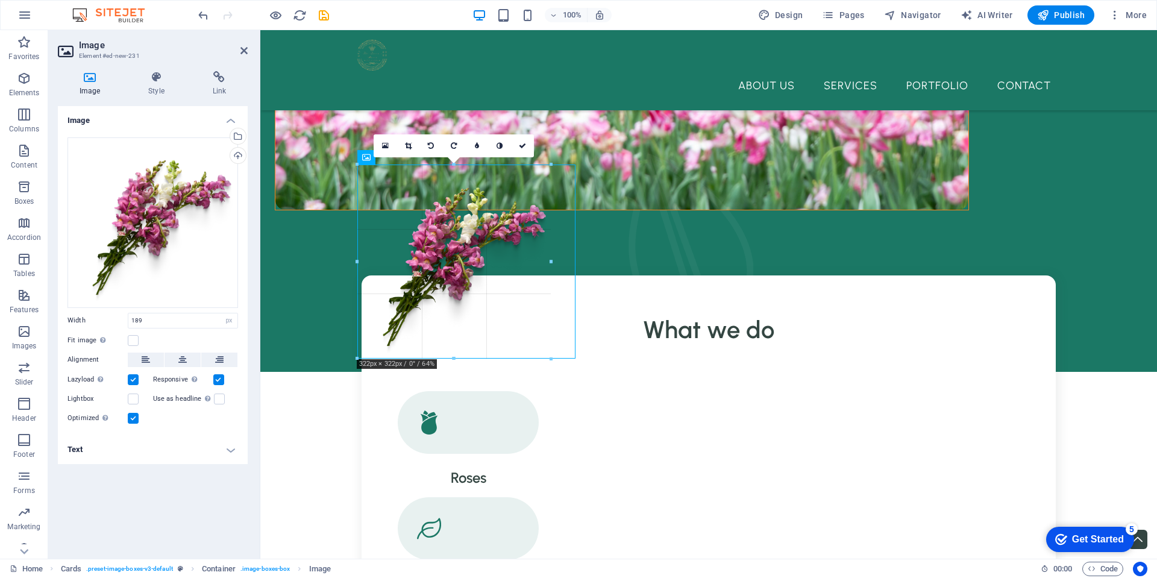
drag, startPoint x: 472, startPoint y: 221, endPoint x: 548, endPoint y: 237, distance: 78.2
type input "321"
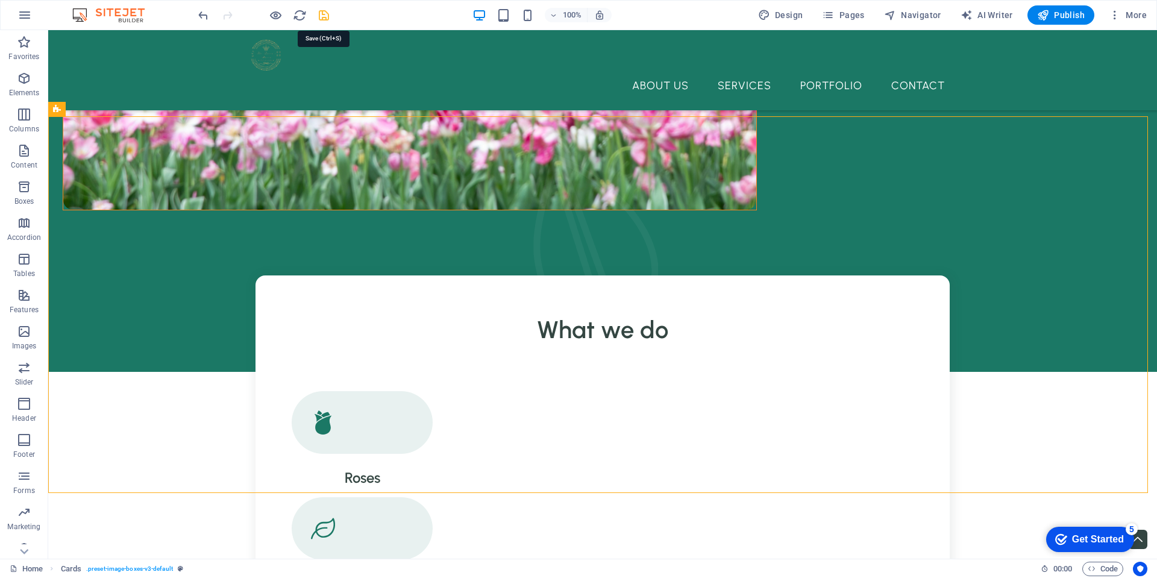
drag, startPoint x: 328, startPoint y: 11, endPoint x: 278, endPoint y: 2, distance: 50.2
click at [328, 11] on icon "save" at bounding box center [324, 15] width 14 height 14
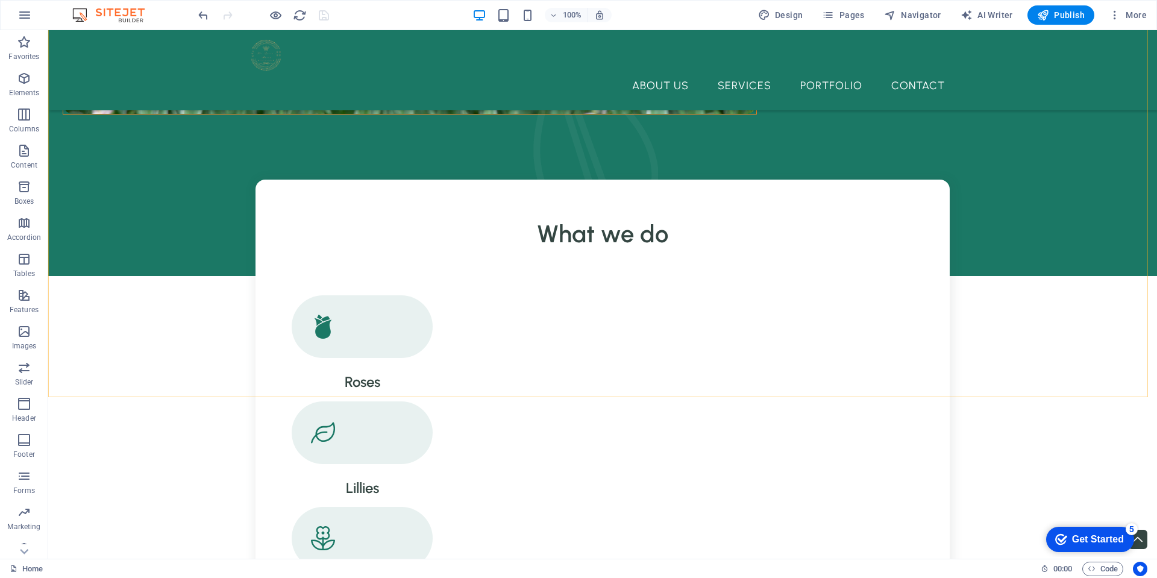
scroll to position [921, 0]
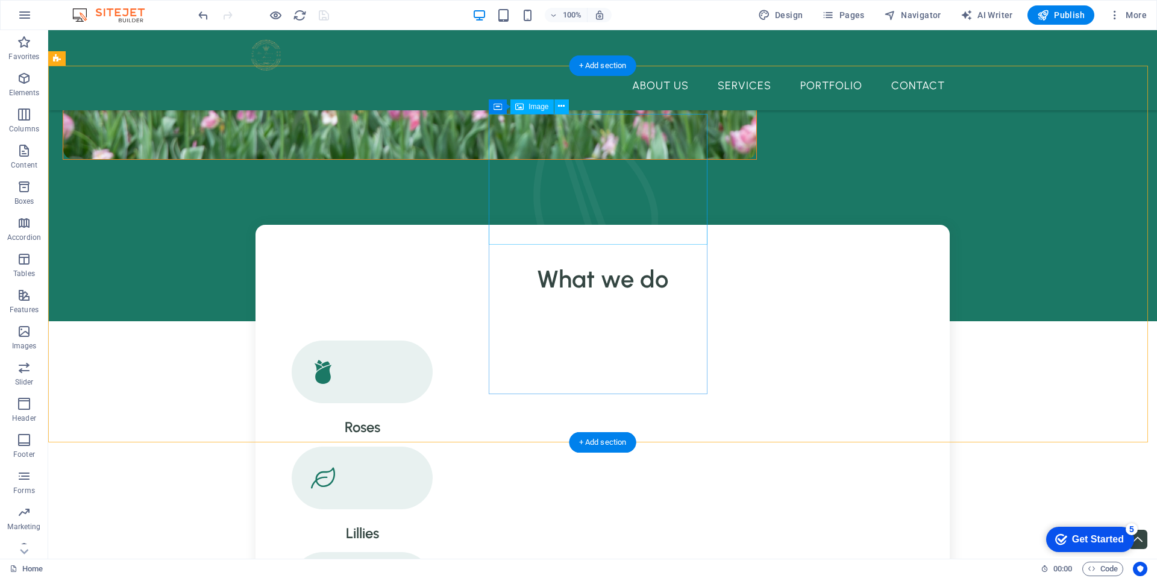
select select "%"
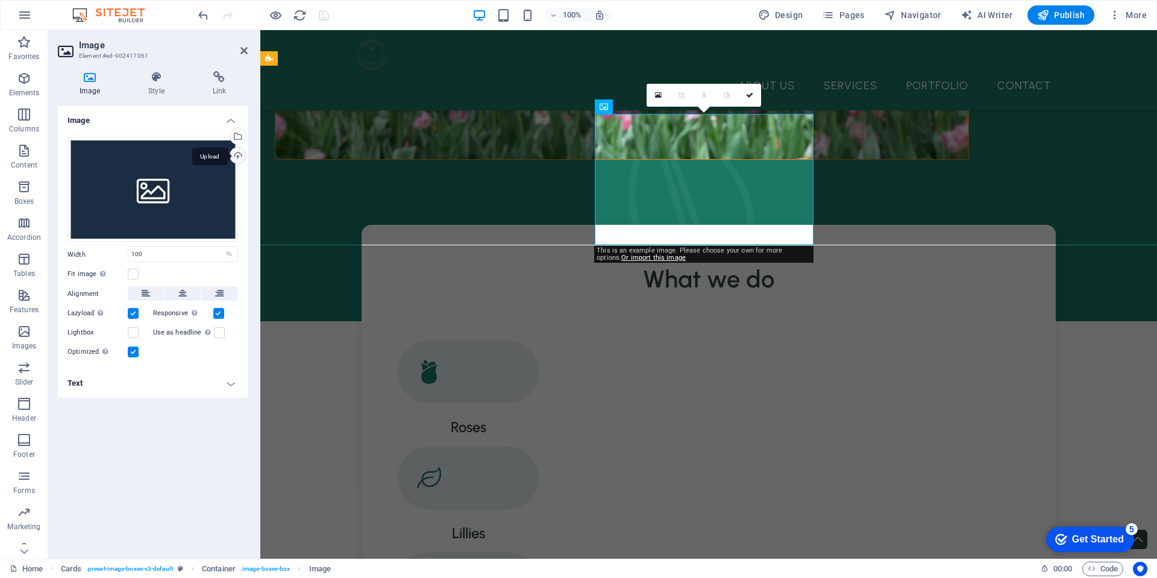
click at [236, 151] on div "Upload" at bounding box center [237, 157] width 18 height 18
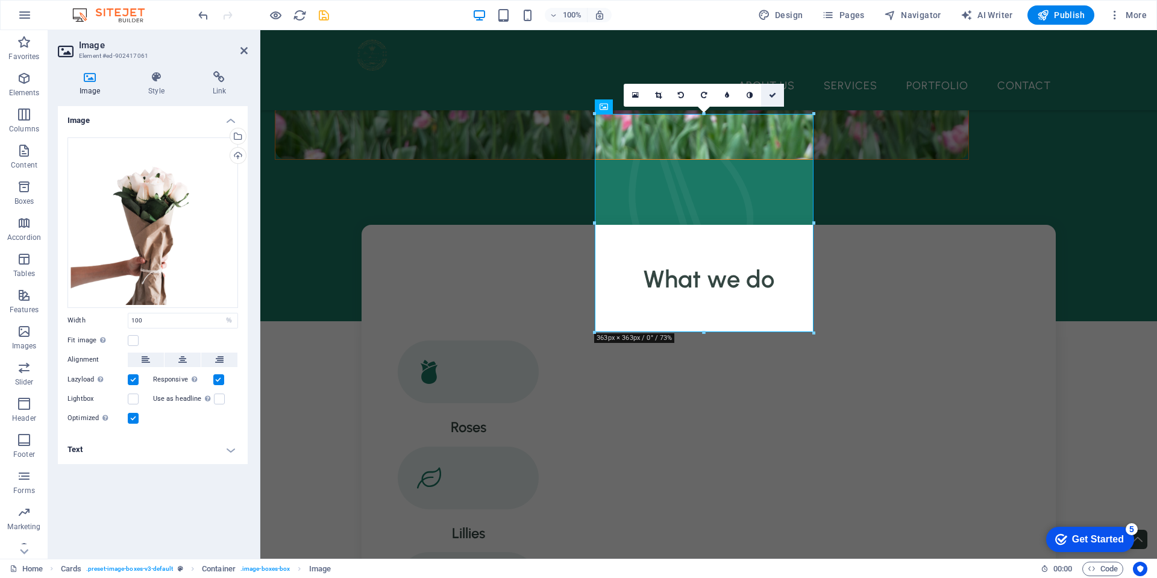
click at [777, 99] on link at bounding box center [772, 95] width 23 height 23
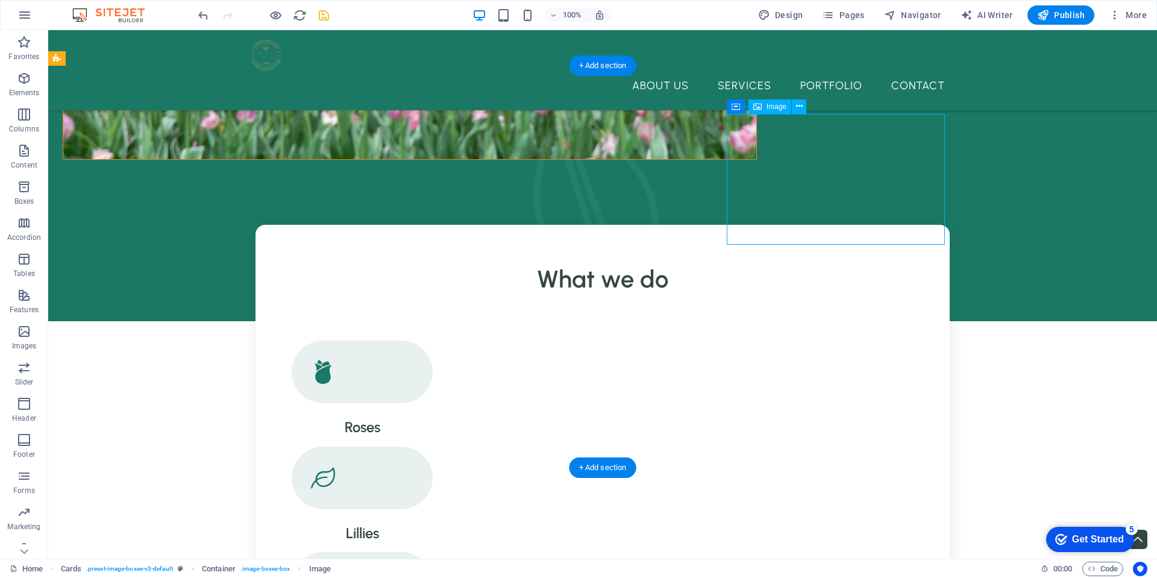
select select "%"
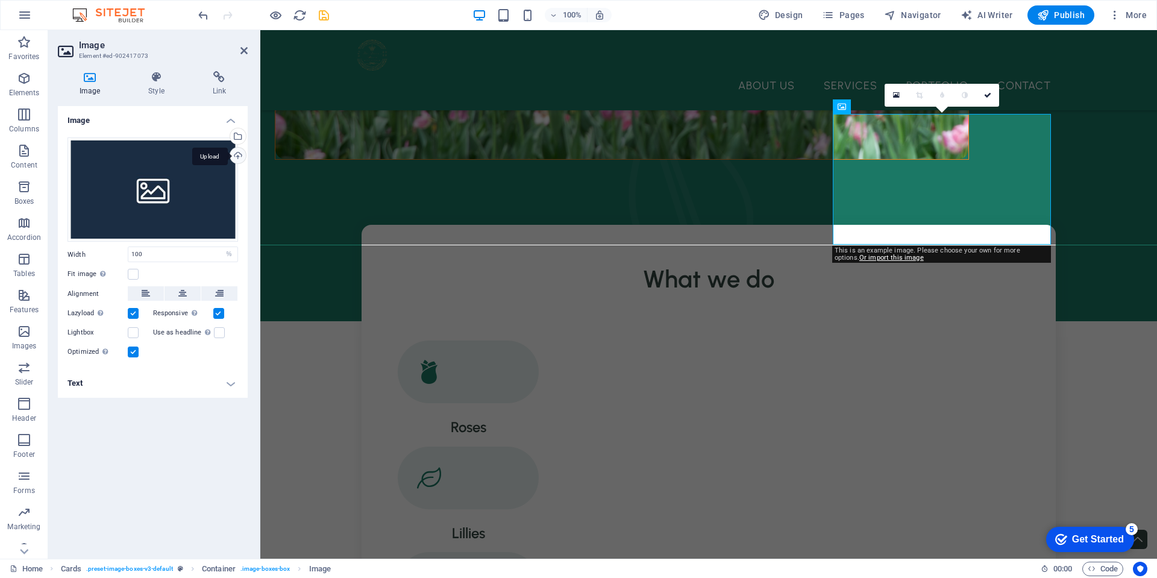
click at [236, 155] on div "Upload" at bounding box center [237, 157] width 18 height 18
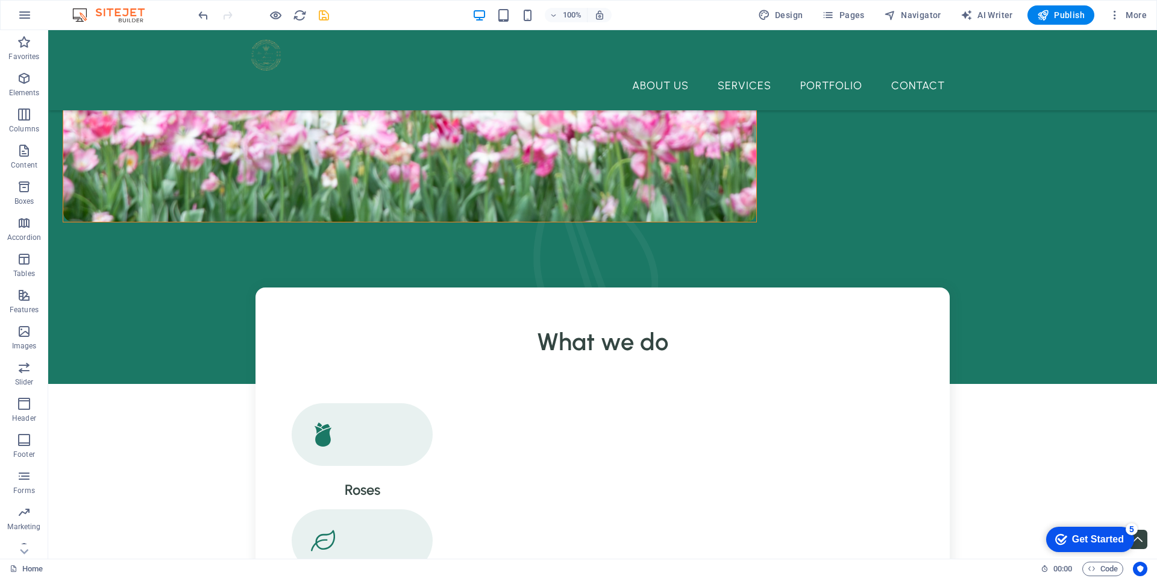
scroll to position [839, 0]
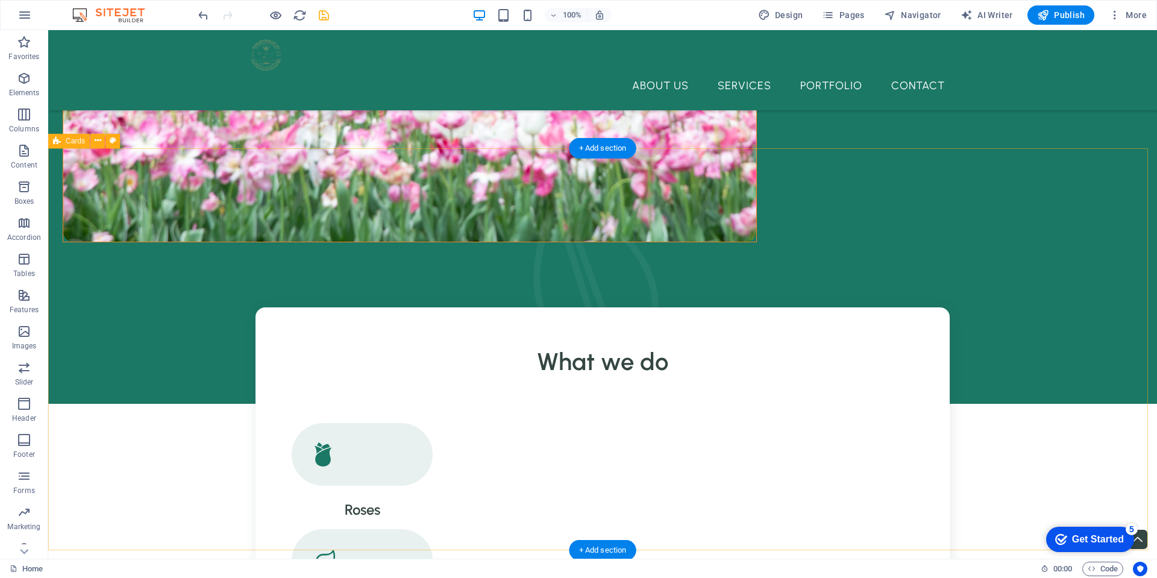
select select "rem"
select select "preset-image-boxes-v3-default"
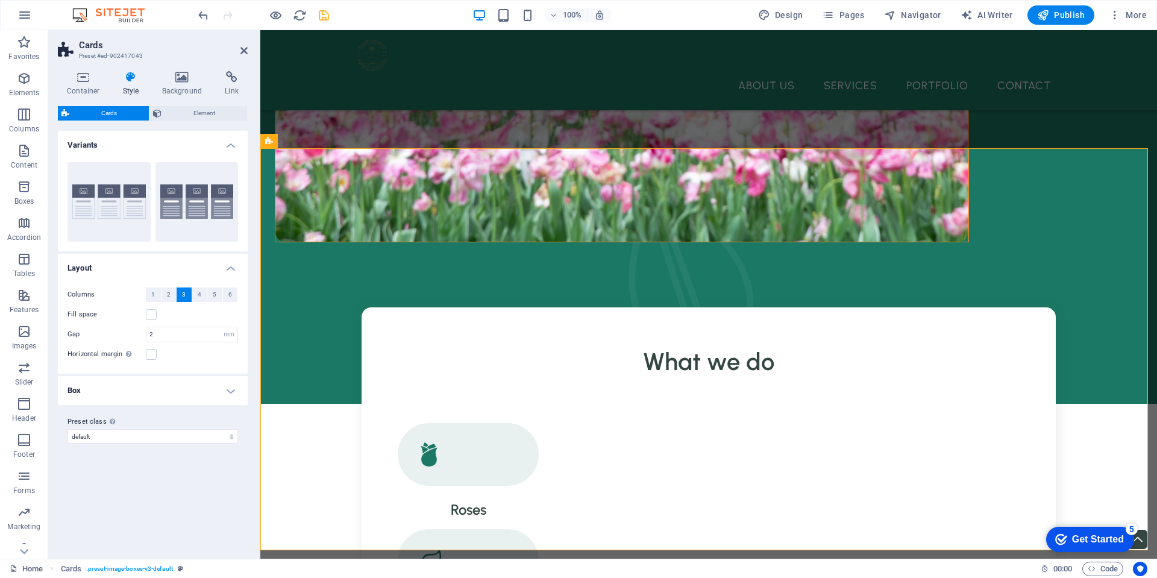
click at [176, 388] on h4 "Box" at bounding box center [153, 390] width 190 height 29
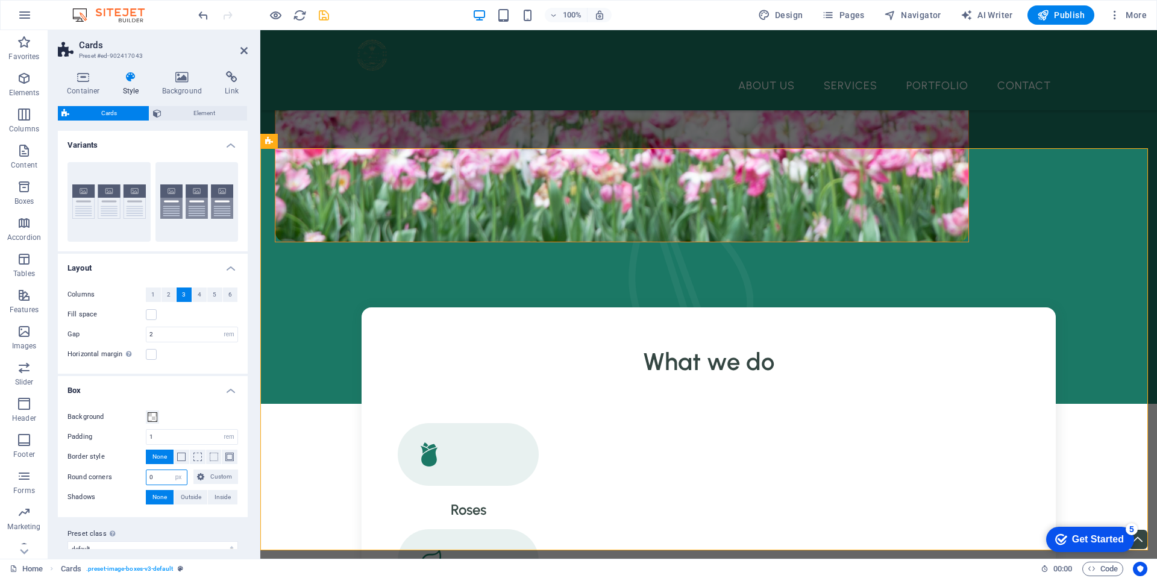
click at [158, 477] on input "0" at bounding box center [166, 477] width 40 height 14
type input "50"
click at [326, 19] on icon "save" at bounding box center [324, 15] width 14 height 14
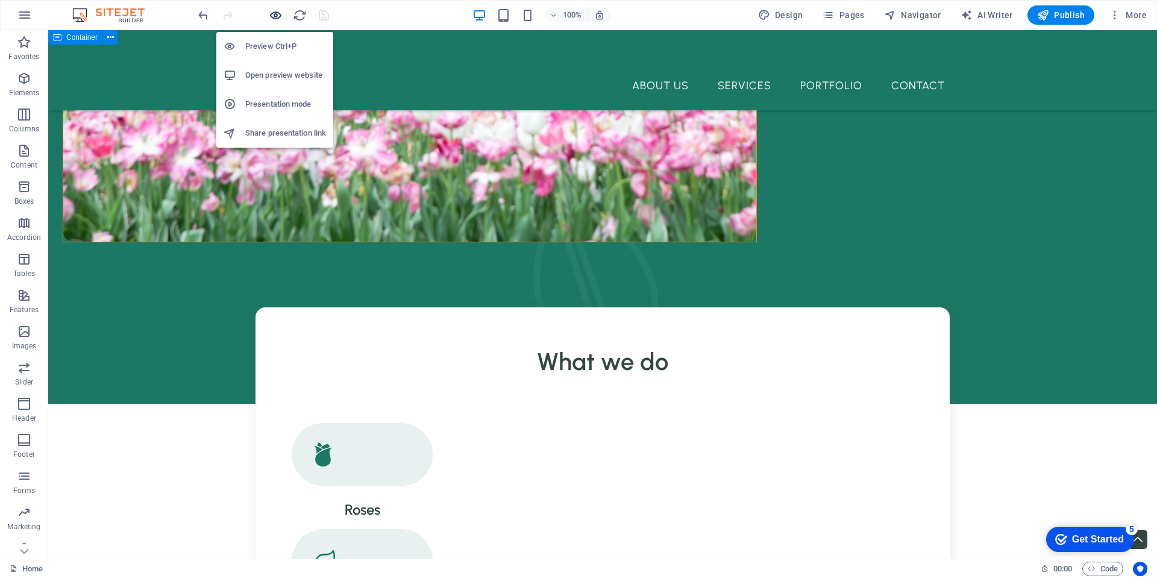
click at [273, 14] on icon "button" at bounding box center [276, 15] width 14 height 14
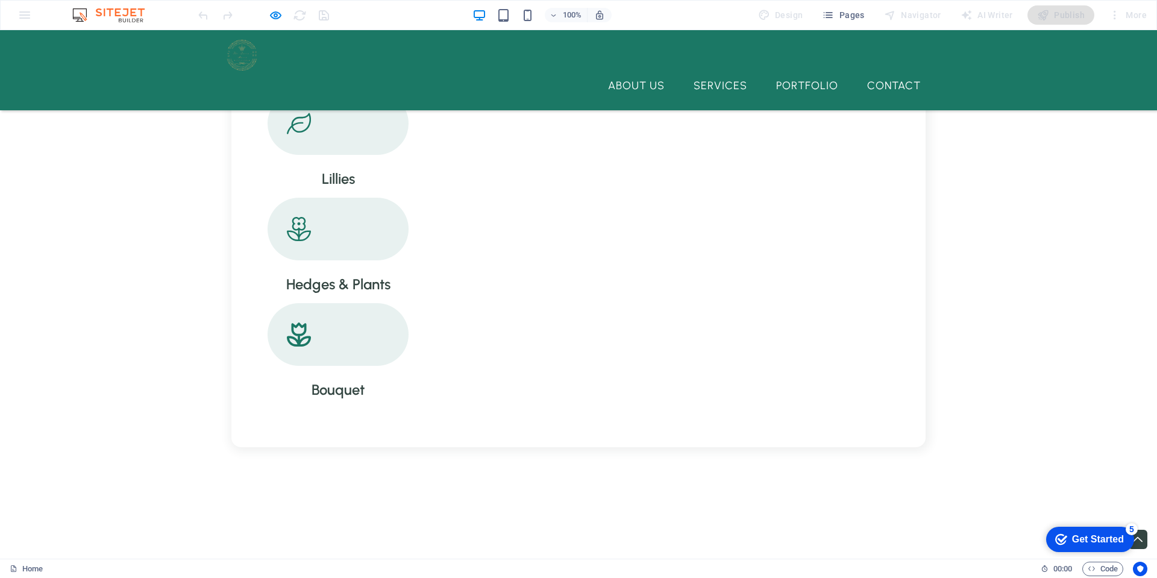
scroll to position [1271, 0]
click at [262, 21] on div at bounding box center [263, 14] width 135 height 19
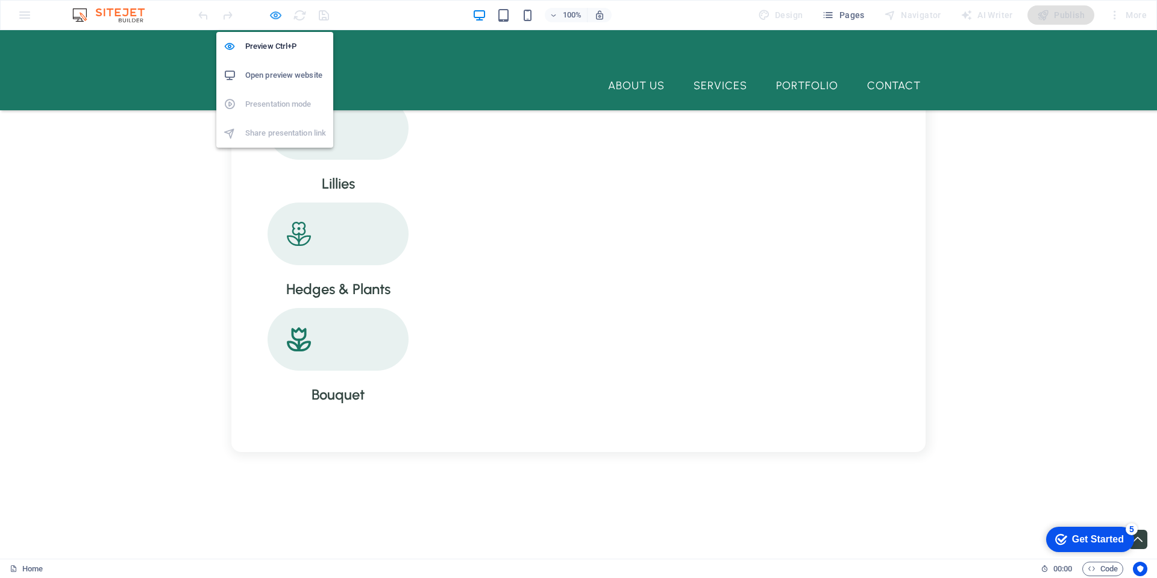
click at [269, 18] on icon "button" at bounding box center [276, 15] width 14 height 14
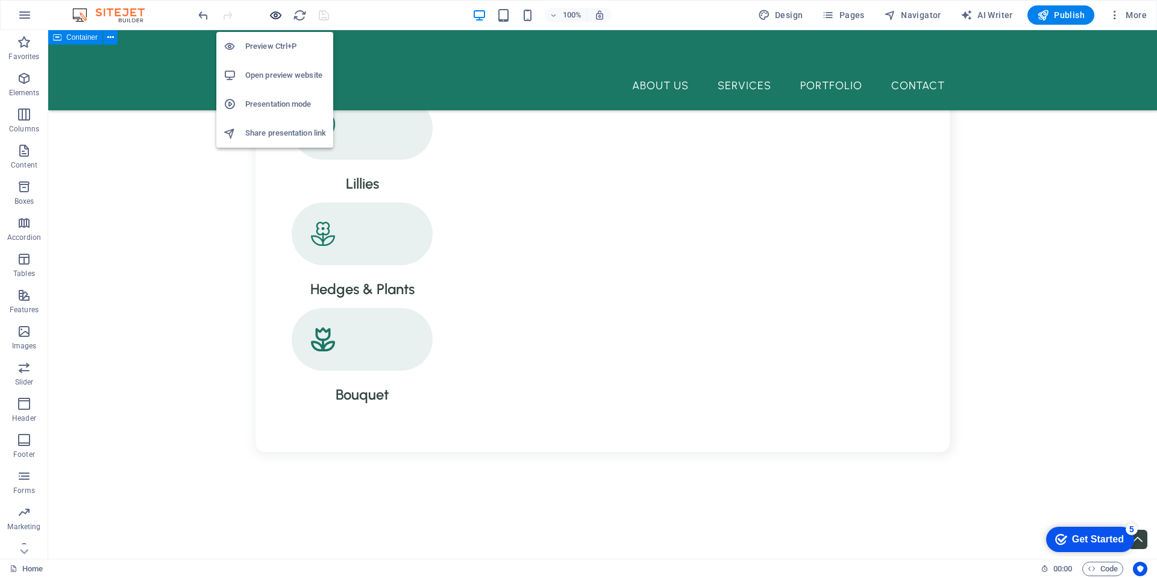
scroll to position [1356, 0]
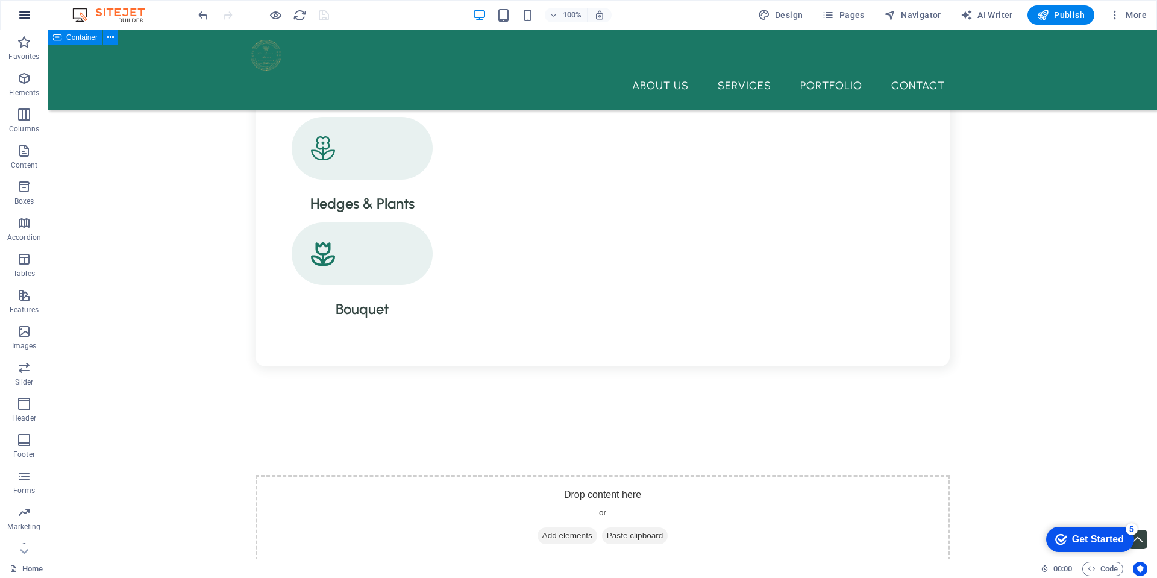
click at [27, 20] on icon "button" at bounding box center [24, 15] width 14 height 14
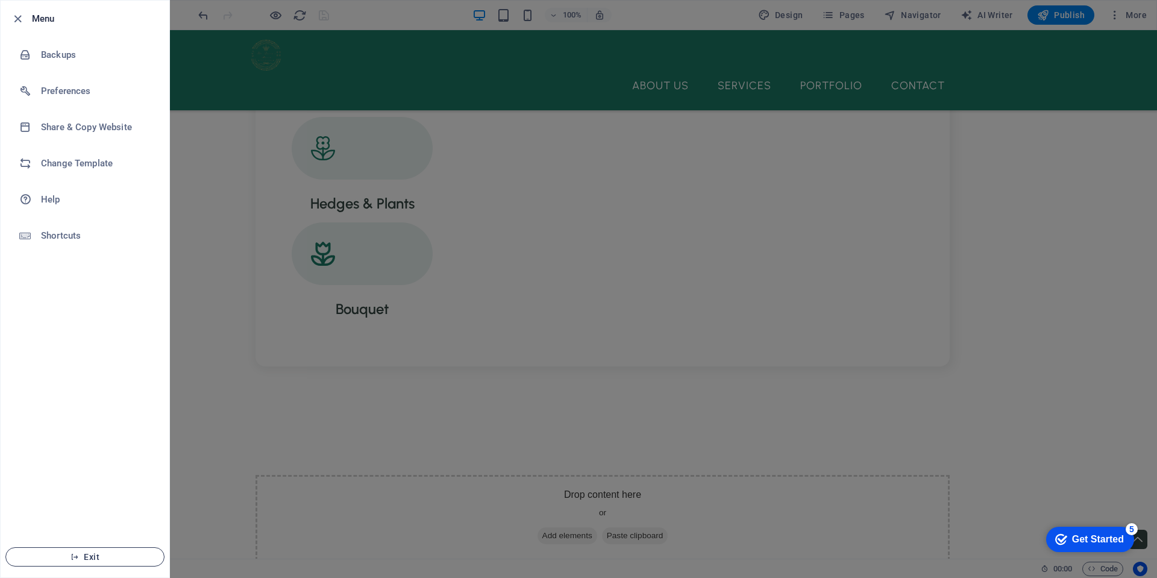
click at [85, 557] on span "Exit" at bounding box center [85, 557] width 139 height 10
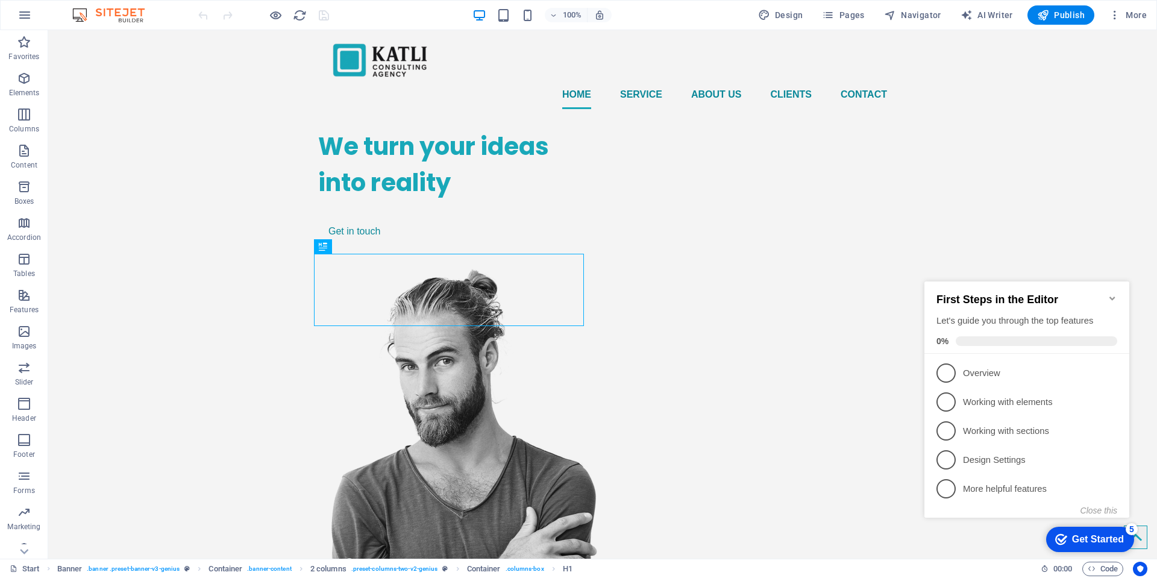
click at [1111, 296] on icon "Minimize checklist" at bounding box center [1111, 298] width 5 height 4
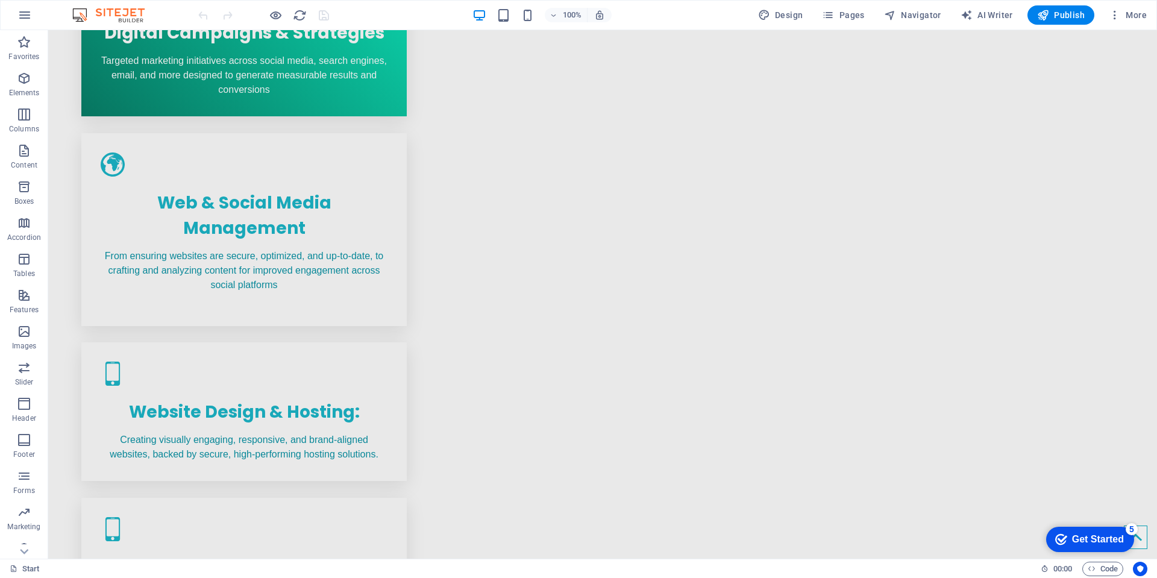
scroll to position [710, 0]
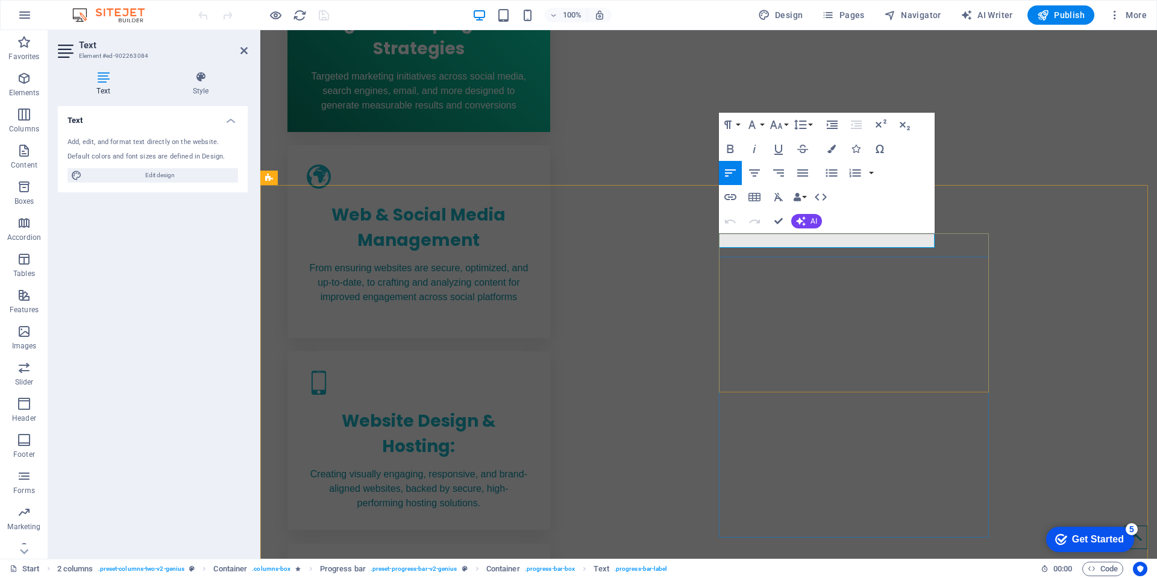
click at [730, 234] on div "Container Progress bar Container Text" at bounding box center [781, 226] width 124 height 15
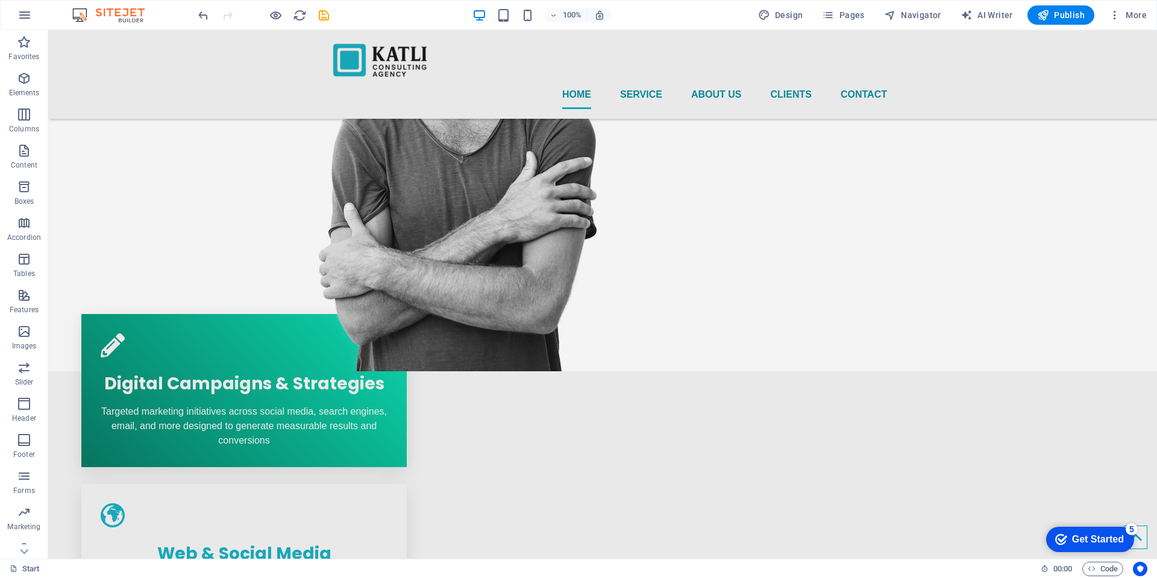
scroll to position [323, 0]
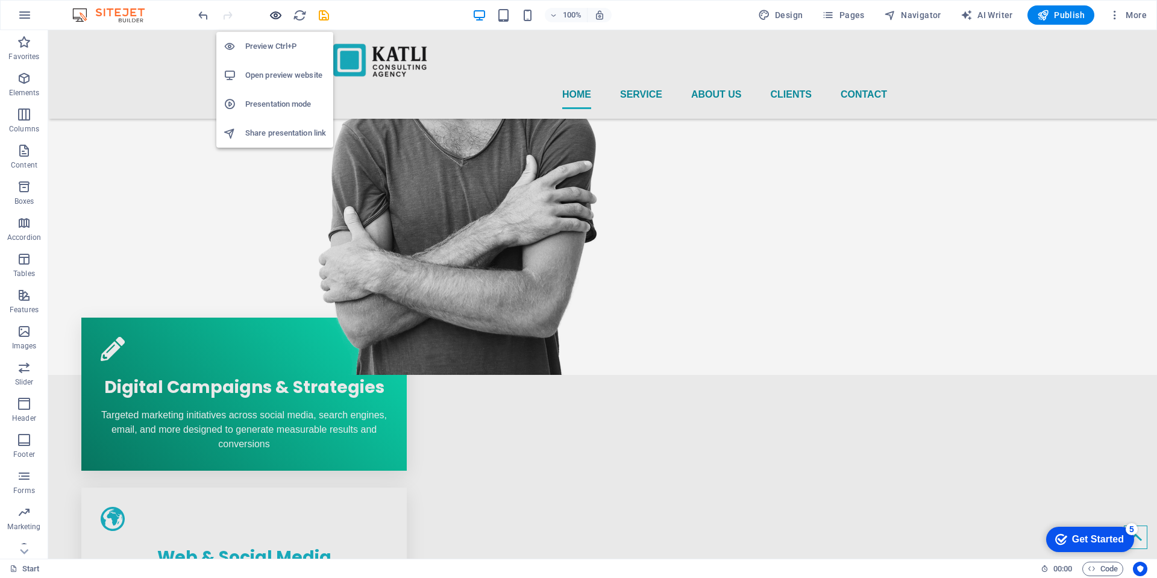
click at [271, 14] on icon "button" at bounding box center [276, 15] width 14 height 14
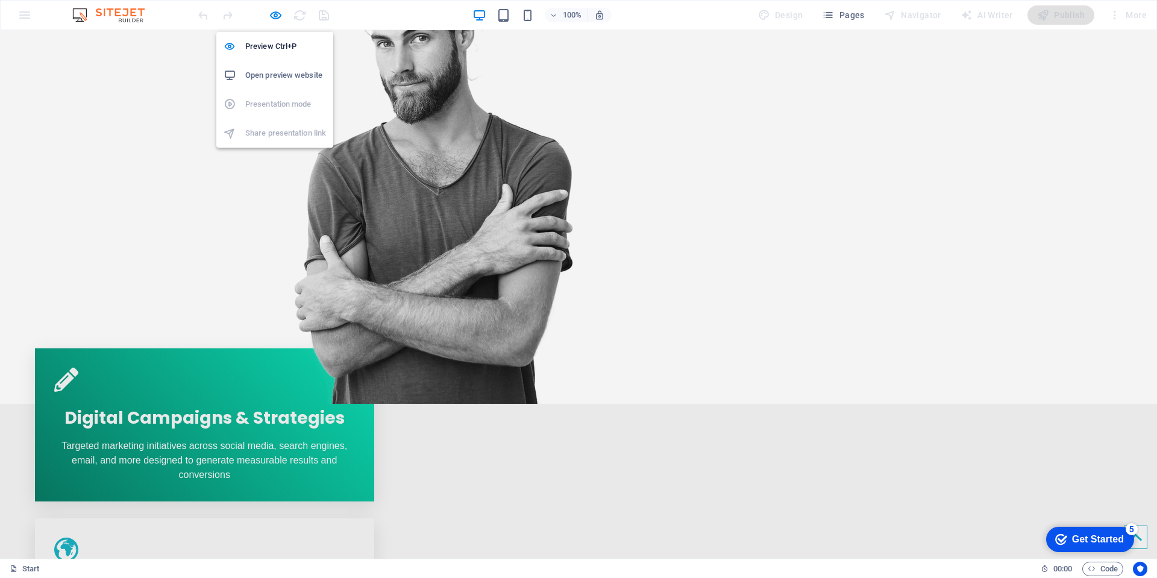
click at [293, 72] on h6 "Open preview website" at bounding box center [285, 75] width 81 height 14
